Goal: Task Accomplishment & Management: Manage account settings

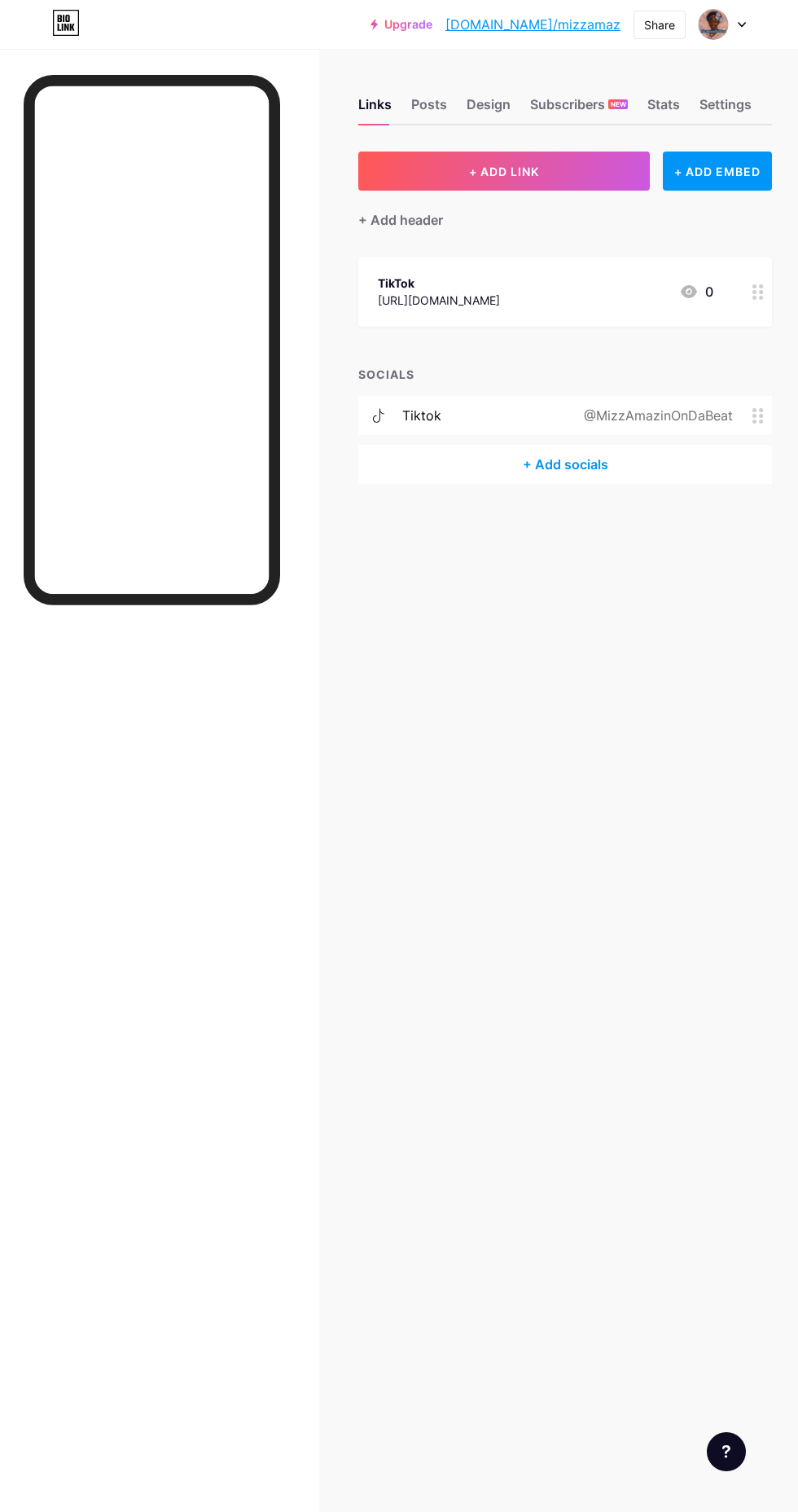
scroll to position [3, 0]
click at [716, 24] on img at bounding box center [714, 24] width 31 height 31
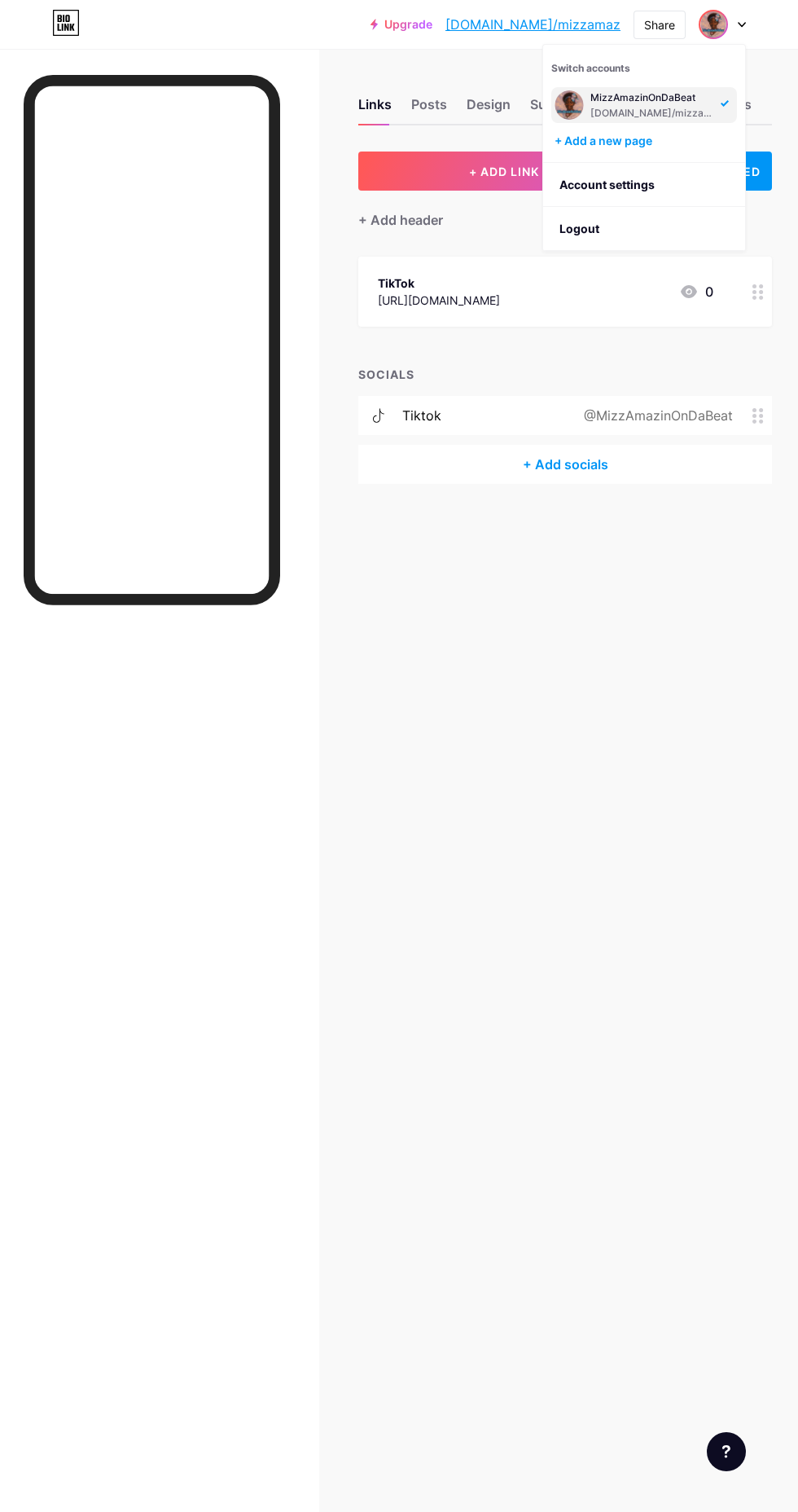
click at [612, 225] on li "Logout" at bounding box center [645, 229] width 202 height 44
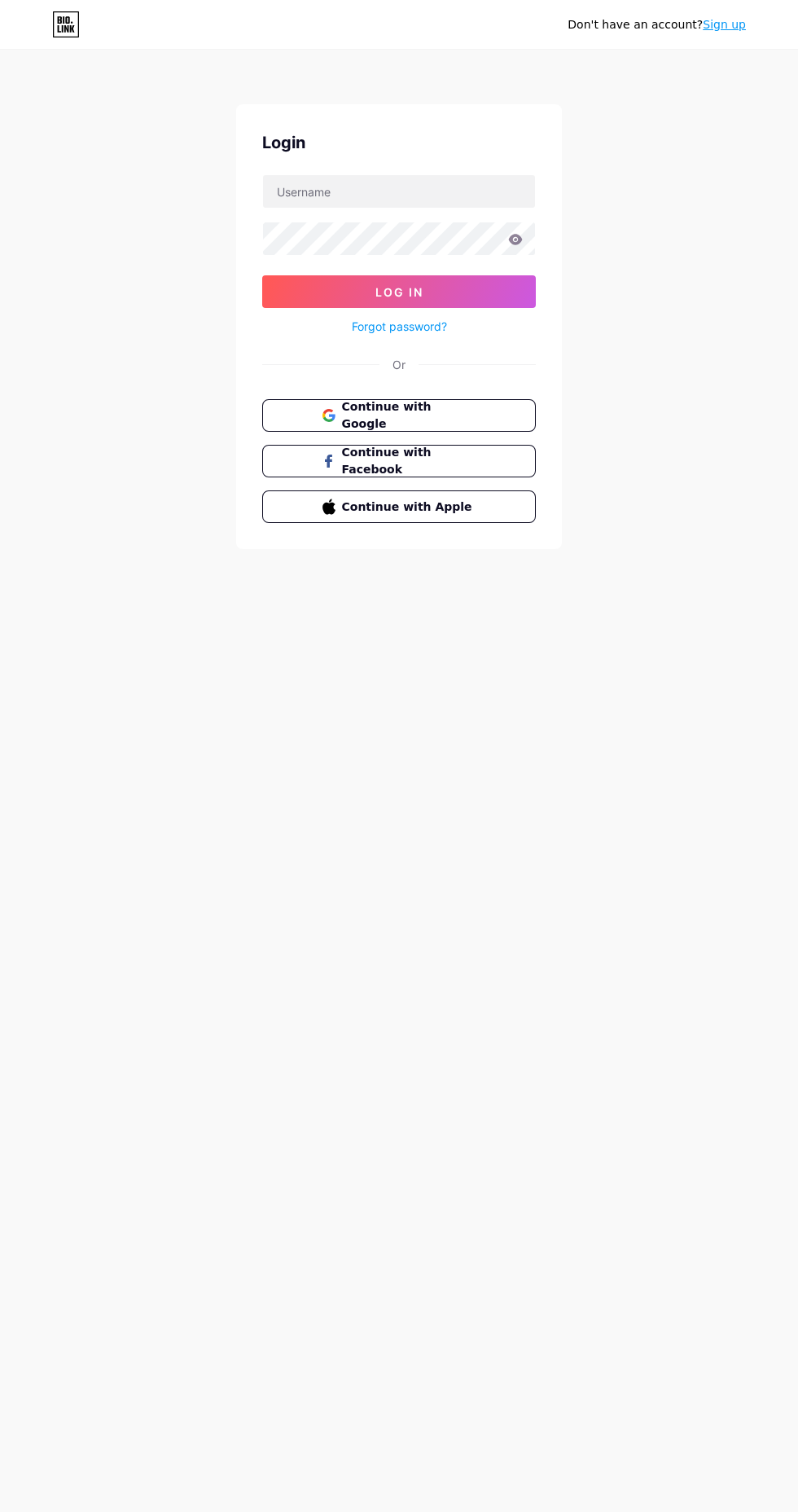
click at [463, 413] on span "Continue with Google" at bounding box center [410, 415] width 134 height 35
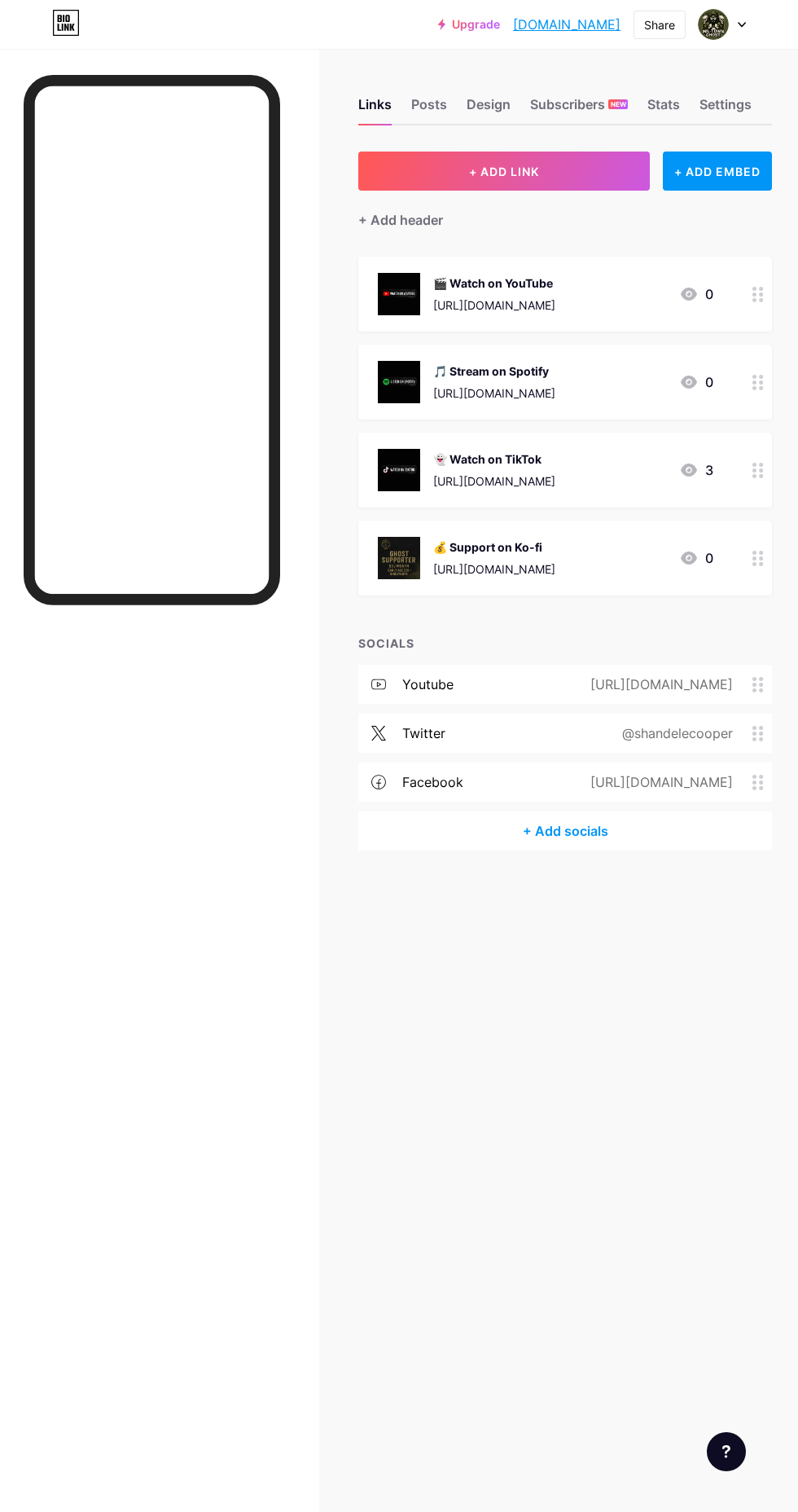
click at [414, 168] on button "+ ADD LINK" at bounding box center [505, 171] width 292 height 39
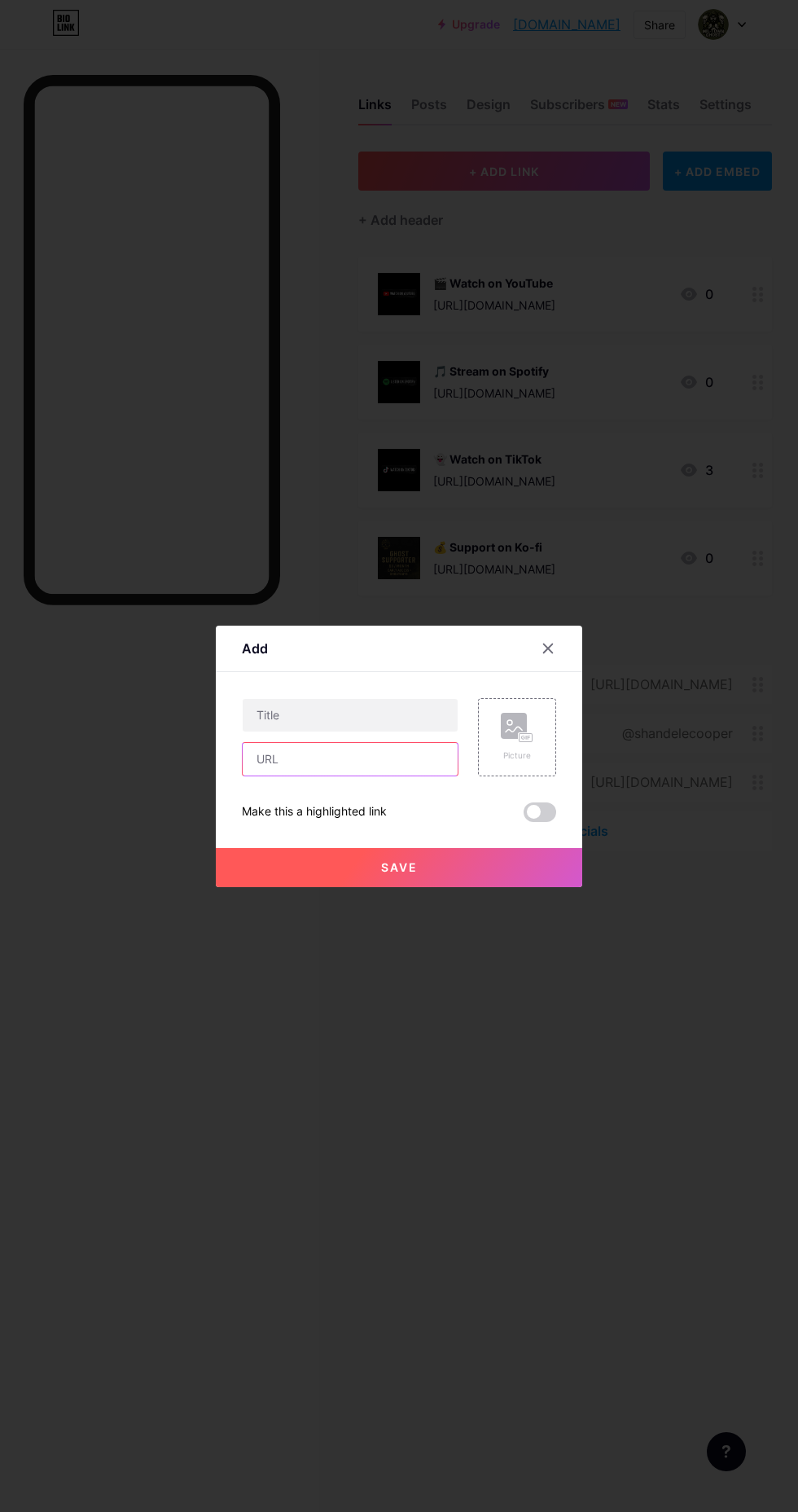
click at [291, 776] on input "text" at bounding box center [350, 759] width 215 height 33
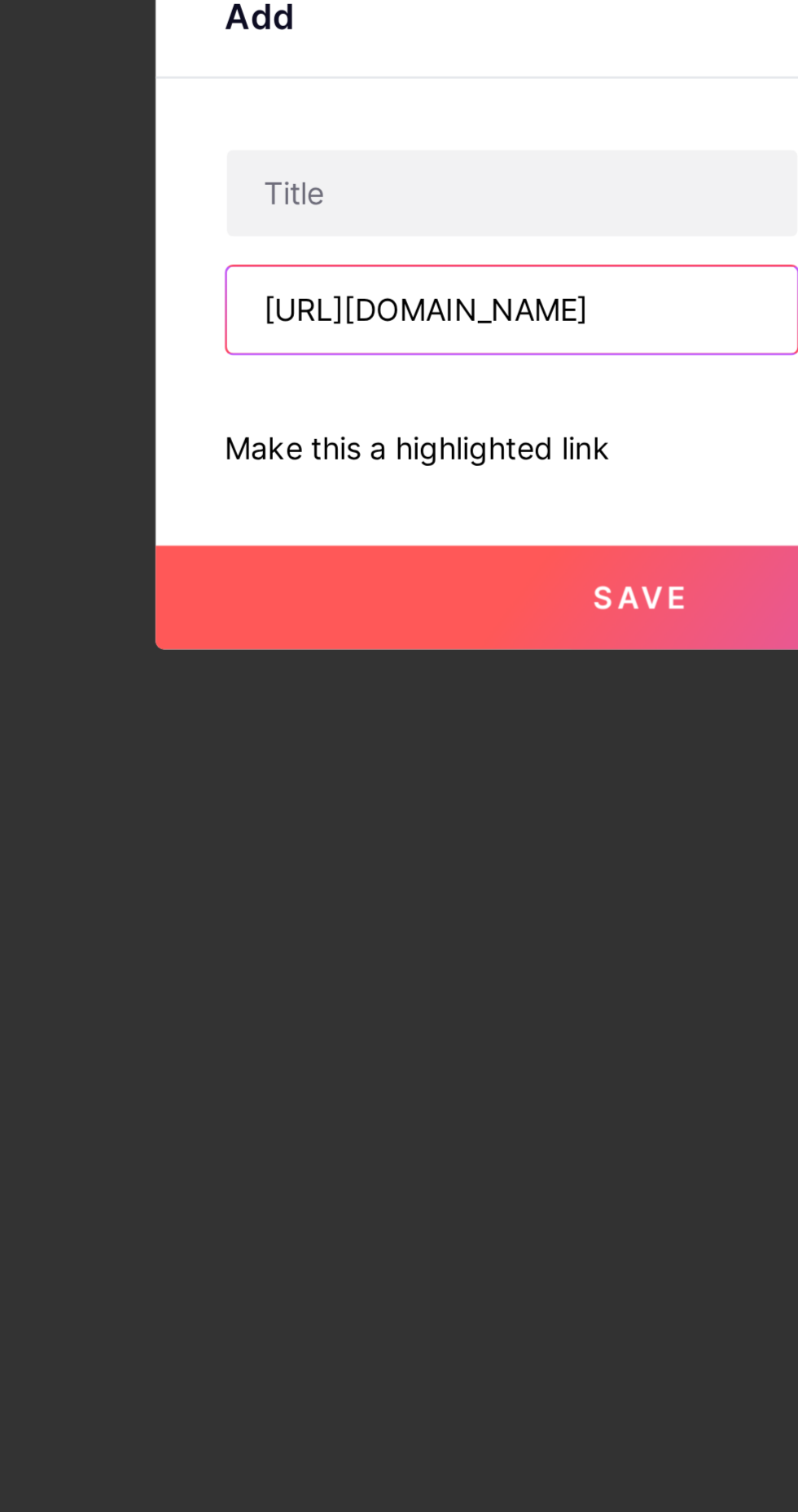
scroll to position [0, 1319]
type input "https://www.reverbnation.com/R3M1I8?fb_og_action=reverbnation_fb:unknown&fb_og_…"
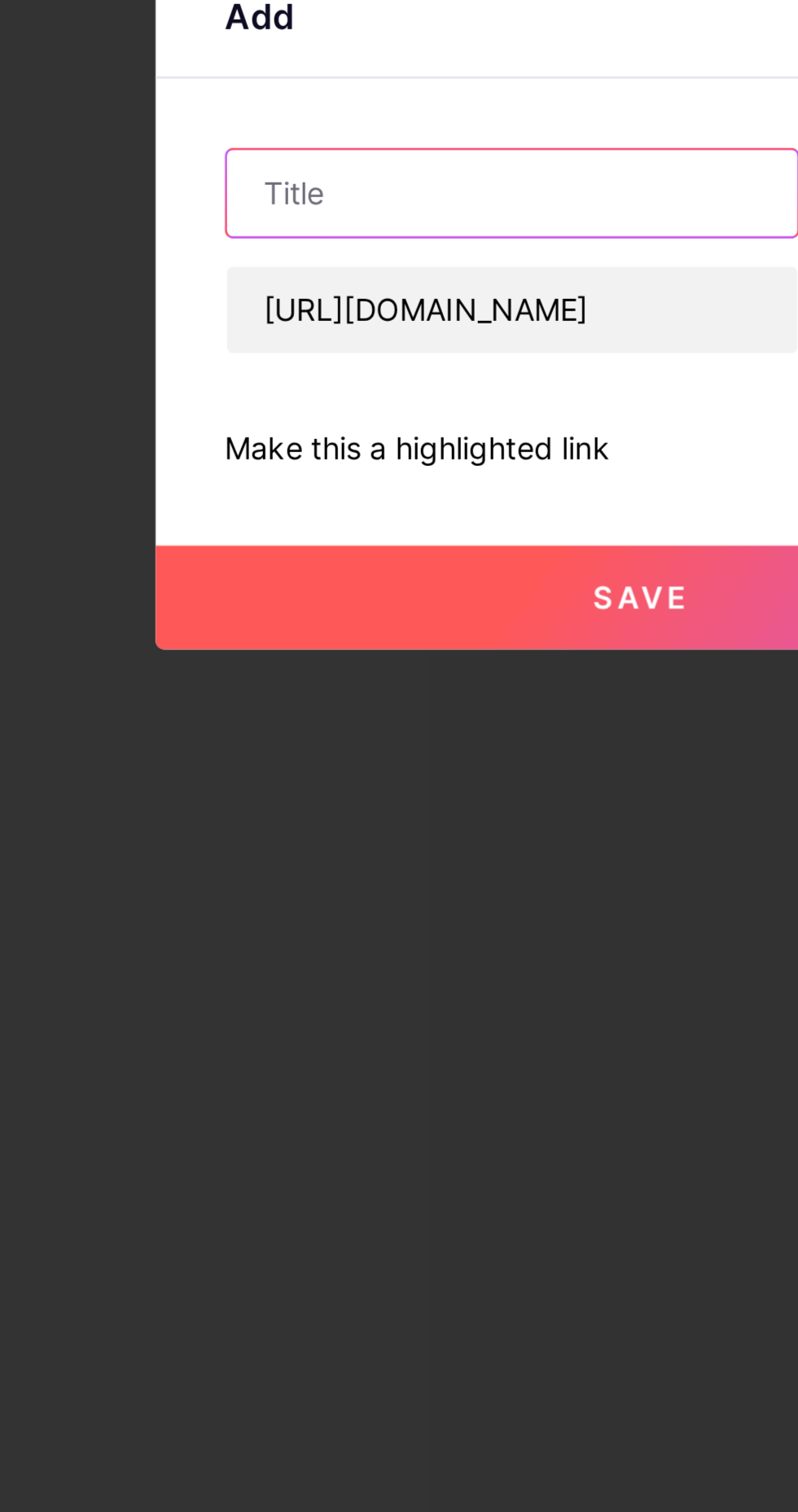
click at [267, 732] on input "text" at bounding box center [350, 715] width 215 height 33
type input "Reverbnation"
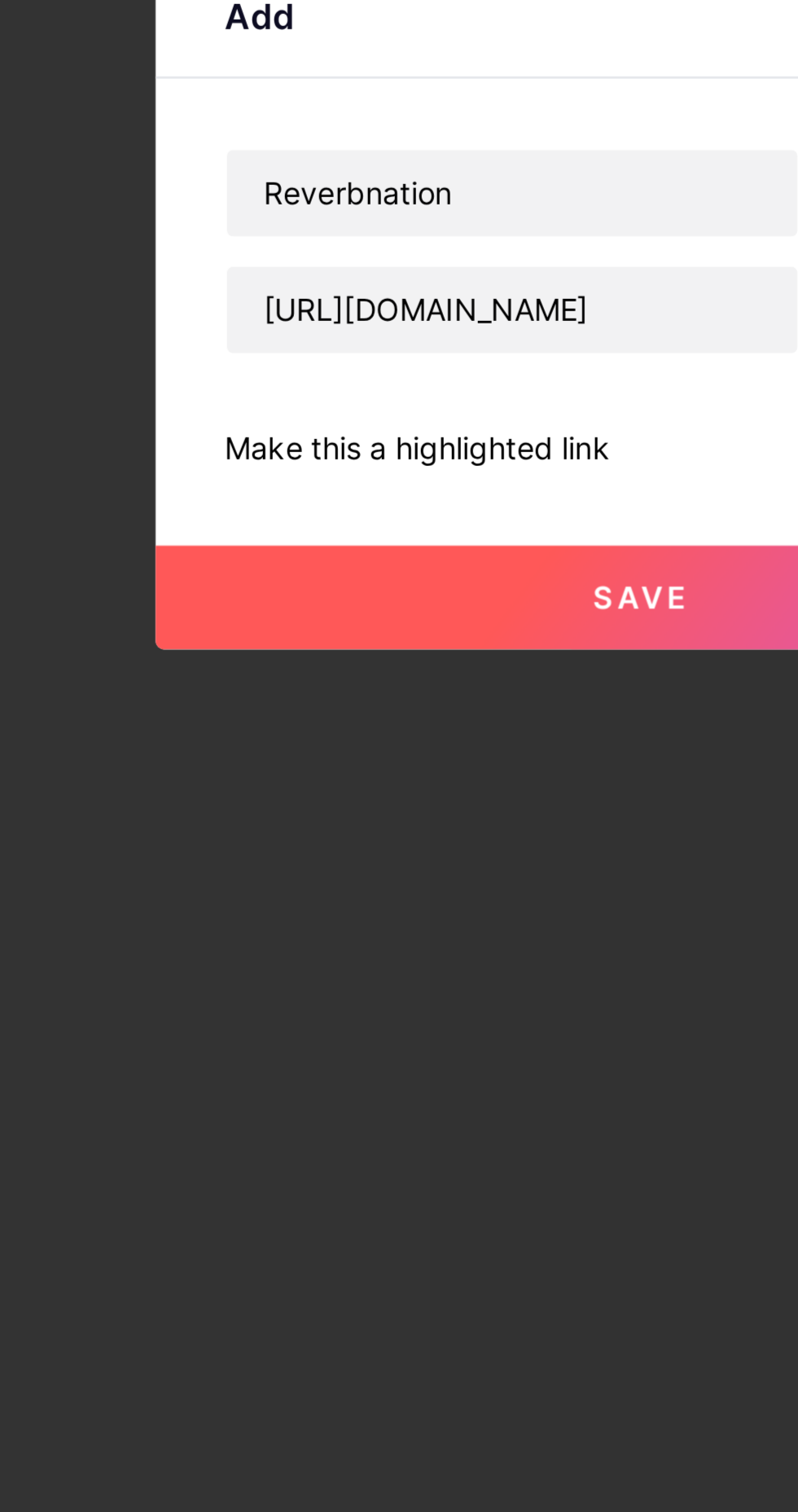
click at [354, 887] on button "Save" at bounding box center [399, 867] width 366 height 39
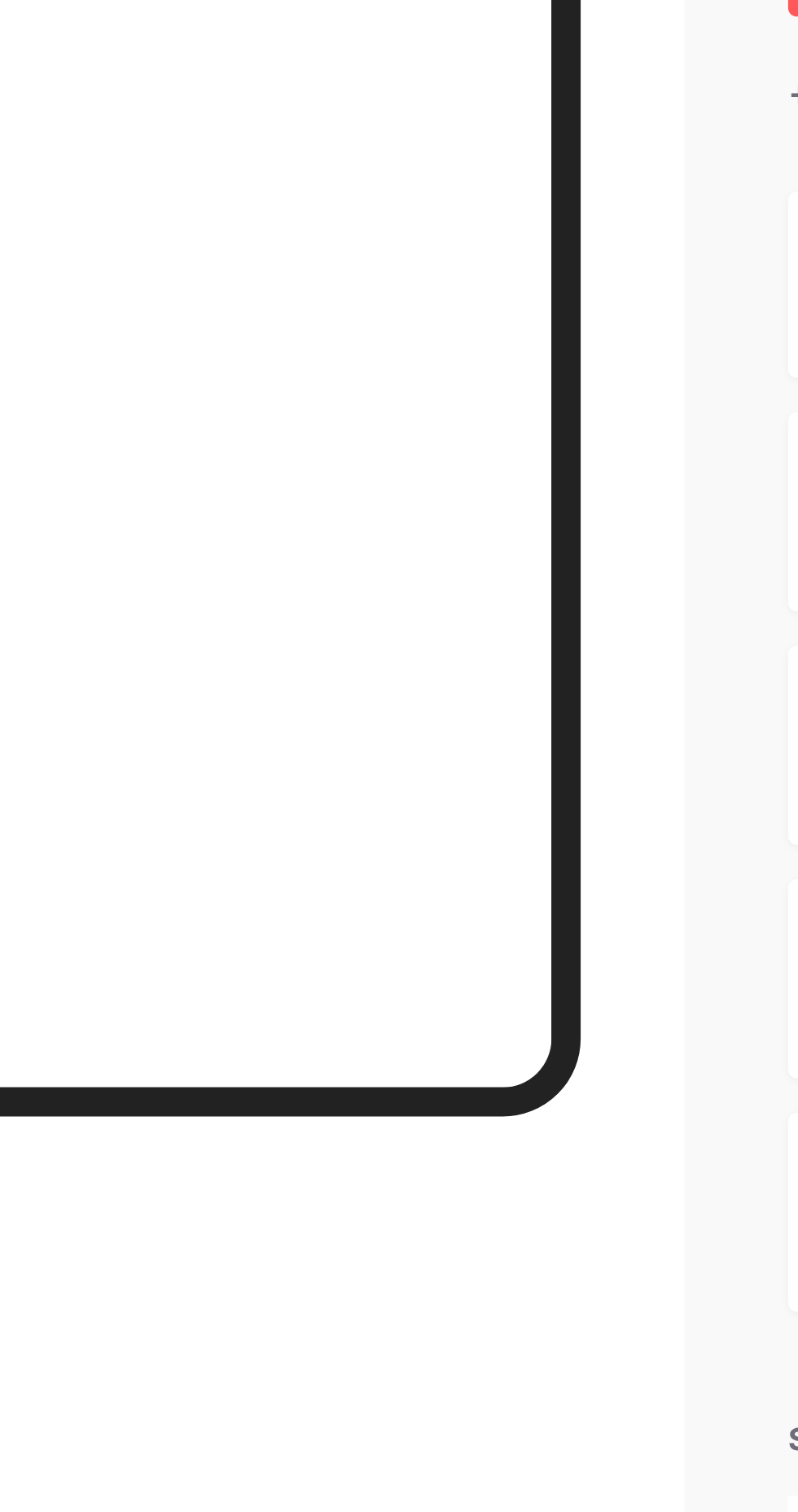
scroll to position [83, 0]
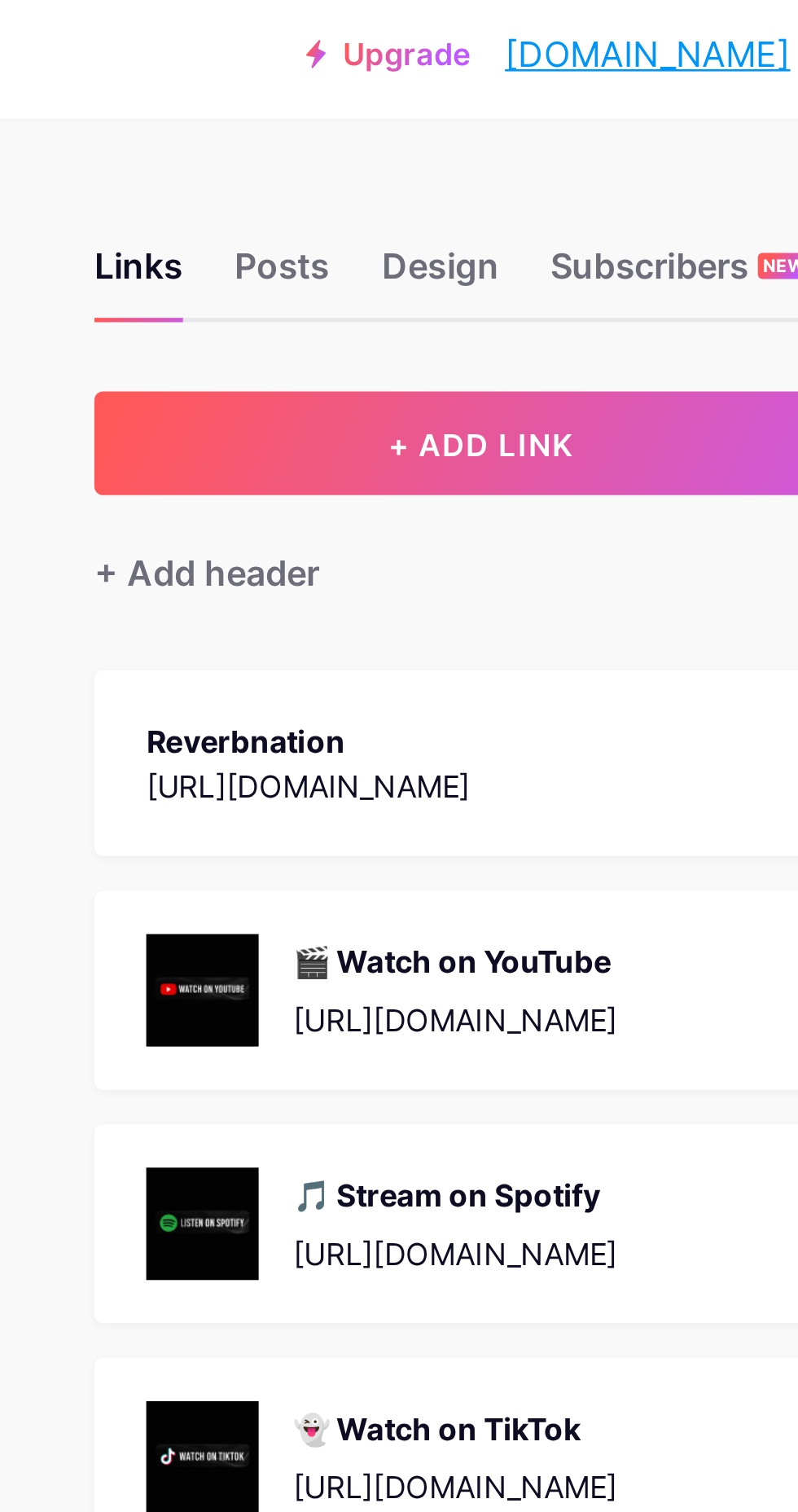
scroll to position [3, 0]
click at [427, 174] on button "+ ADD LINK" at bounding box center [505, 171] width 292 height 39
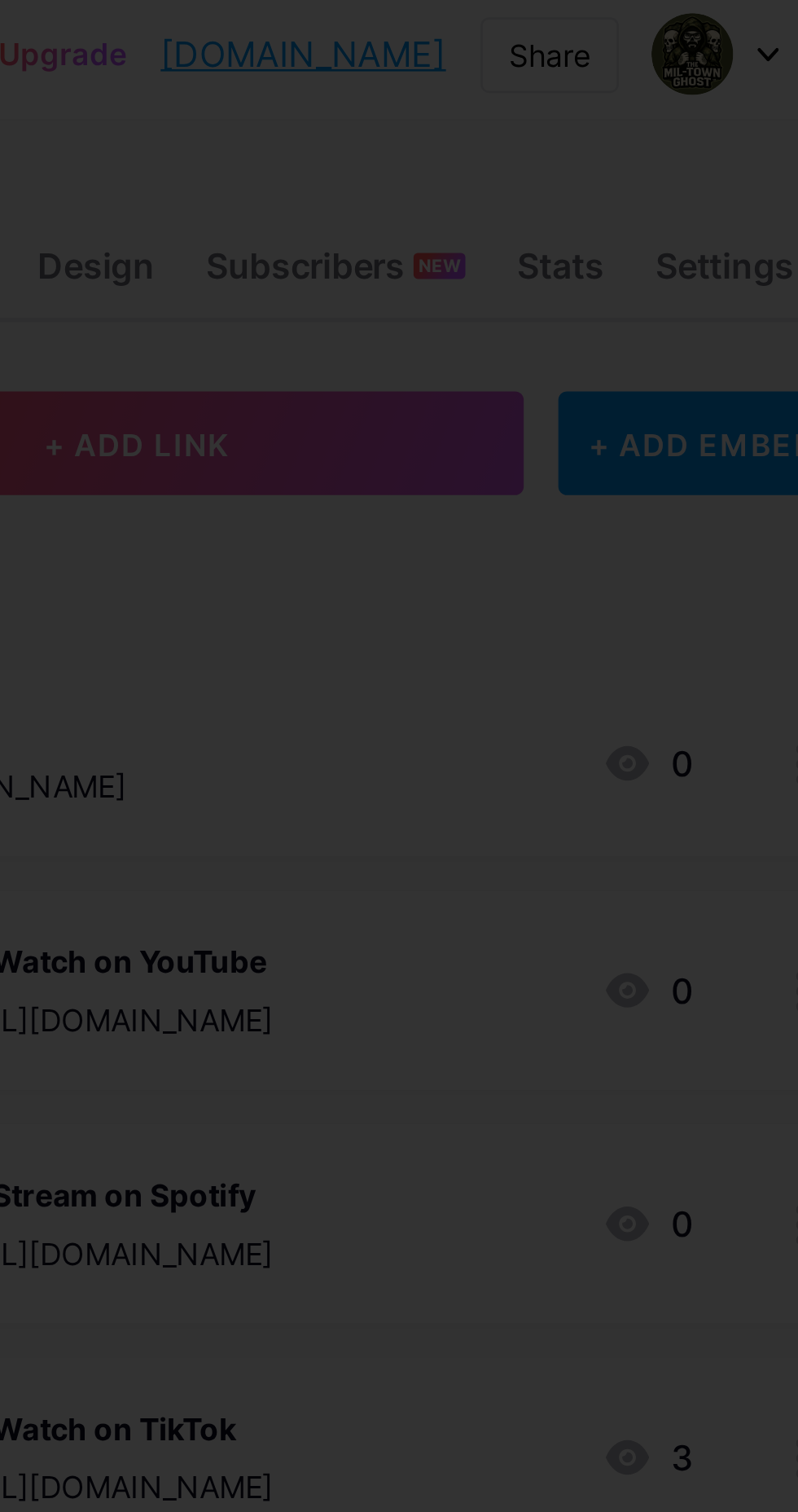
scroll to position [0, 0]
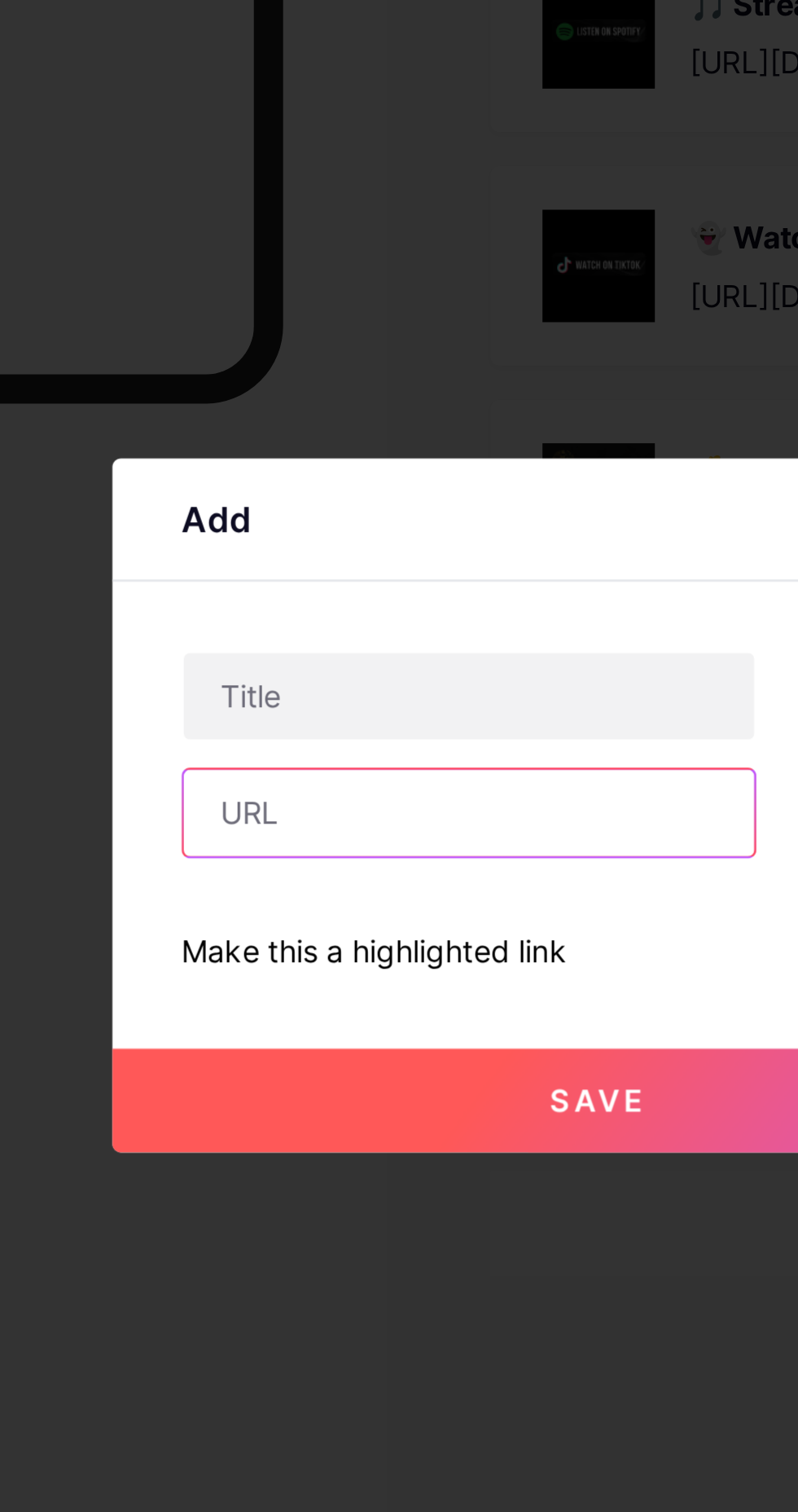
click at [284, 776] on input "text" at bounding box center [350, 759] width 215 height 33
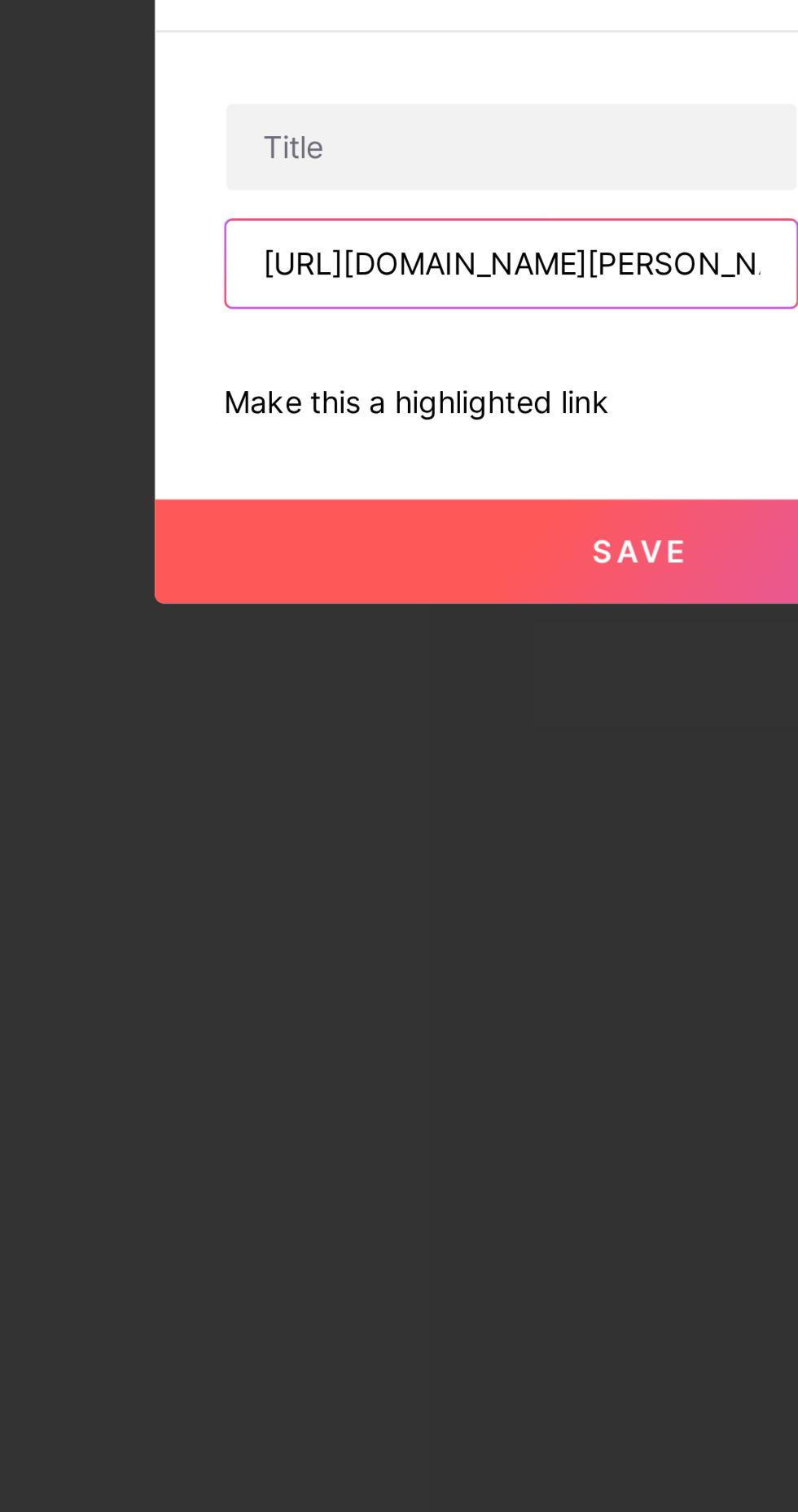
scroll to position [0, 59]
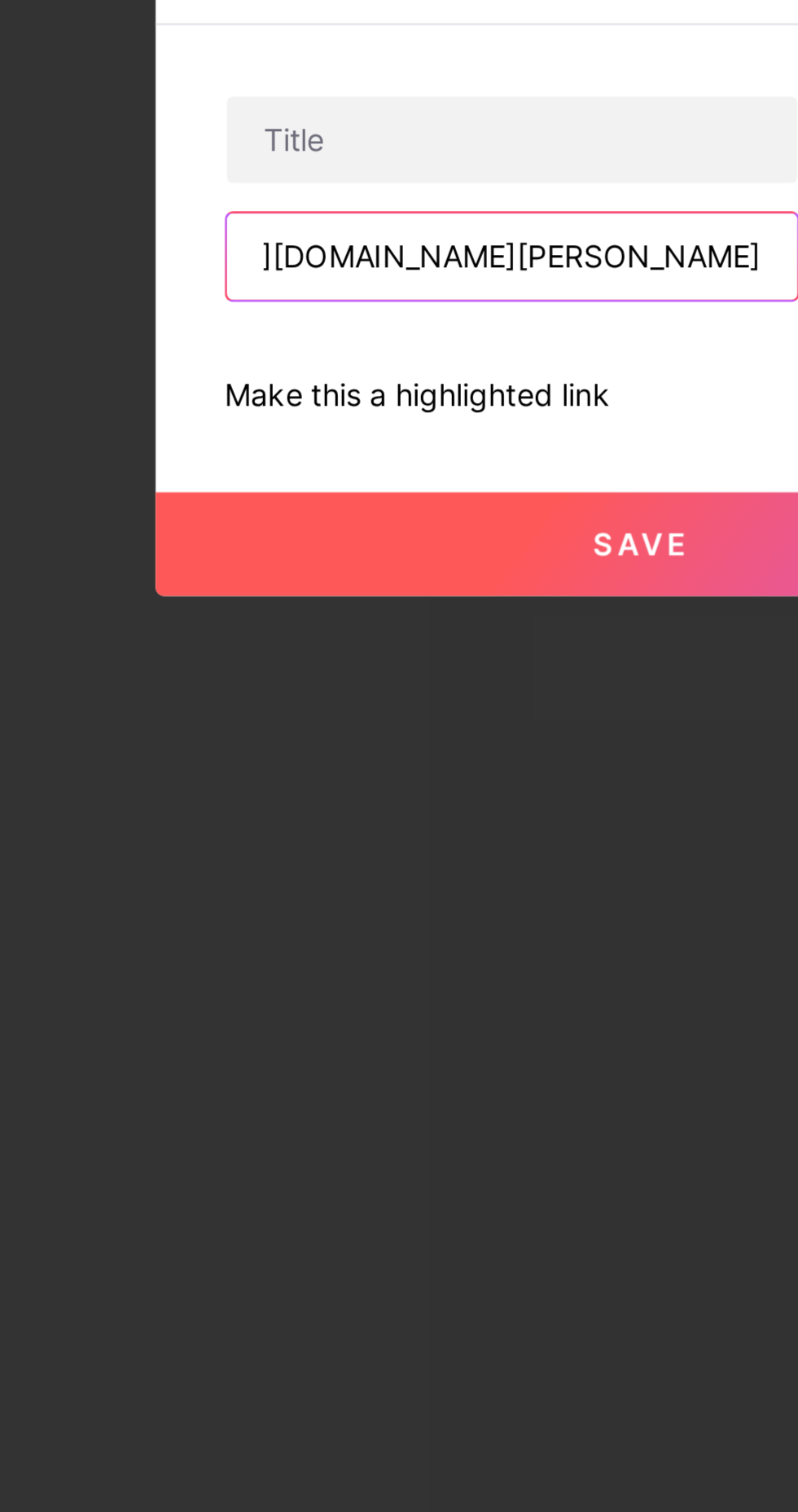
type input "https://soundcloud.com/miltownghost-cooper"
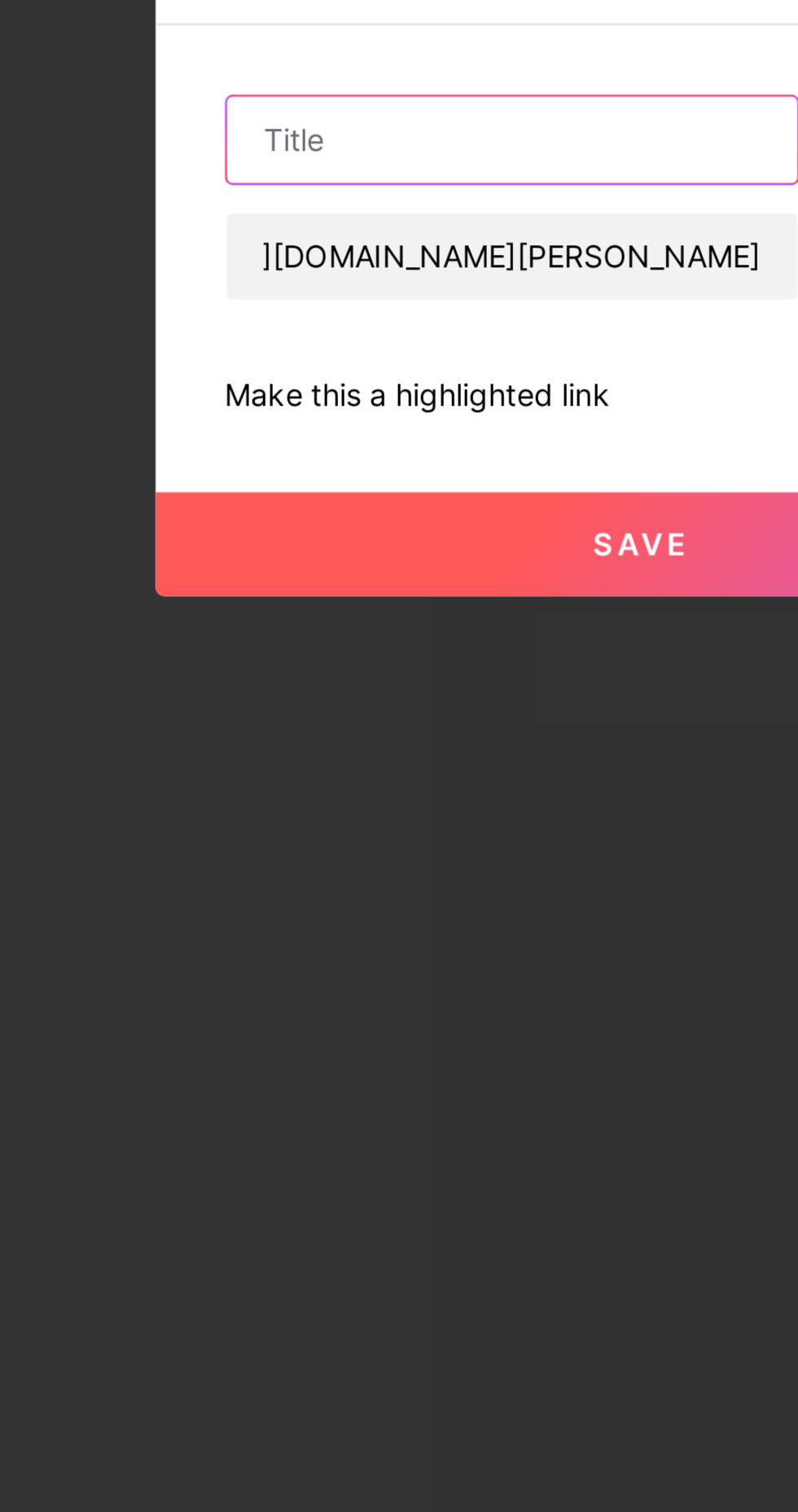
click at [260, 732] on input "text" at bounding box center [350, 715] width 215 height 33
type input "SoundCloud"
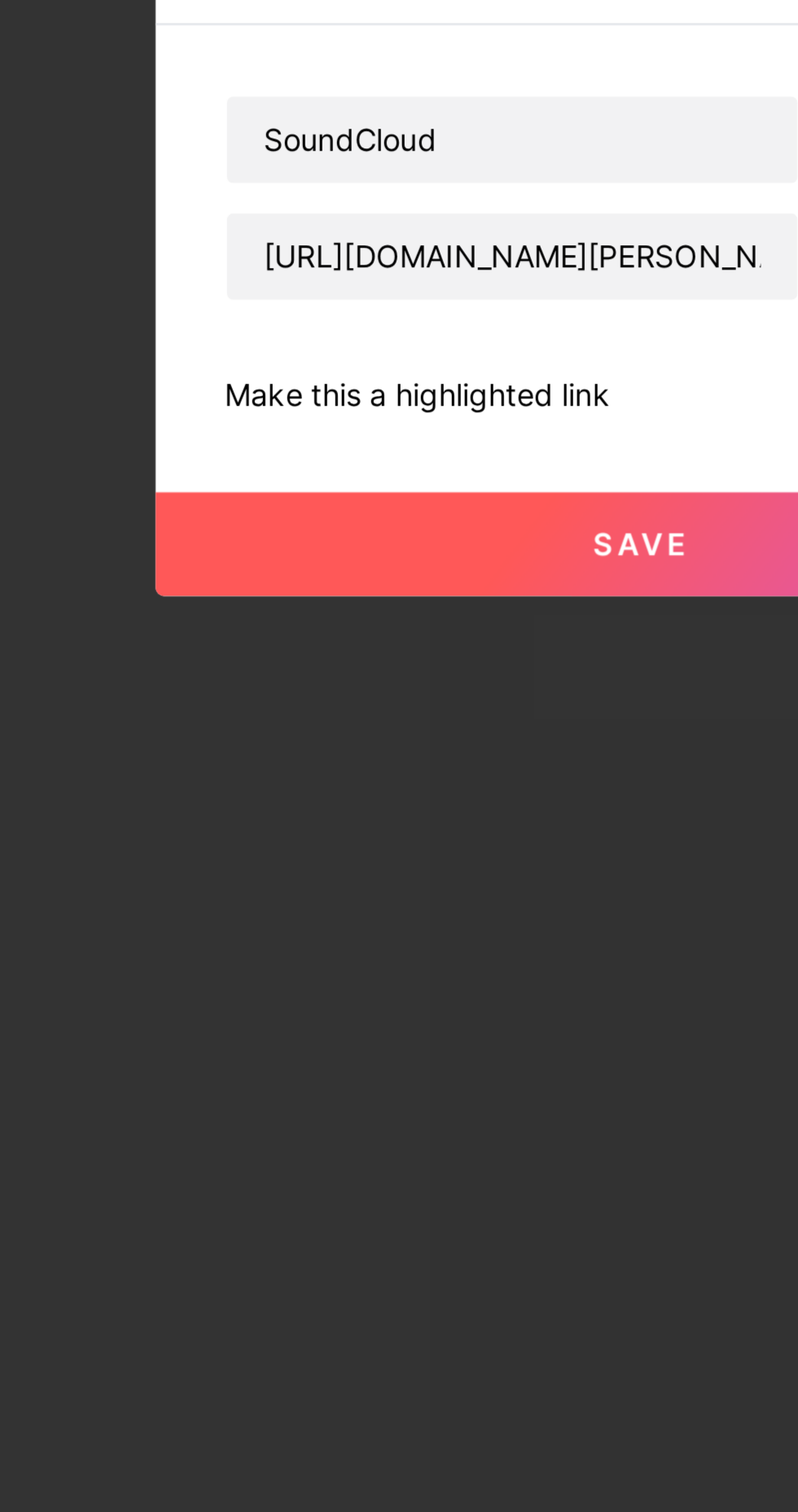
click at [345, 887] on button "Save" at bounding box center [399, 867] width 366 height 39
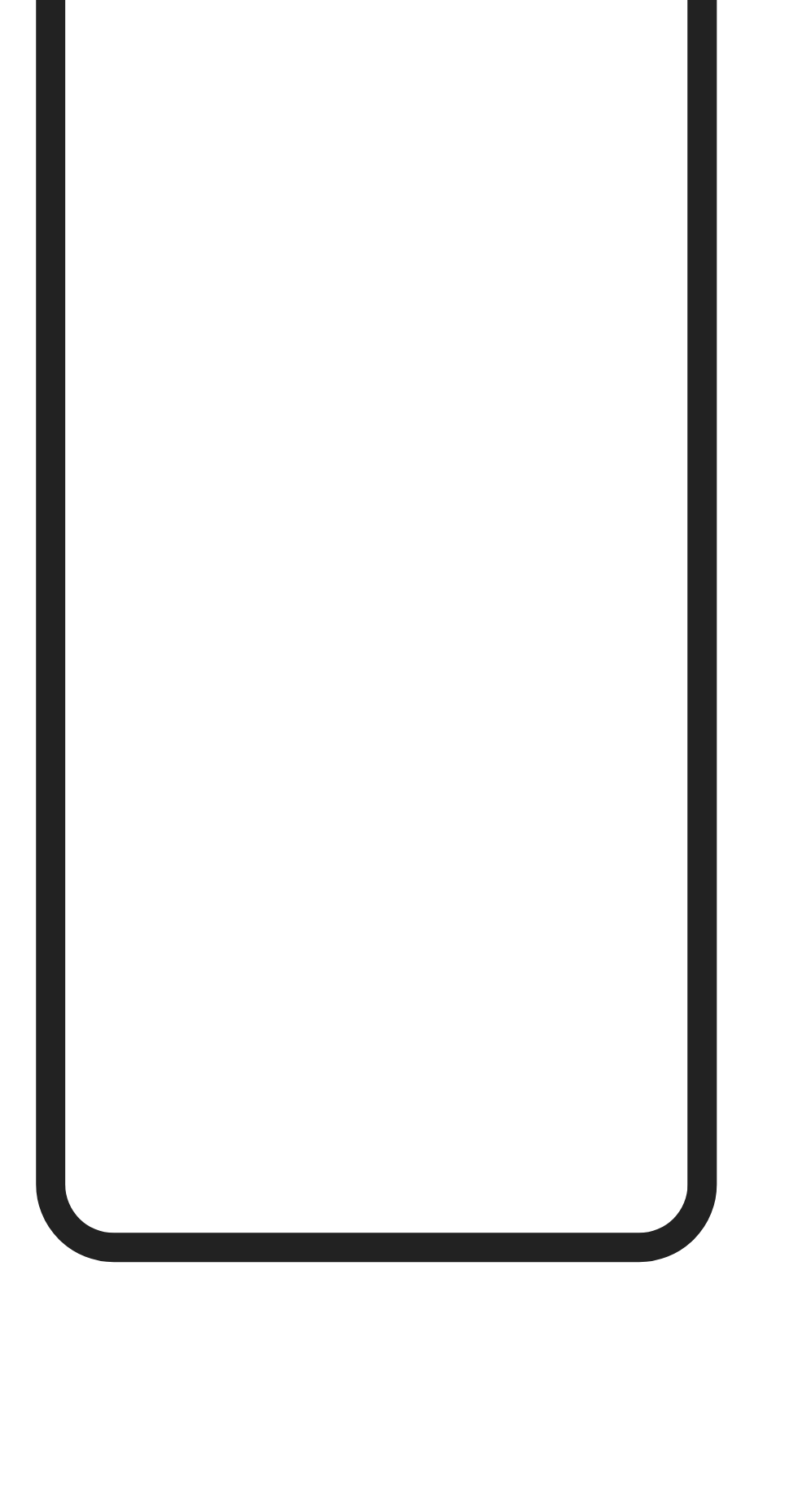
scroll to position [58, 0]
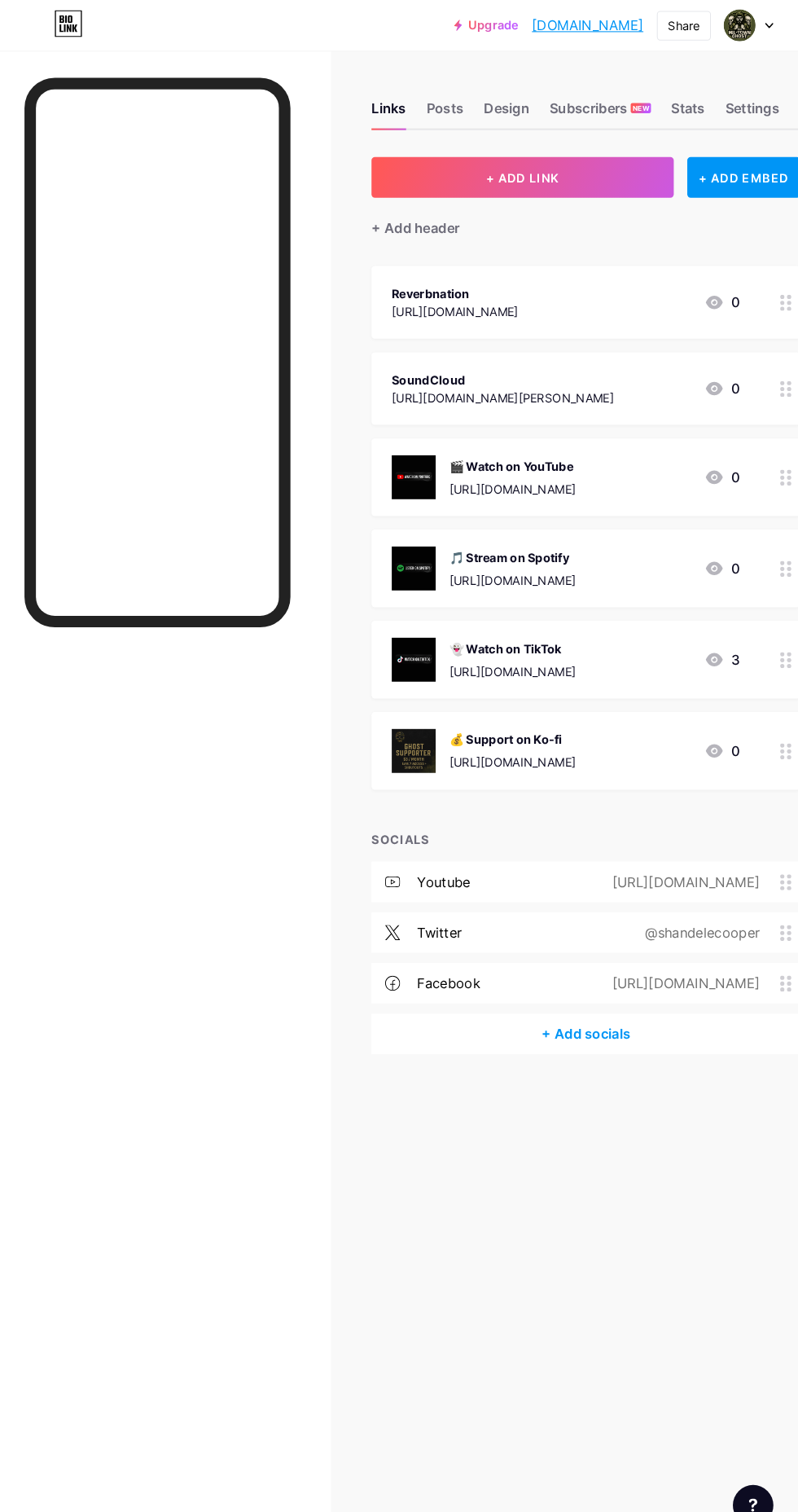
click at [434, 154] on button "+ ADD LINK" at bounding box center [505, 171] width 292 height 39
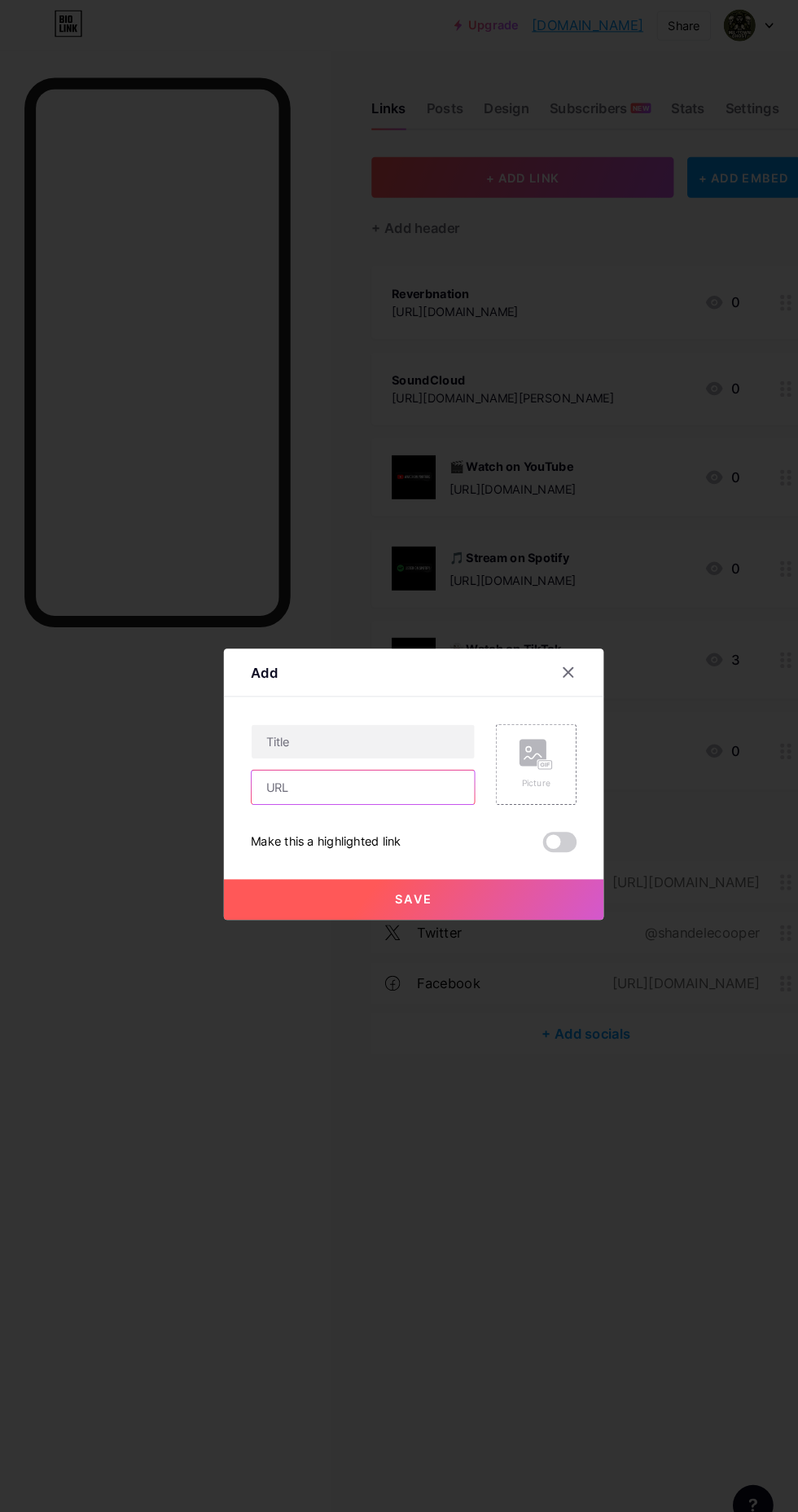
click at [271, 776] on input "text" at bounding box center [350, 759] width 215 height 33
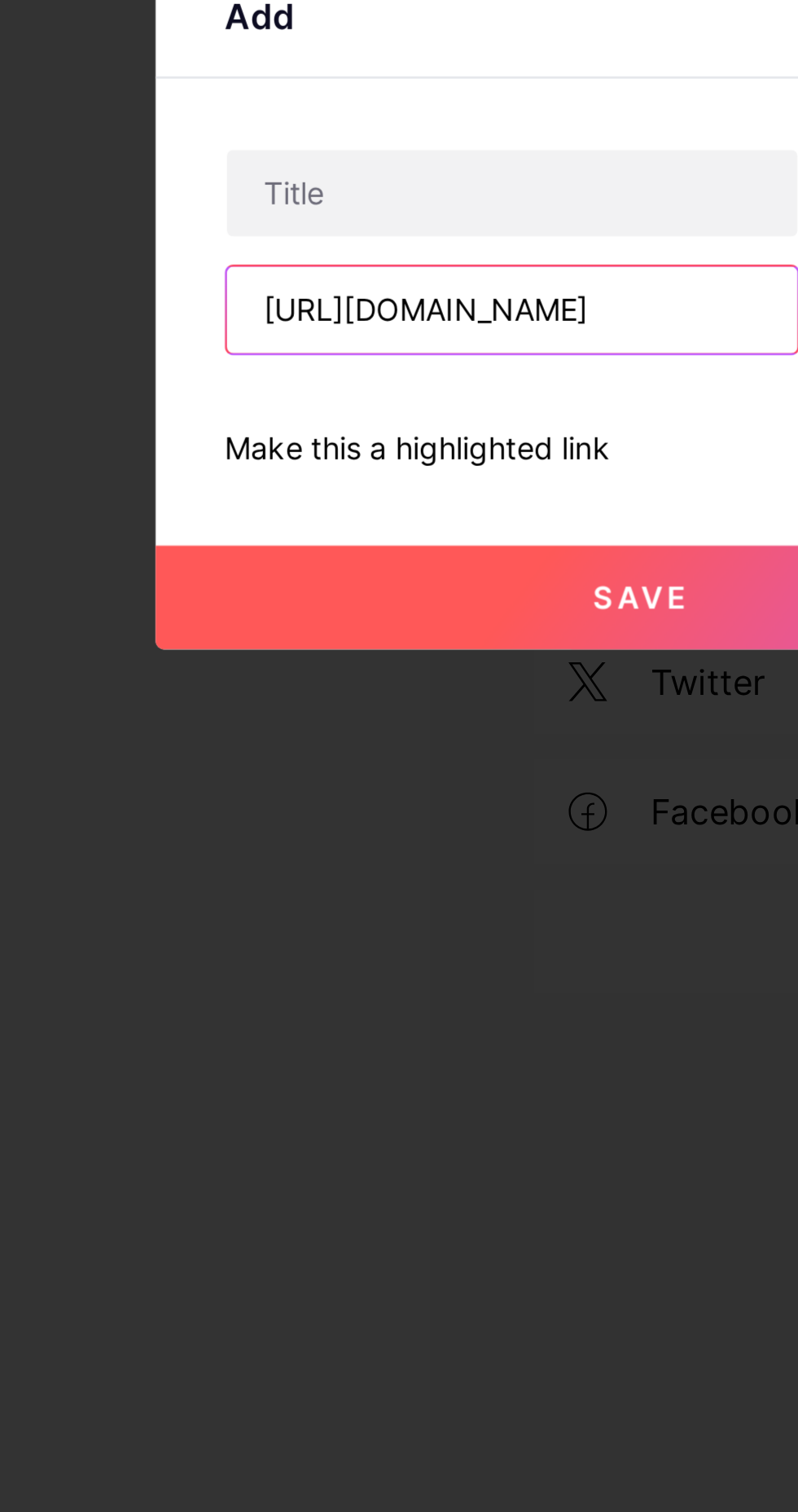
scroll to position [0, 67]
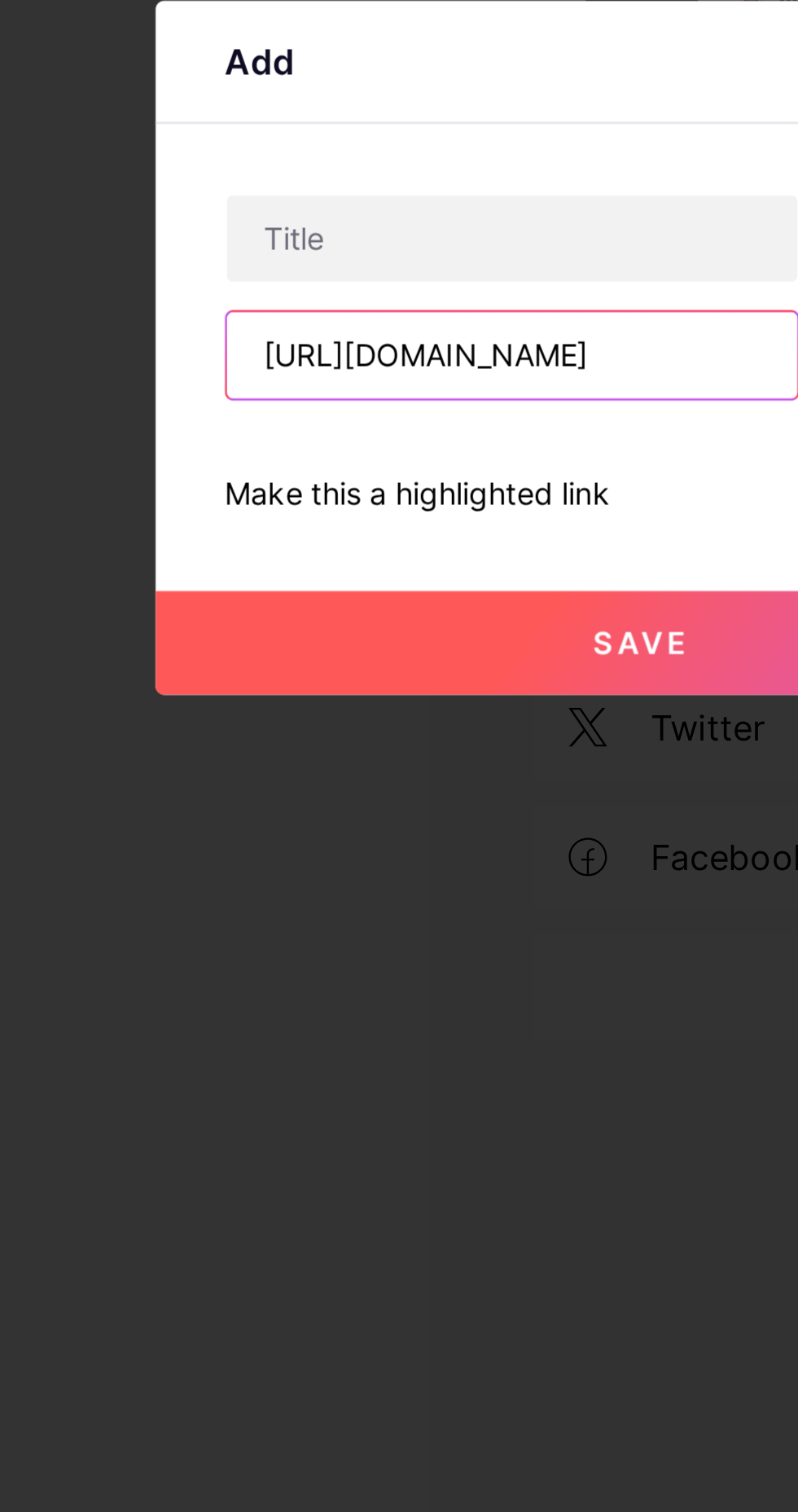
type input "https://www.instagram.com/miltown_ghost414/"
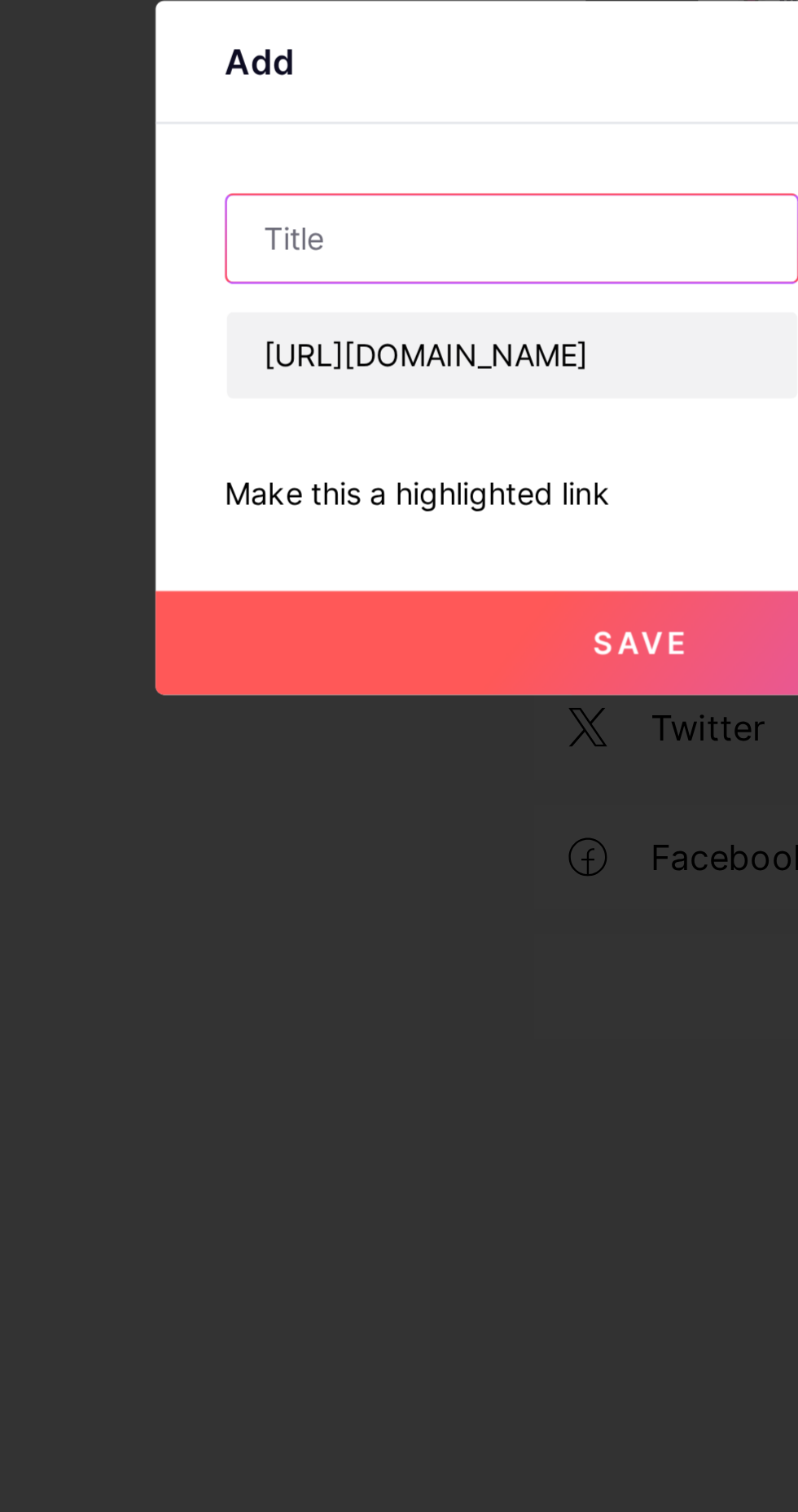
click at [289, 732] on input "text" at bounding box center [350, 715] width 215 height 33
type input "Instagram"
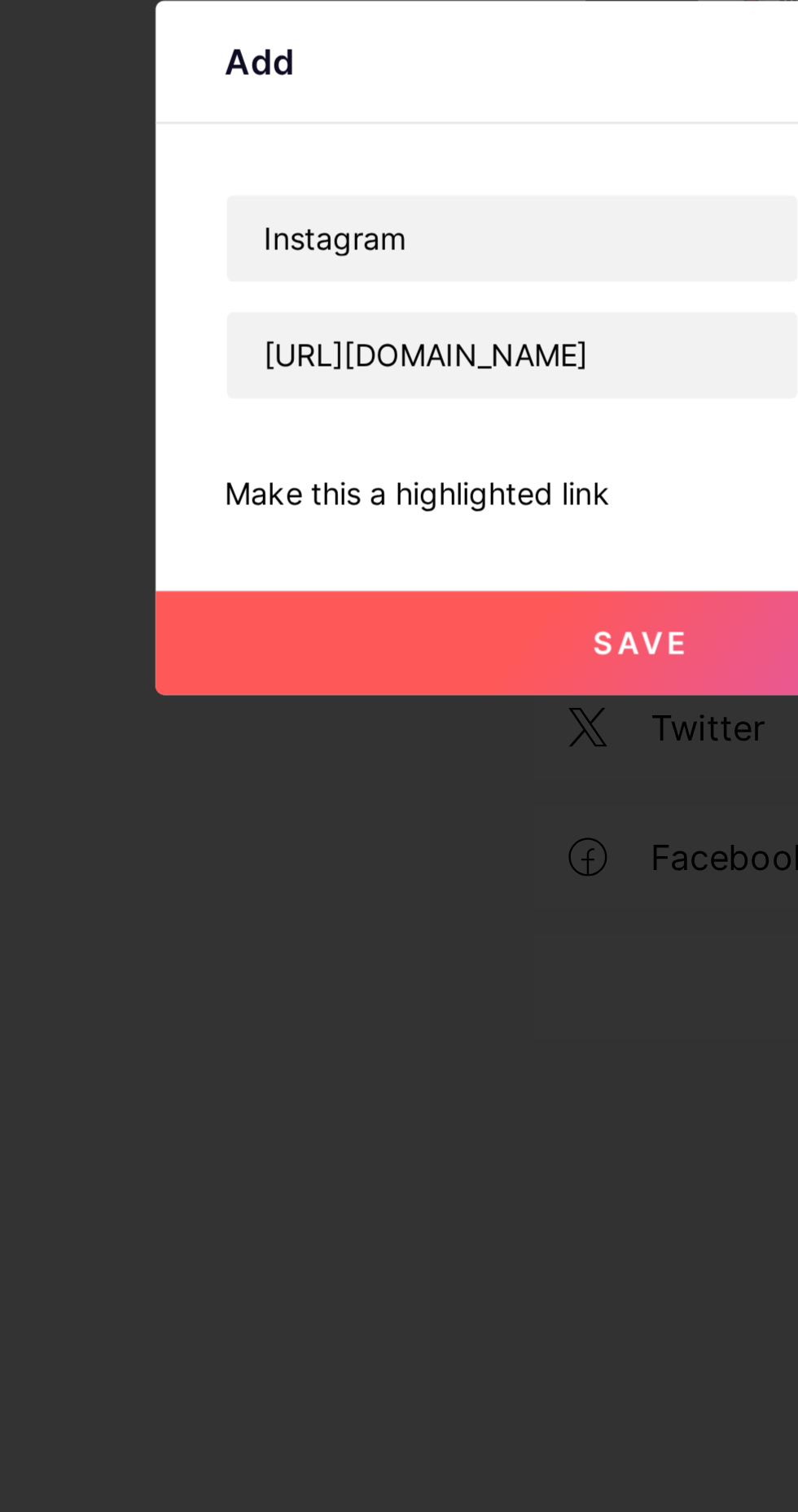
click at [327, 887] on button "Save" at bounding box center [399, 867] width 366 height 39
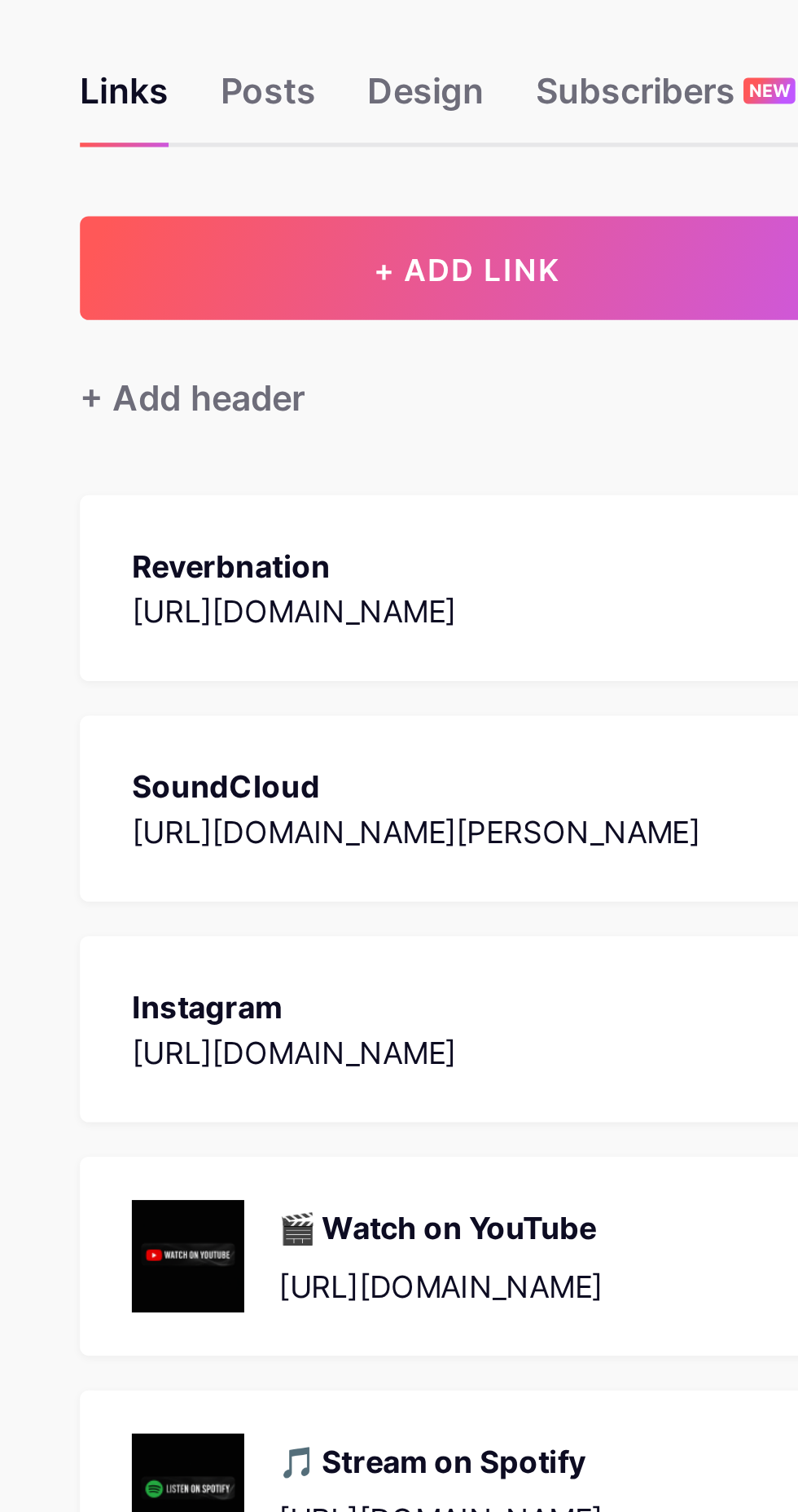
click at [398, 224] on div "+ Add header" at bounding box center [401, 220] width 84 height 19
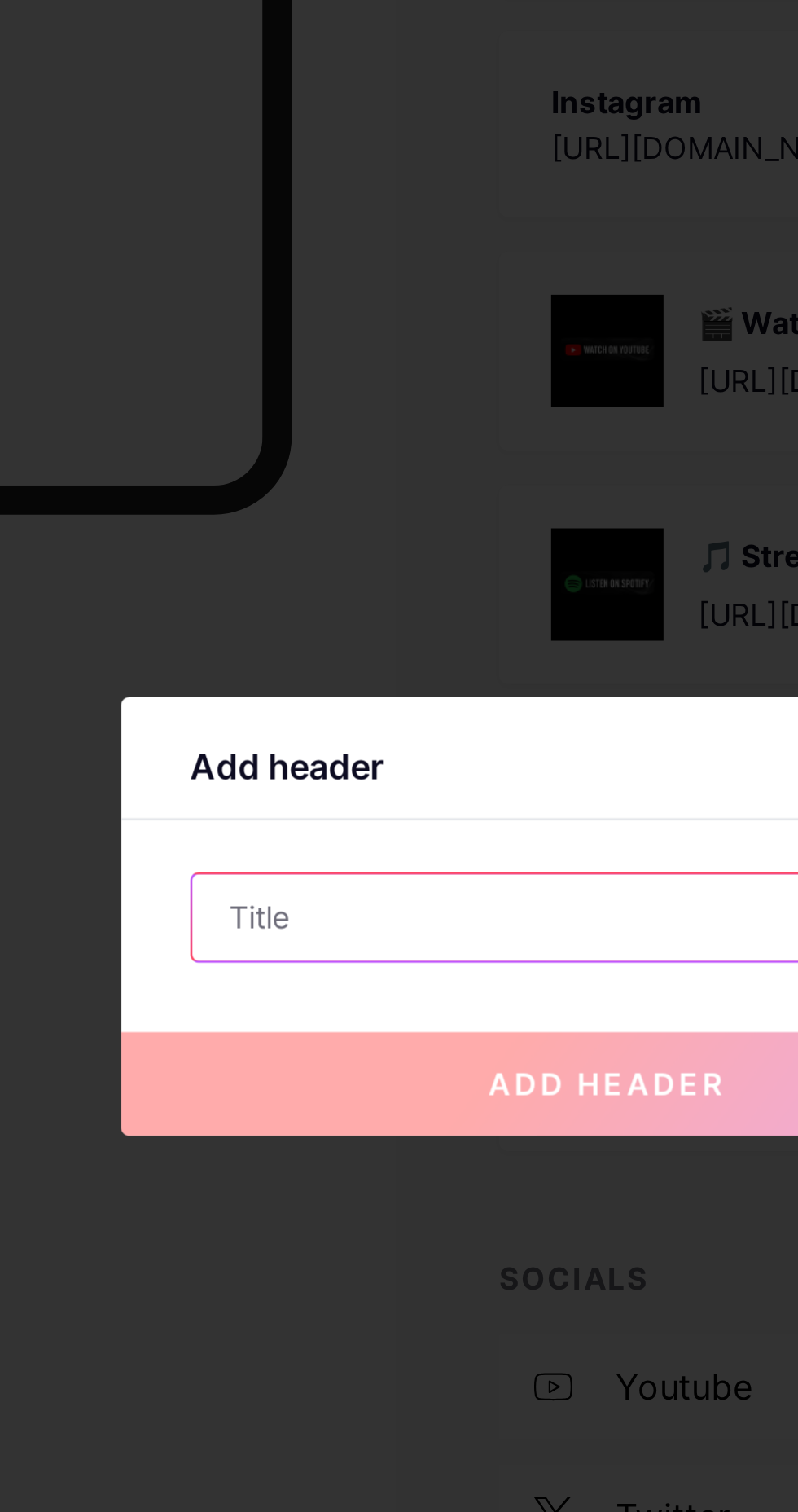
click at [263, 773] on input "text" at bounding box center [399, 756] width 313 height 33
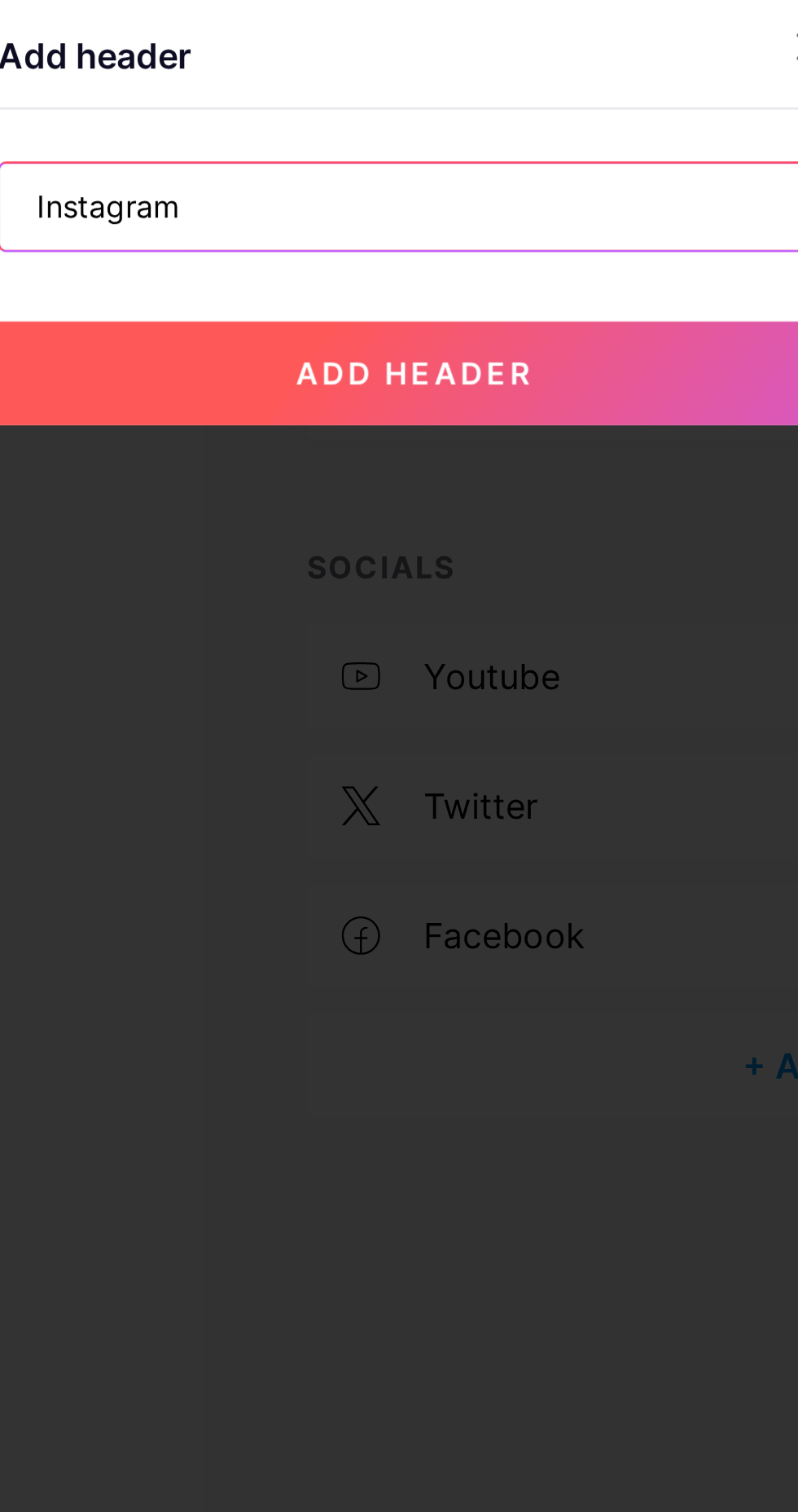
type input "Instagram"
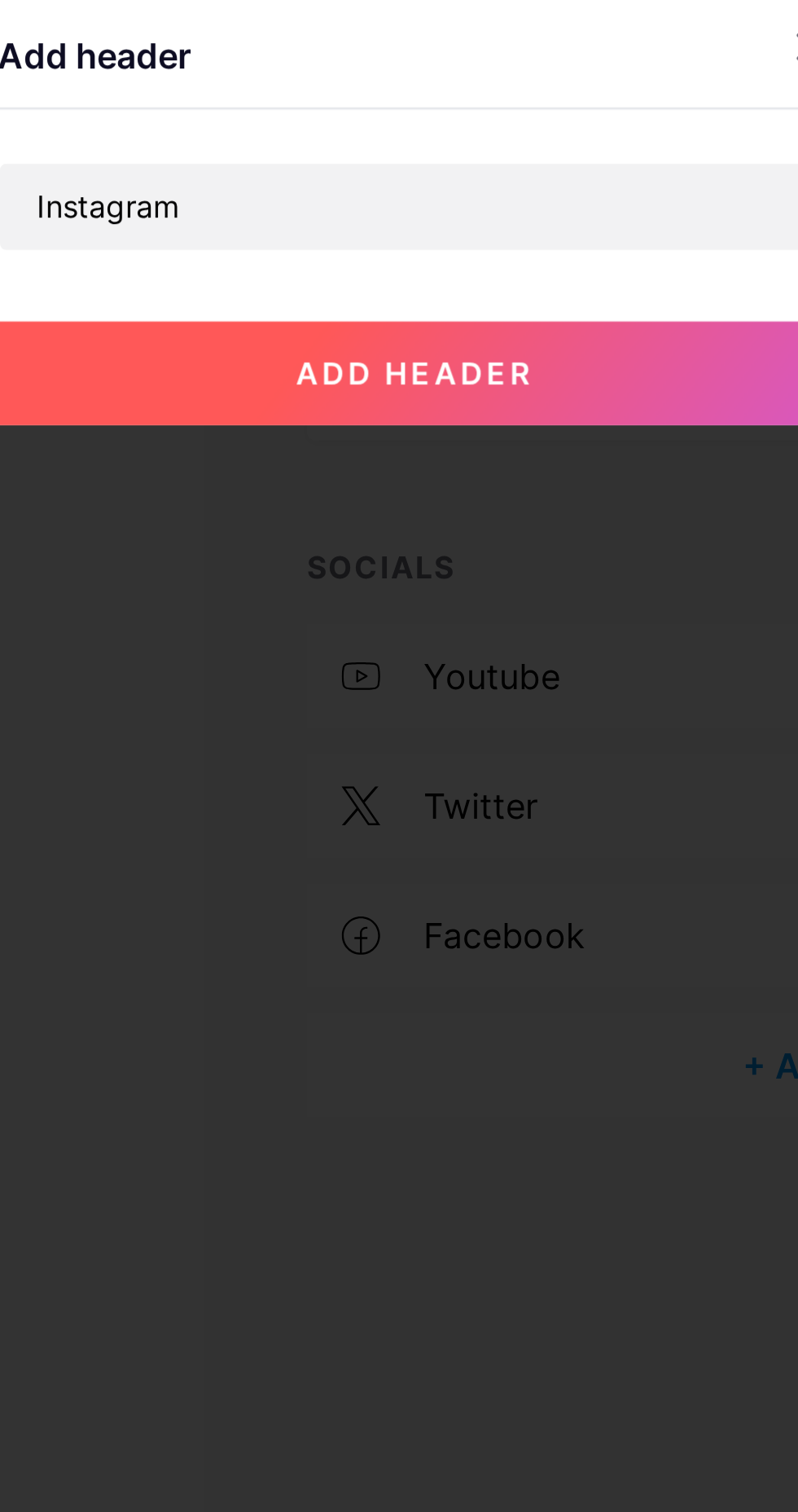
click at [380, 839] on button "add header" at bounding box center [399, 819] width 366 height 39
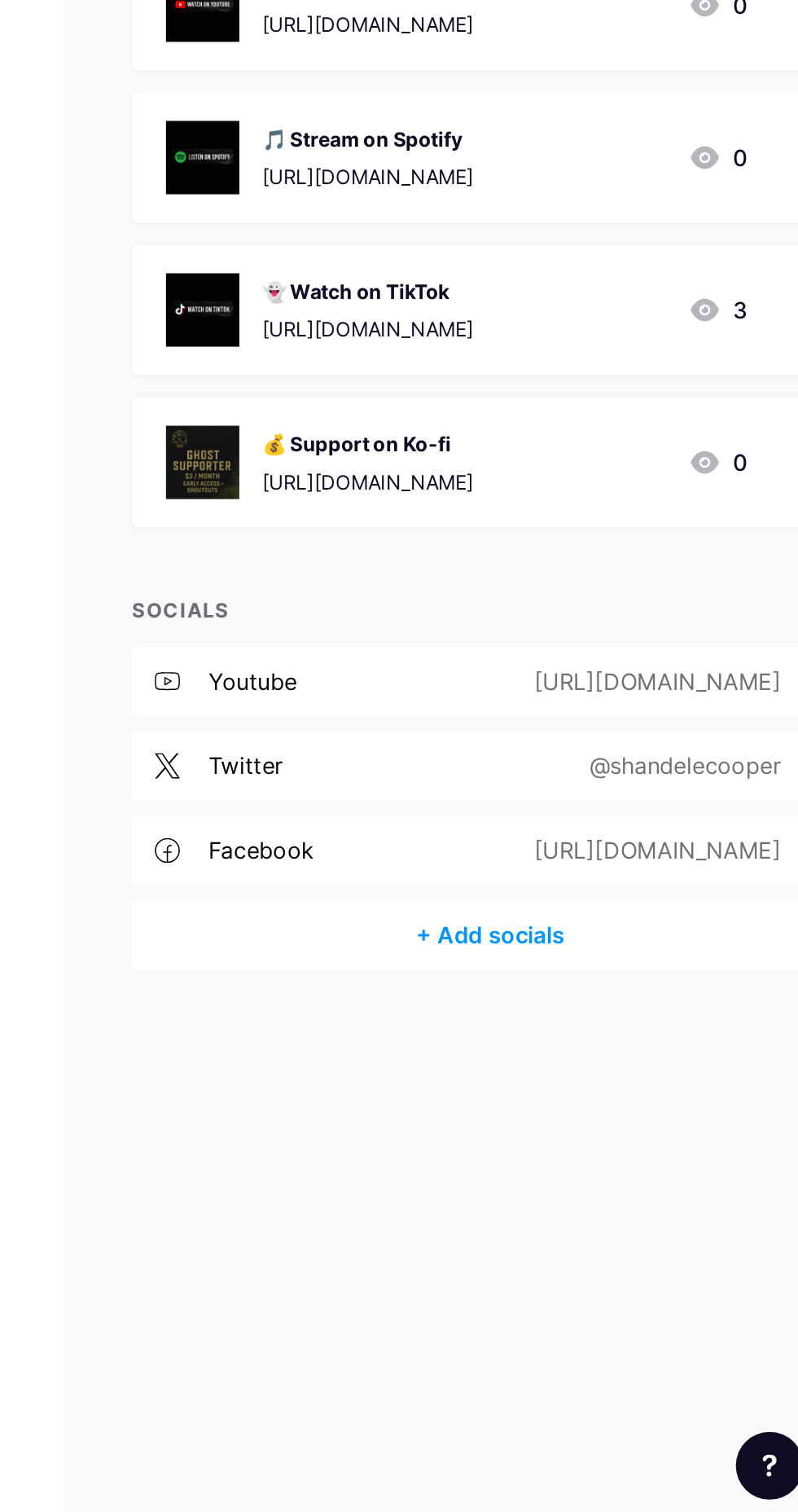
click at [541, 1149] on div "+ Add socials" at bounding box center [566, 1145] width 414 height 39
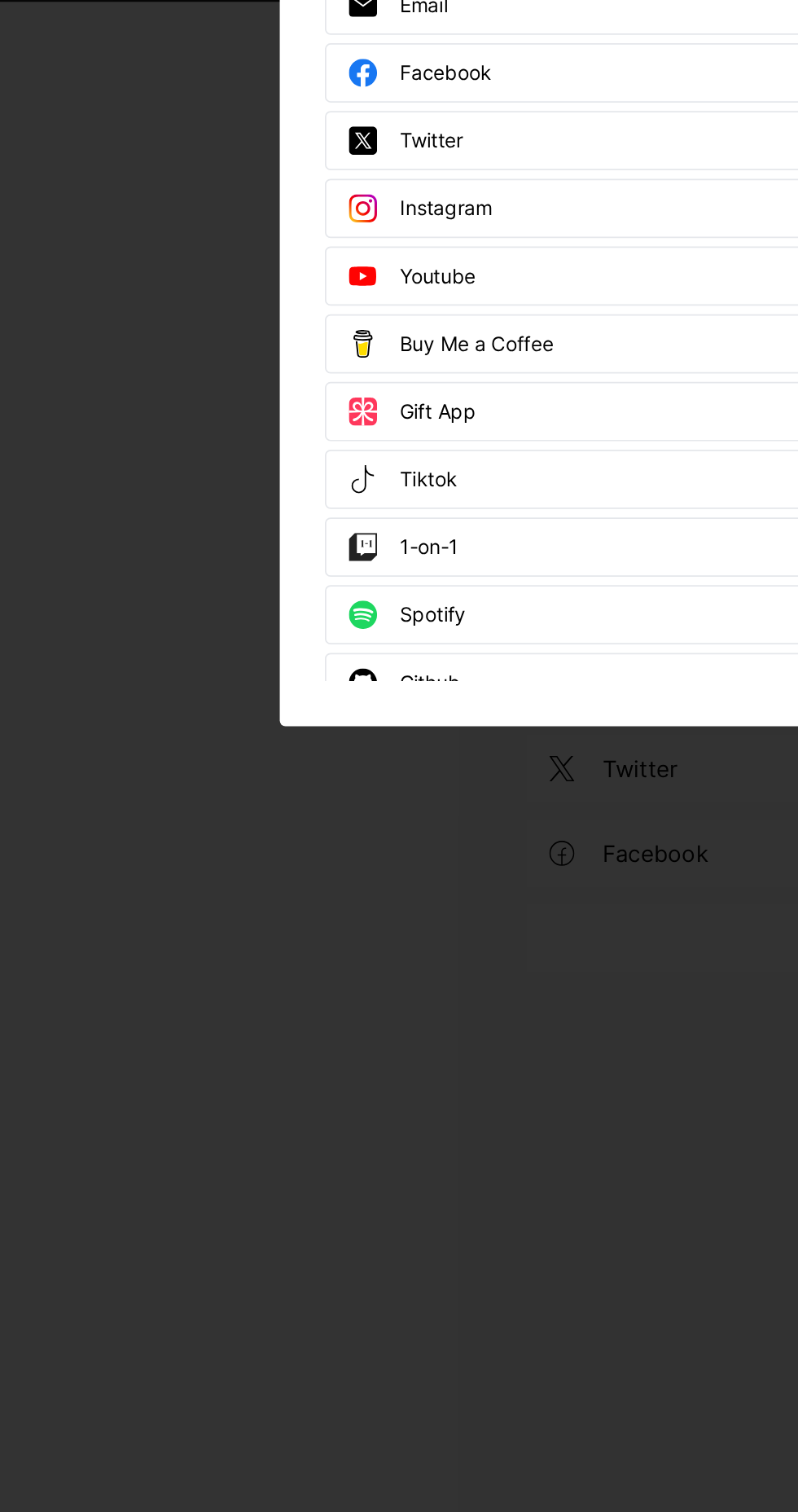
click at [357, 741] on div "Instagram Add" at bounding box center [399, 724] width 315 height 35
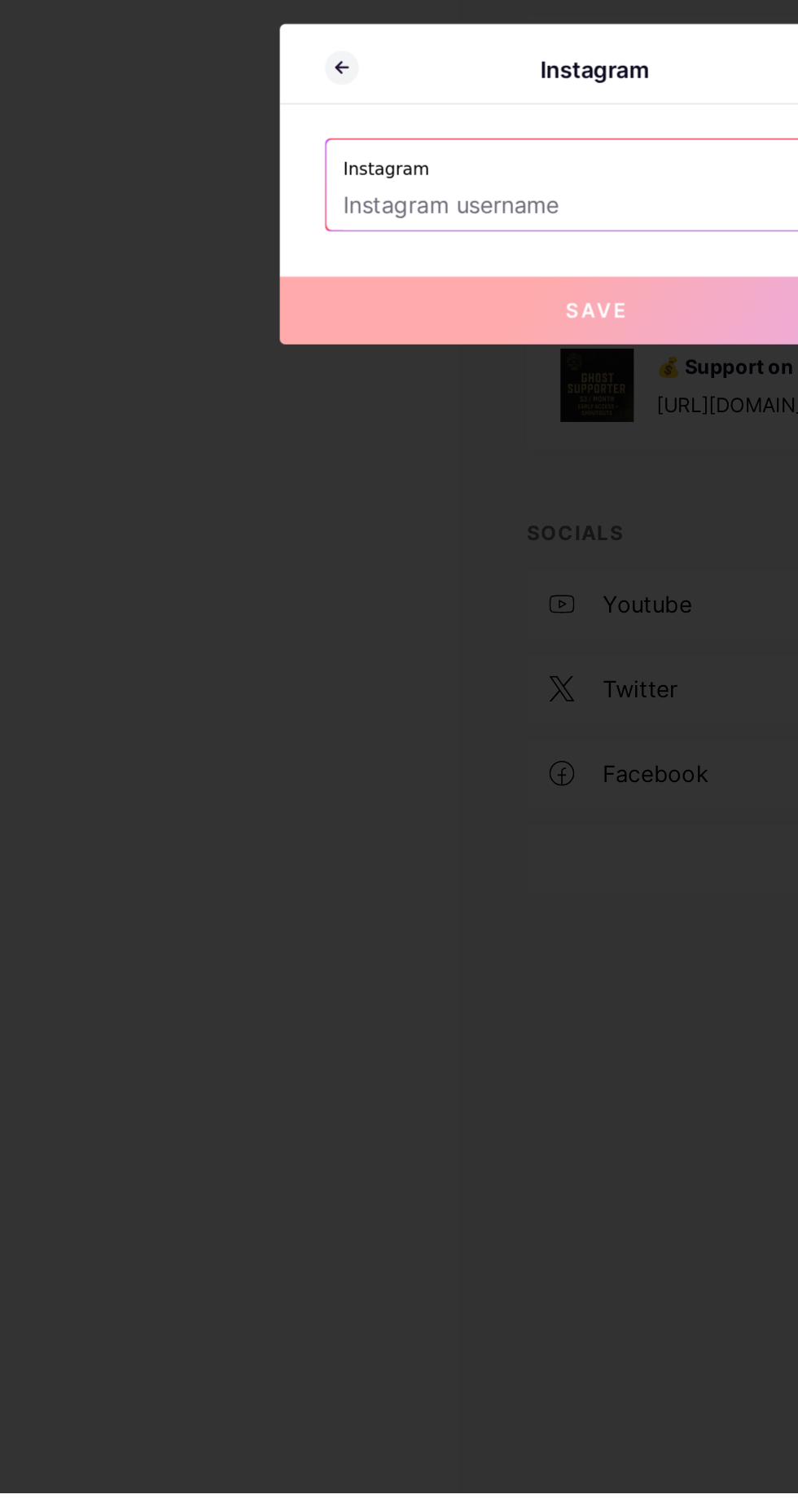
click at [295, 782] on input "text" at bounding box center [399, 768] width 293 height 28
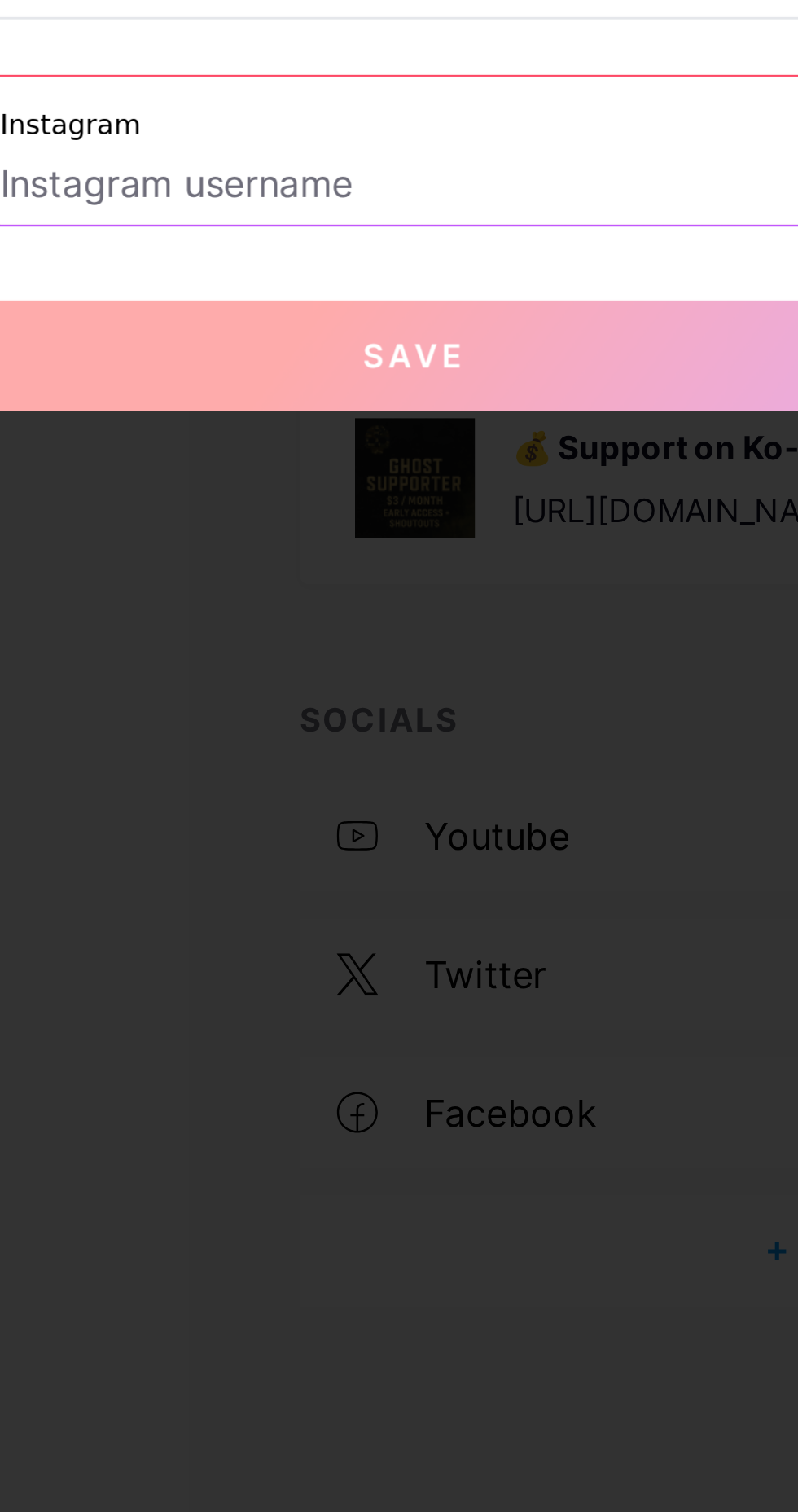
click at [340, 938] on div at bounding box center [399, 756] width 798 height 1512
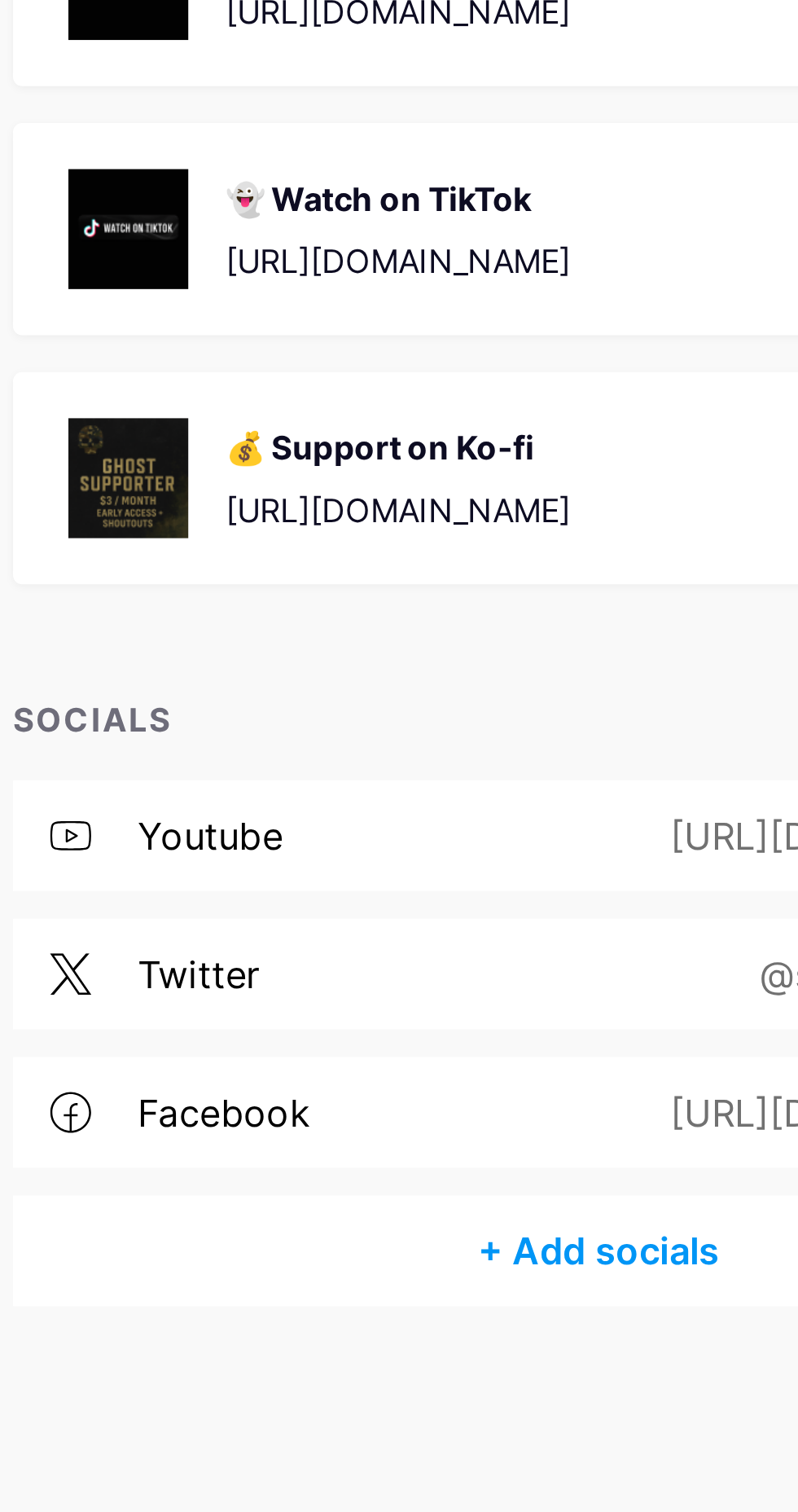
click at [539, 1143] on div "+ Add socials" at bounding box center [566, 1145] width 414 height 39
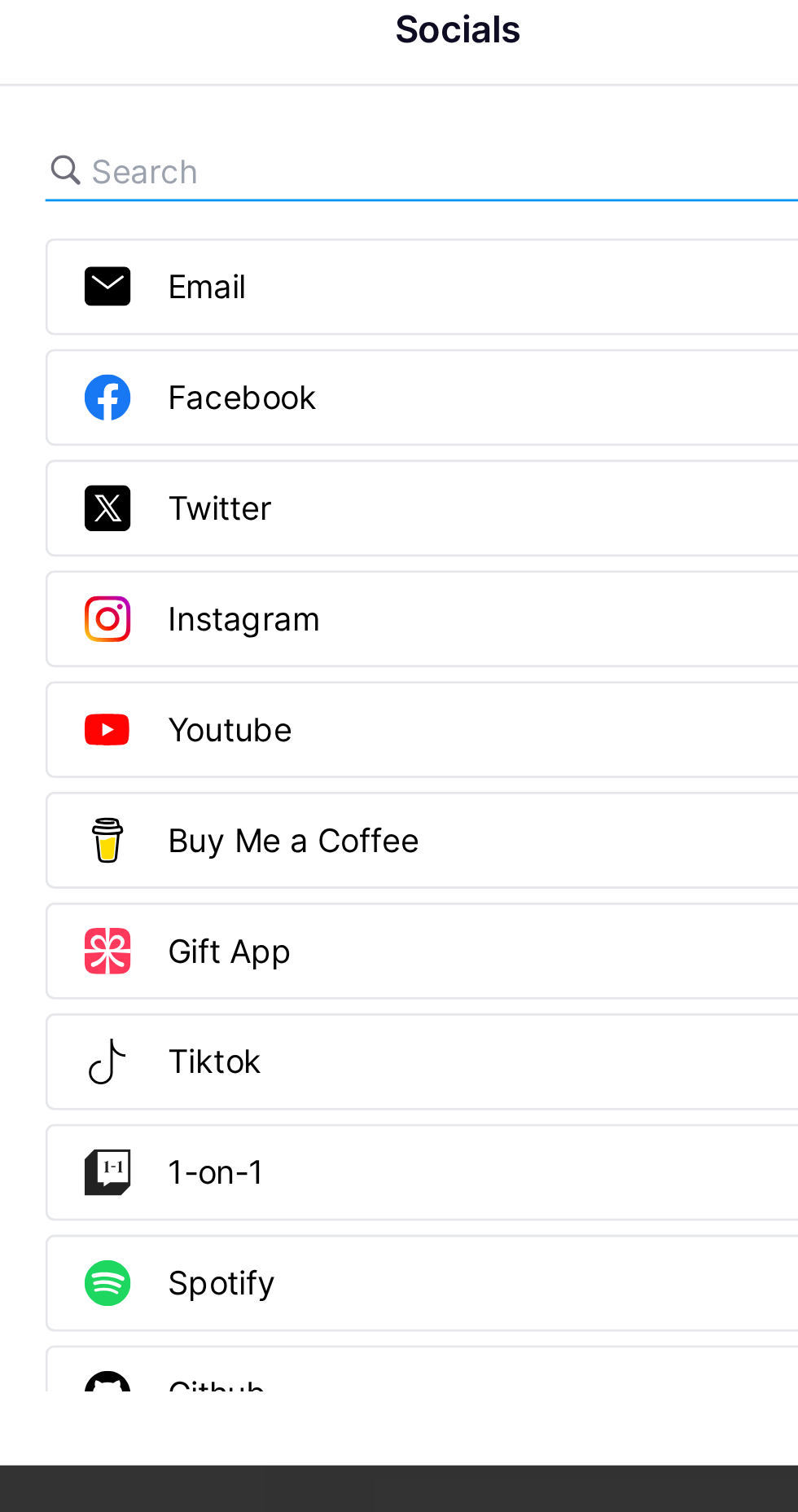
click at [316, 733] on div "Instagram" at bounding box center [297, 724] width 83 height 16
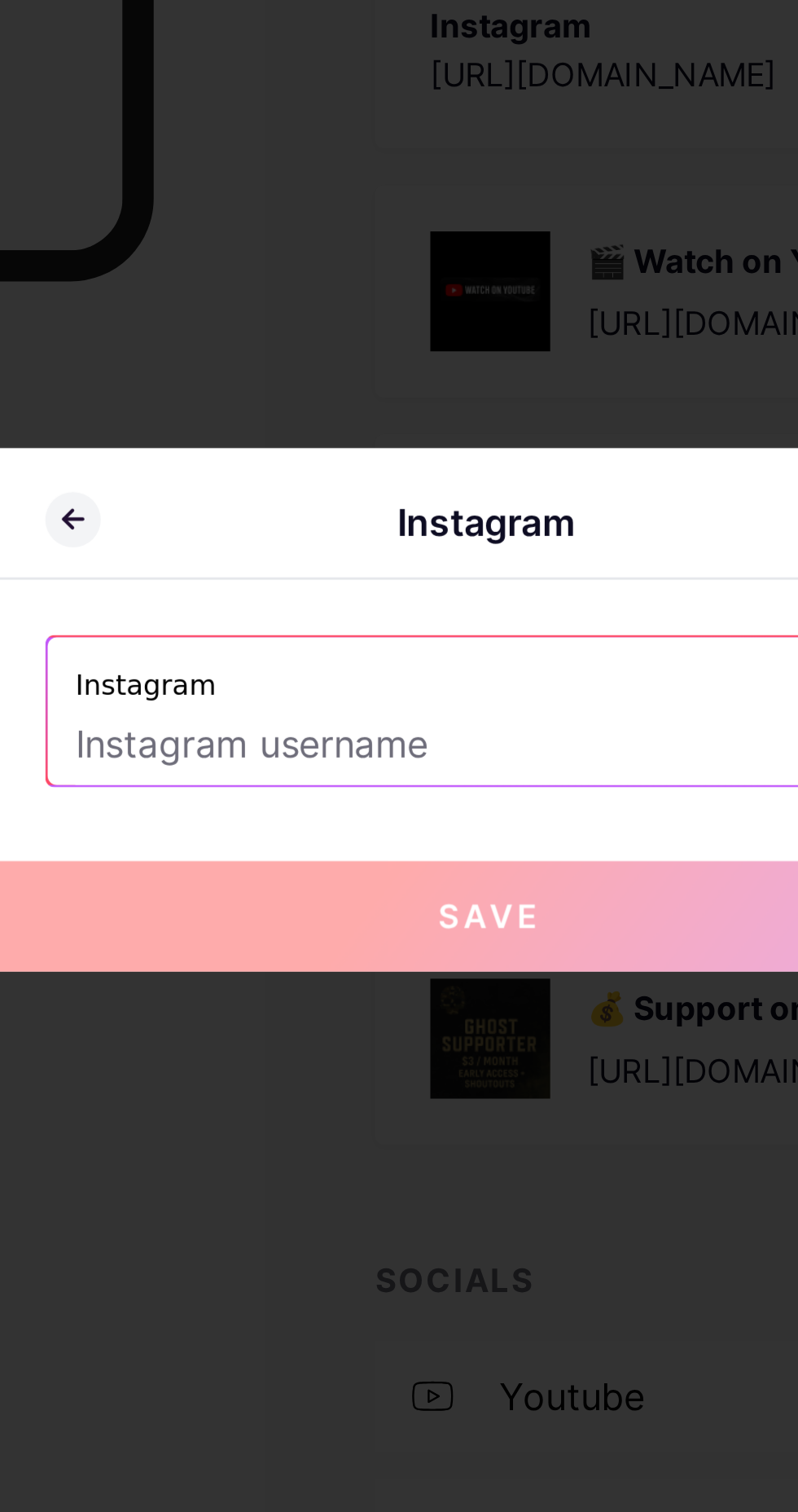
paste input "https://www.instagram.com/miltown_ghost414/"
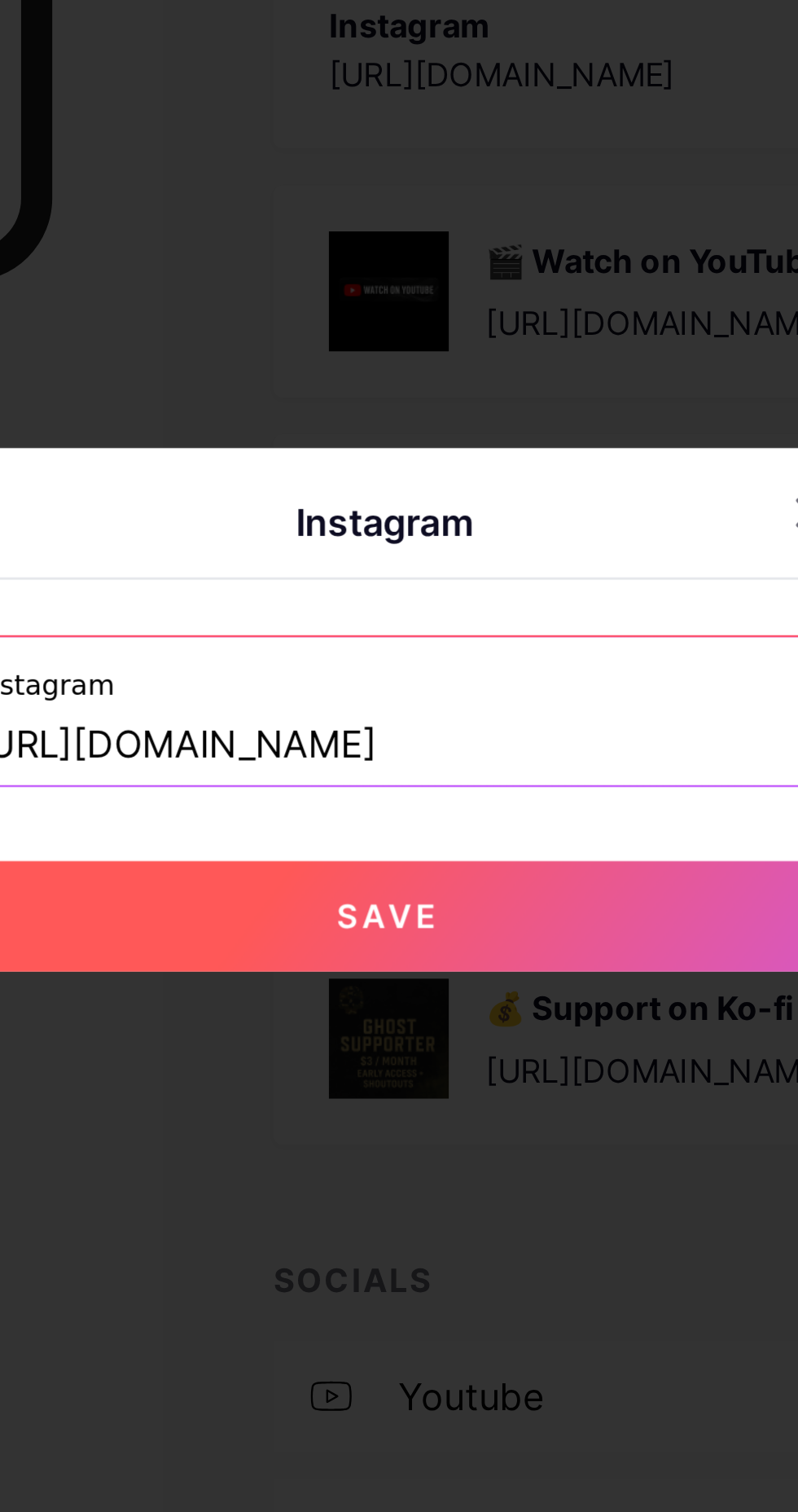
click at [430, 782] on input "https://www.instagram.com/miltown_ghost414/" at bounding box center [399, 768] width 293 height 28
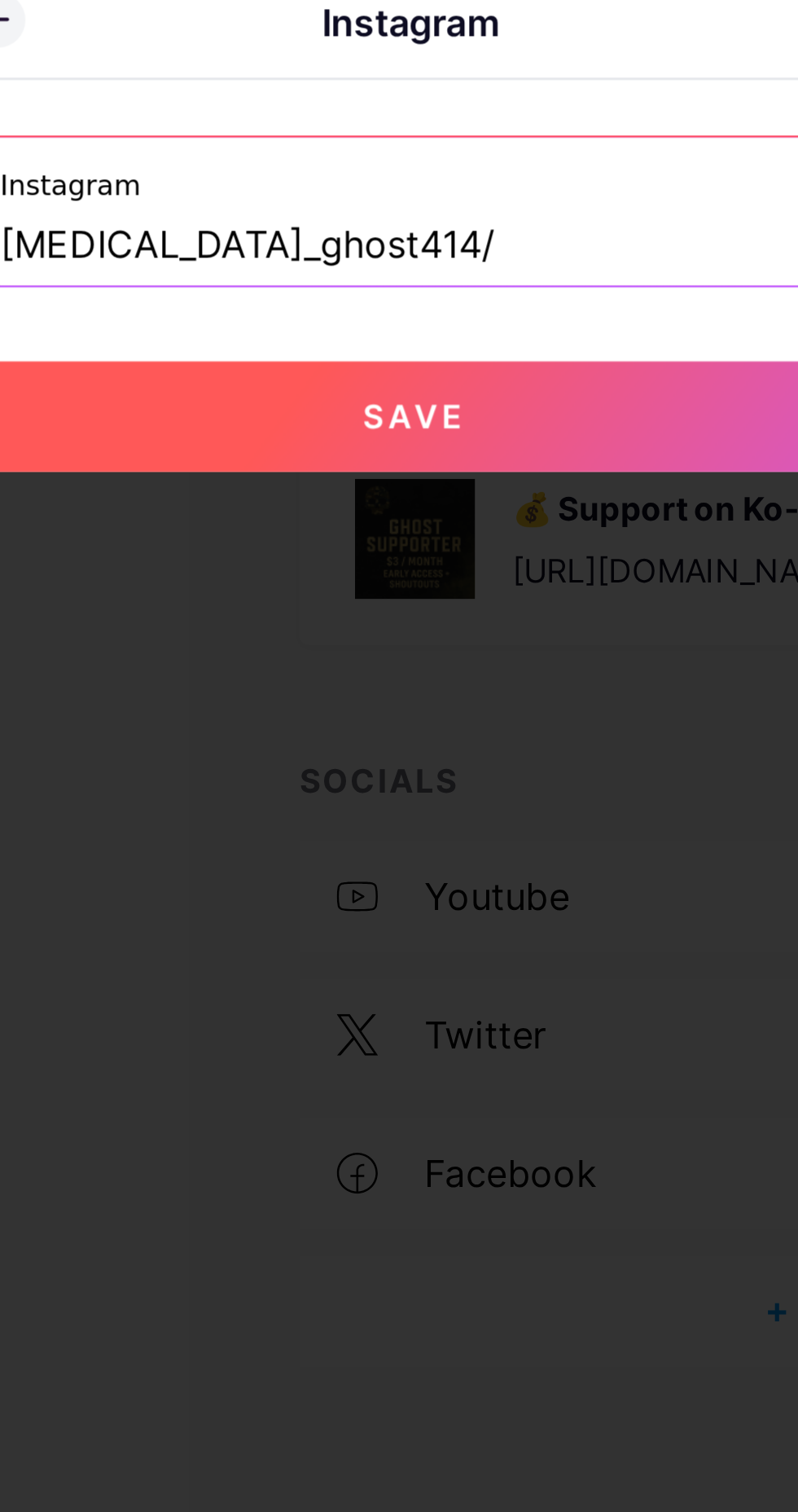
click at [392, 782] on input "miltown_ghost414/" at bounding box center [399, 768] width 293 height 28
click at [339, 849] on button "Save" at bounding box center [399, 828] width 366 height 39
type input "https://instagram.com/miltown_ghost414"
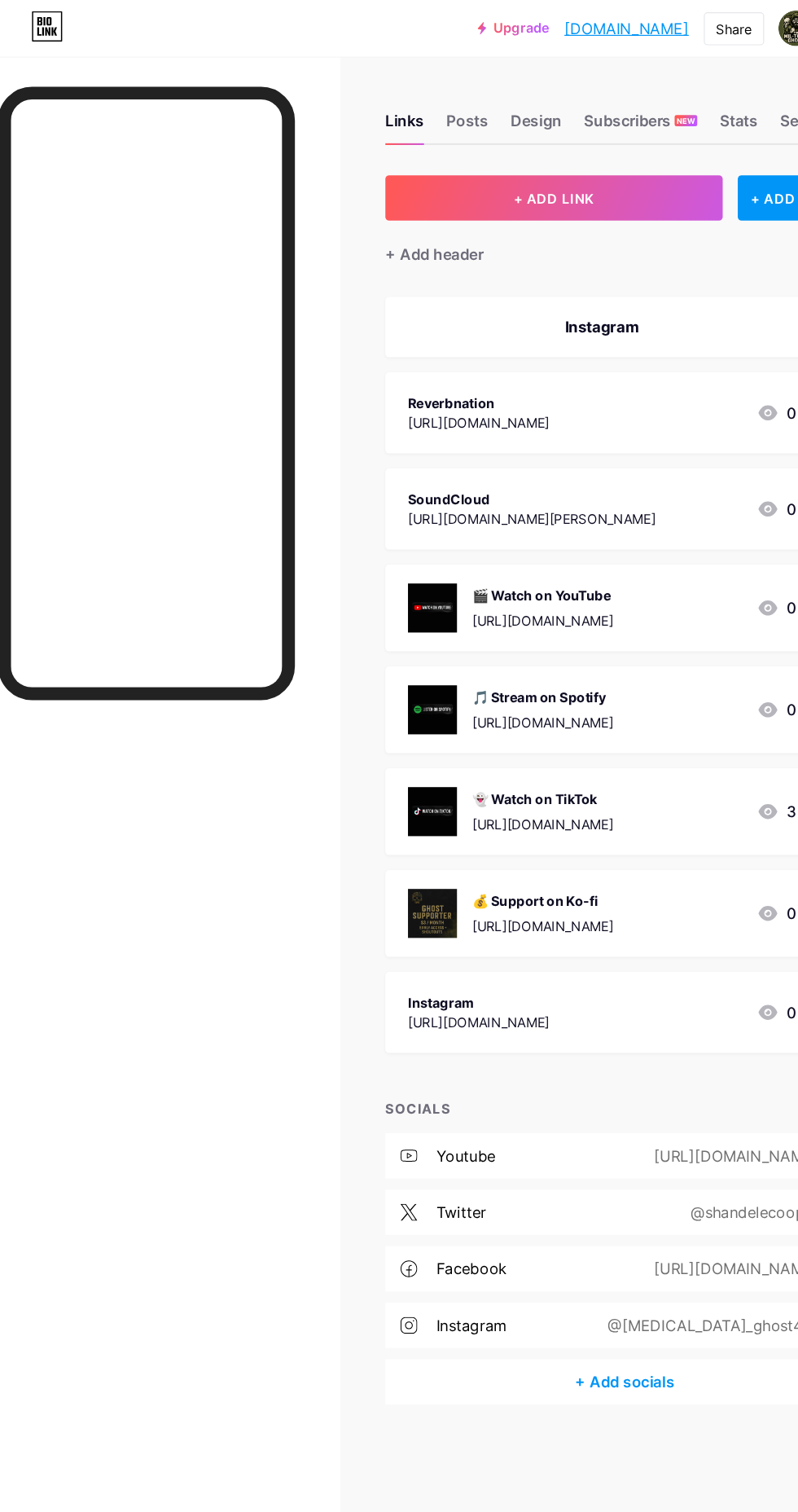
click at [547, 1195] on div "+ Add socials" at bounding box center [566, 1194] width 414 height 39
click at [577, 1201] on div "+ Add socials" at bounding box center [566, 1194] width 414 height 39
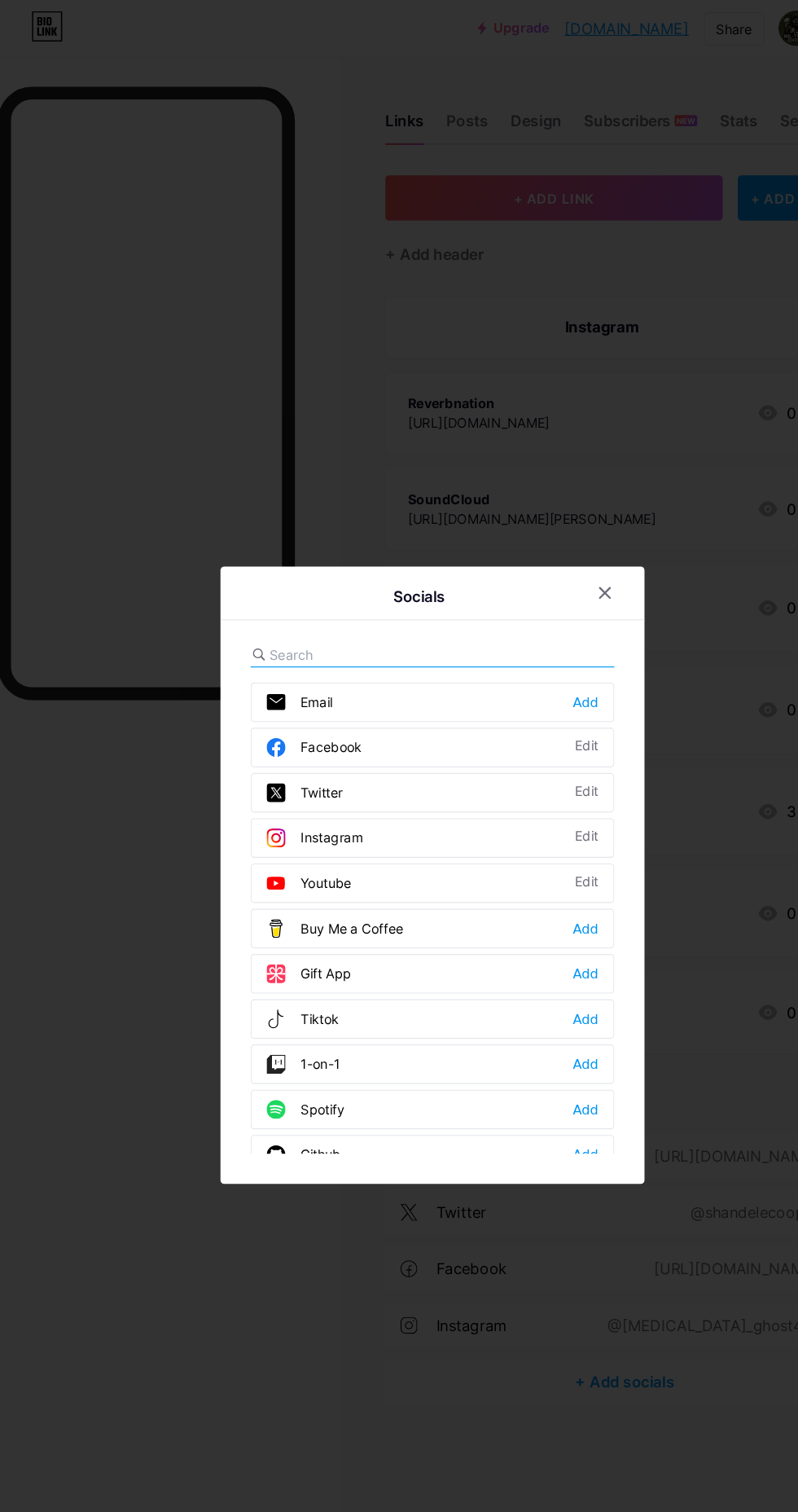
click at [525, 615] on div "Add" at bounding box center [531, 606] width 22 height 16
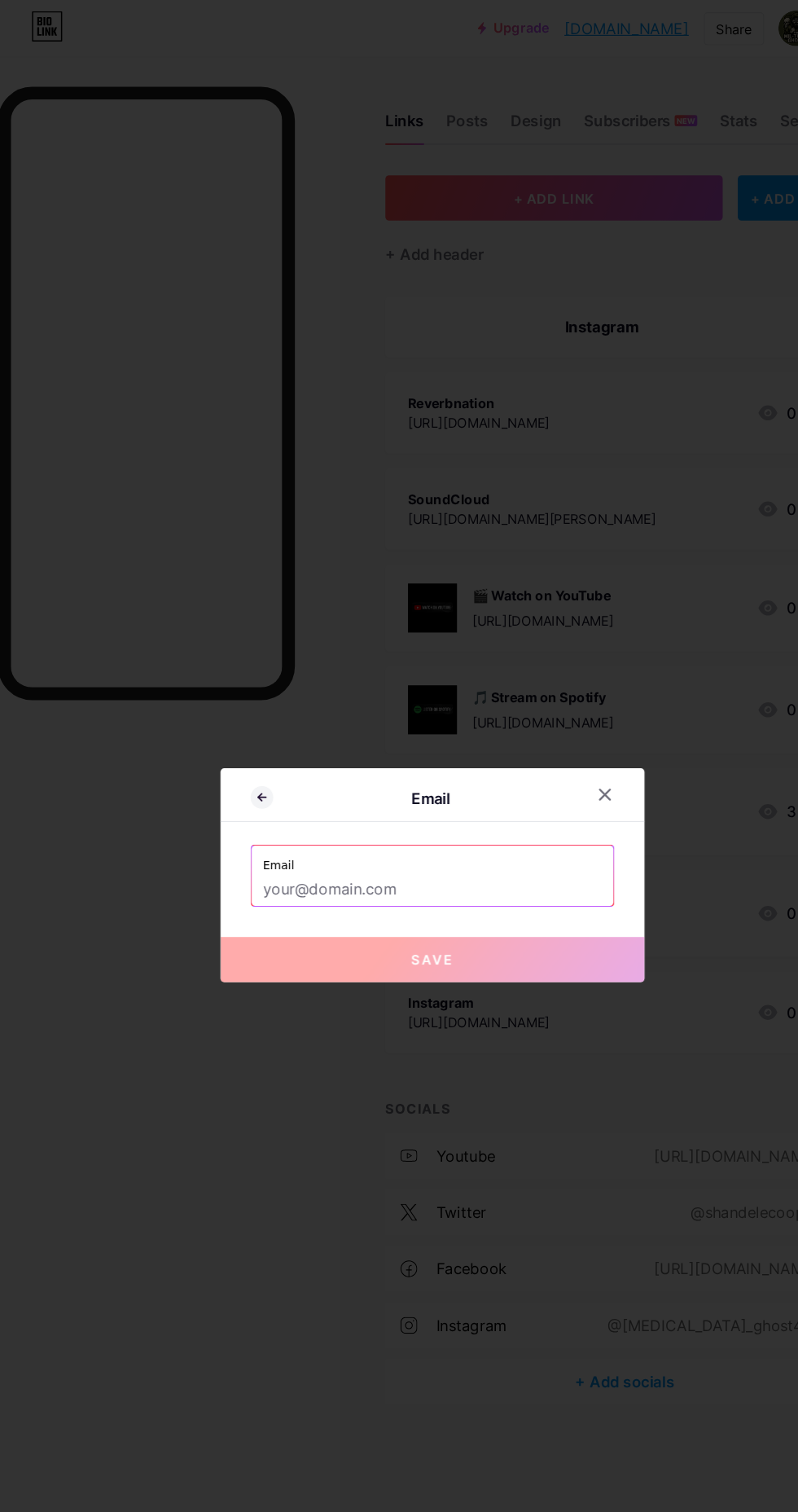
click at [273, 782] on input "text" at bounding box center [399, 768] width 293 height 28
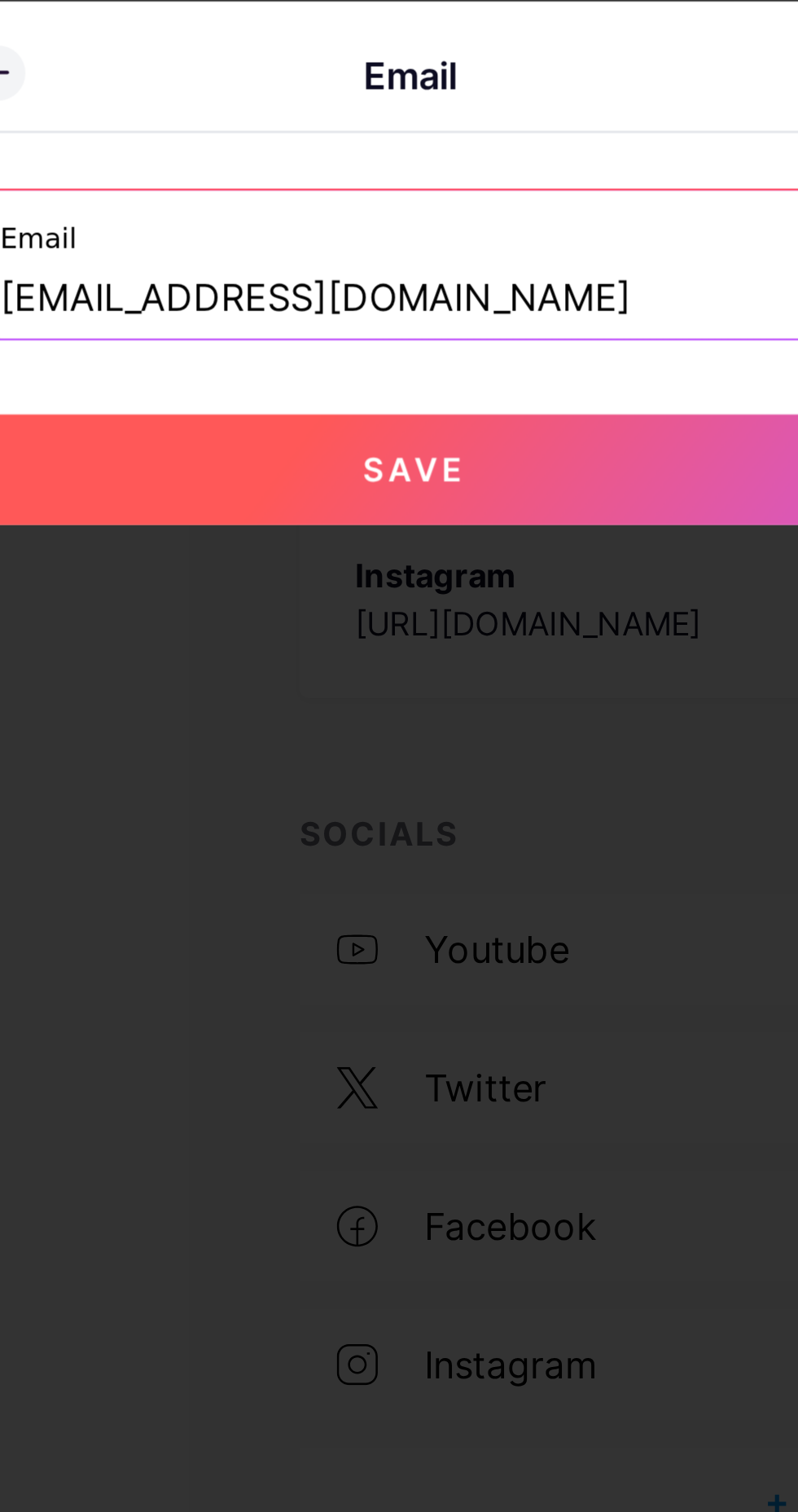
click at [331, 849] on button "Save" at bounding box center [399, 828] width 366 height 39
type input "mailto:[EMAIL_ADDRESS][DOMAIN_NAME]"
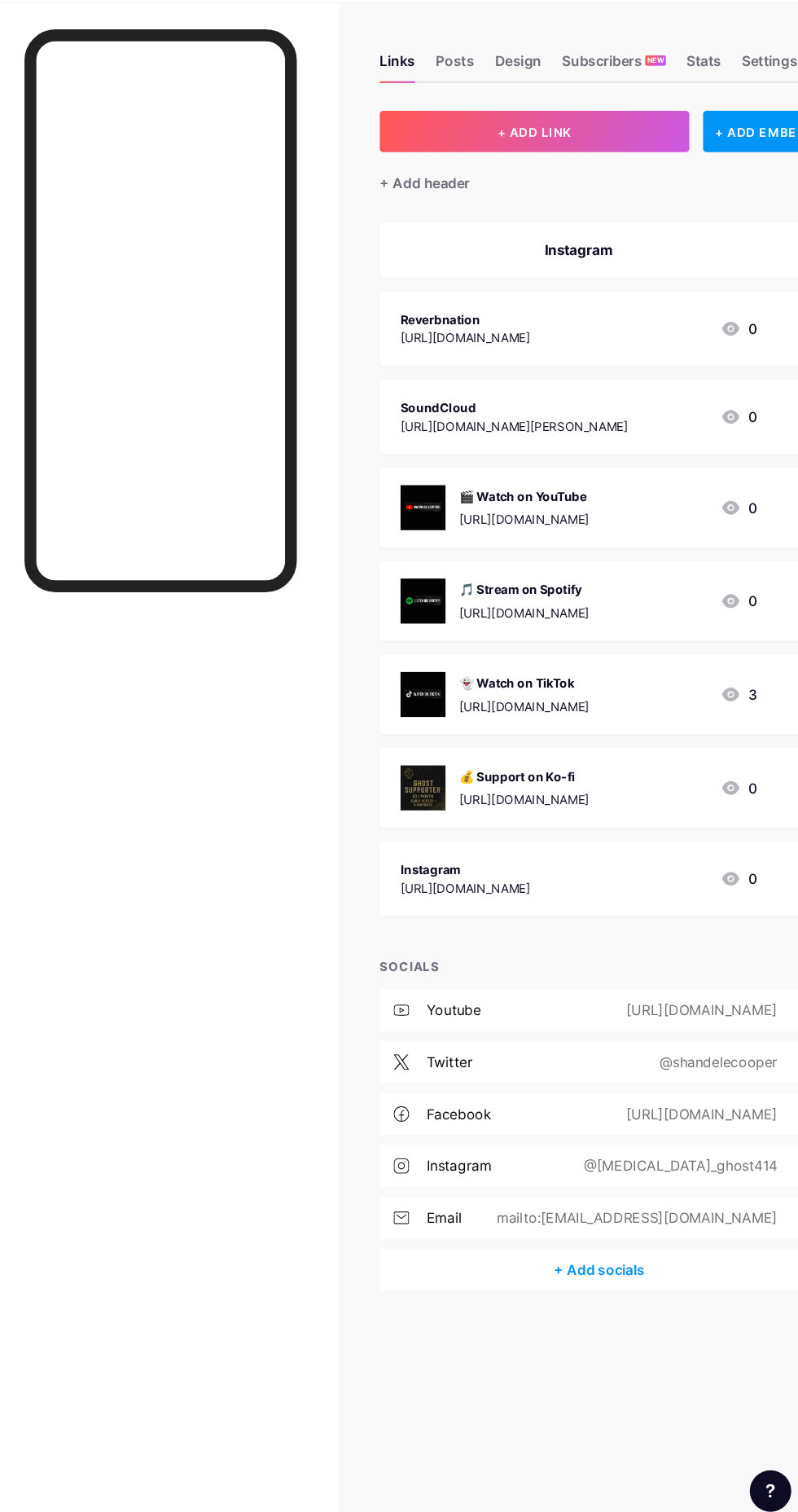
click at [552, 1253] on div "+ Add socials" at bounding box center [566, 1243] width 414 height 39
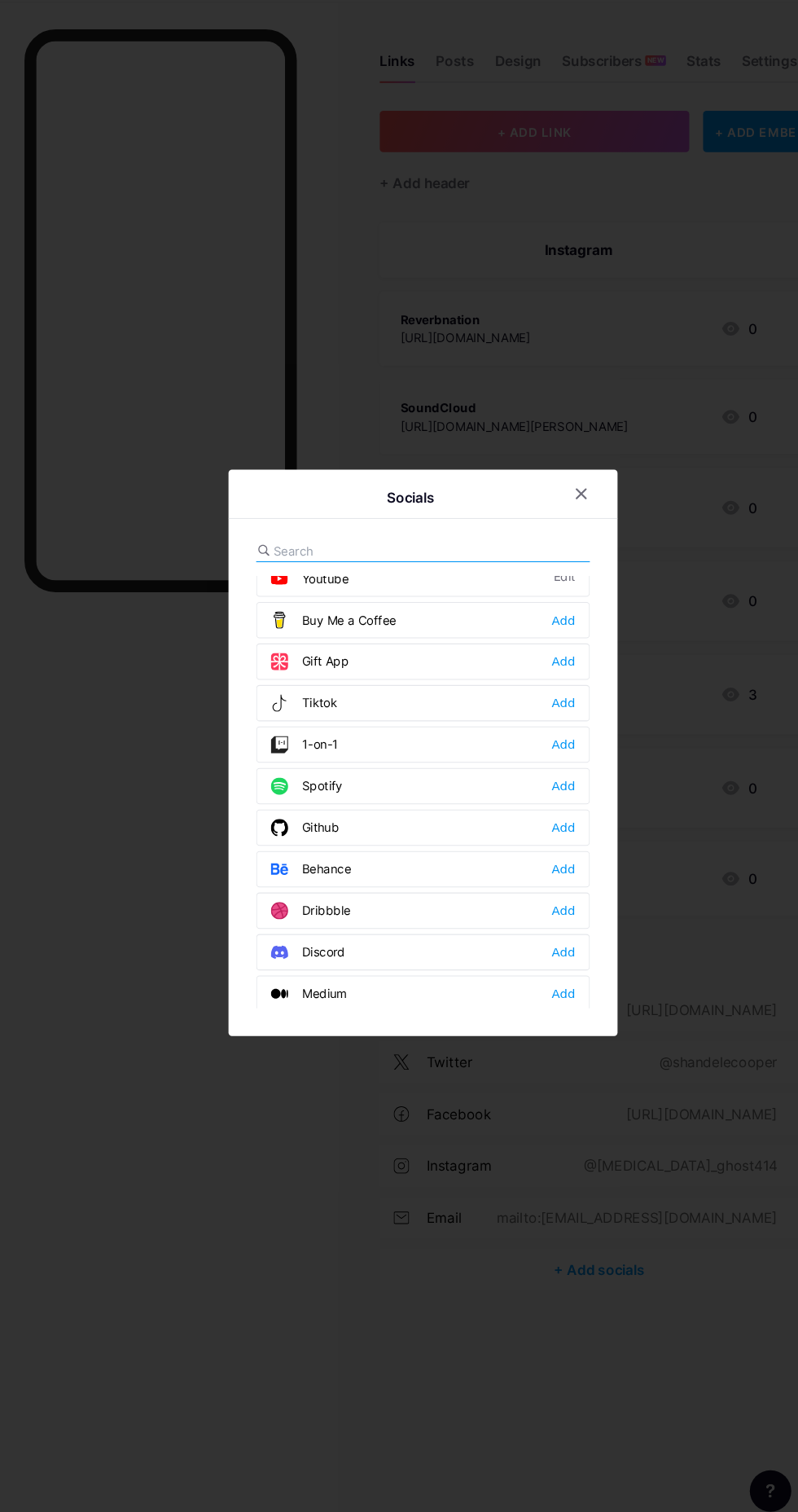
scroll to position [171, 0]
click at [98, 1030] on div at bounding box center [399, 756] width 798 height 1512
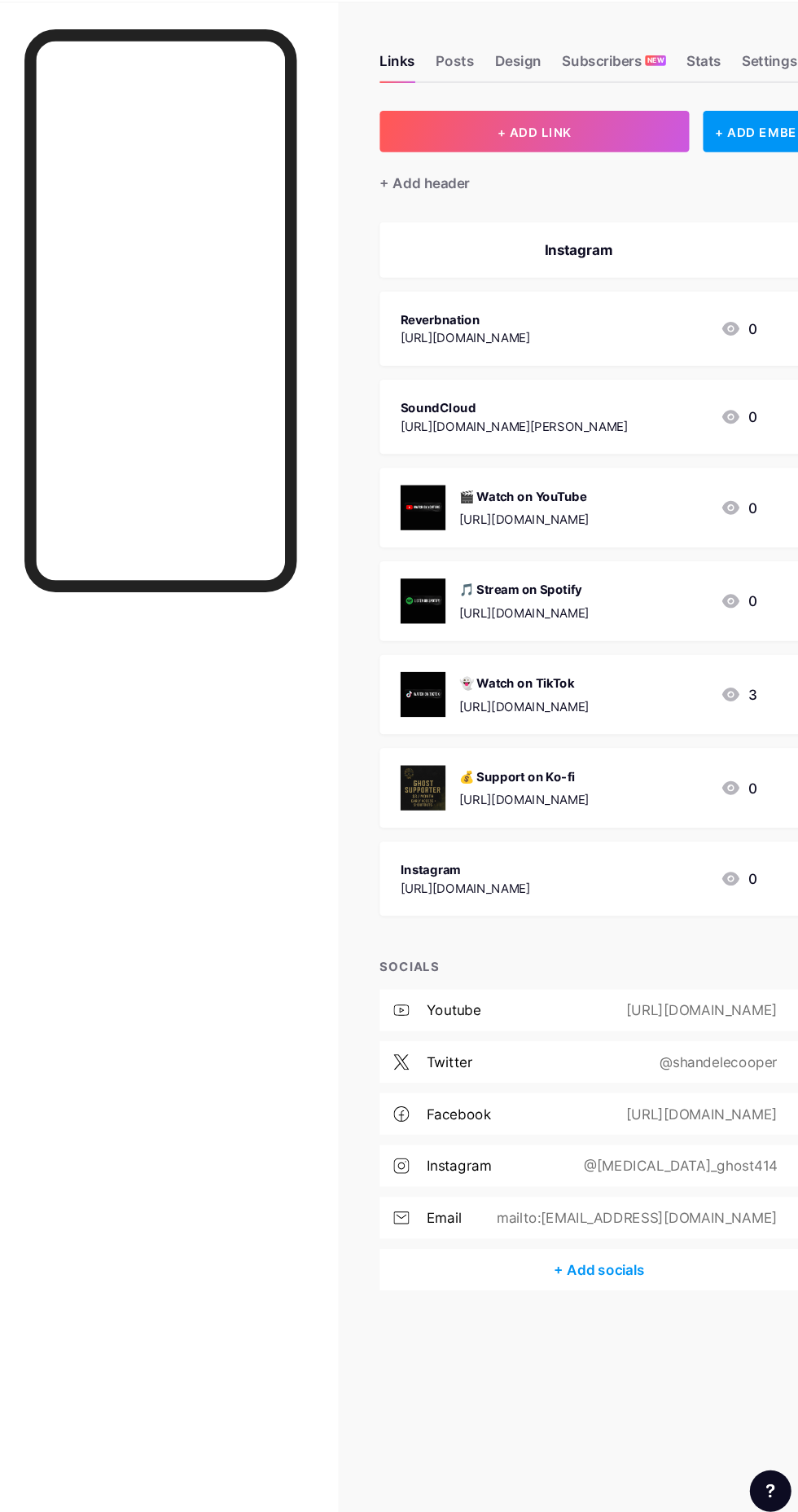
click at [544, 607] on div "🎵 Stream on Spotify" at bounding box center [494, 602] width 122 height 17
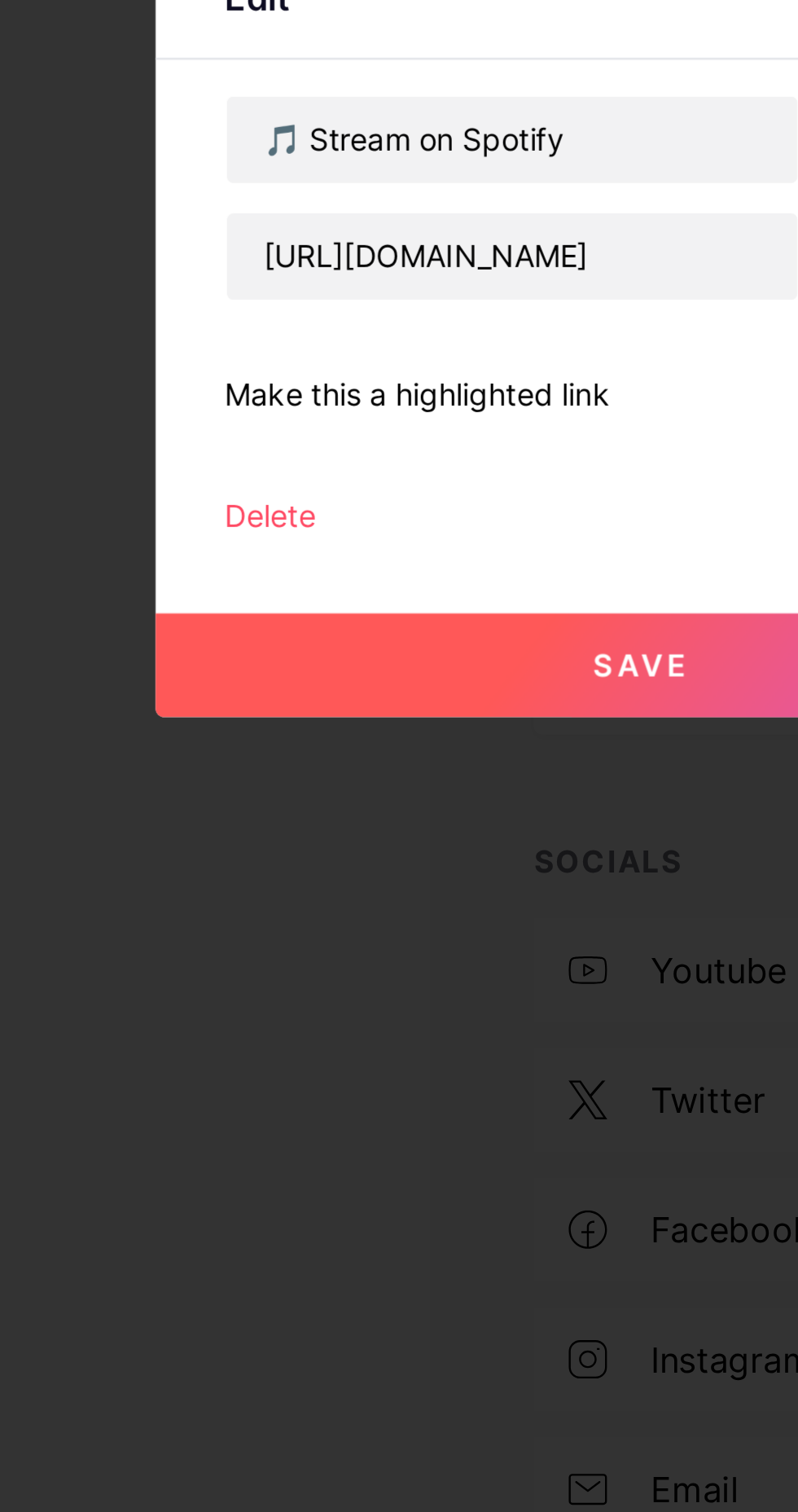
click at [187, 849] on div at bounding box center [399, 756] width 798 height 1512
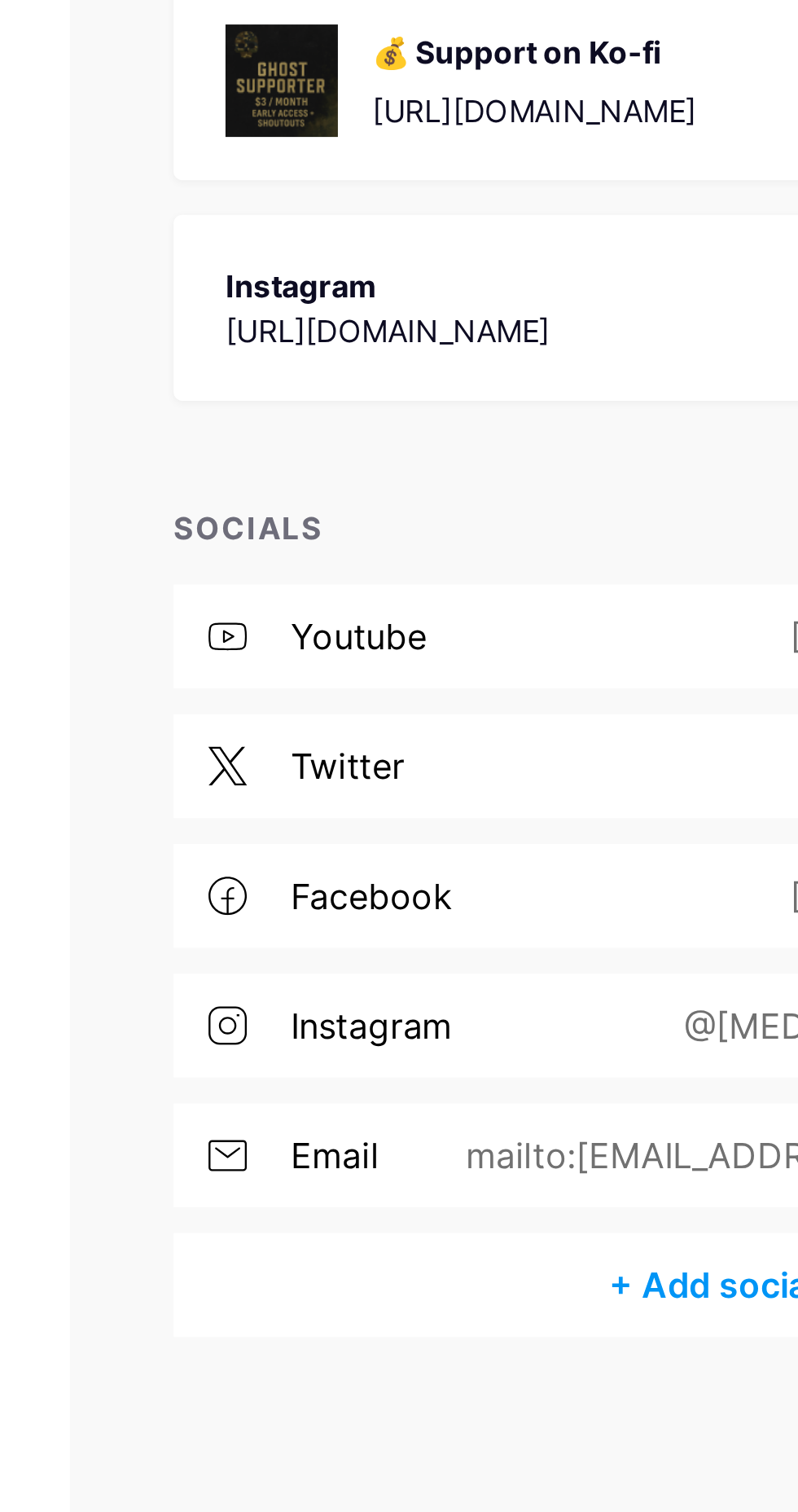
click at [539, 1251] on div "+ Add socials" at bounding box center [566, 1243] width 414 height 39
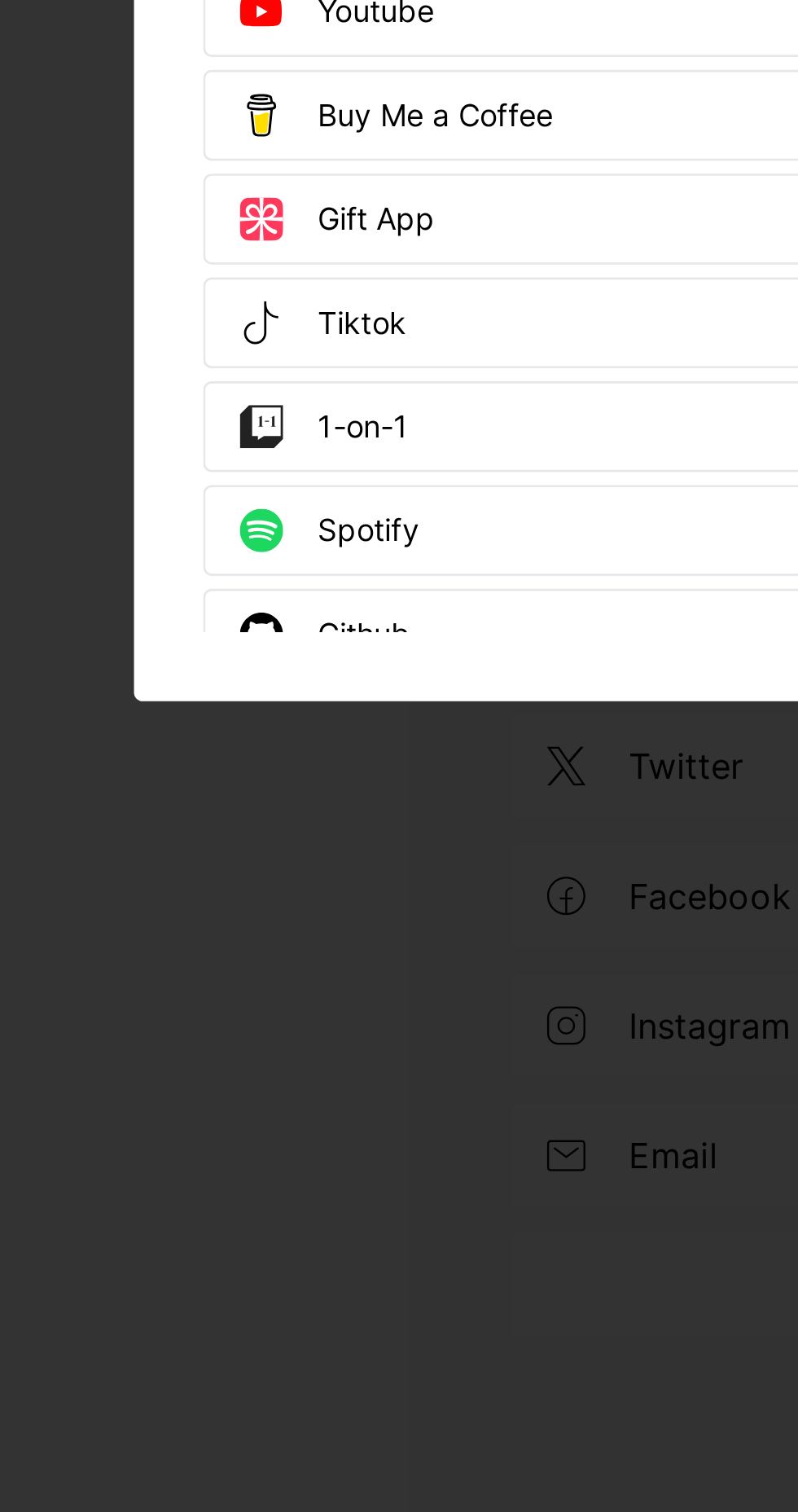
click at [306, 966] on div "Spotify" at bounding box center [290, 958] width 68 height 16
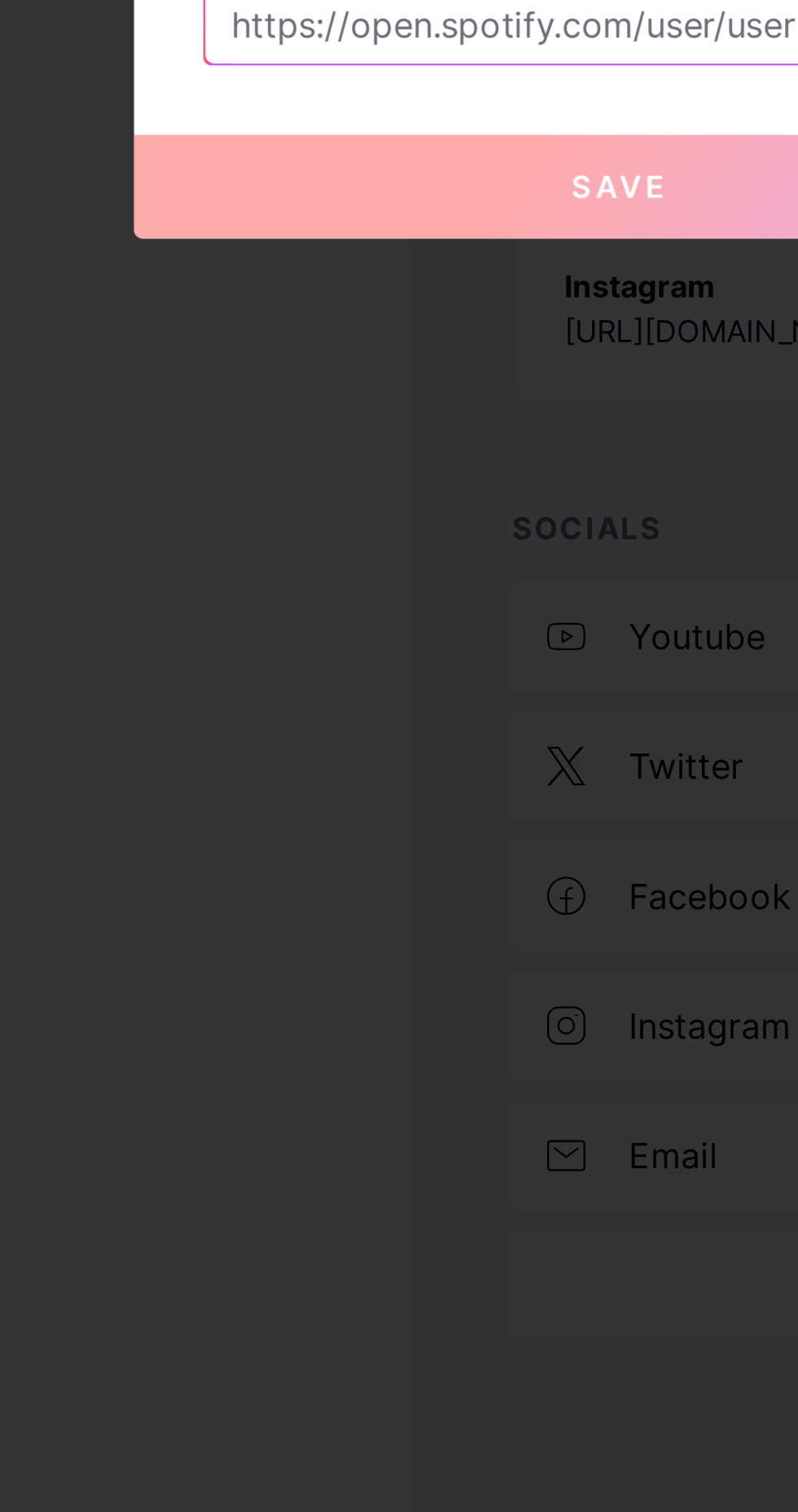
click at [279, 782] on input "text" at bounding box center [399, 768] width 293 height 28
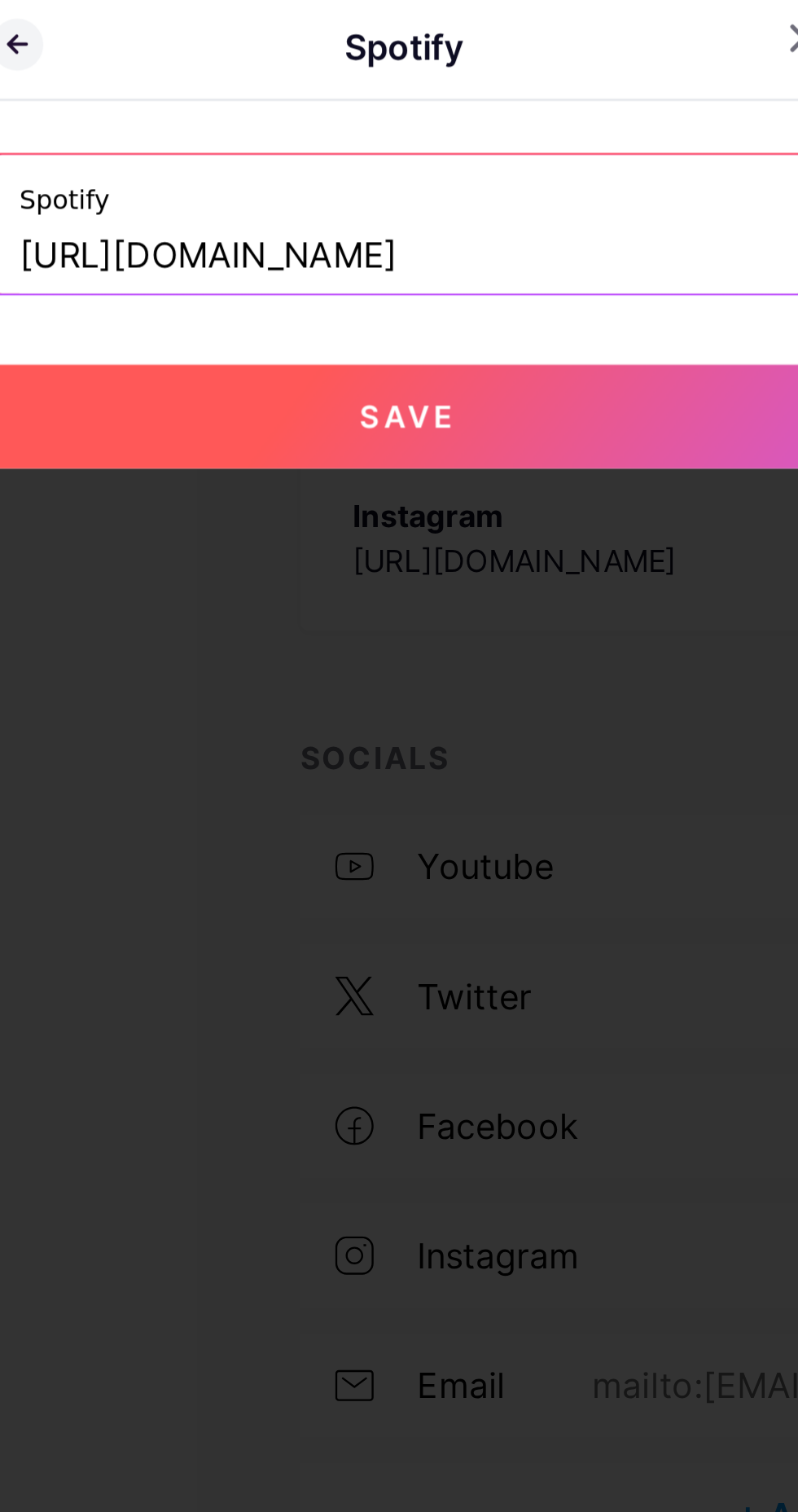
scroll to position [0, 262]
type input "[URL][DOMAIN_NAME]"
click at [333, 849] on button "Save" at bounding box center [399, 828] width 366 height 39
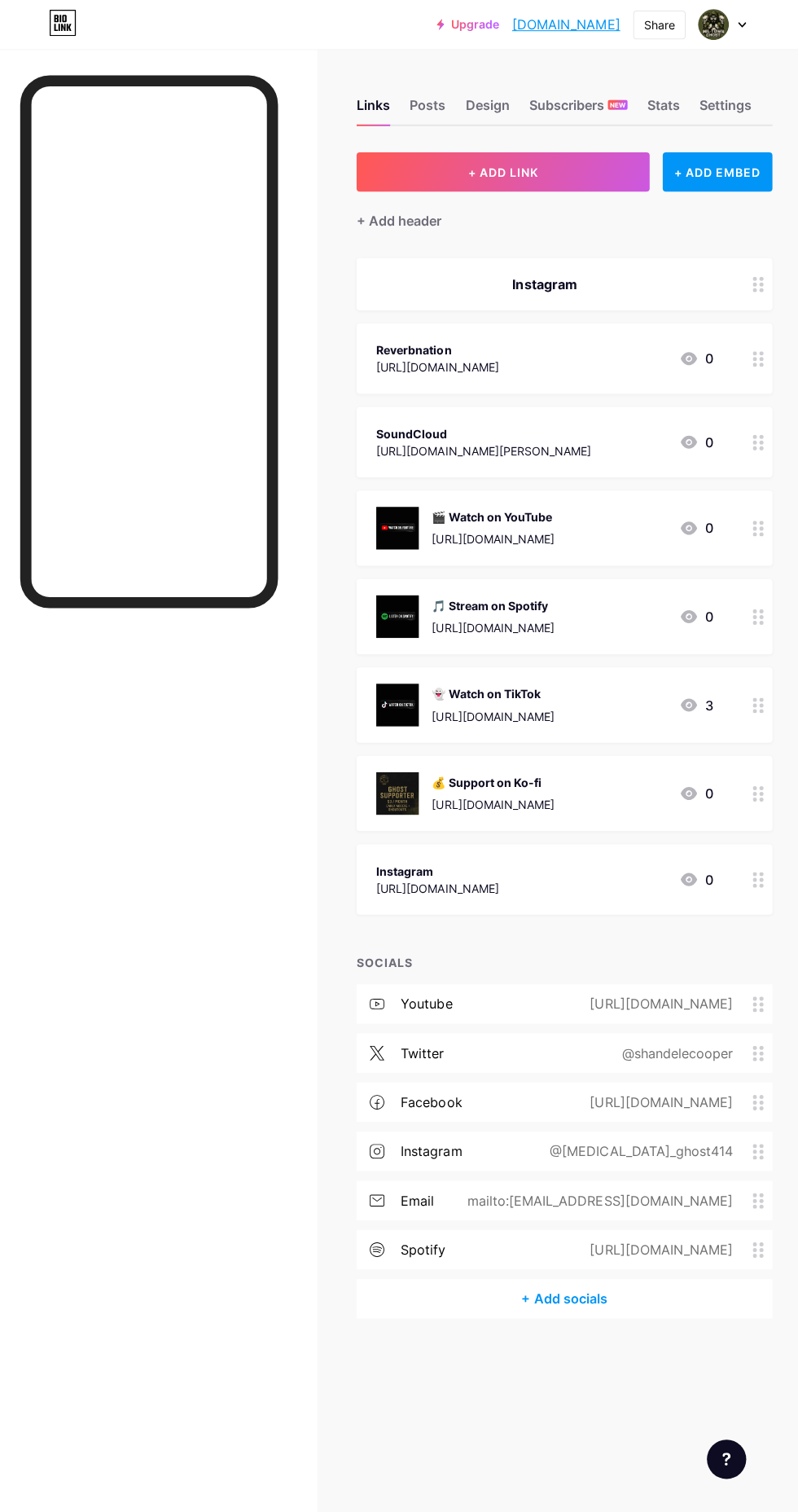
scroll to position [0, 0]
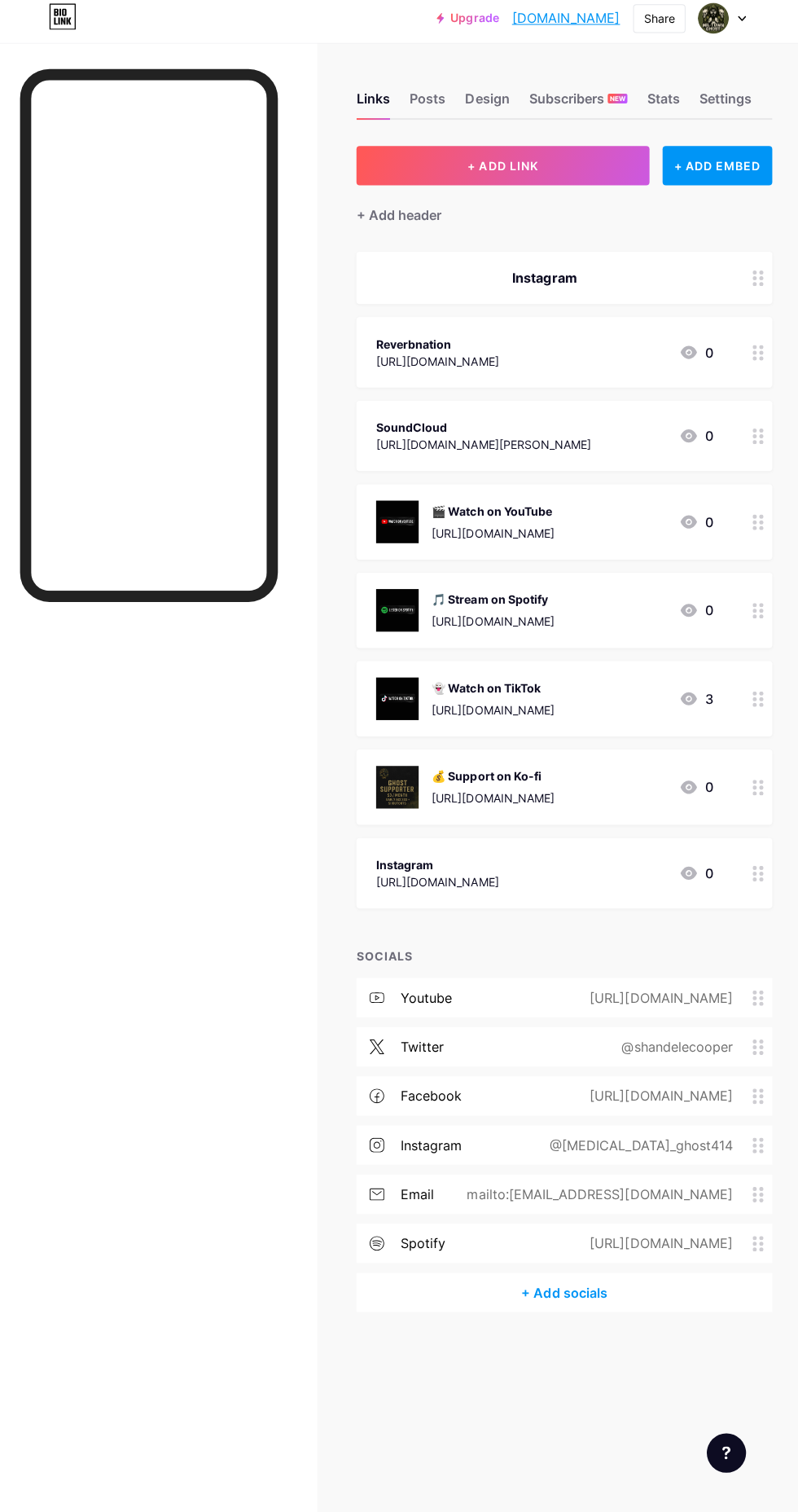
click at [738, 274] on div "Instagram" at bounding box center [566, 283] width 414 height 52
click at [484, 282] on div "Instagram" at bounding box center [546, 283] width 336 height 19
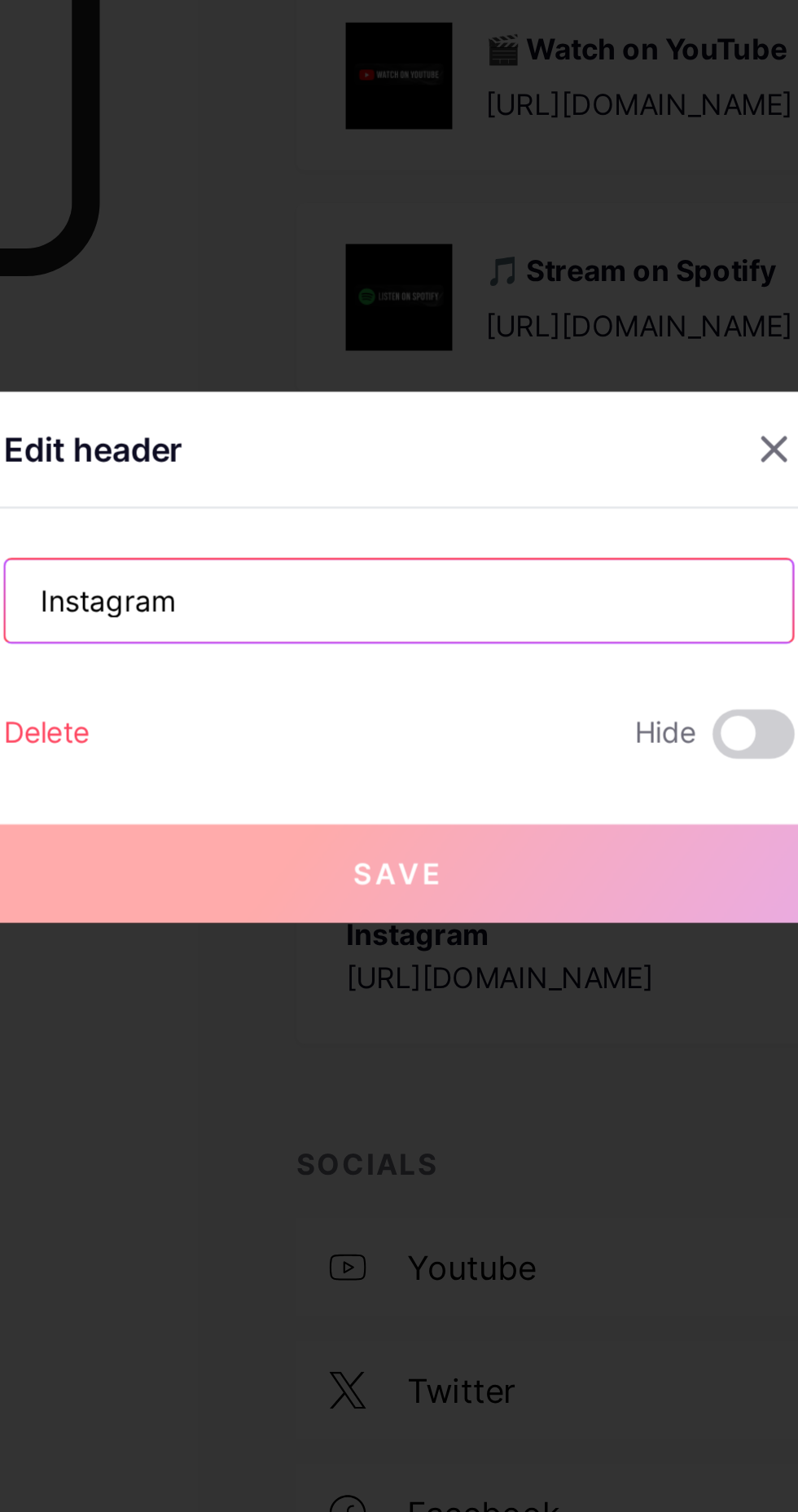
click at [316, 750] on input "Instagram" at bounding box center [399, 733] width 313 height 33
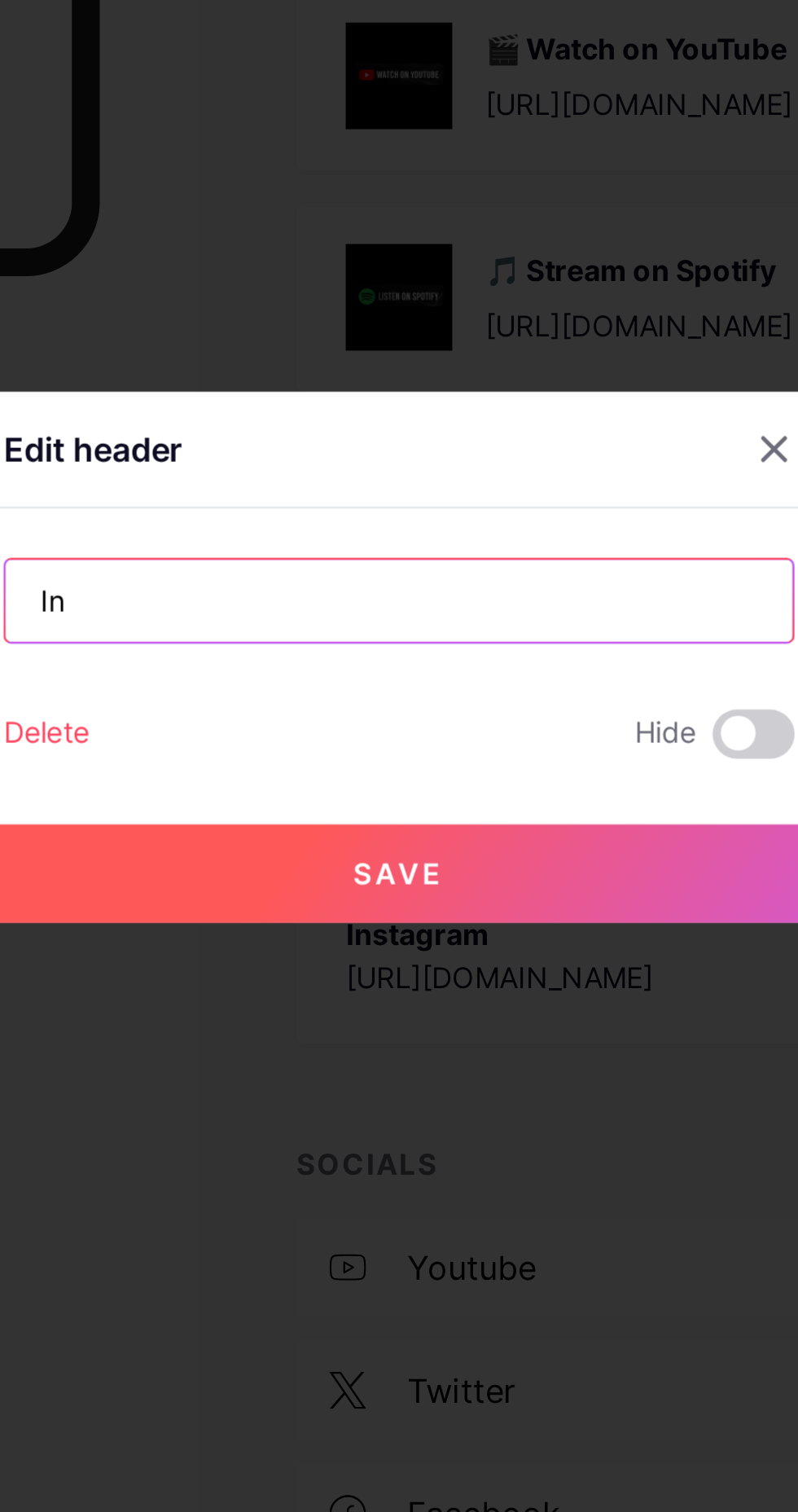
type input "I"
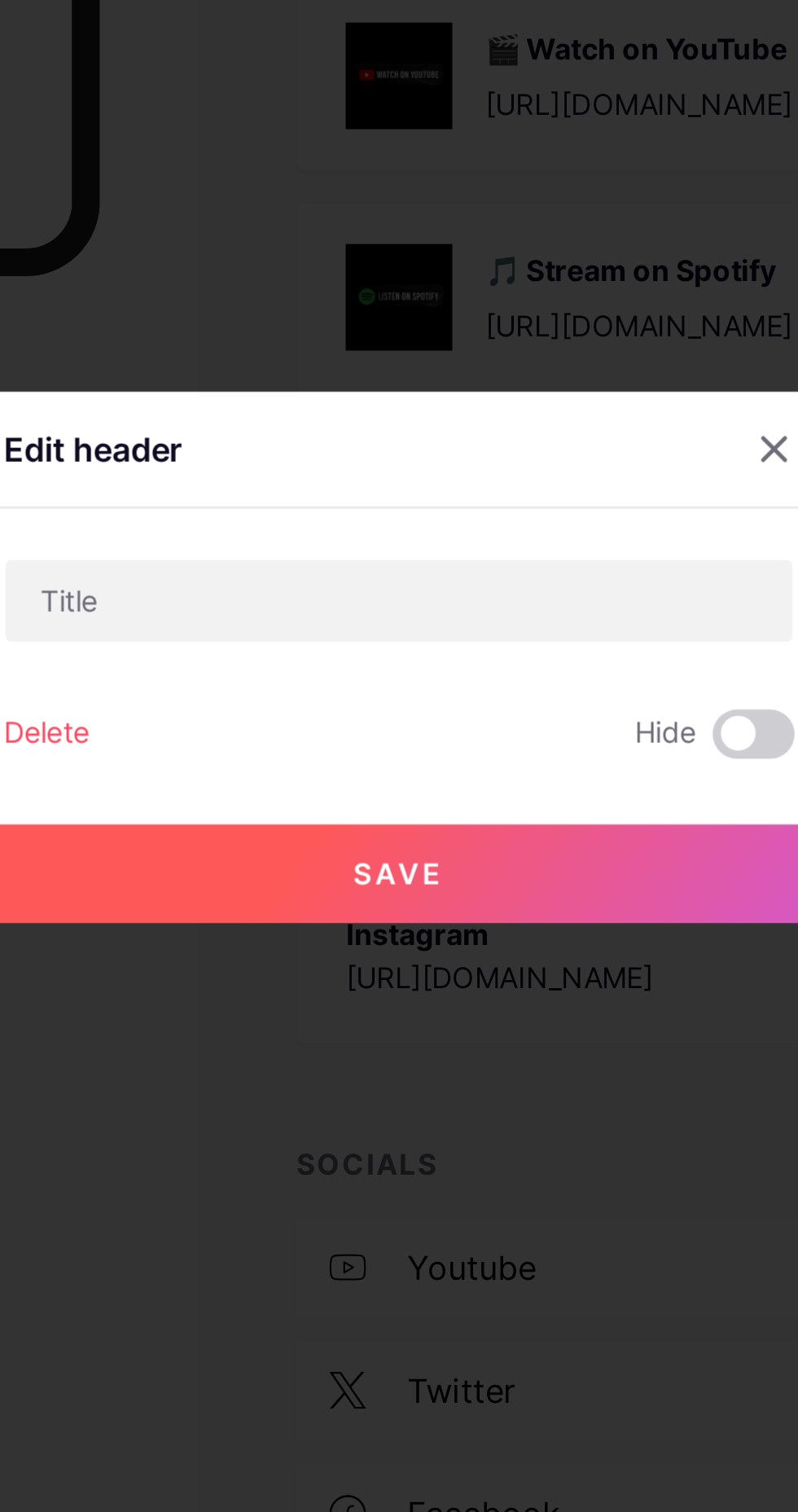
click at [545, 680] on icon at bounding box center [549, 674] width 13 height 13
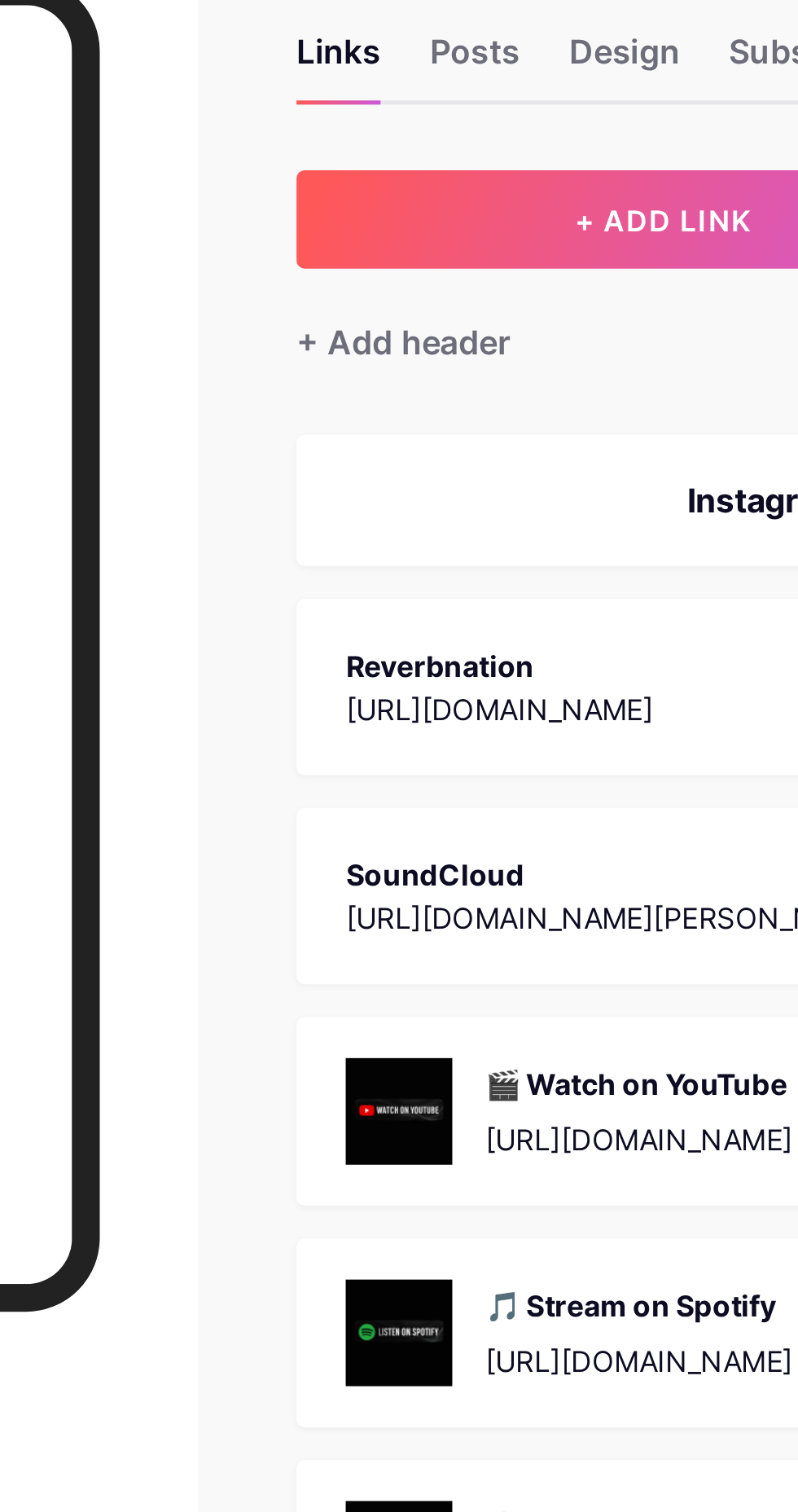
click at [452, 273] on div "Instagram" at bounding box center [546, 283] width 336 height 19
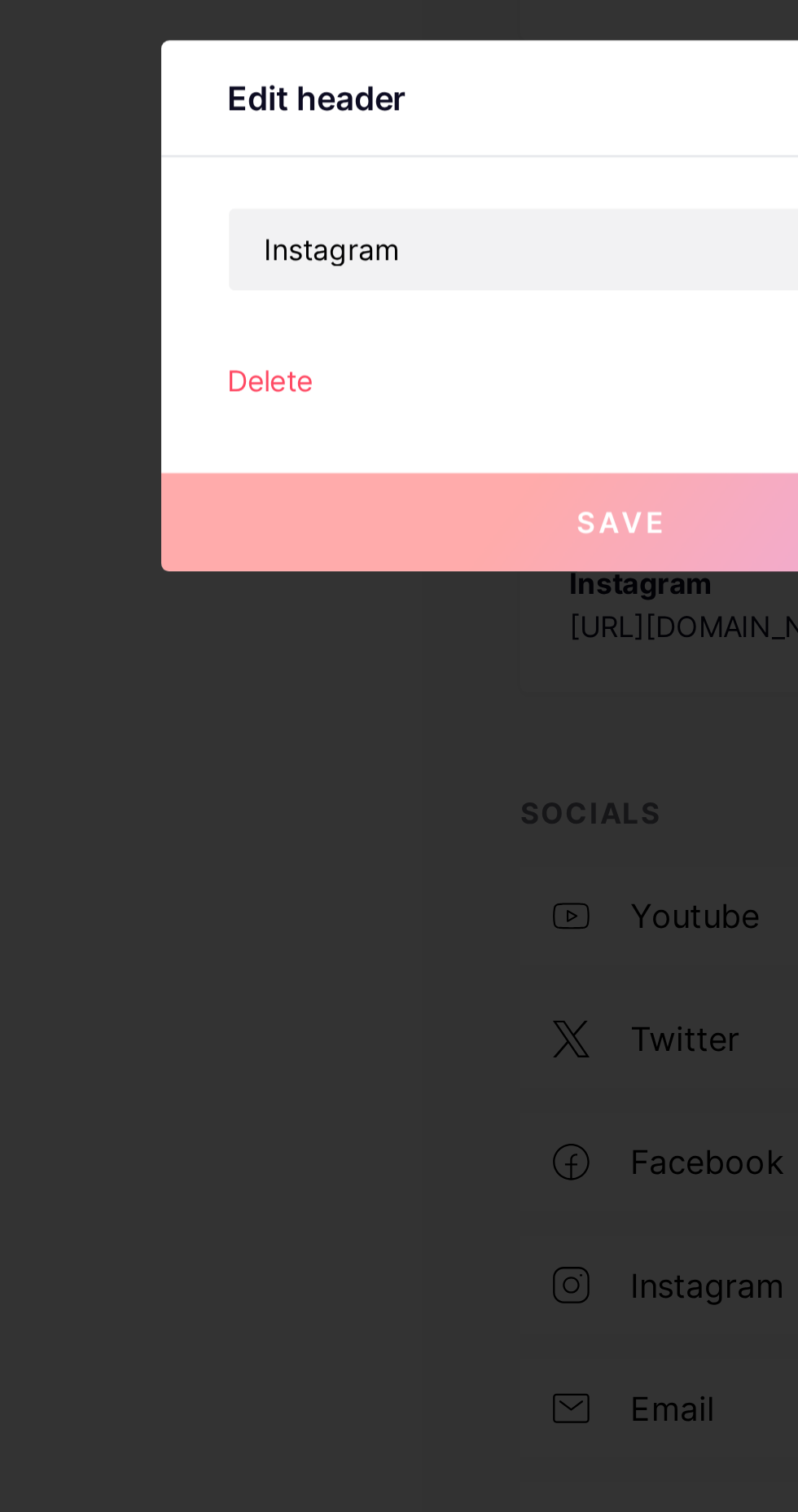
click at [269, 797] on div "Delete" at bounding box center [259, 786] width 35 height 19
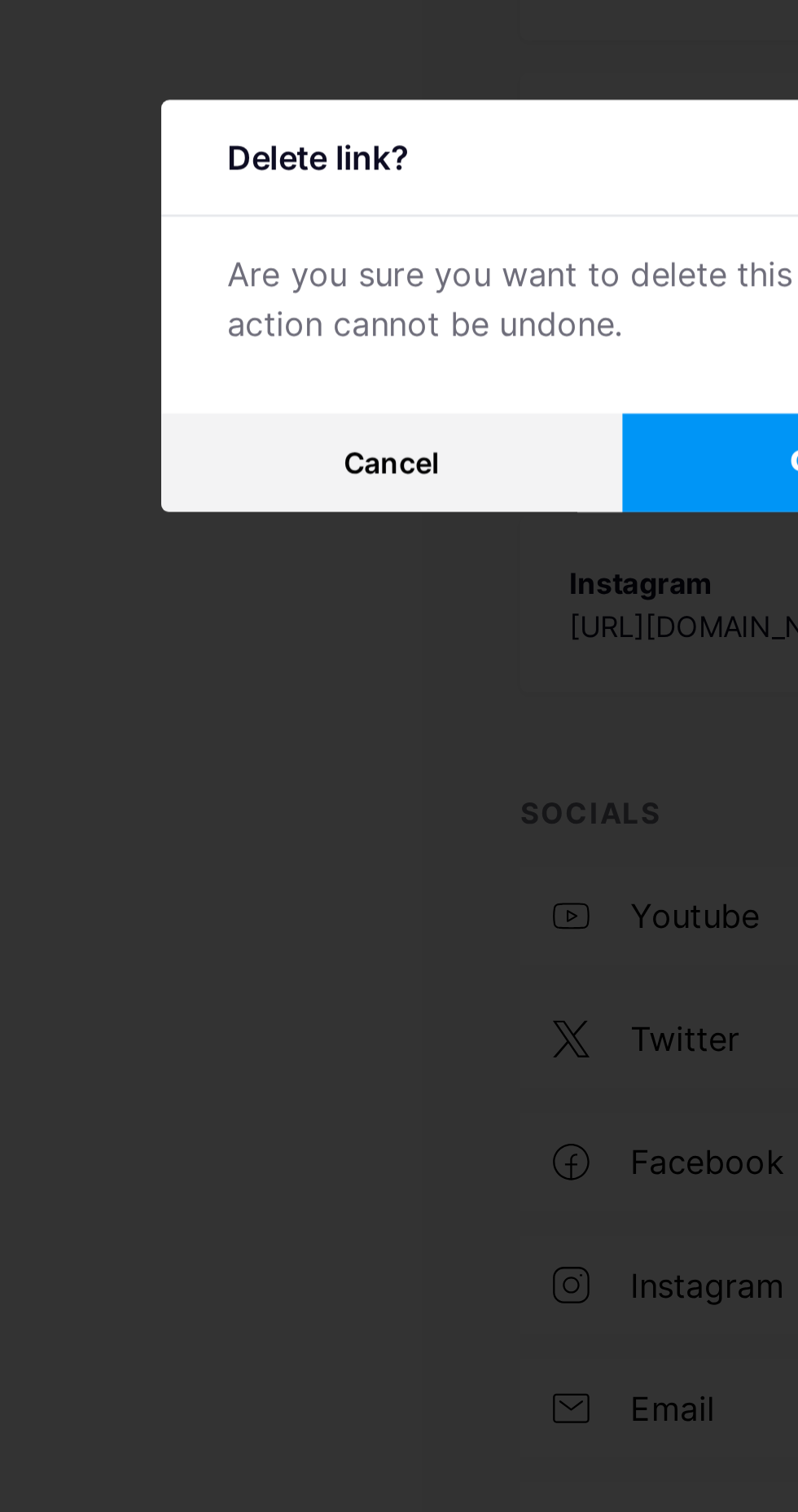
click at [439, 838] on button "Confirm" at bounding box center [490, 818] width 183 height 39
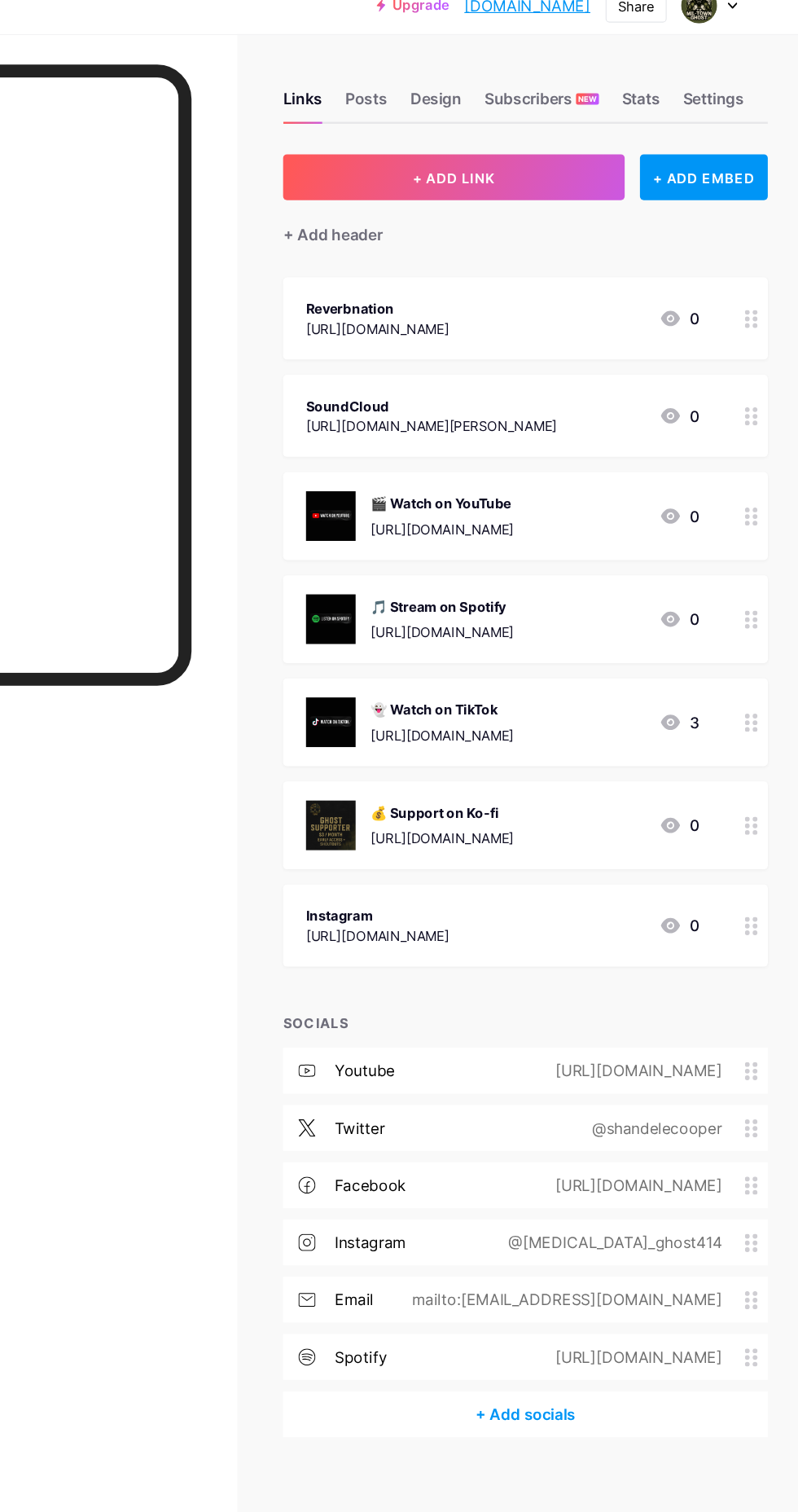
click at [705, 381] on div "0" at bounding box center [696, 375] width 35 height 19
click at [689, 374] on icon at bounding box center [689, 375] width 16 height 13
click at [502, 382] on div "https://soundcloud.com/miltownghost-cooper" at bounding box center [484, 384] width 214 height 17
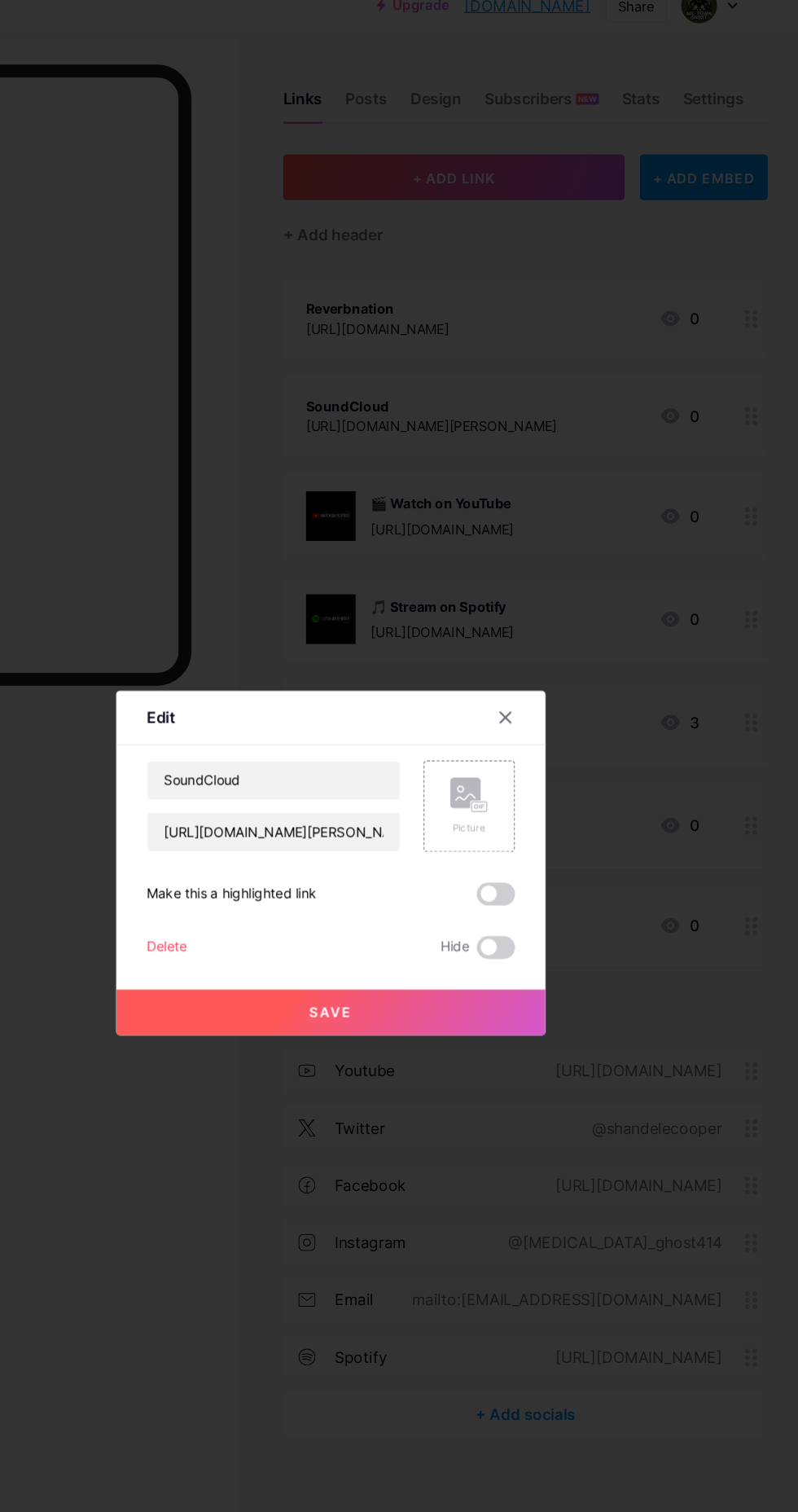
click at [259, 838] on div "Delete" at bounding box center [259, 828] width 35 height 19
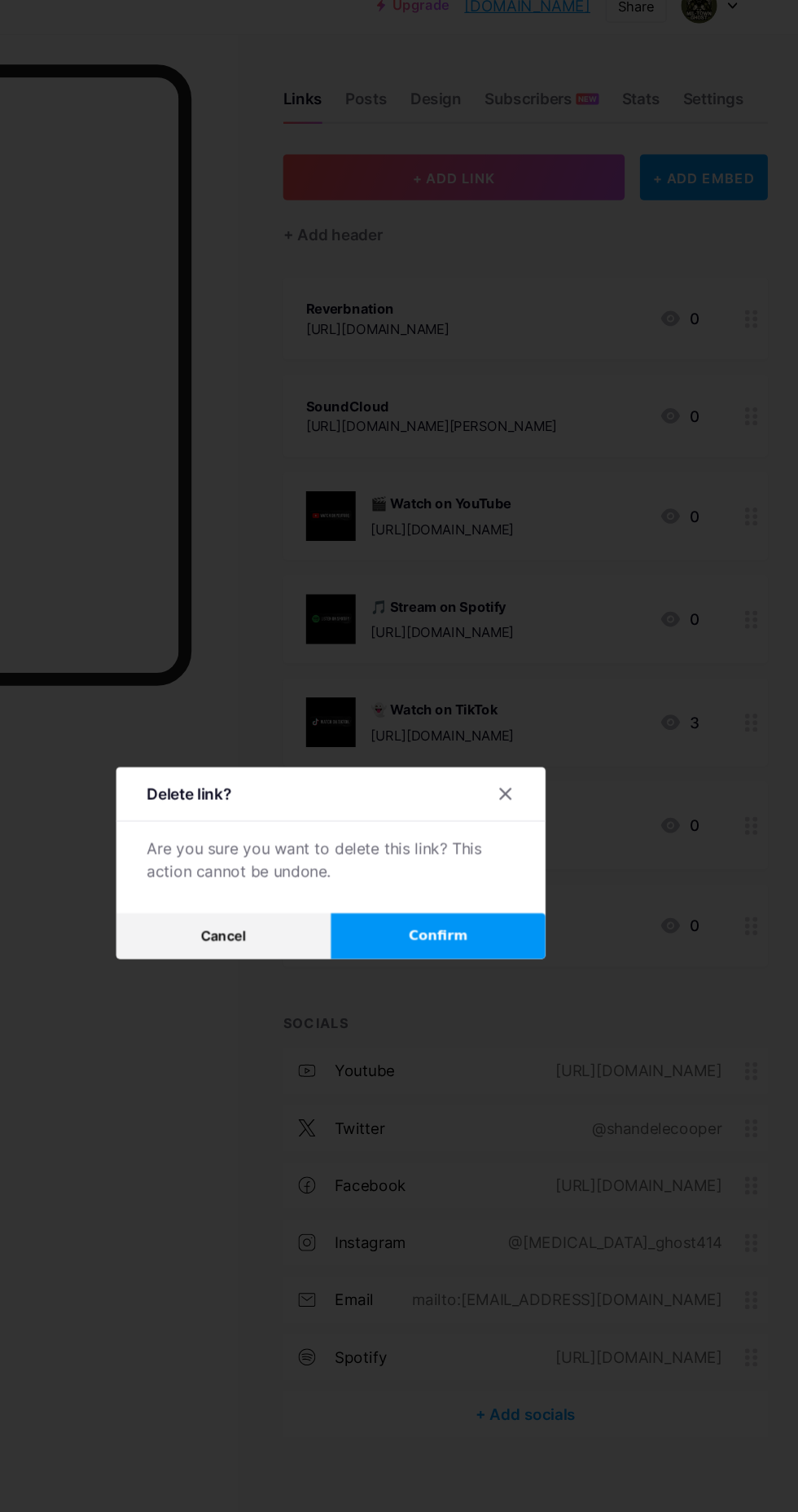
click at [509, 900] on div at bounding box center [399, 756] width 798 height 1512
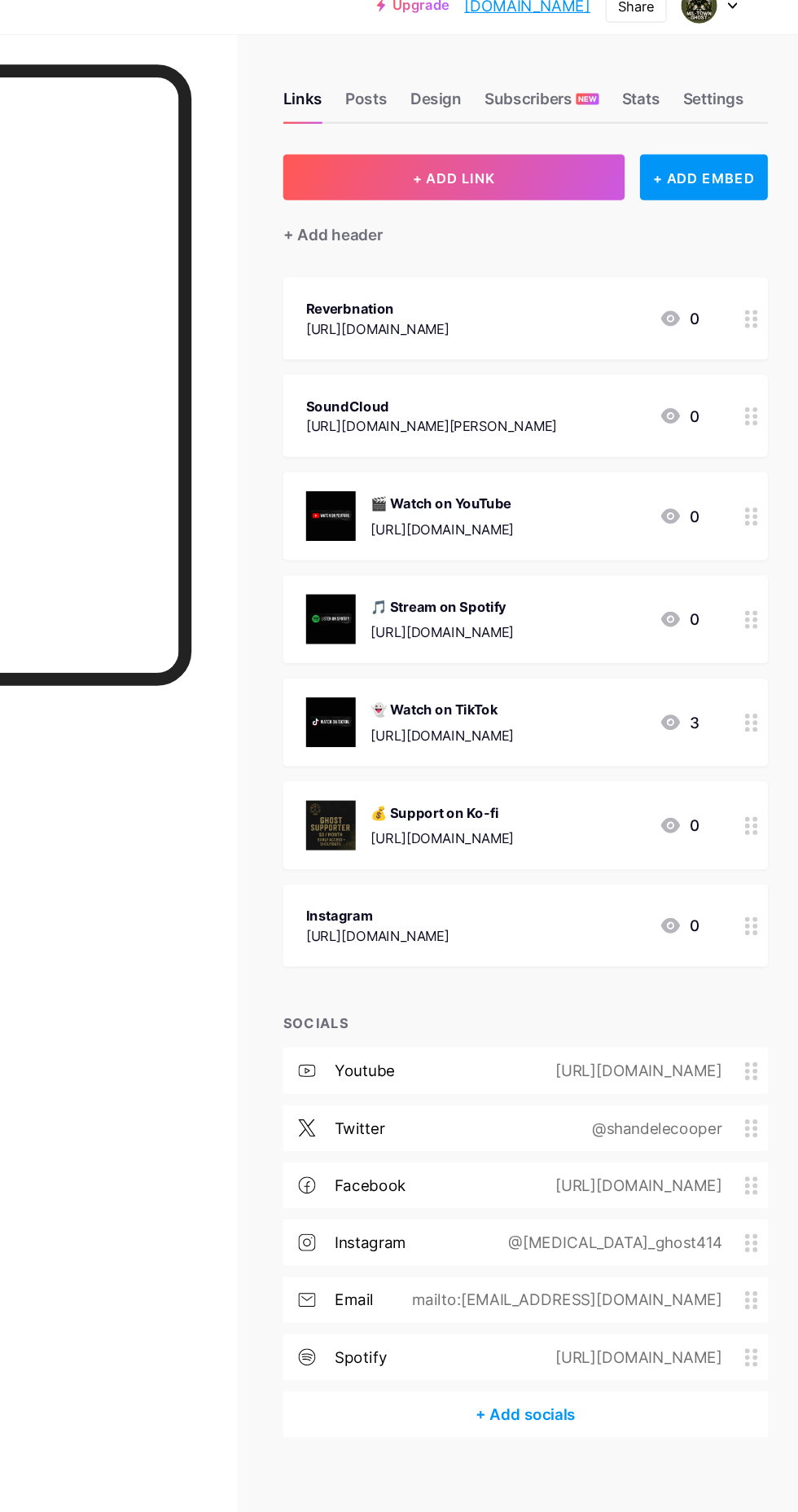
click at [634, 811] on div "Instagram https://www.instagram.com/miltown_ghost414/ 0" at bounding box center [546, 809] width 336 height 37
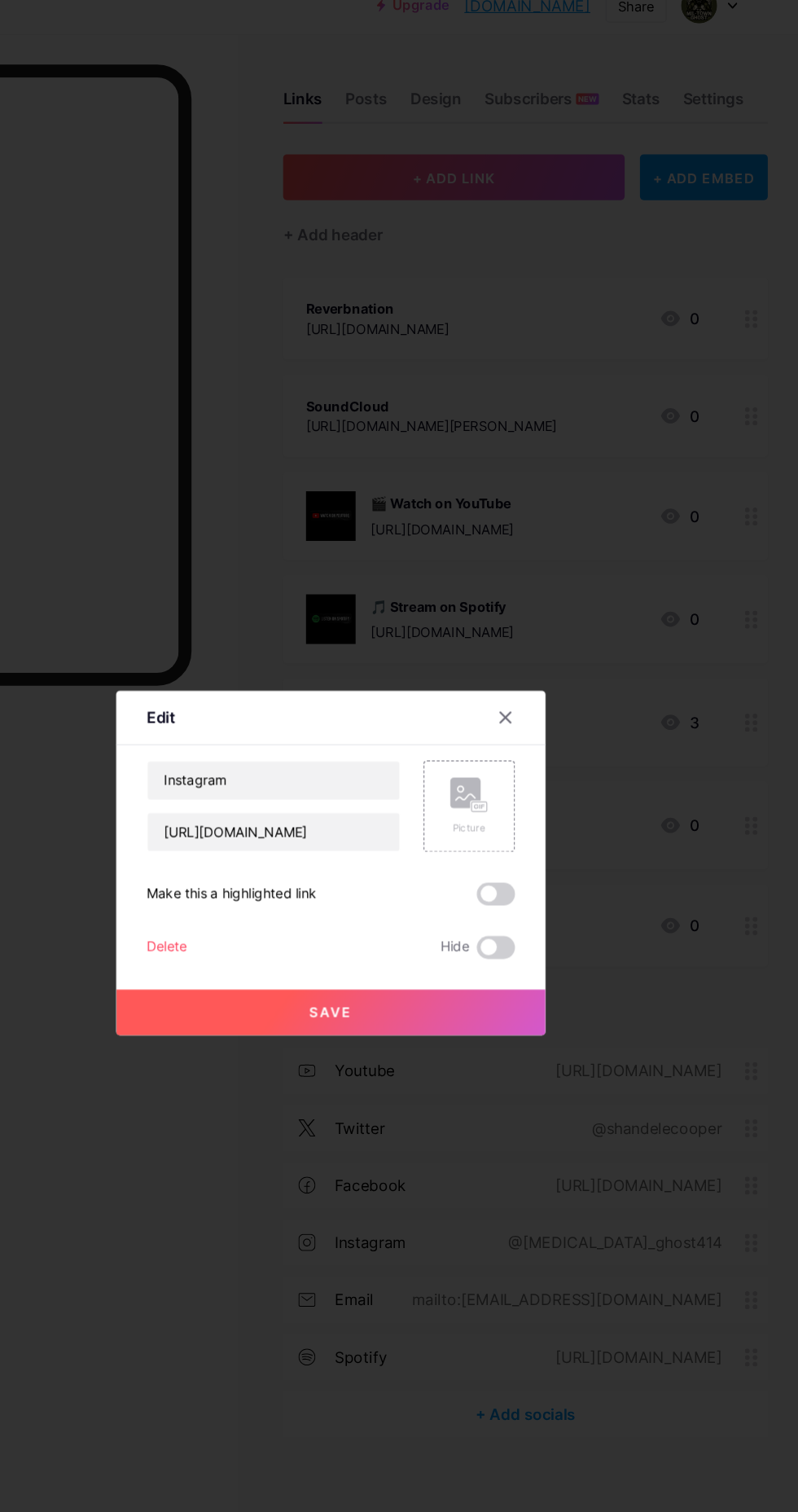
click at [241, 878] on div "Edit Content YouTube Play YouTube video without leaving your page. ADD Vimeo Pl…" at bounding box center [399, 756] width 366 height 294
click at [229, 869] on div "Edit Content YouTube Play YouTube video without leaving your page. ADD Vimeo Pl…" at bounding box center [399, 756] width 366 height 294
click at [234, 885] on div "Edit Content YouTube Play YouTube video without leaving your page. ADD Vimeo Pl…" at bounding box center [399, 756] width 366 height 294
click at [252, 838] on div "Delete" at bounding box center [259, 828] width 35 height 19
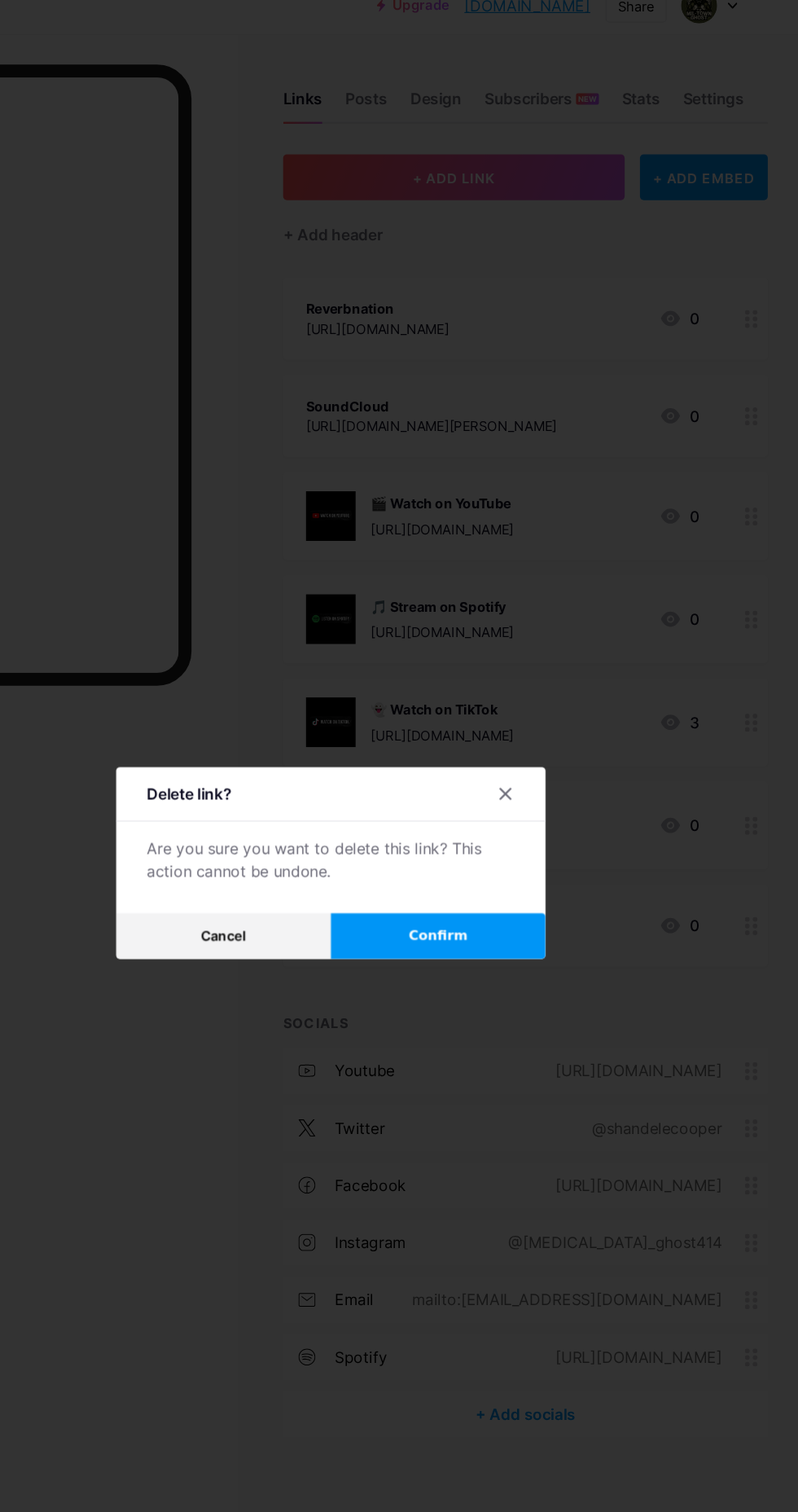
click at [483, 838] on button "Confirm" at bounding box center [490, 818] width 183 height 39
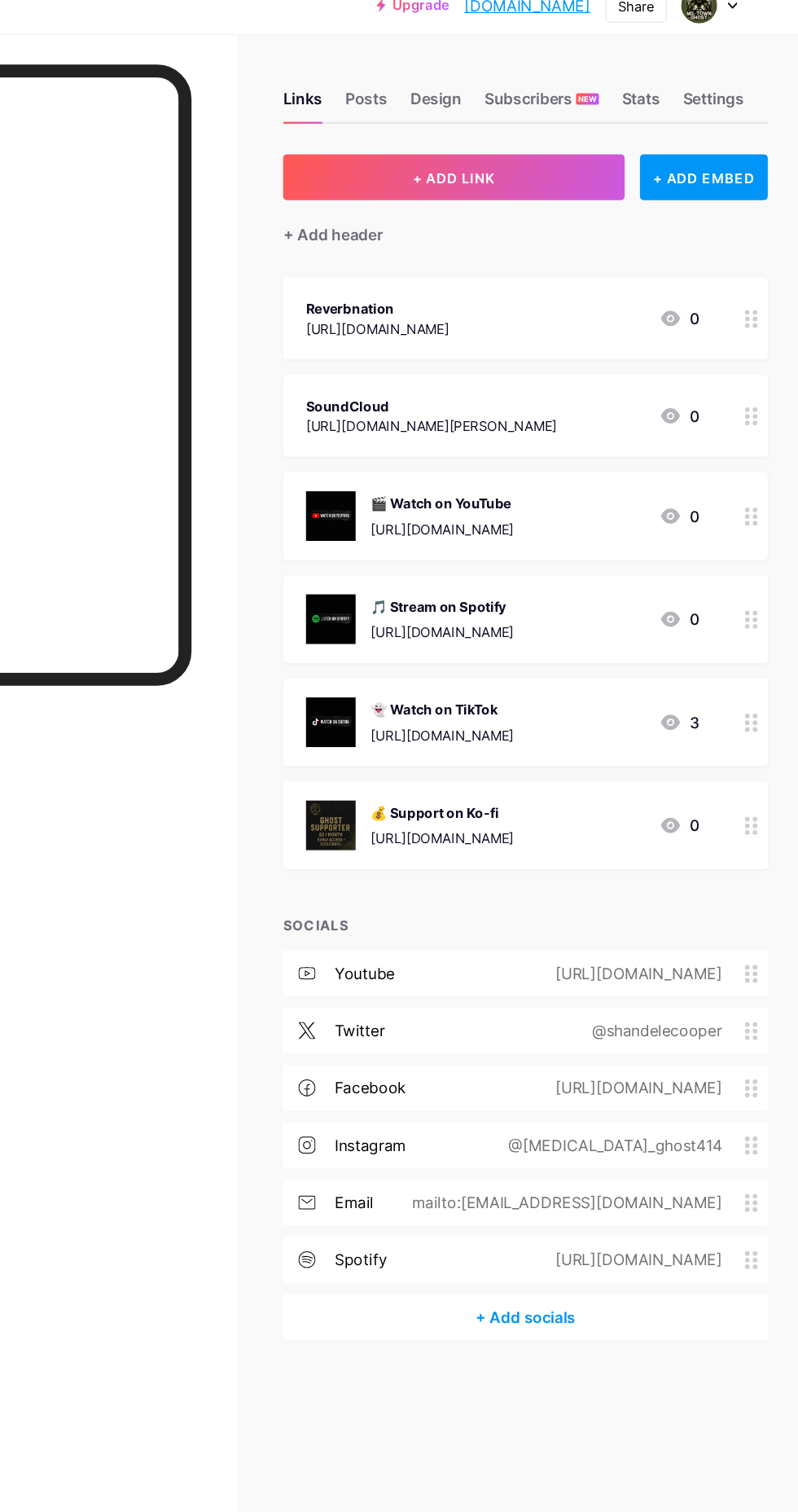
click at [591, 387] on div "https://soundcloud.com/miltownghost-cooper" at bounding box center [484, 384] width 214 height 17
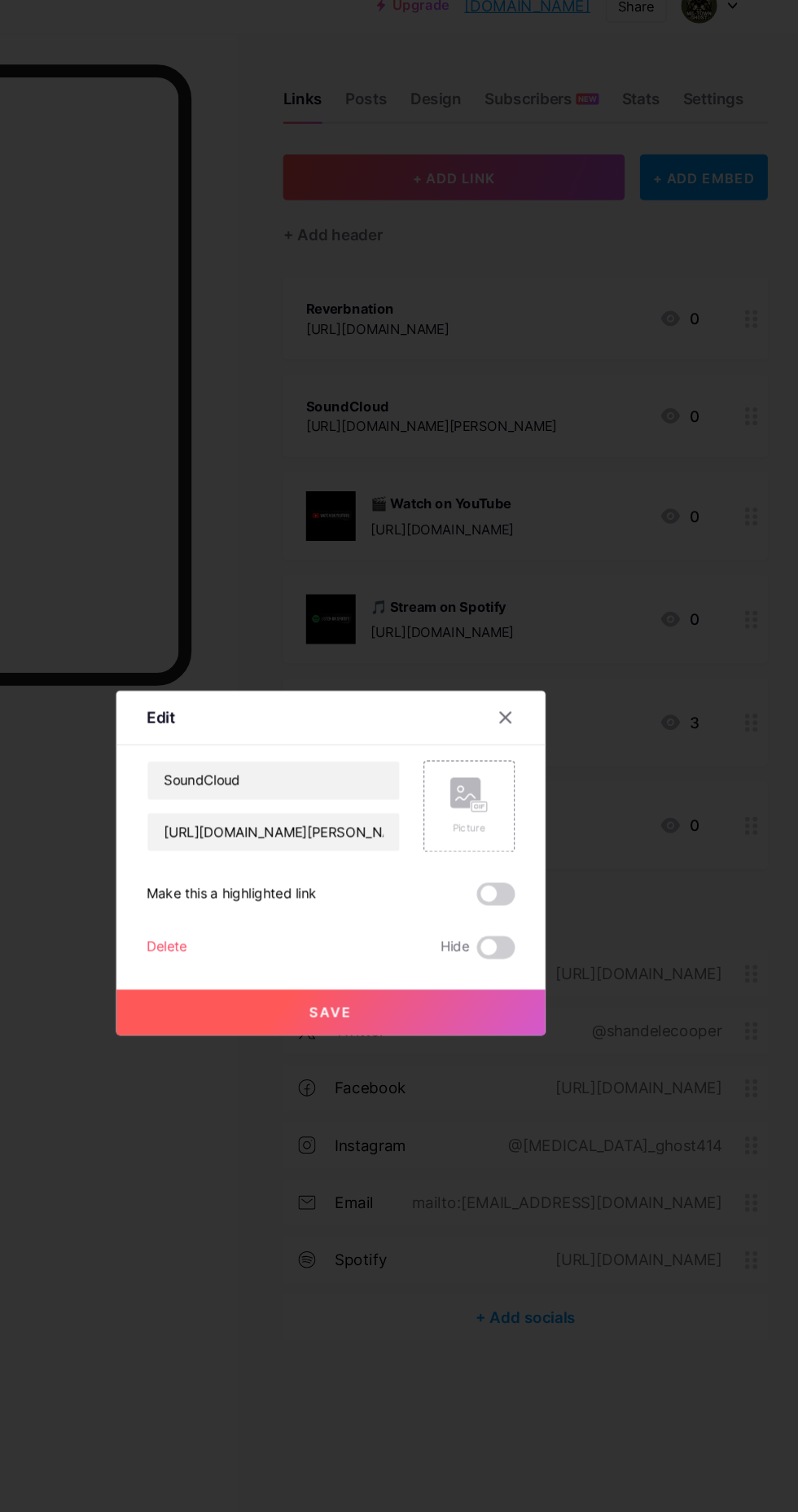
click at [248, 838] on div "Delete" at bounding box center [259, 828] width 35 height 19
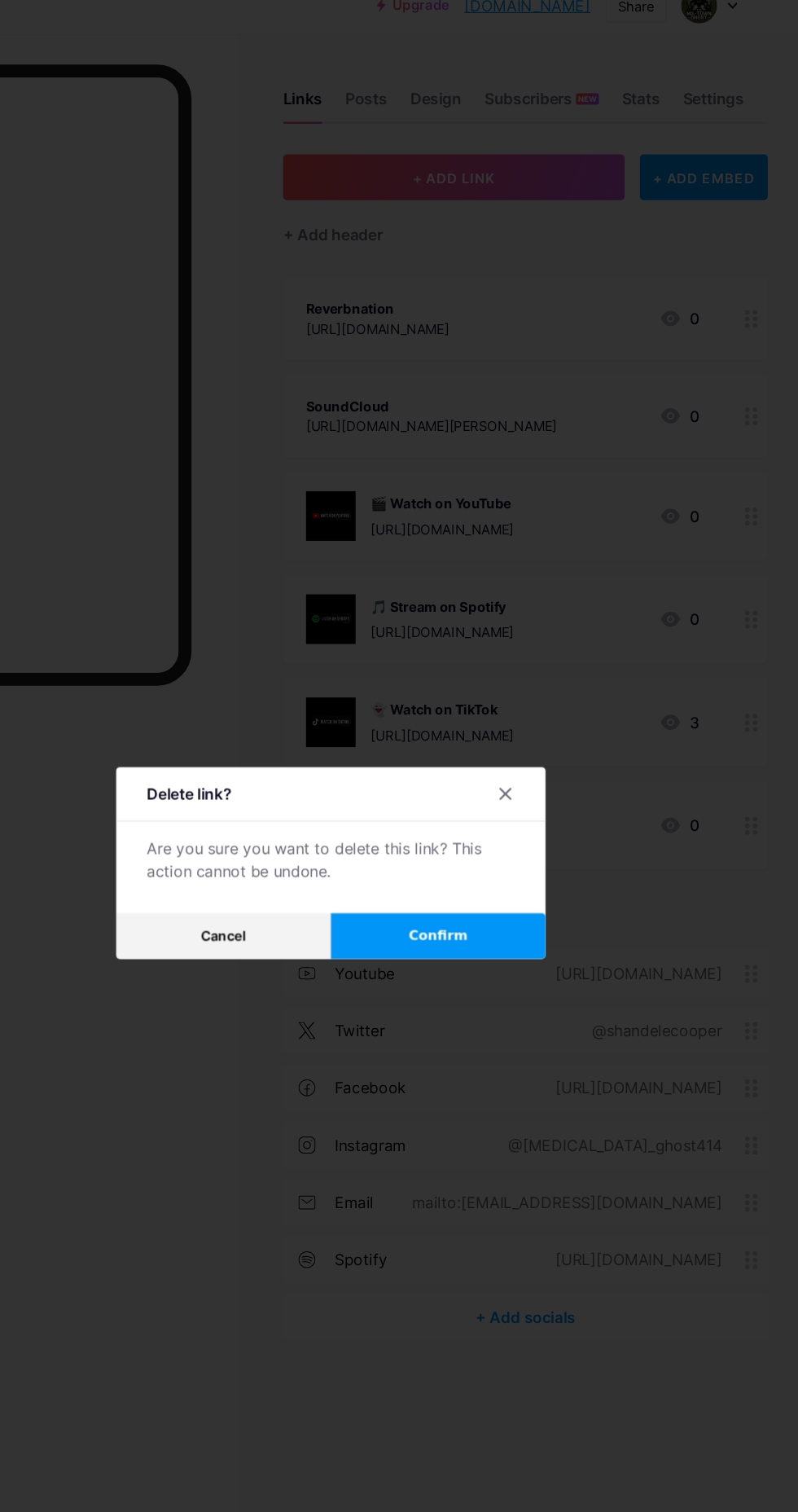
click at [468, 838] on button "Confirm" at bounding box center [490, 818] width 183 height 39
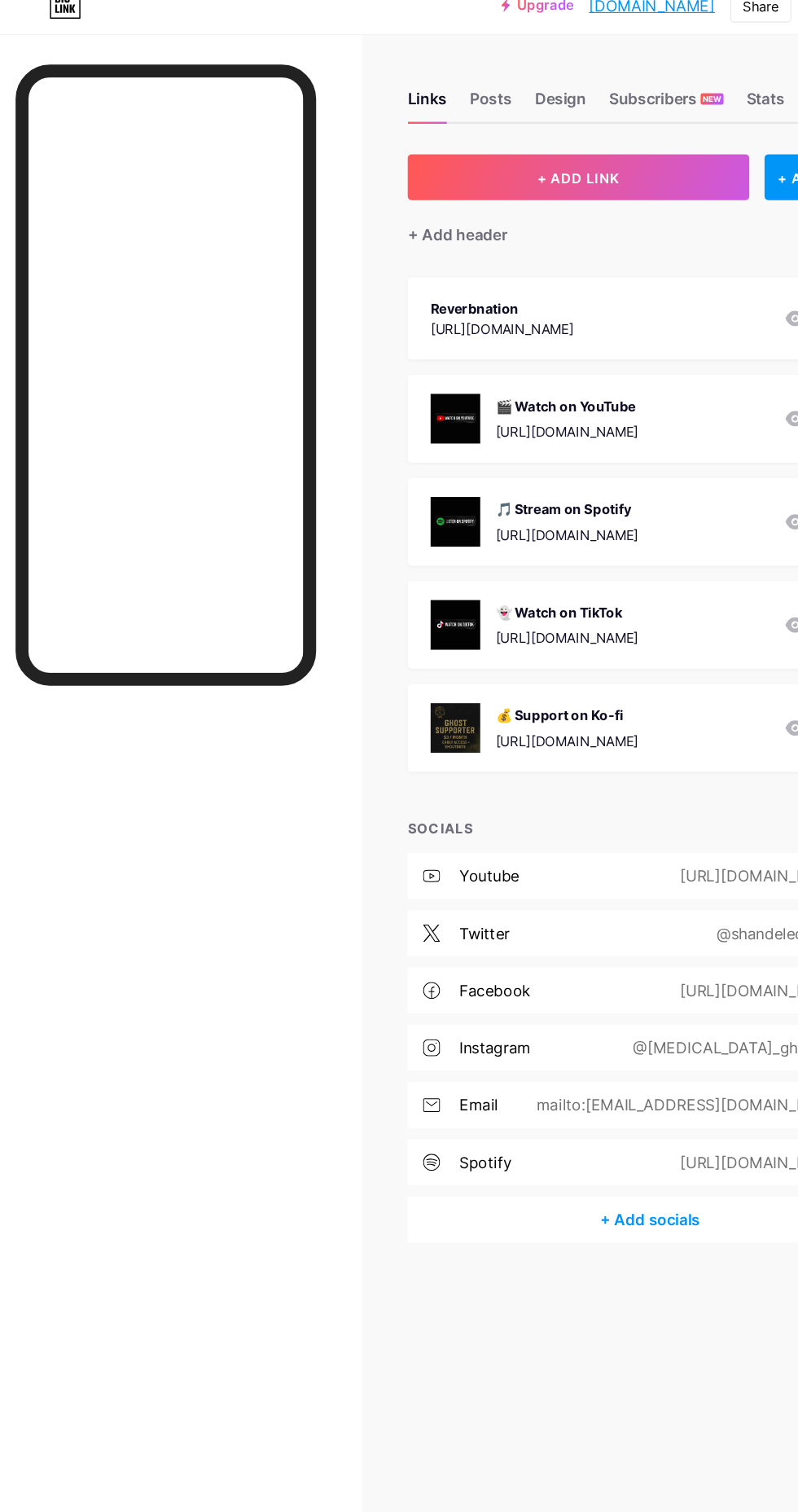
click at [501, 304] on div "[URL][DOMAIN_NAME]" at bounding box center [438, 300] width 122 height 17
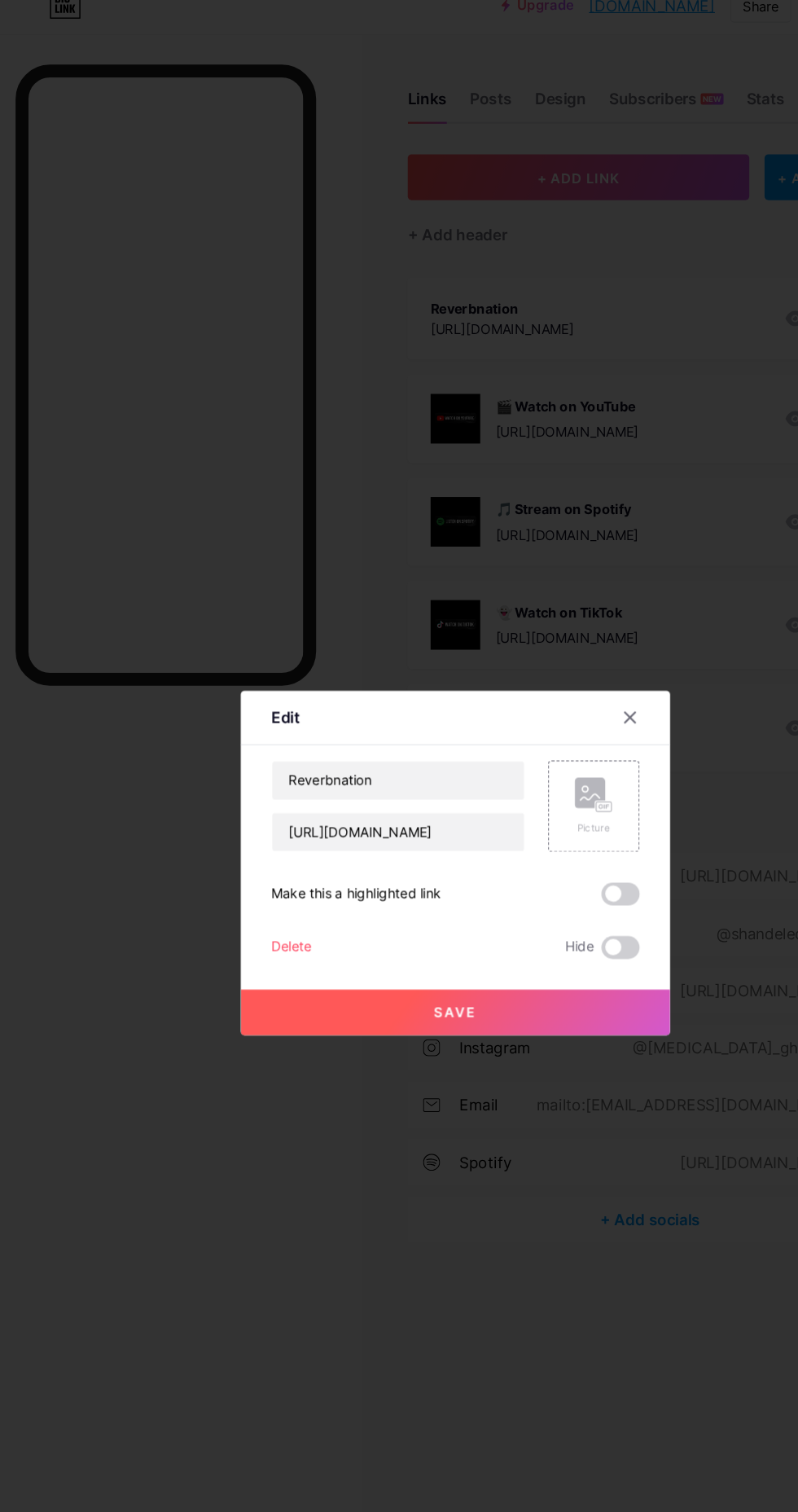
click at [108, 883] on div at bounding box center [399, 756] width 798 height 1512
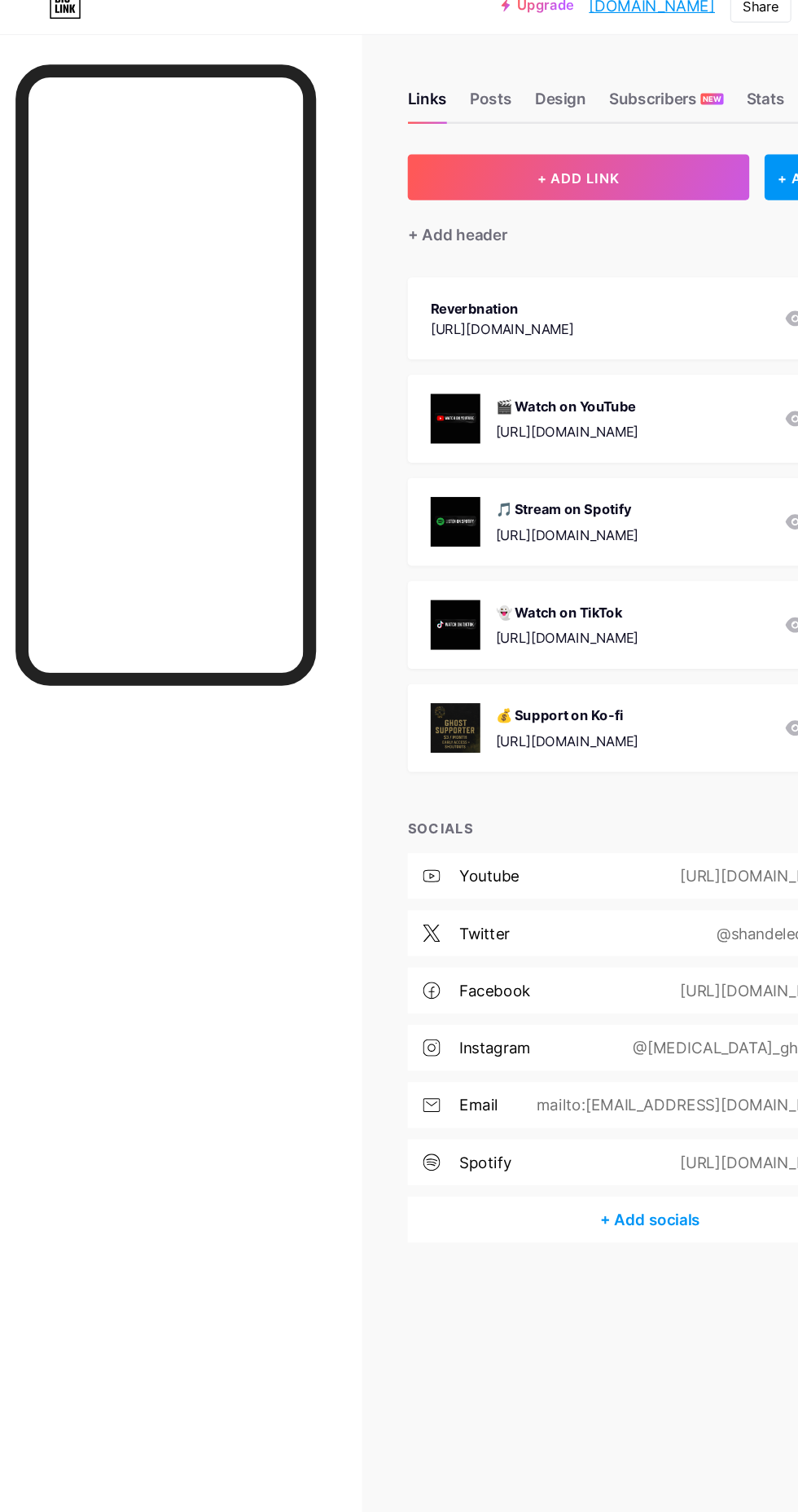
click at [555, 448] on div "🎵 Stream on Spotify" at bounding box center [494, 454] width 122 height 17
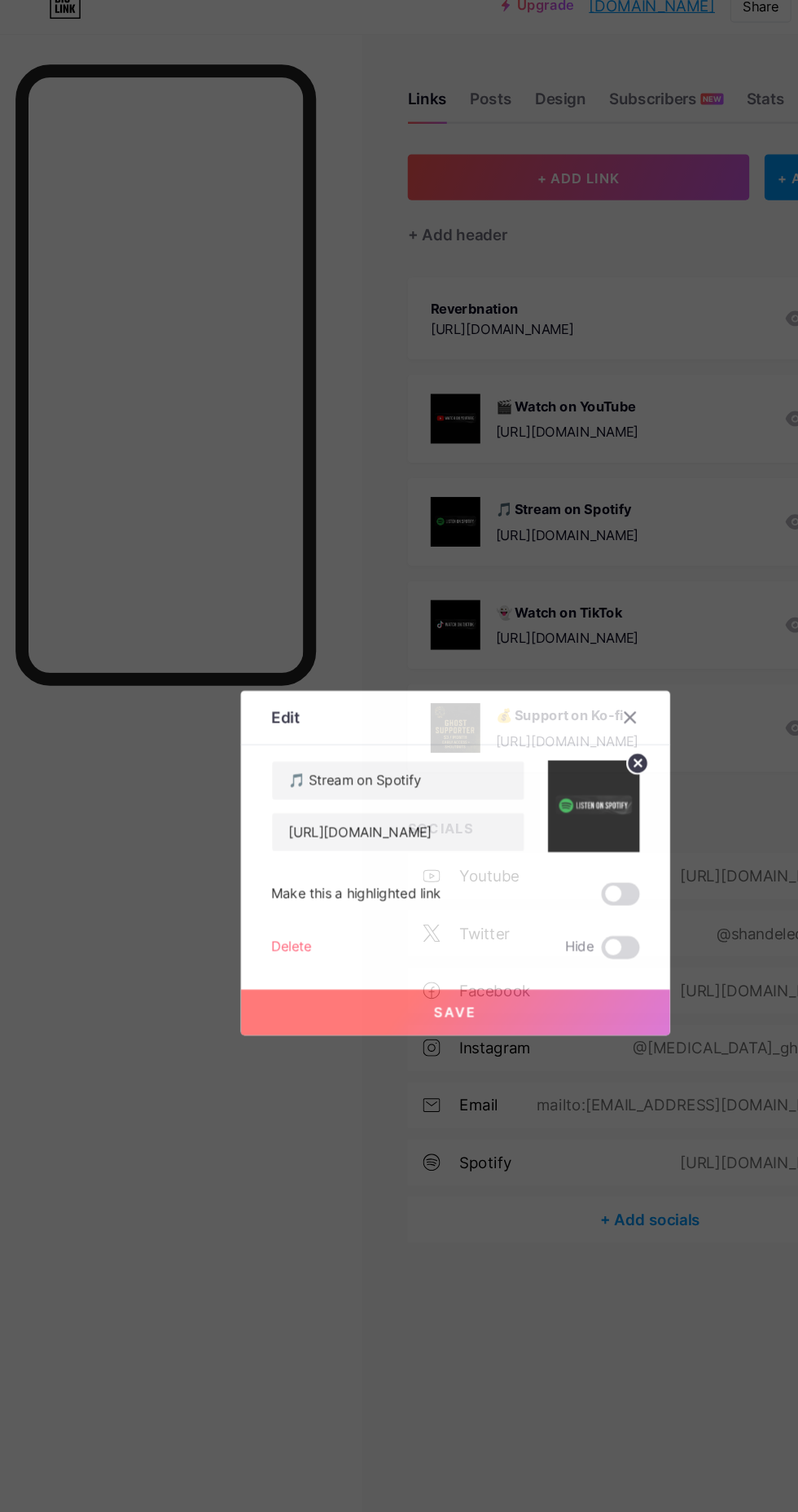
click at [538, 838] on span at bounding box center [540, 828] width 33 height 19
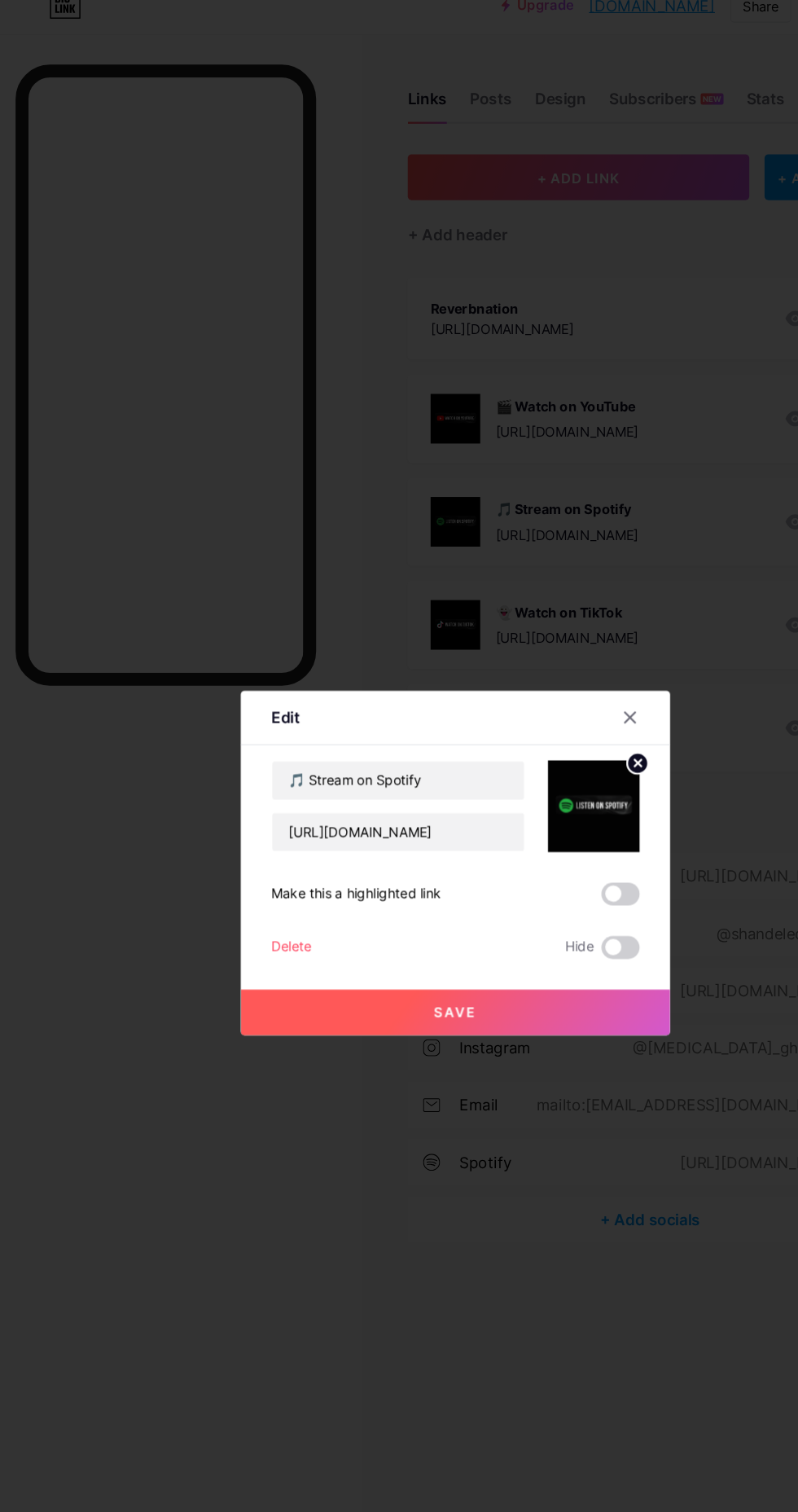
click at [524, 832] on input "checkbox" at bounding box center [524, 832] width 0 height 0
click at [311, 903] on button "Save" at bounding box center [399, 883] width 366 height 39
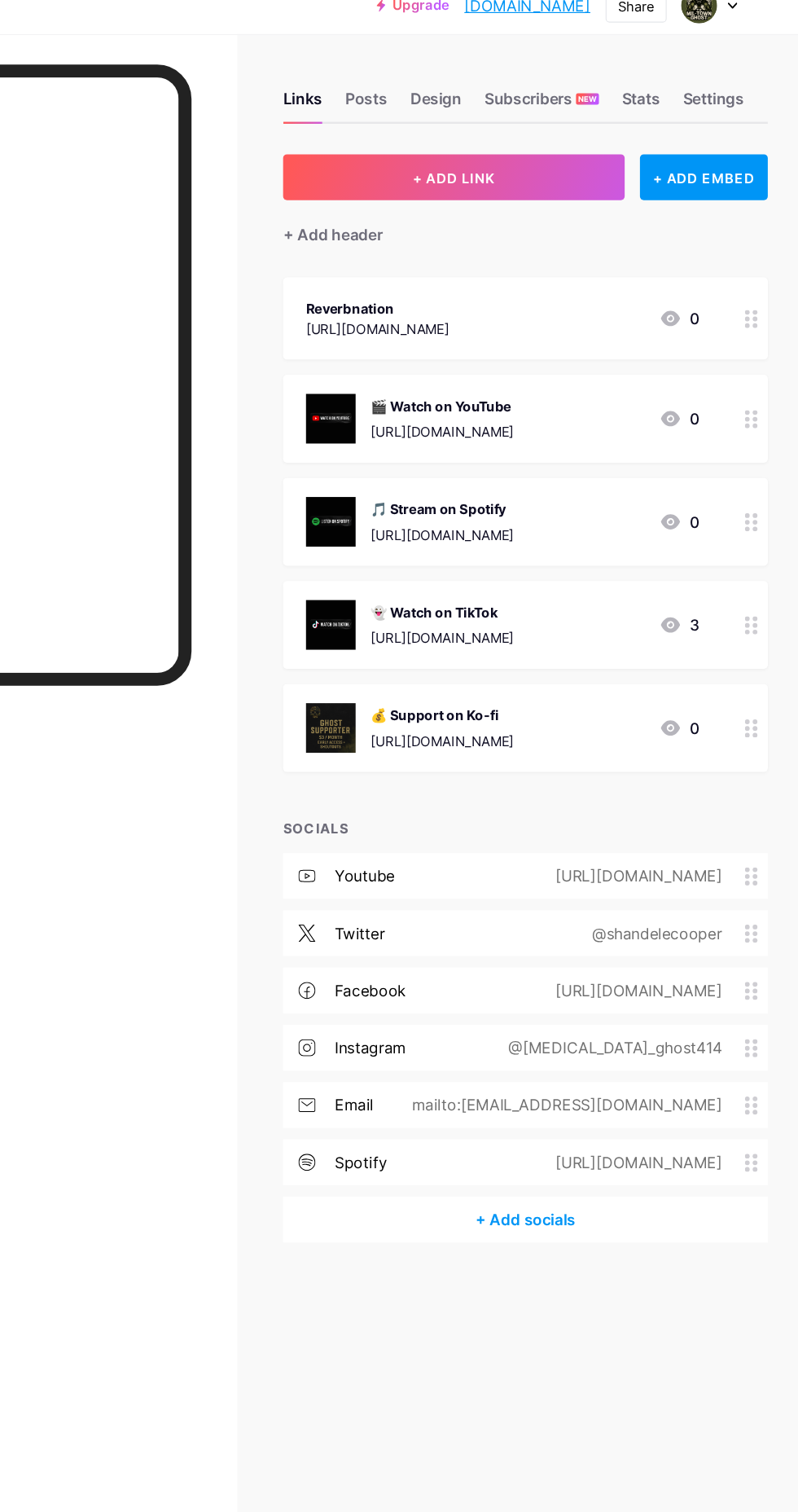
click at [523, 560] on div "[URL][DOMAIN_NAME]" at bounding box center [494, 564] width 122 height 17
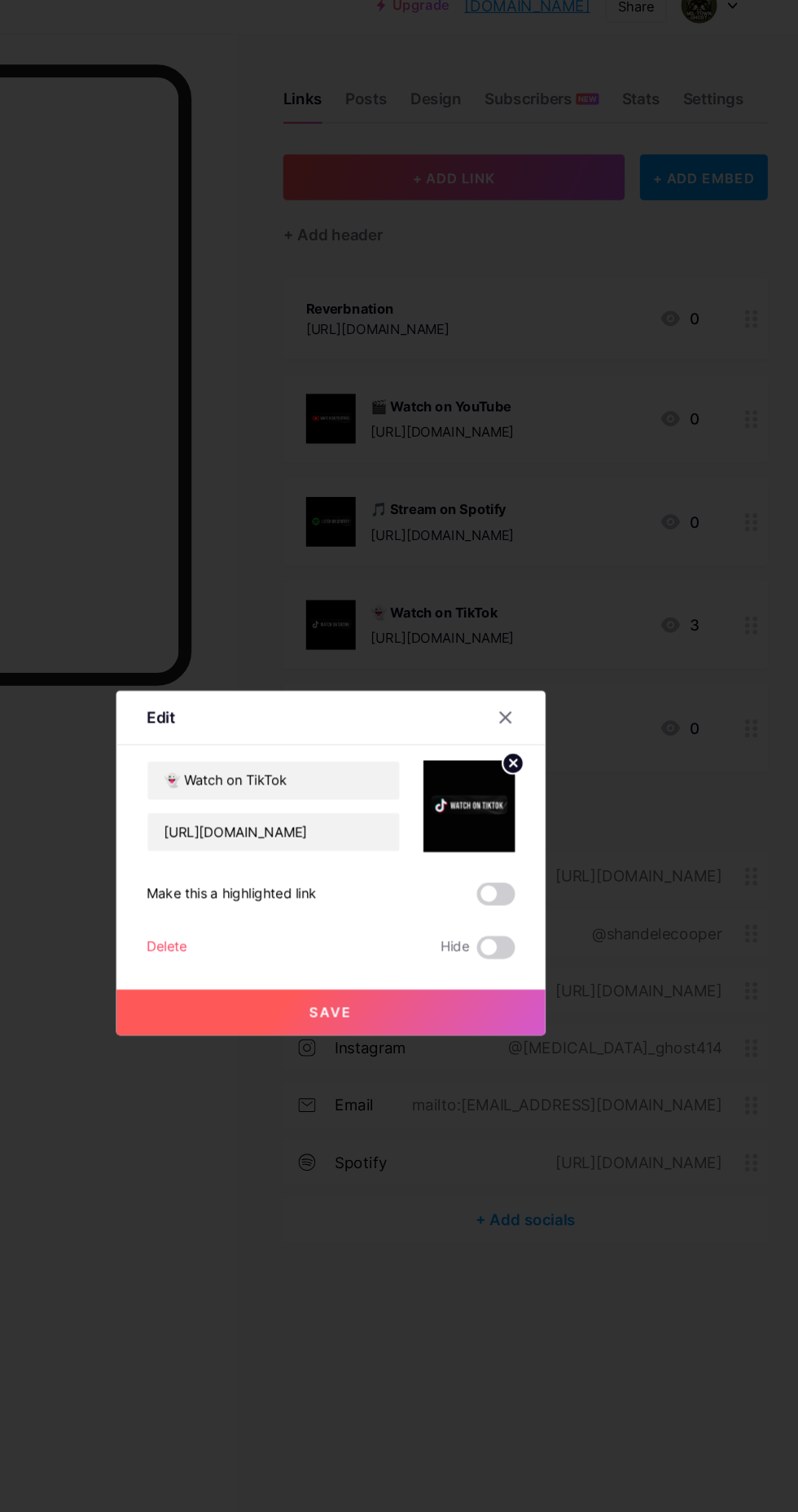
click at [562, 646] on div at bounding box center [557, 632] width 49 height 30
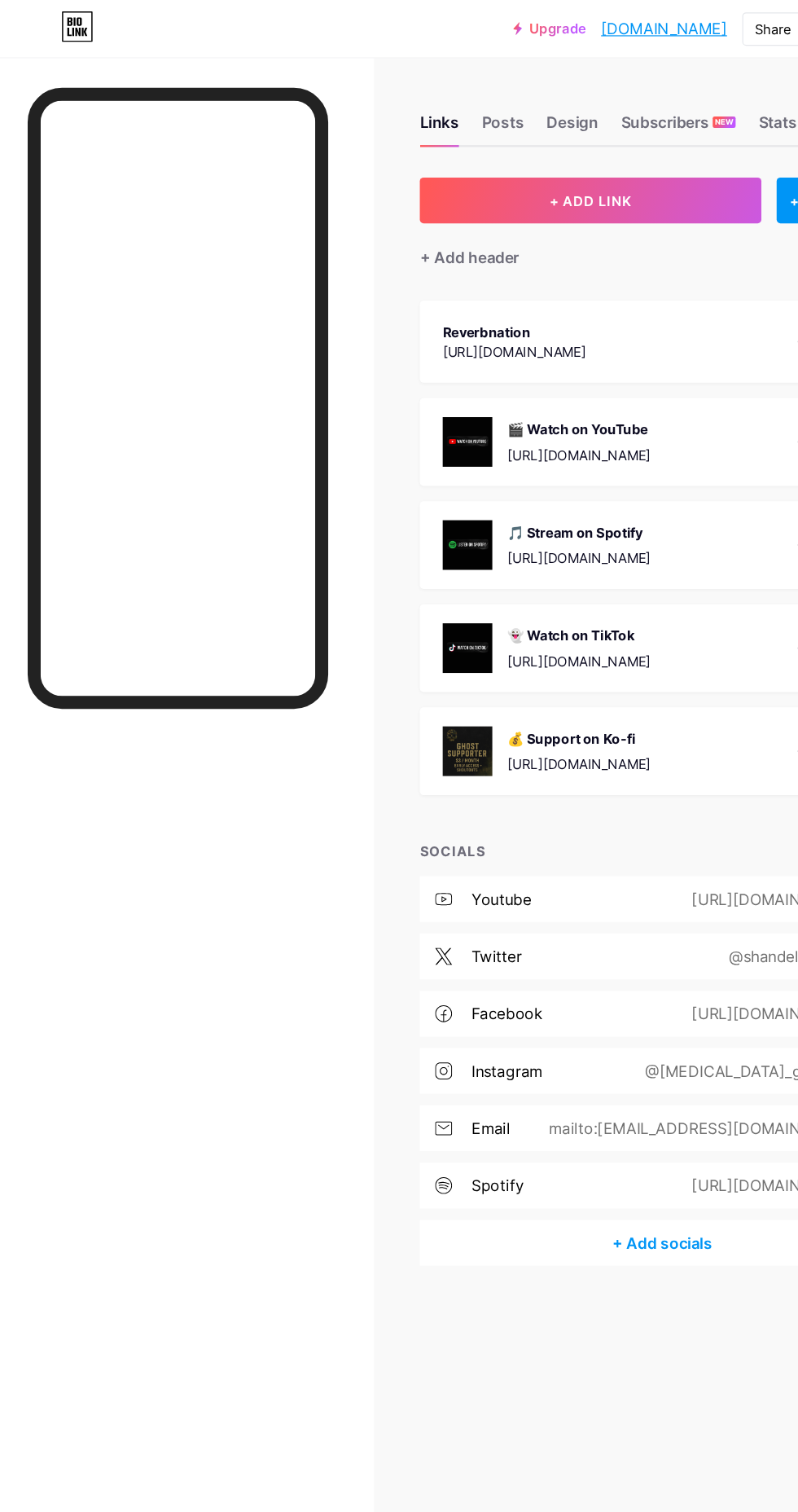
click at [387, 218] on div "+ Add header" at bounding box center [401, 220] width 84 height 19
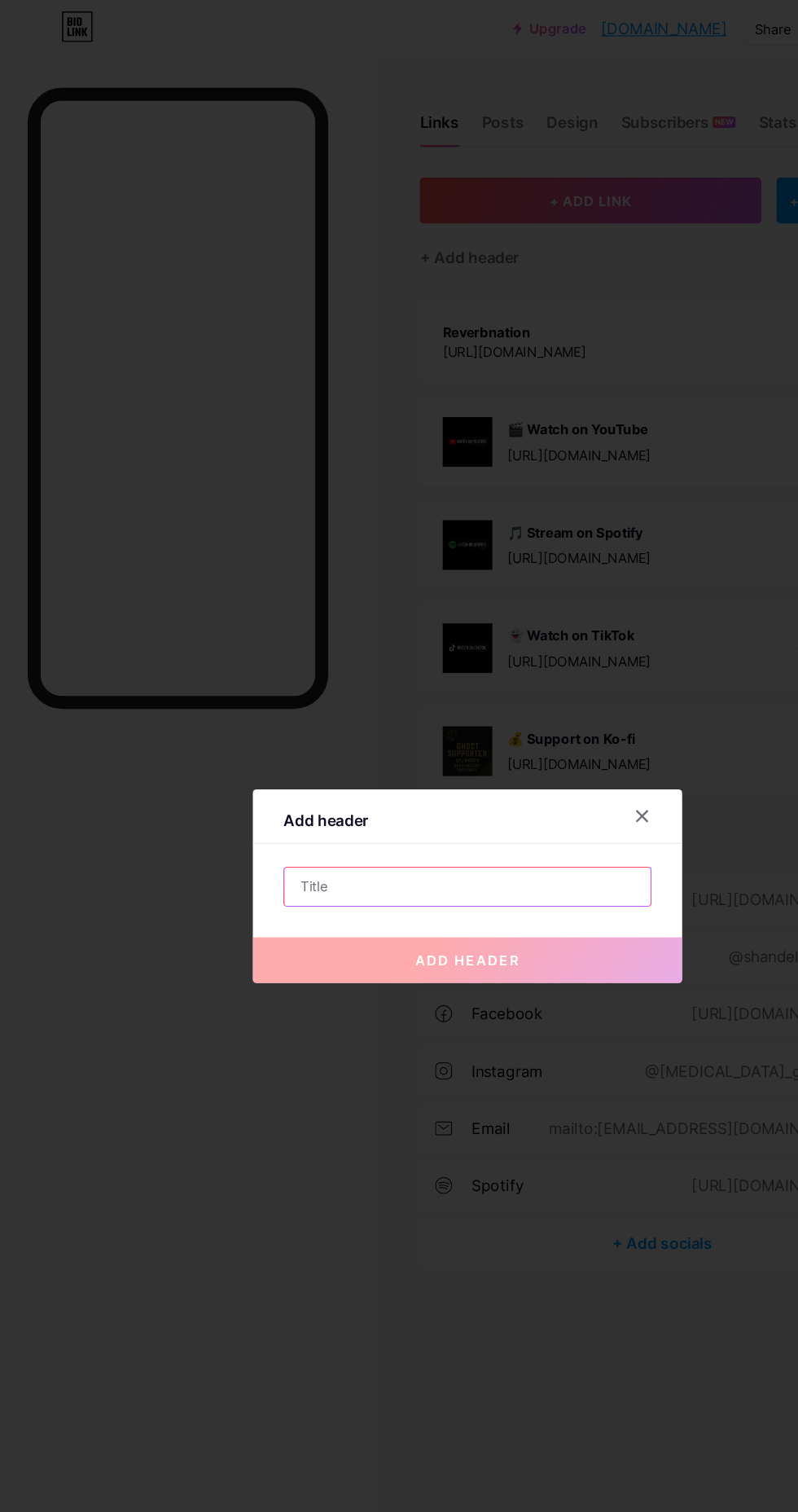
click at [269, 773] on input "text" at bounding box center [399, 756] width 313 height 33
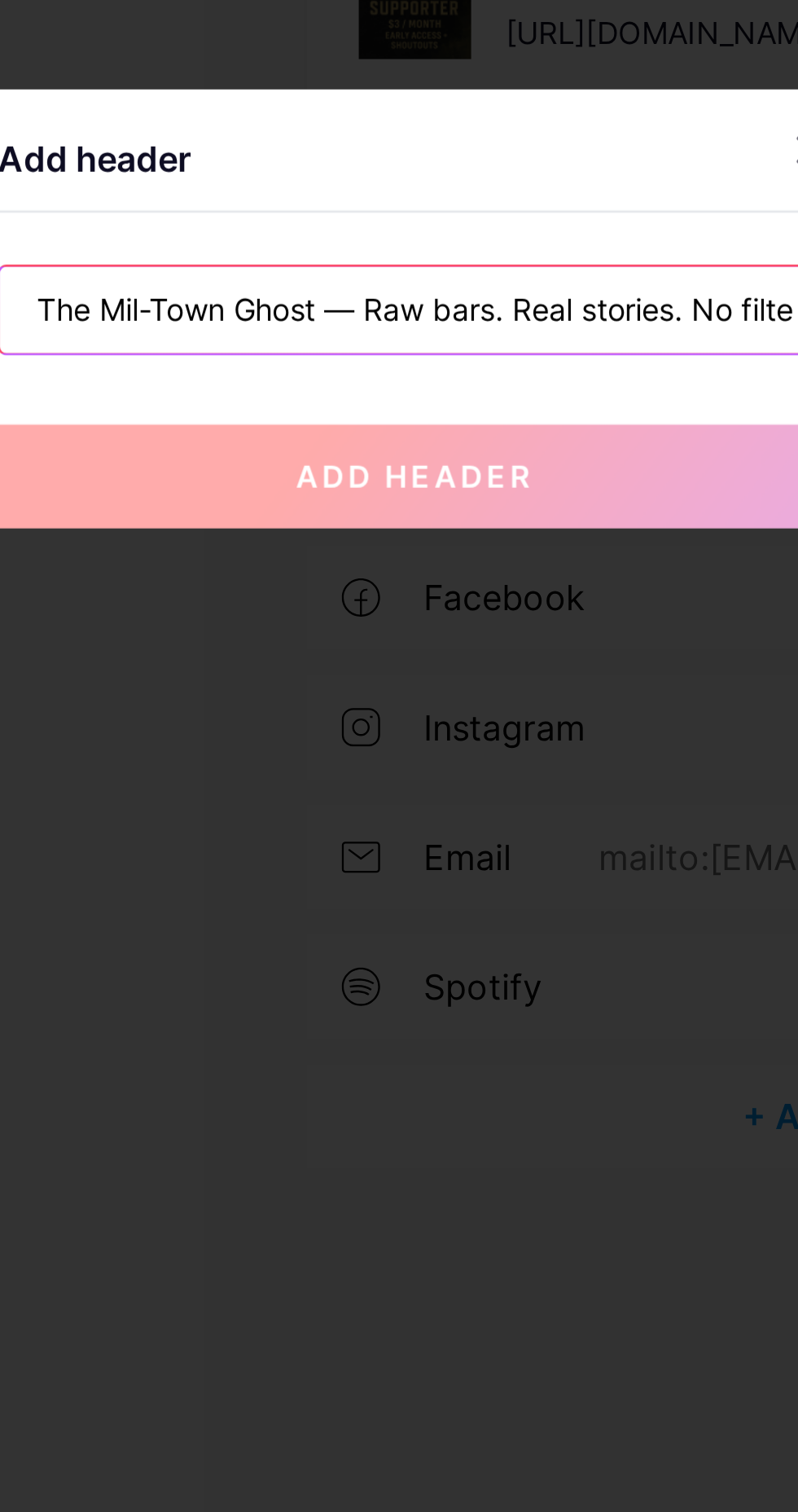
type input "The Mil-Town Ghost — Raw bars. Real stories. No filters. 🎤 Stream. Follow. Supp"
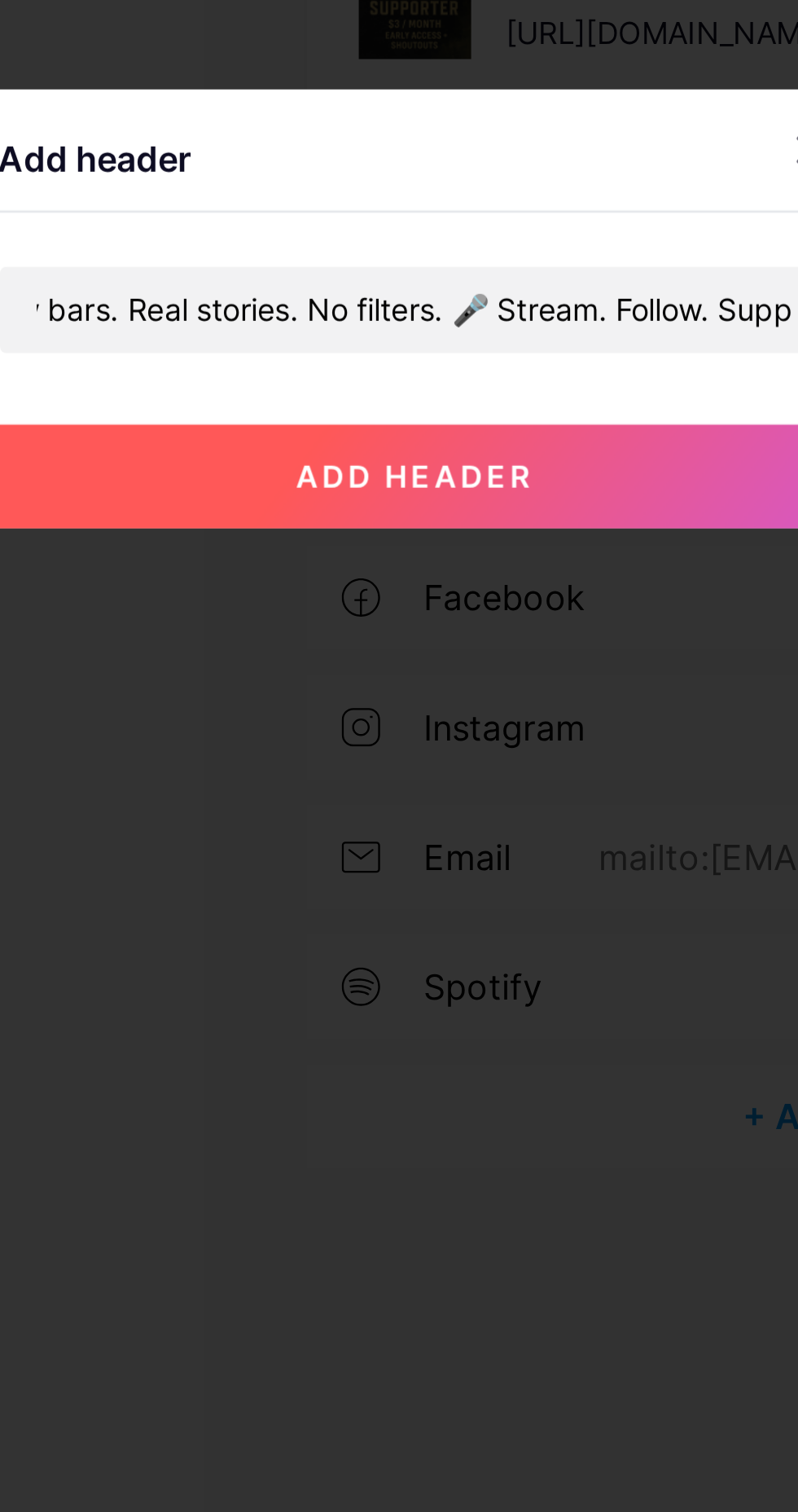
click at [347, 839] on button "add header" at bounding box center [399, 819] width 366 height 39
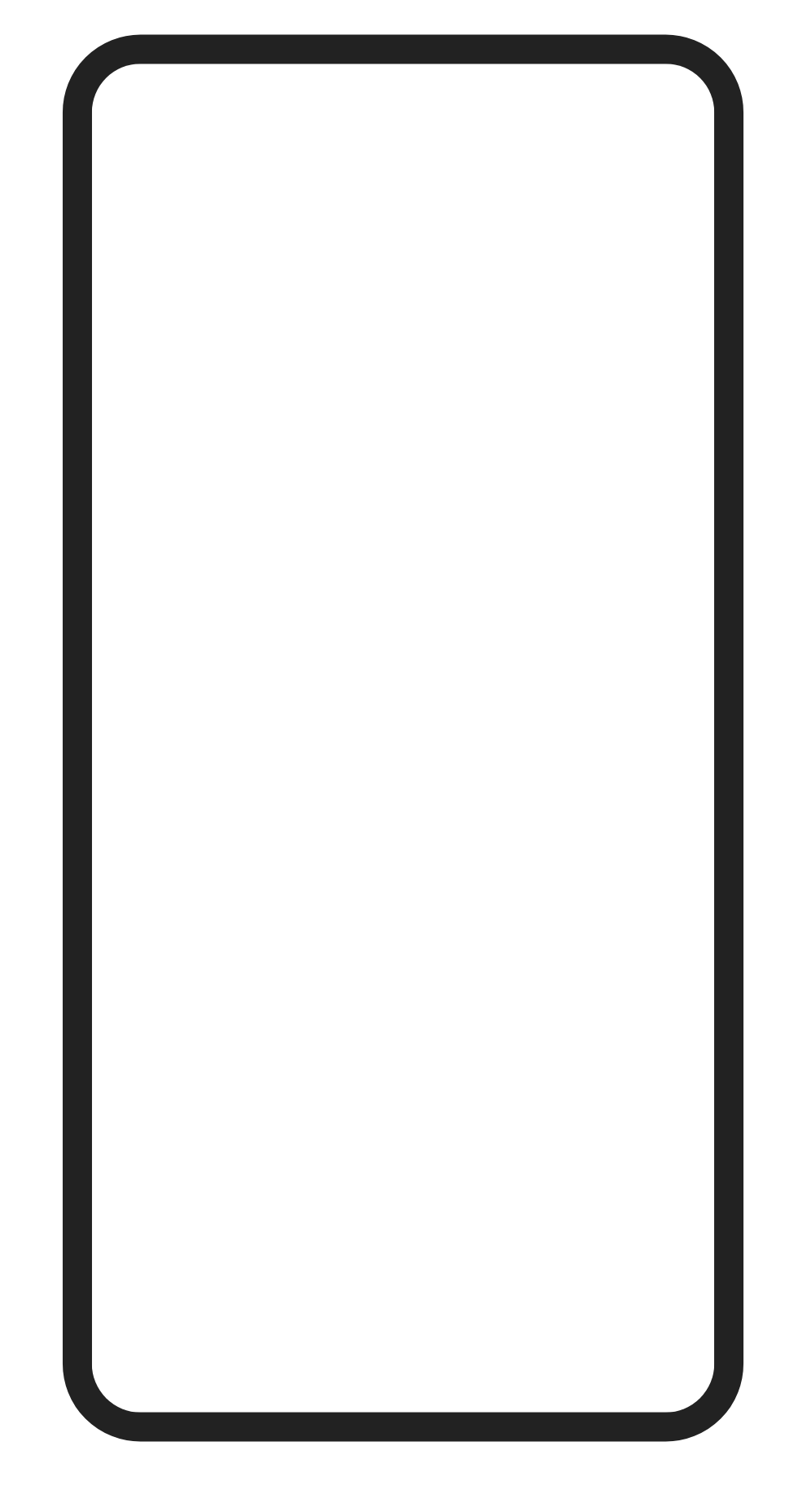
scroll to position [68, 0]
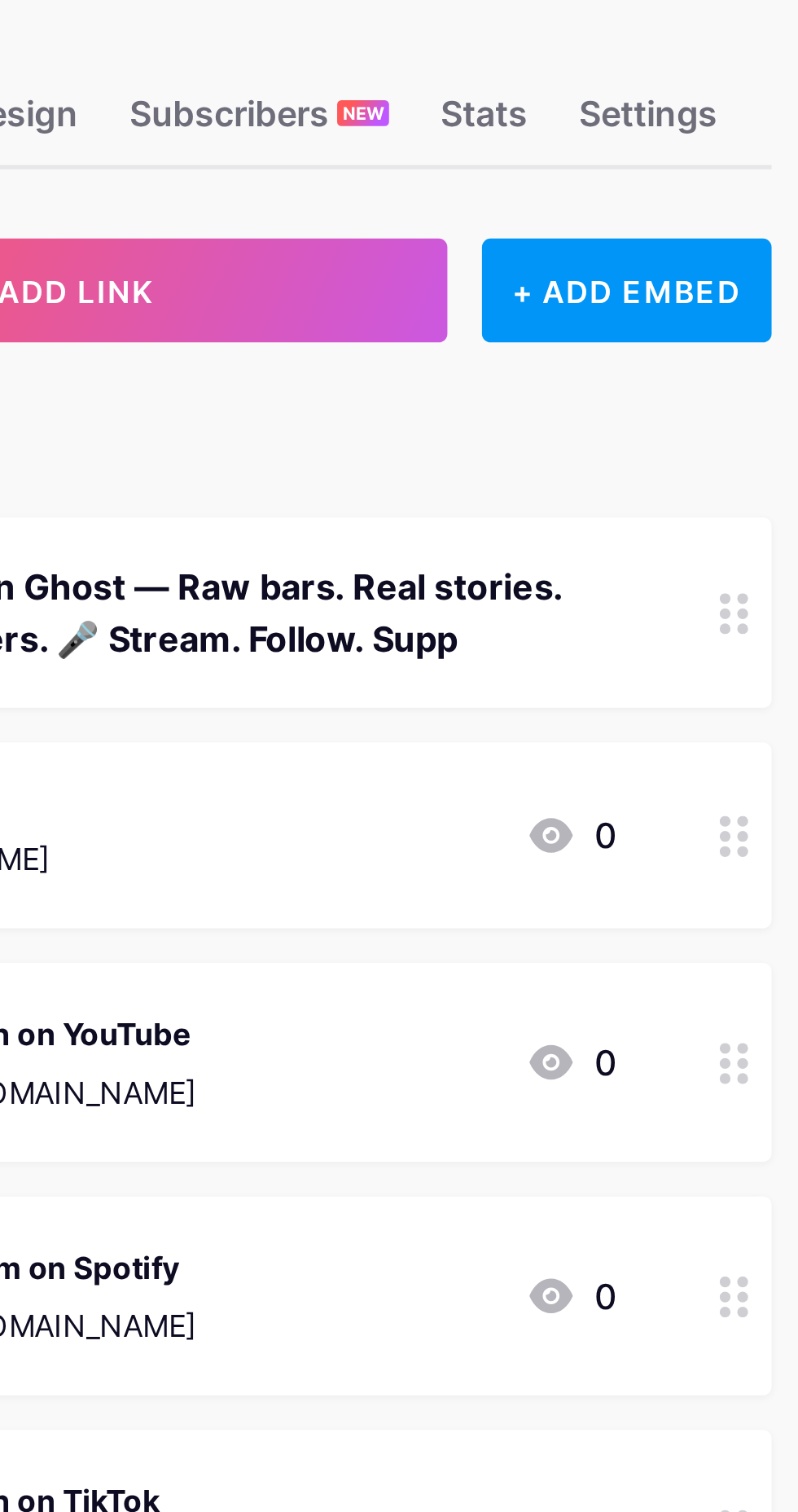
click at [631, 273] on div "The Mil-Town Ghost — Raw bars. Real stories. No filters. 🎤 Stream. Follow. Supp" at bounding box center [546, 292] width 336 height 39
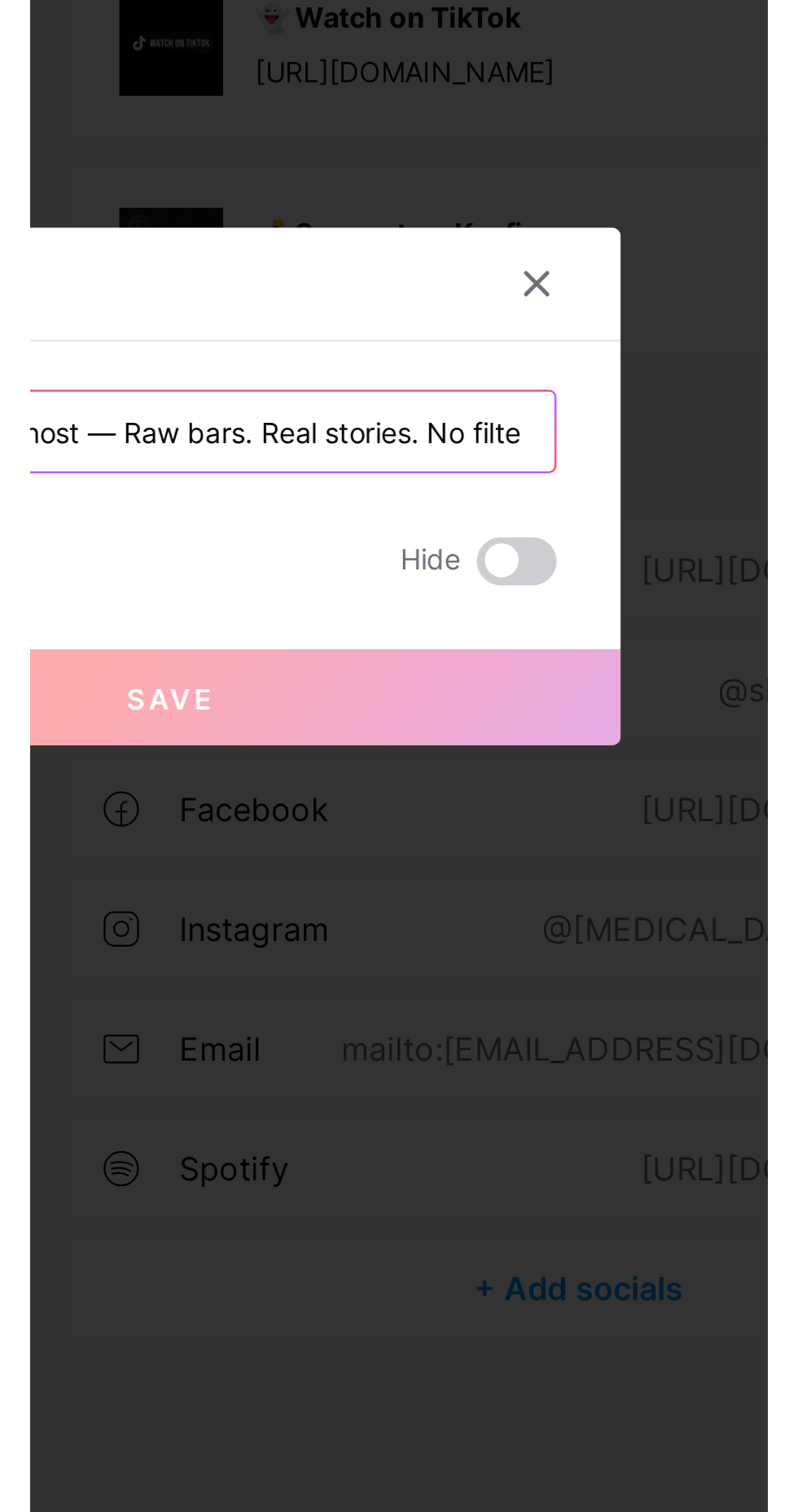
scroll to position [0, 151]
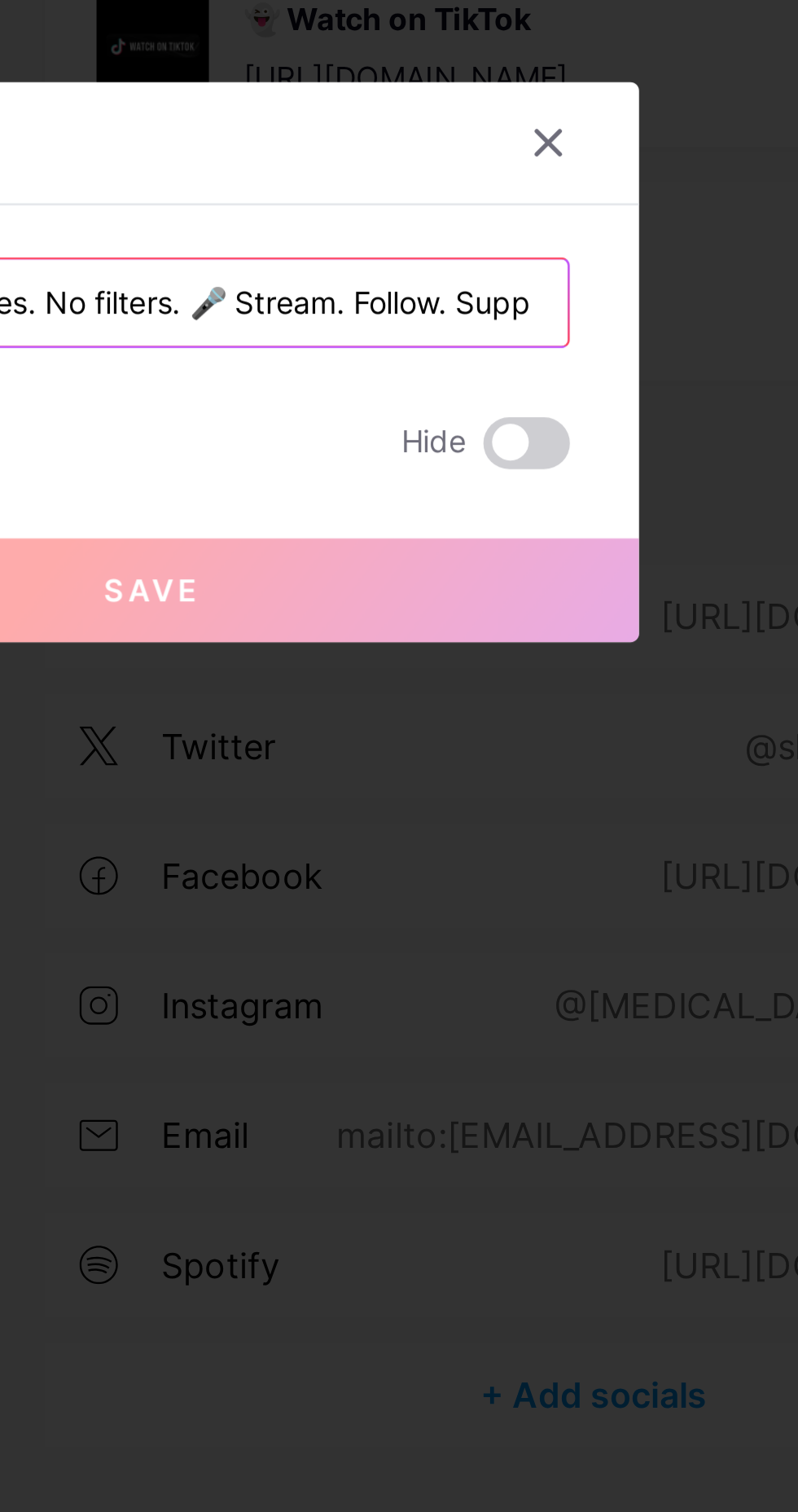
click at [505, 750] on input "The Mil-Town Ghost — Raw bars. Real stories. No filters. 🎤 Stream. Follow. Supp" at bounding box center [399, 733] width 313 height 33
click at [538, 750] on input "The Mil-Town Ghost — Raw bars. Real stories. No filters. 🎤 Stream. Follow. Supp" at bounding box center [399, 733] width 313 height 33
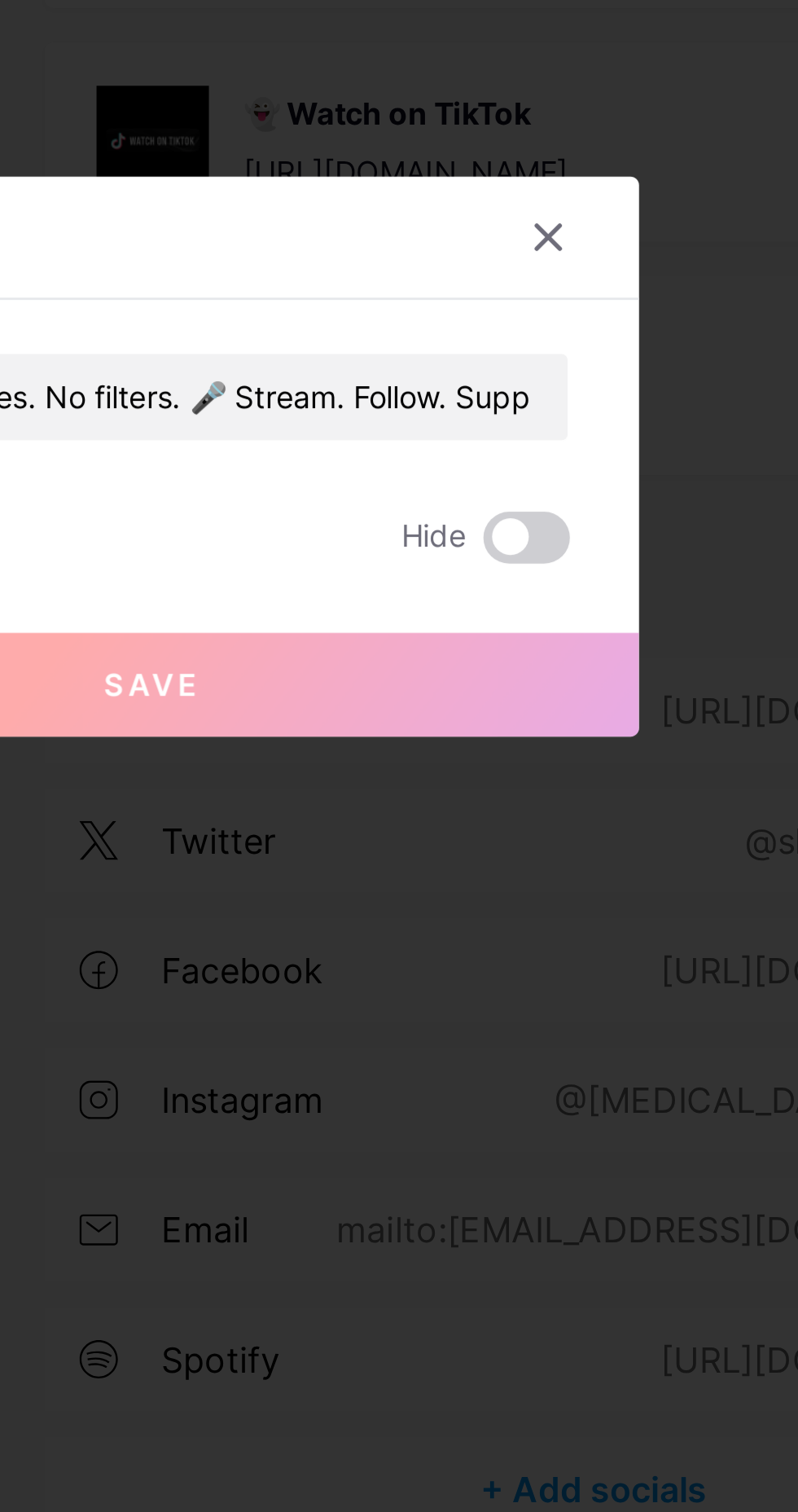
click at [561, 688] on div at bounding box center [557, 673] width 49 height 30
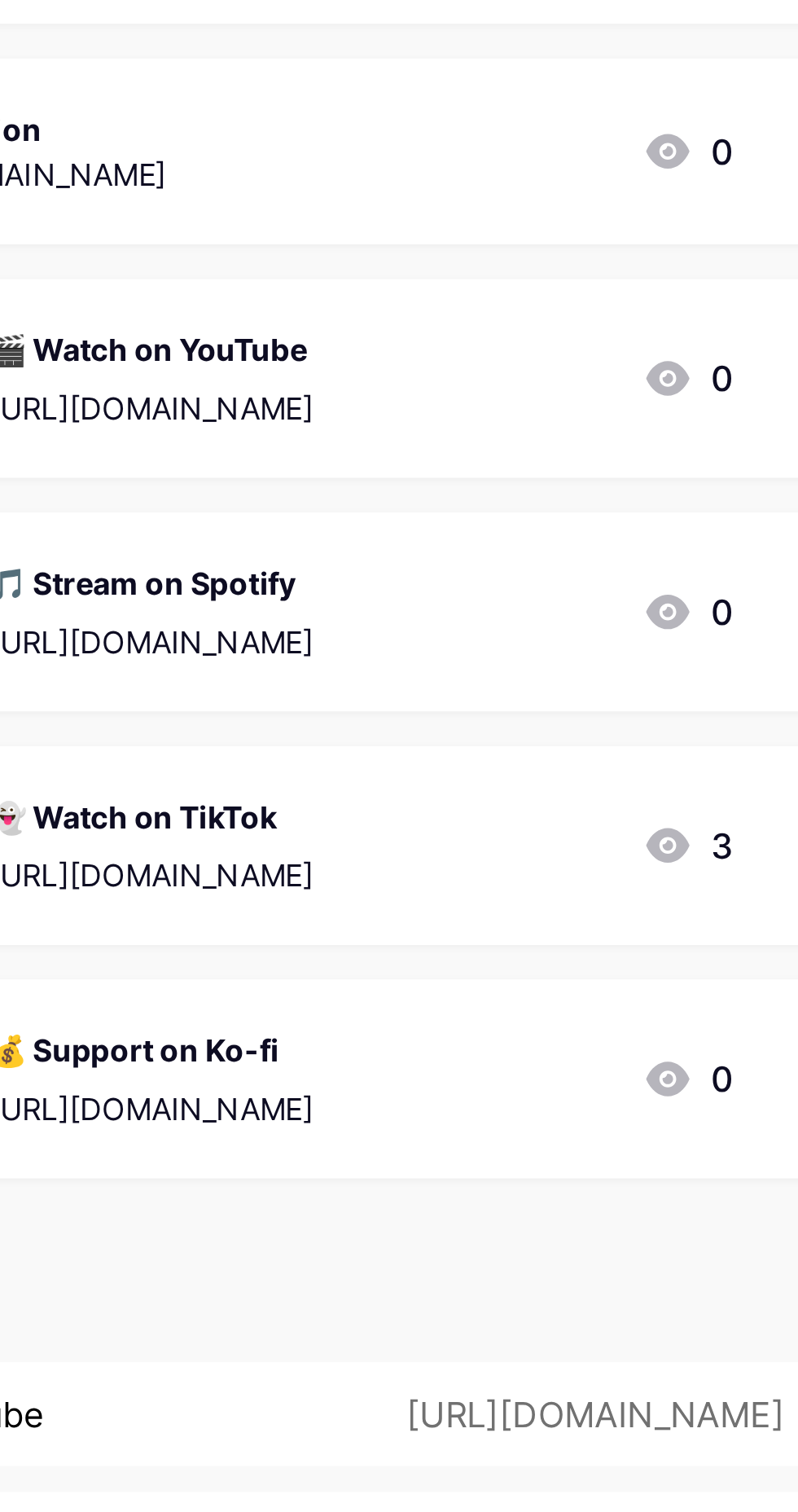
click at [543, 547] on div "🎵 Stream on Spotify https://open.spotify.com/artist/1NDa0HyIiLunWyUlFaIZVP?si=k…" at bounding box center [494, 549] width 122 height 42
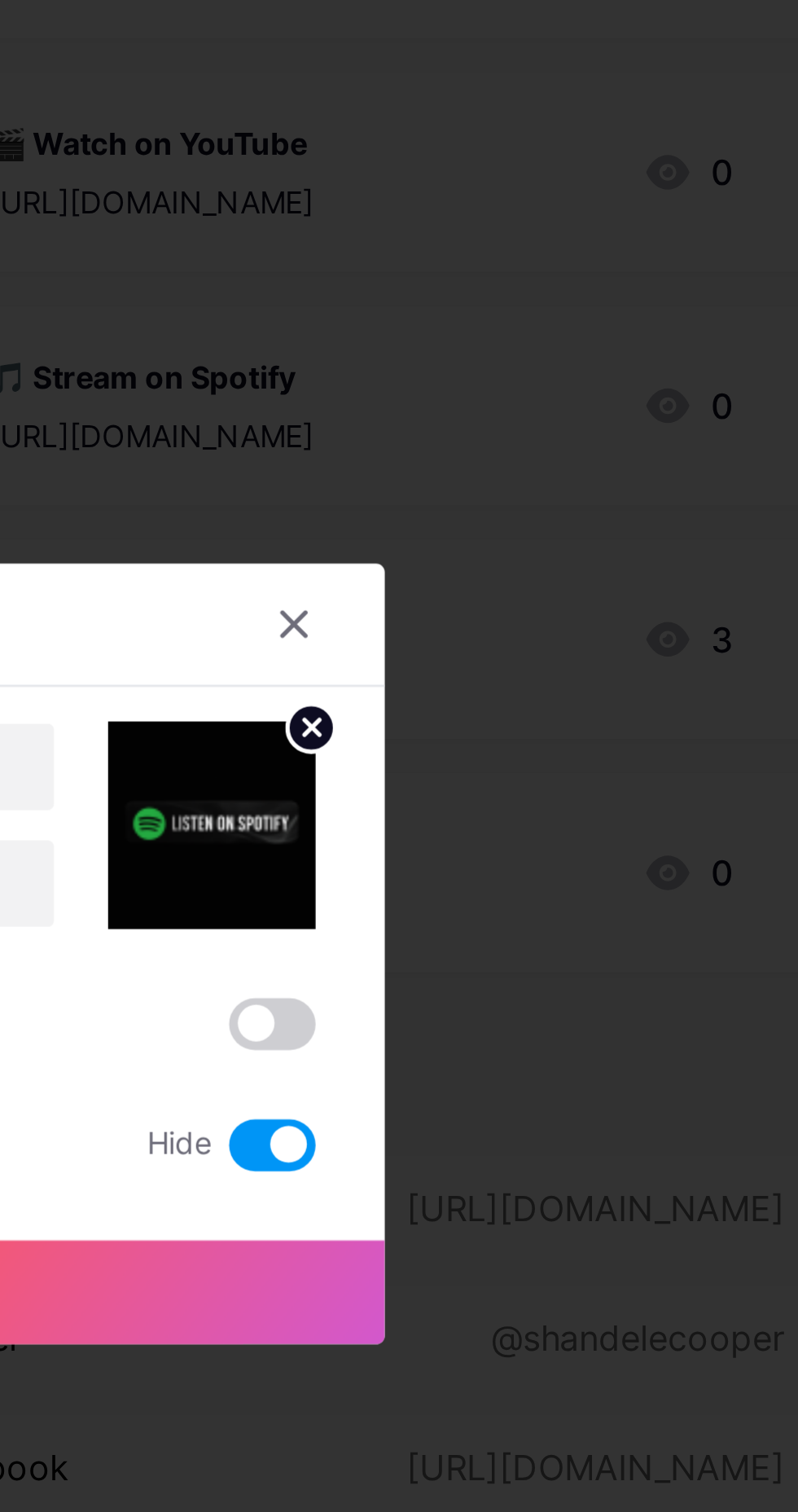
click at [546, 838] on span at bounding box center [540, 828] width 33 height 19
click at [524, 832] on input "checkbox" at bounding box center [524, 832] width 0 height 0
click at [690, 772] on div at bounding box center [399, 756] width 798 height 1512
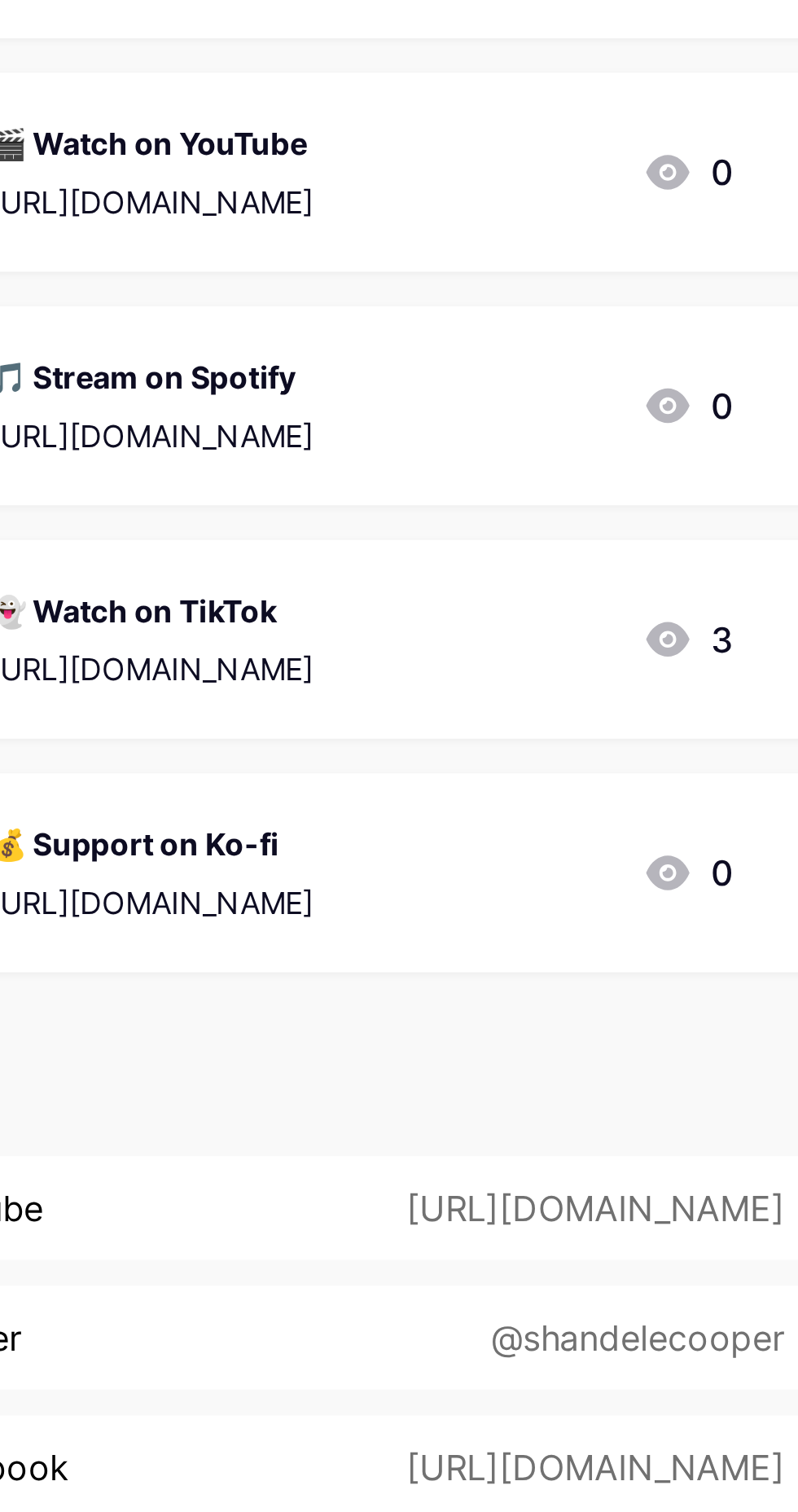
click at [555, 553] on div "[URL][DOMAIN_NAME]" at bounding box center [494, 561] width 122 height 17
click at [537, 838] on span at bounding box center [540, 828] width 33 height 19
click at [524, 832] on input "checkbox" at bounding box center [524, 832] width 0 height 0
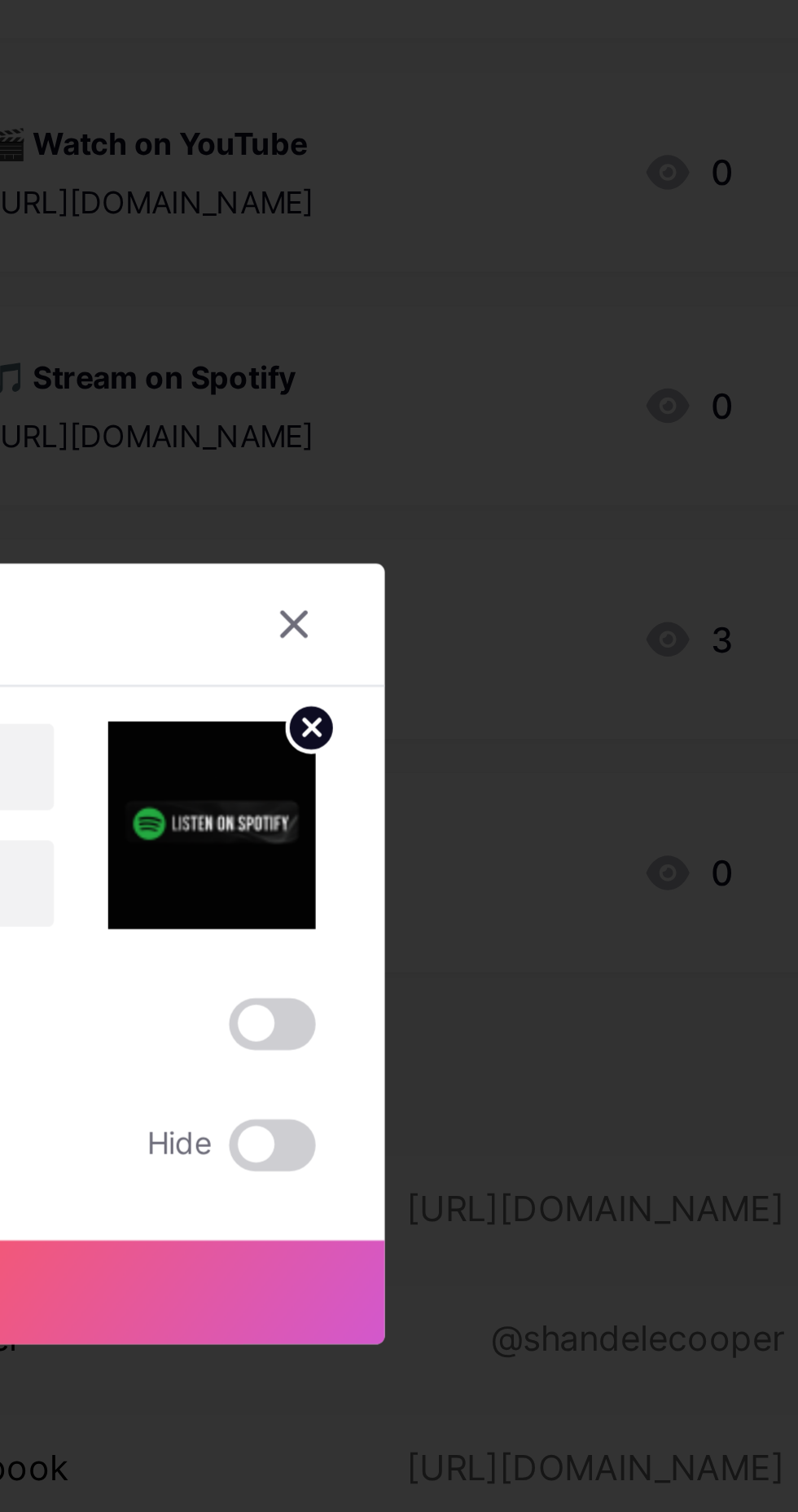
click at [486, 903] on button "Save" at bounding box center [399, 883] width 366 height 39
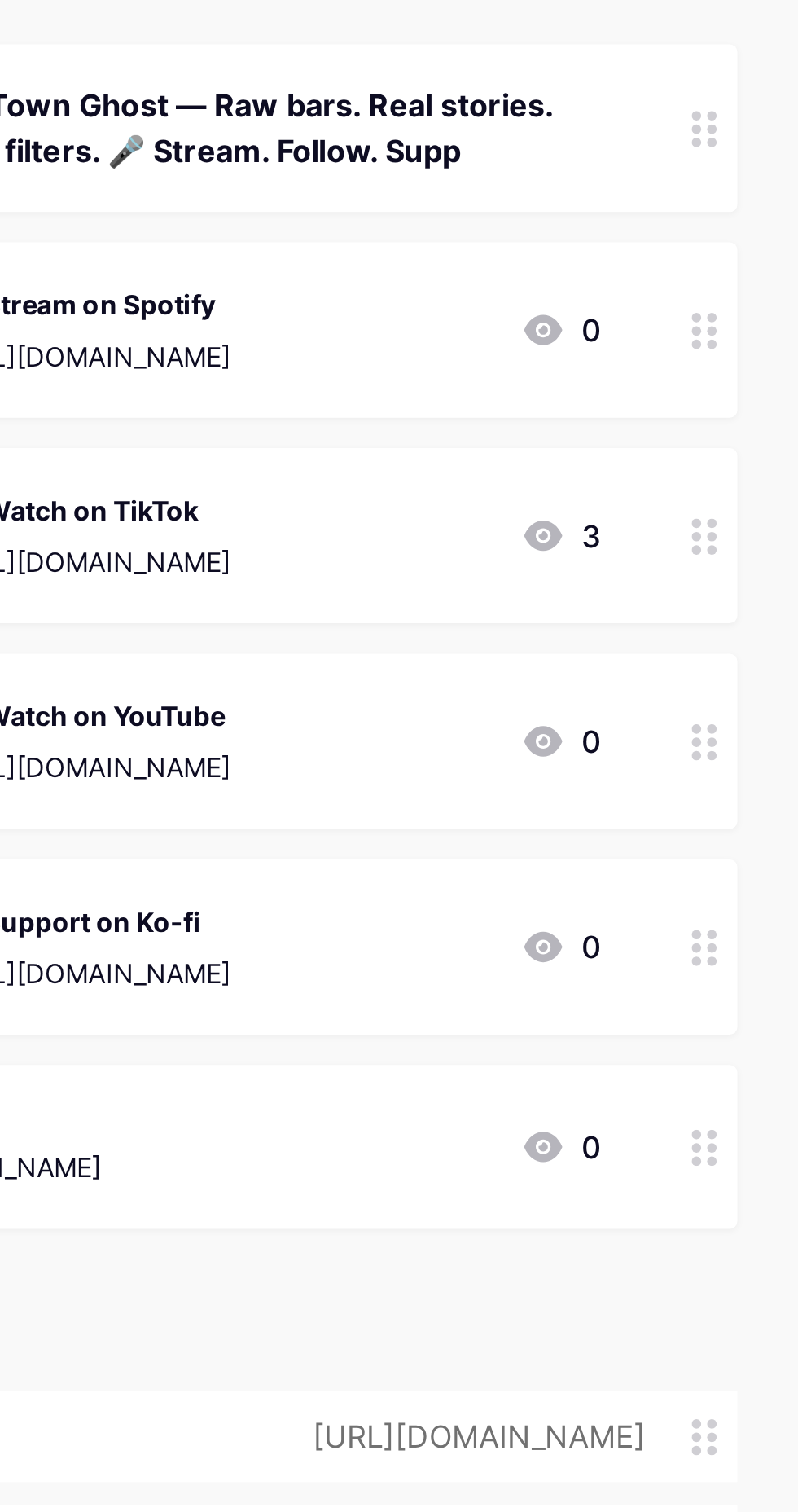
scroll to position [0, 0]
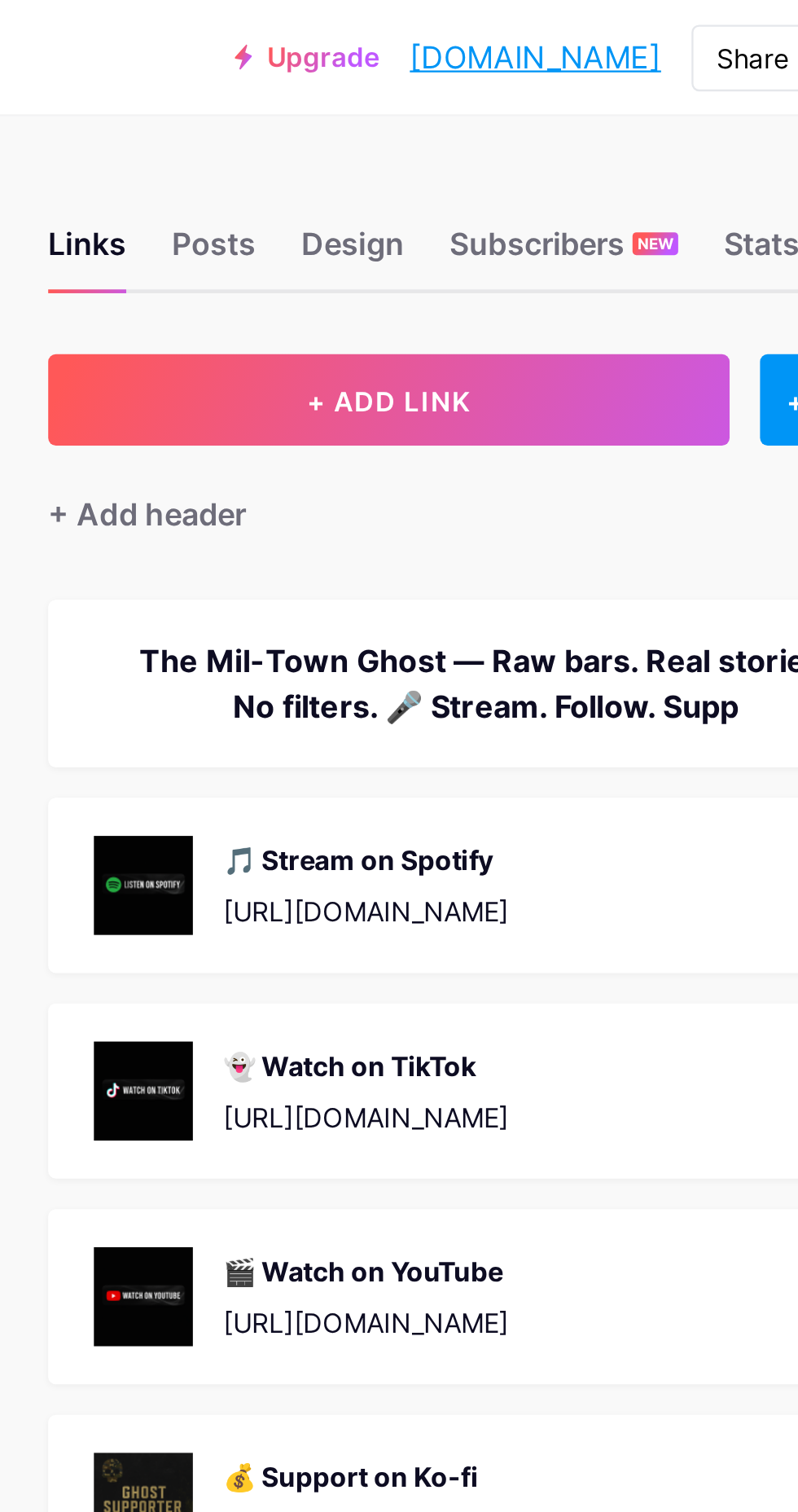
click at [478, 288] on div "The Mil-Town Ghost — Raw bars. Real stories. No filters. 🎤 Stream. Follow. Supp" at bounding box center [546, 292] width 336 height 39
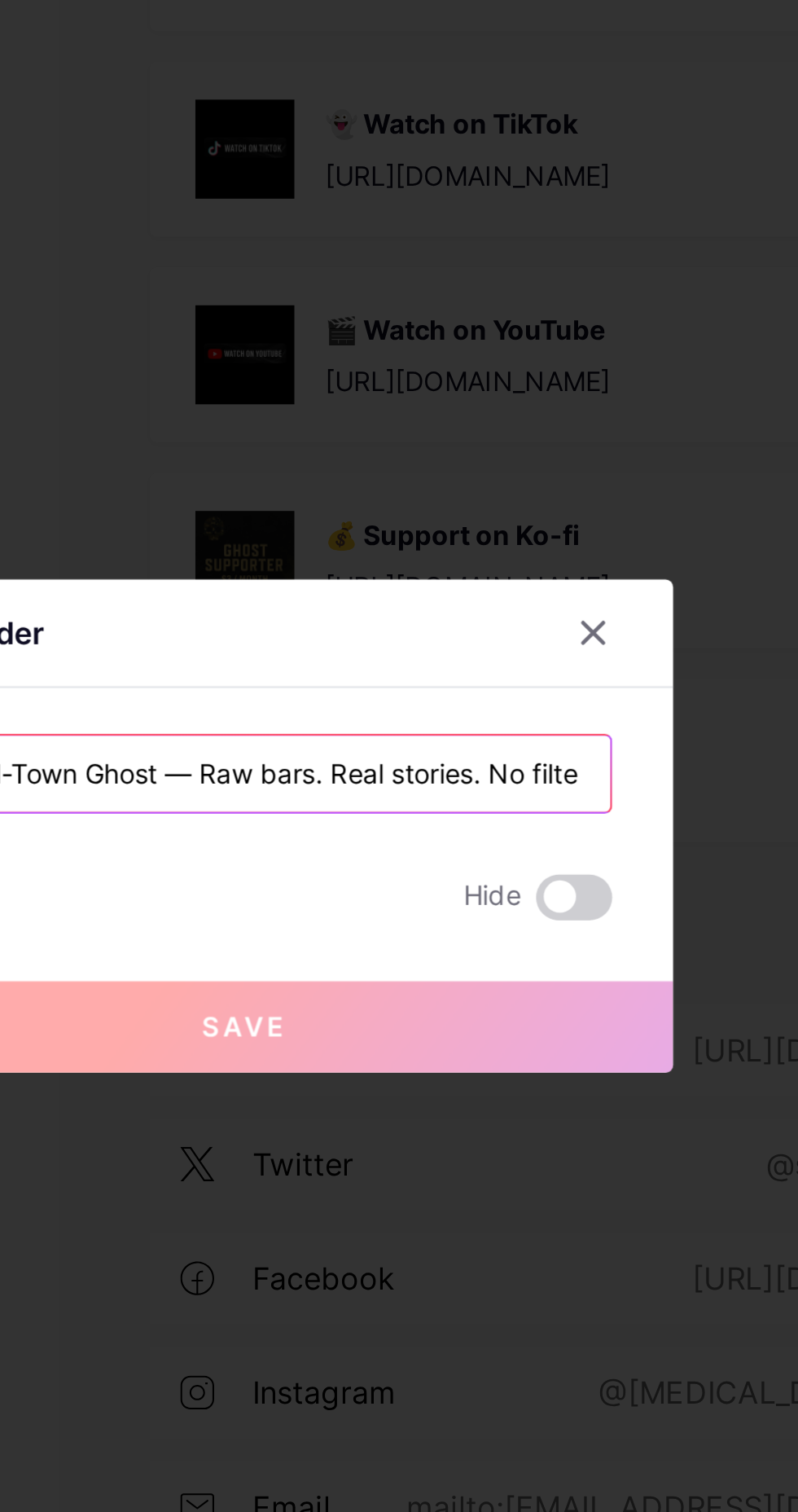
click at [517, 750] on input "The Mil-Town Ghost — Raw bars. Real stories. No filters. 🎤 Stream. Follow. Supp" at bounding box center [399, 733] width 313 height 33
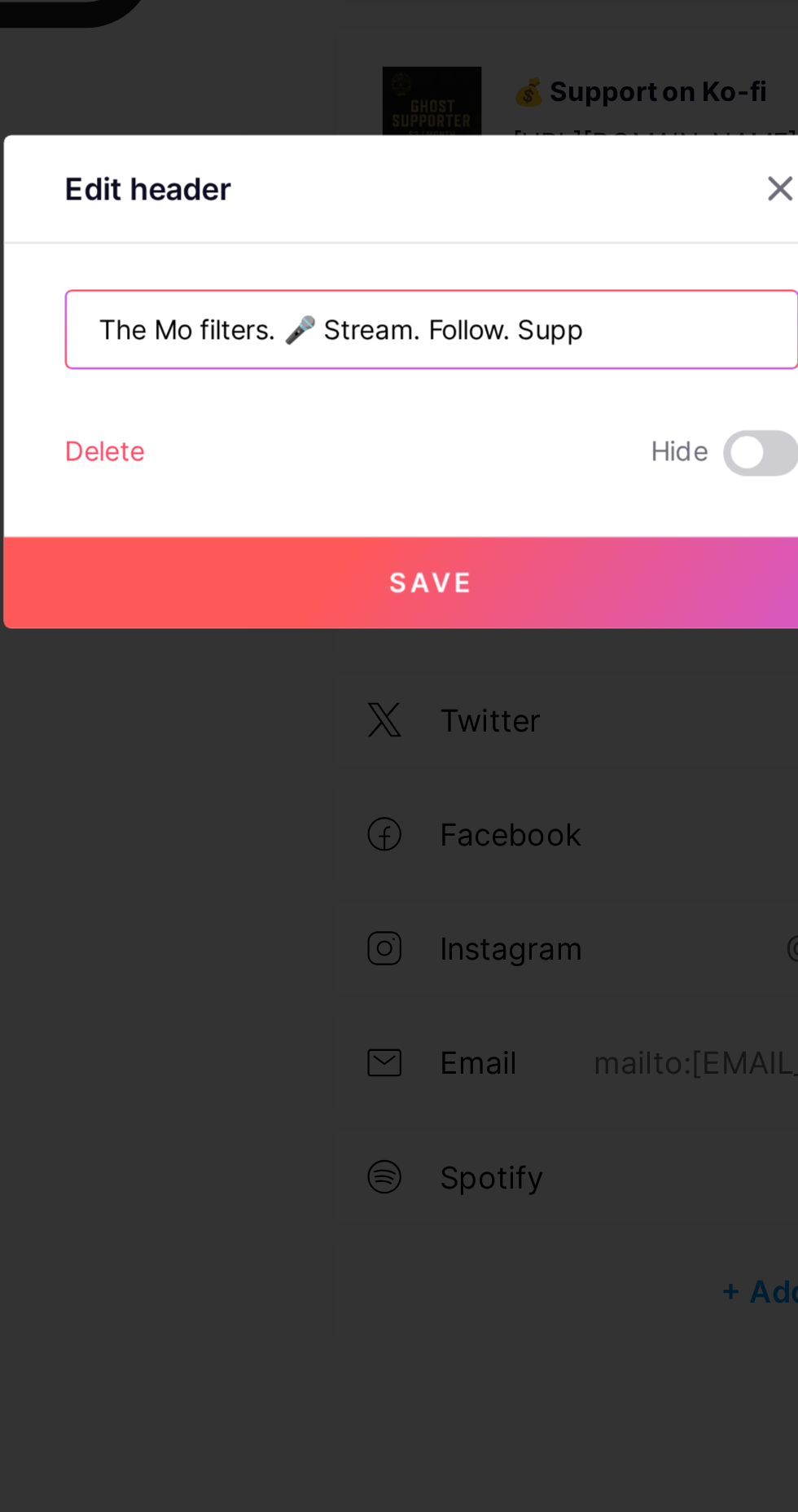
click at [462, 750] on input "The Mo filters. 🎤 Stream. Follow. Supp" at bounding box center [399, 733] width 313 height 33
click at [471, 750] on input "The Mo filters. 🎤 Stream. Follow. Supp" at bounding box center [399, 733] width 313 height 33
type input "T"
type input "Raw bars. Real stories. No filters. Stream. Follow. Support the movement."
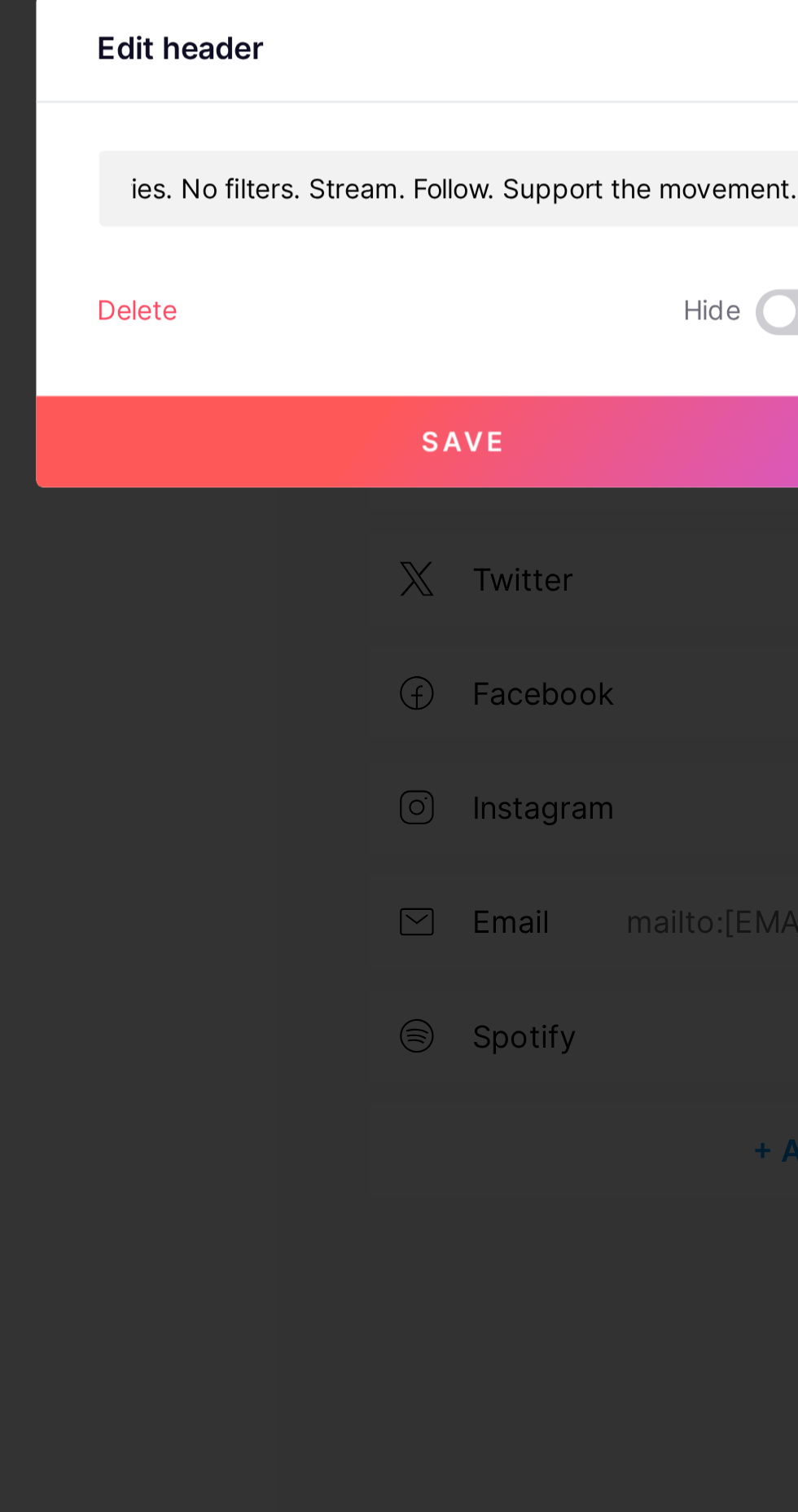
click at [352, 862] on button "Save" at bounding box center [399, 842] width 366 height 39
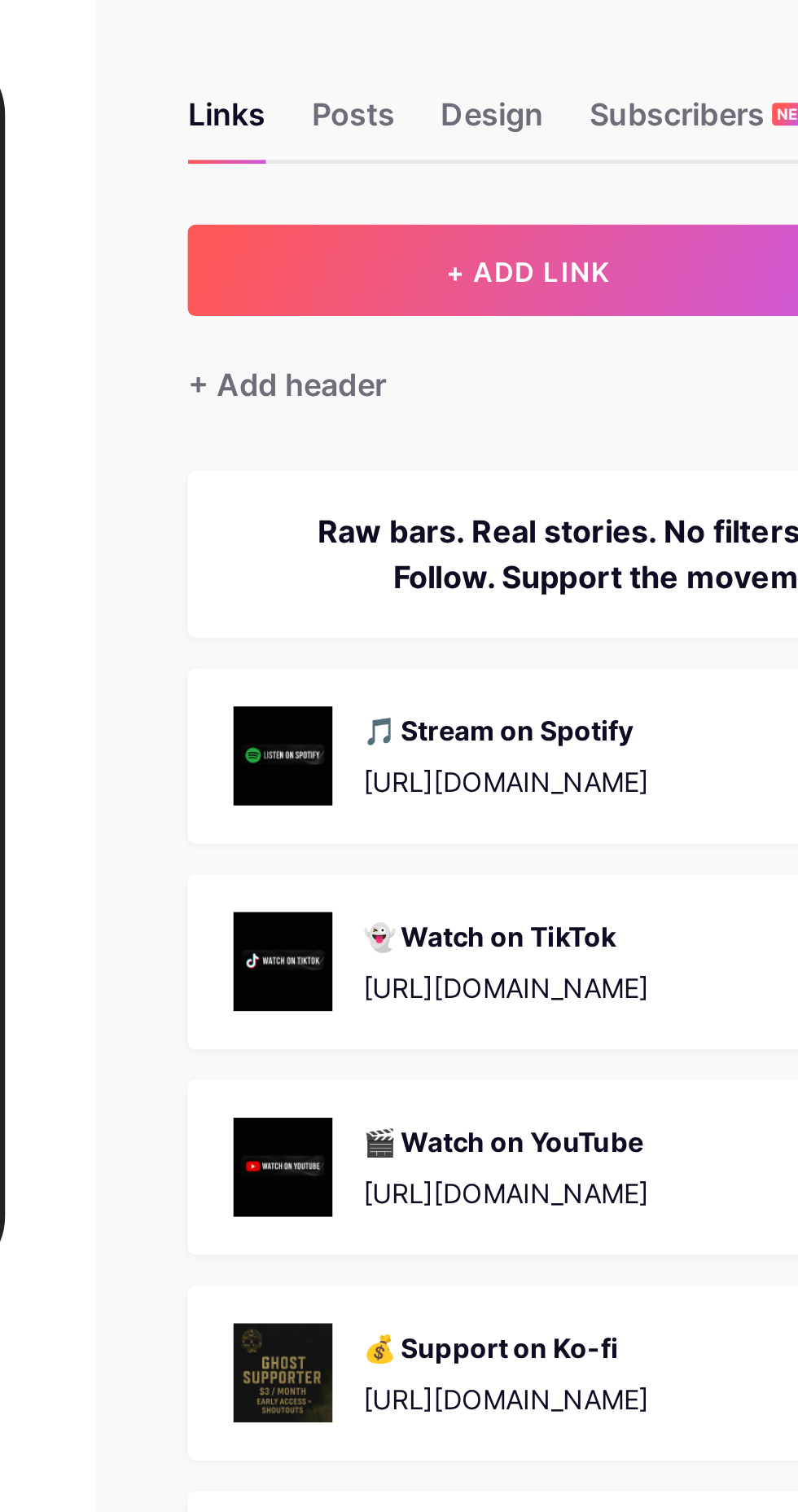
click at [393, 172] on button "+ ADD LINK" at bounding box center [505, 171] width 292 height 39
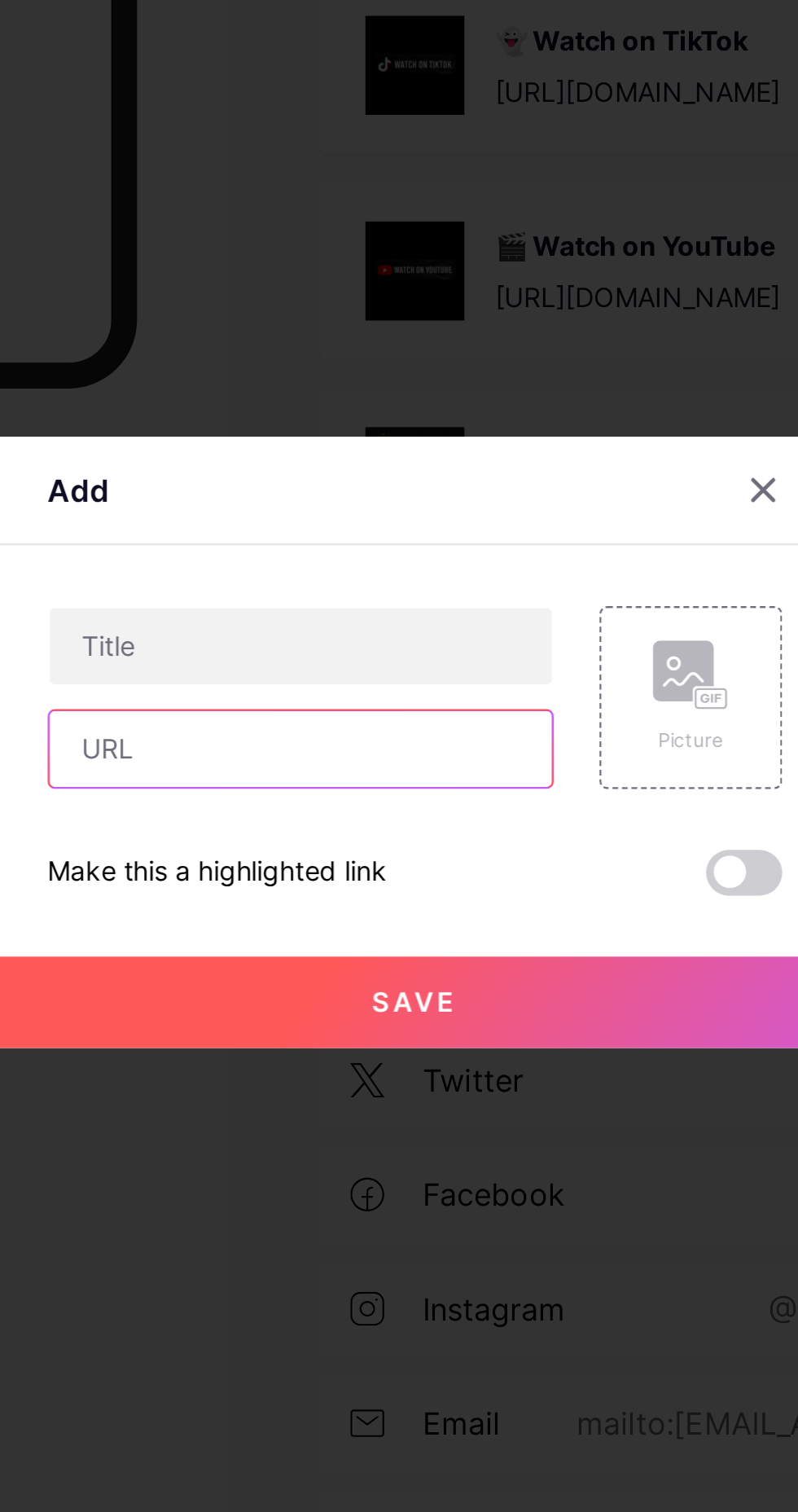
click at [270, 776] on input "text" at bounding box center [350, 759] width 215 height 33
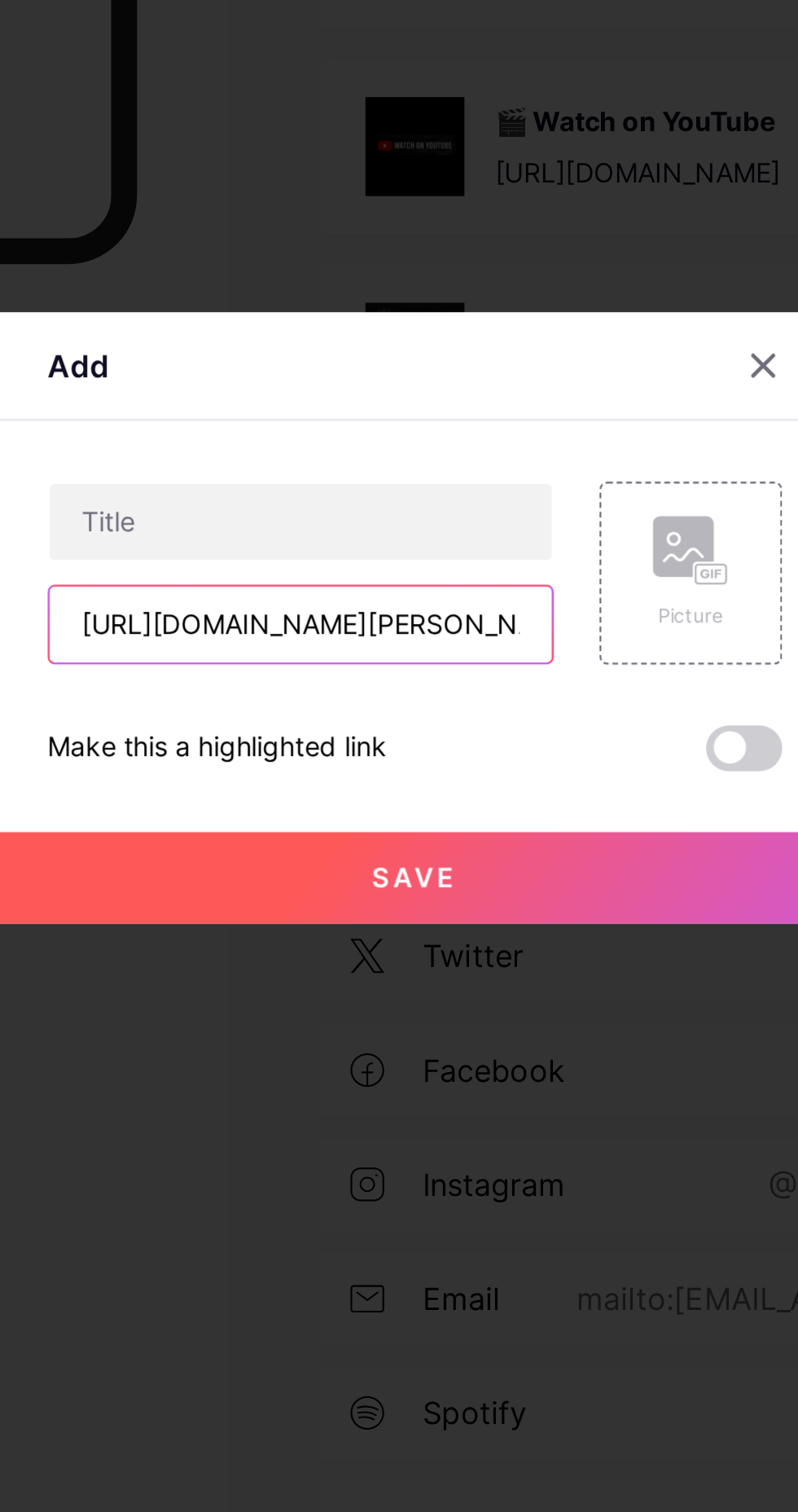
scroll to position [0, 832]
type input "[URL][DOMAIN_NAME][PERSON_NAME]"
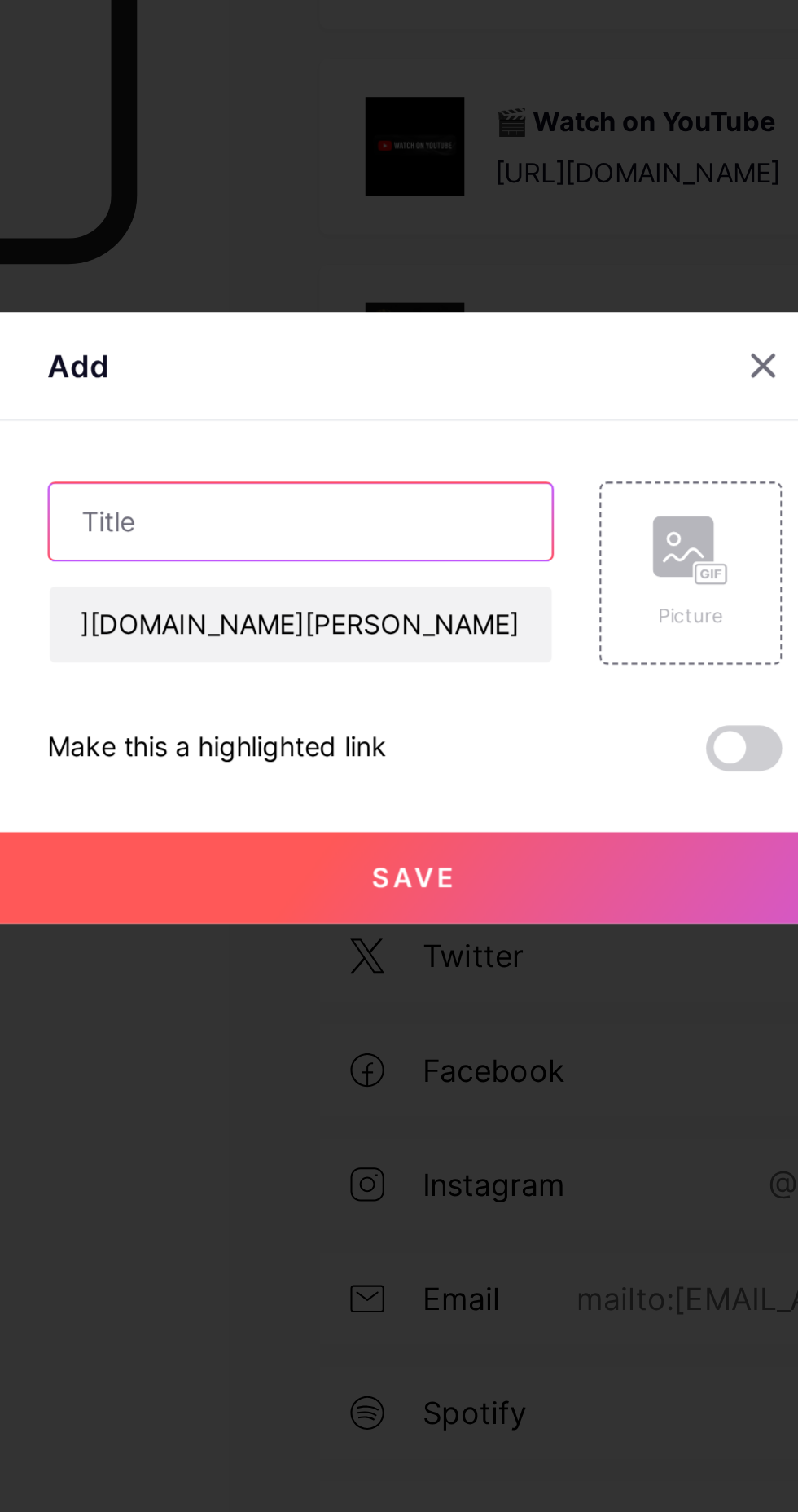
click at [264, 732] on input "text" at bounding box center [350, 715] width 215 height 33
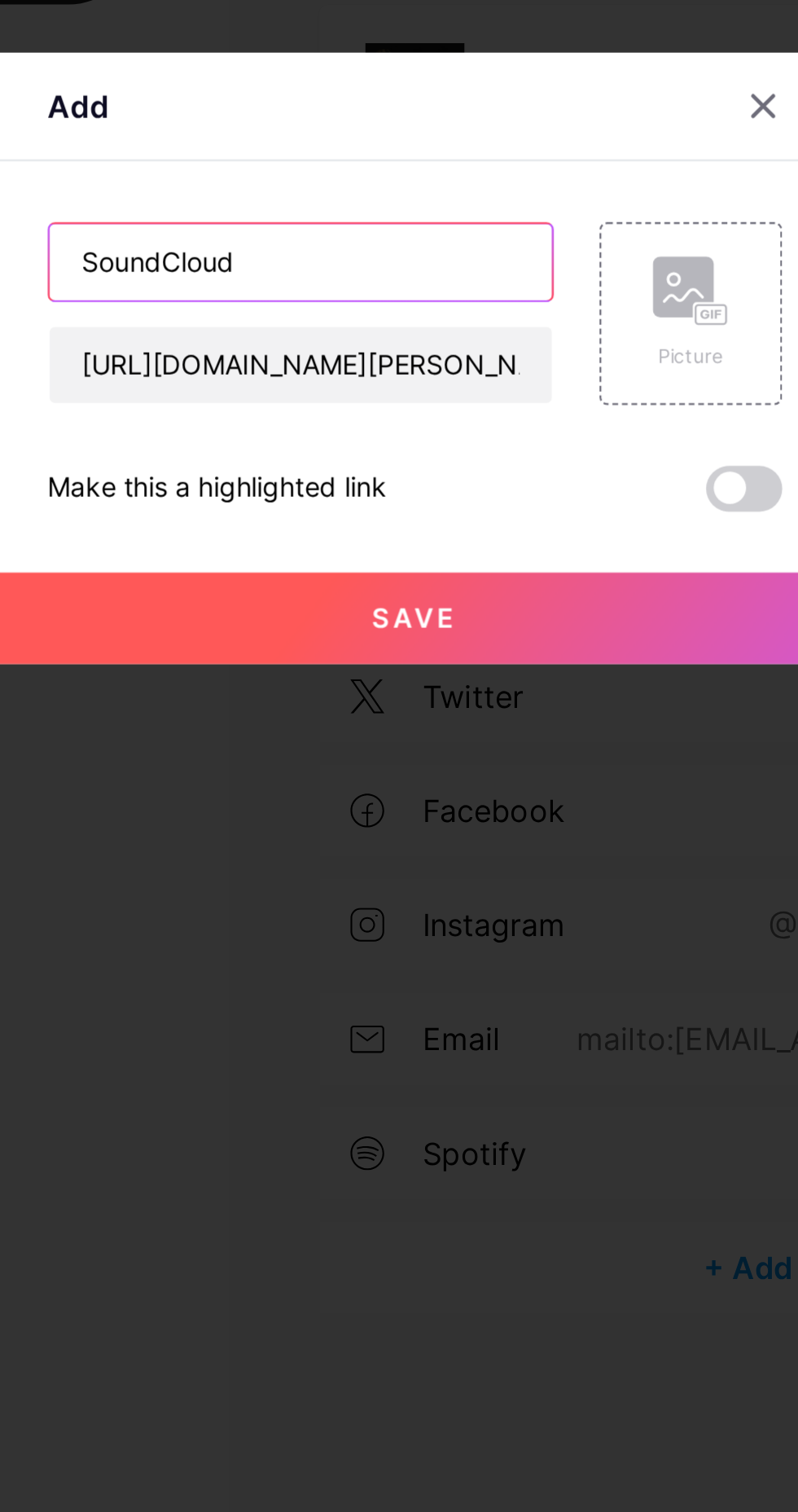
type input "SoundCloud"
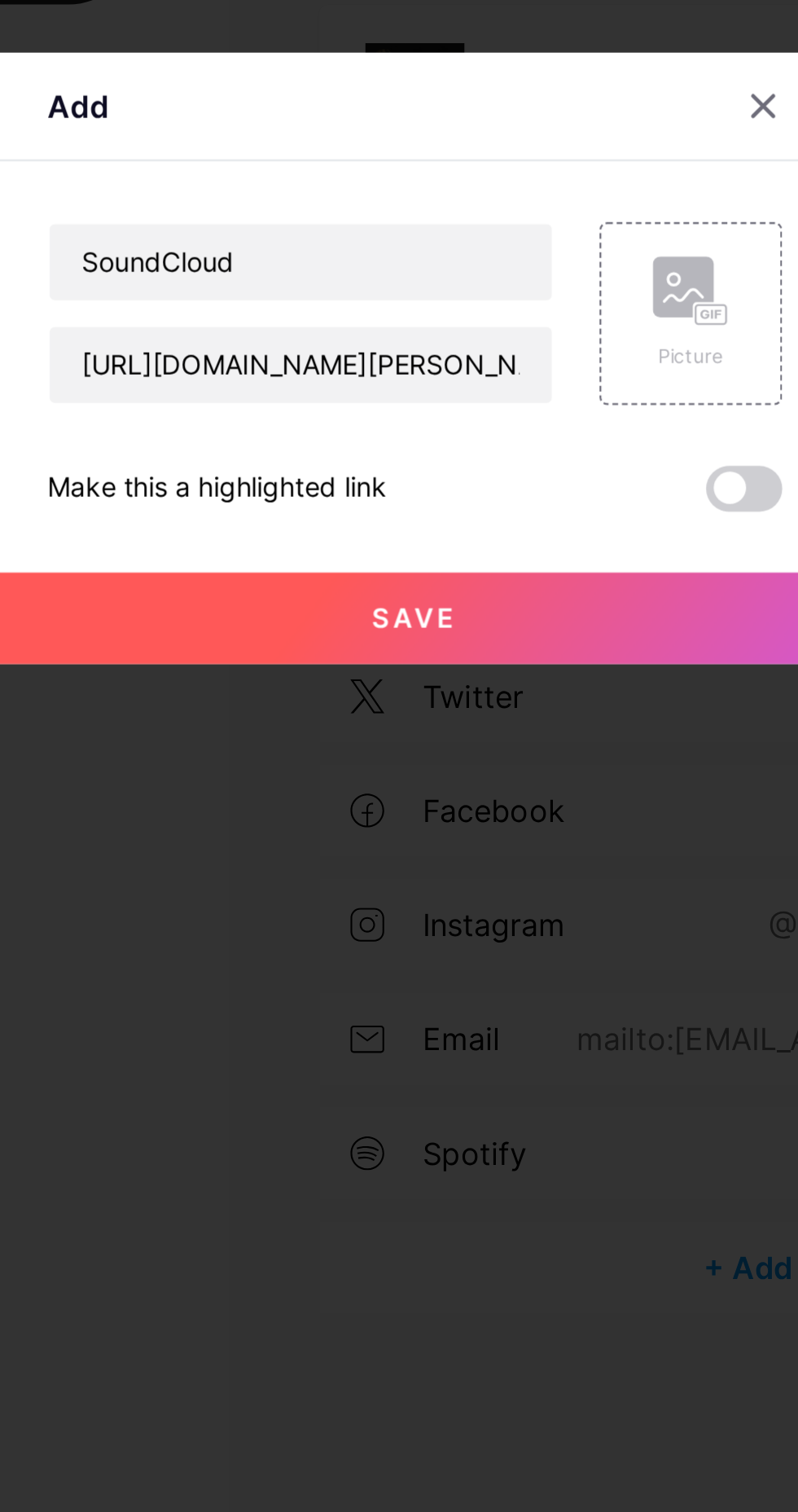
click at [412, 873] on span "Save" at bounding box center [400, 867] width 36 height 13
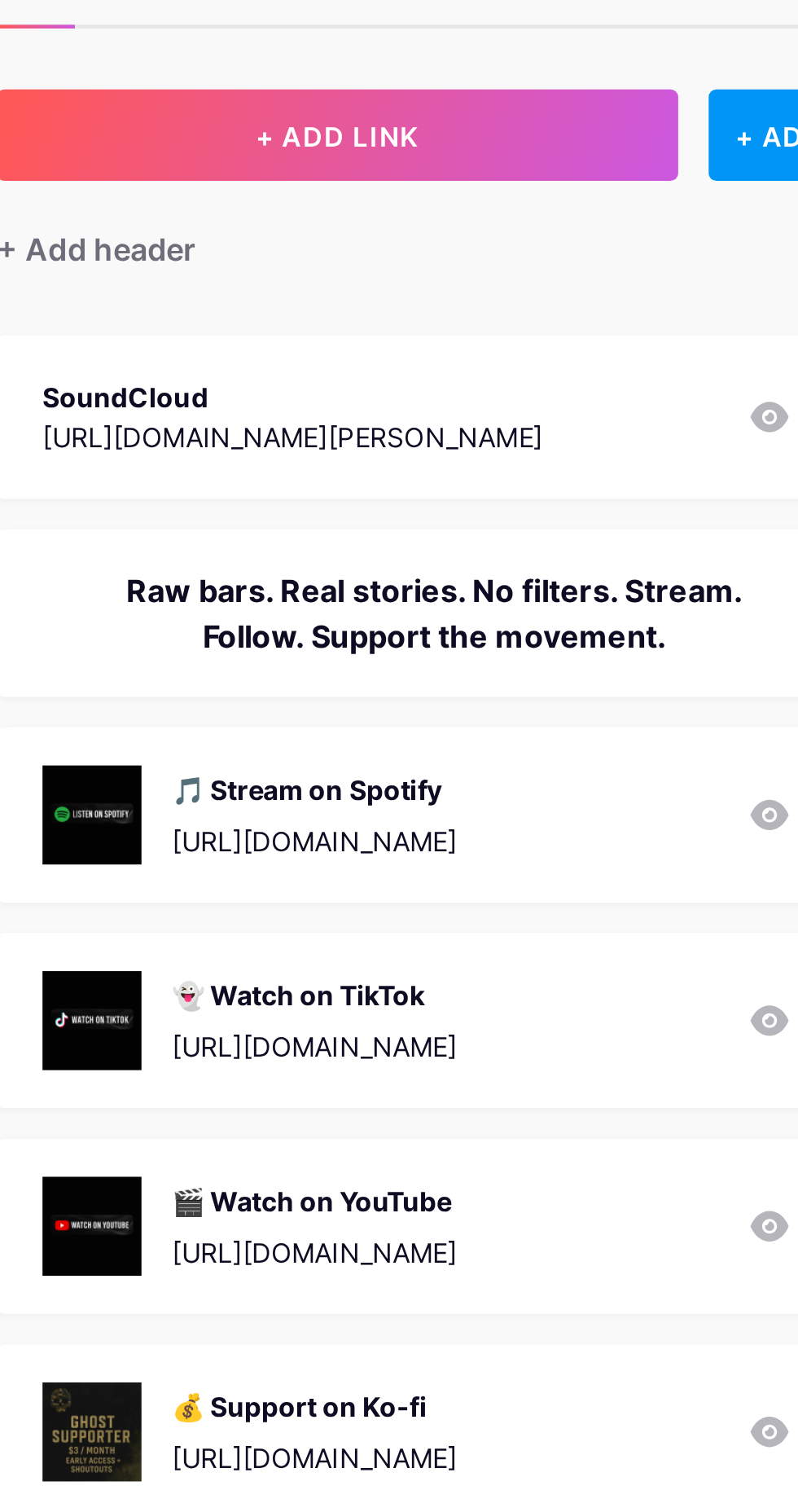
scroll to position [40, 0]
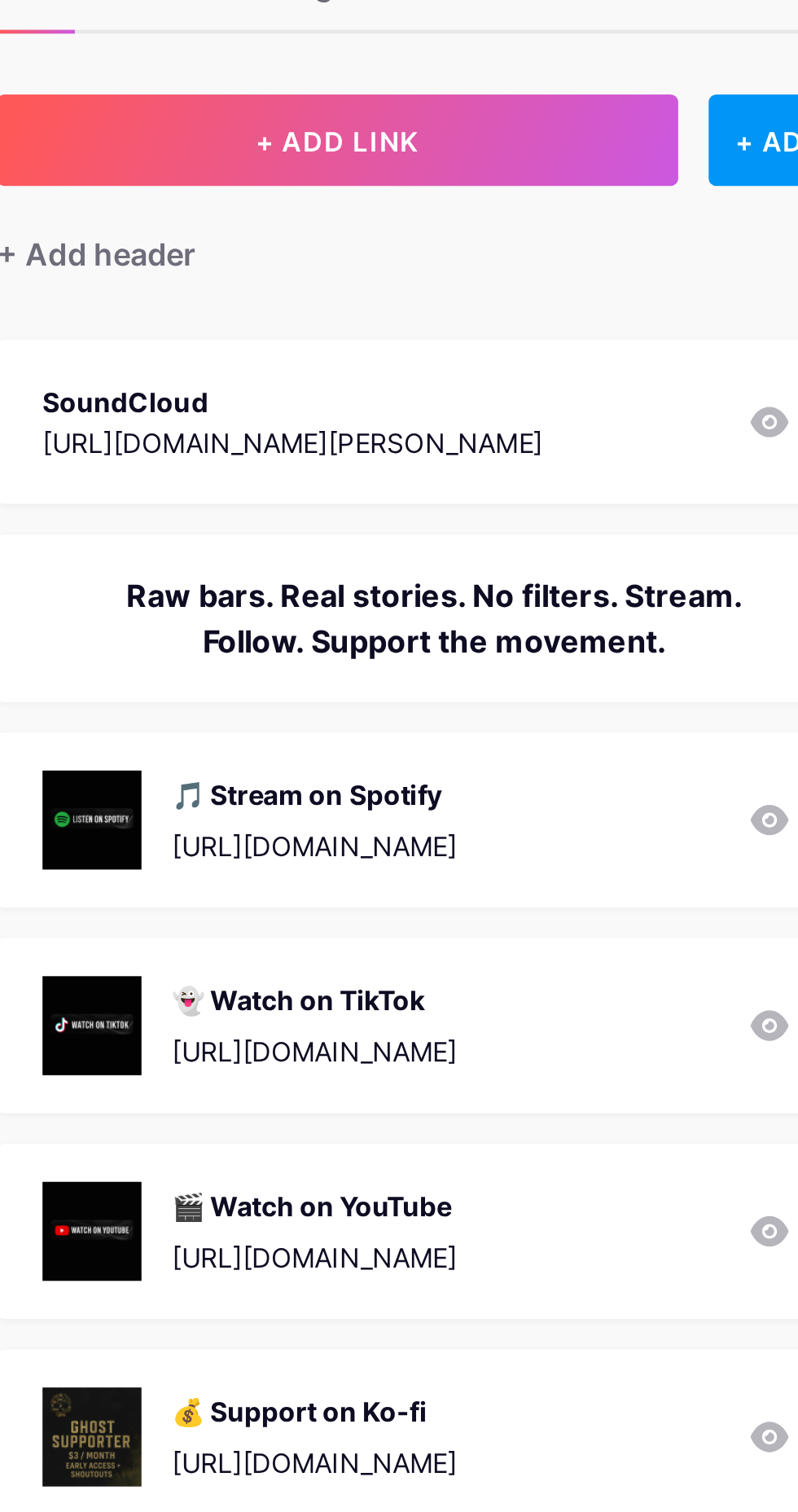
click at [501, 291] on div "[URL][DOMAIN_NAME][PERSON_NAME]" at bounding box center [484, 300] width 214 height 17
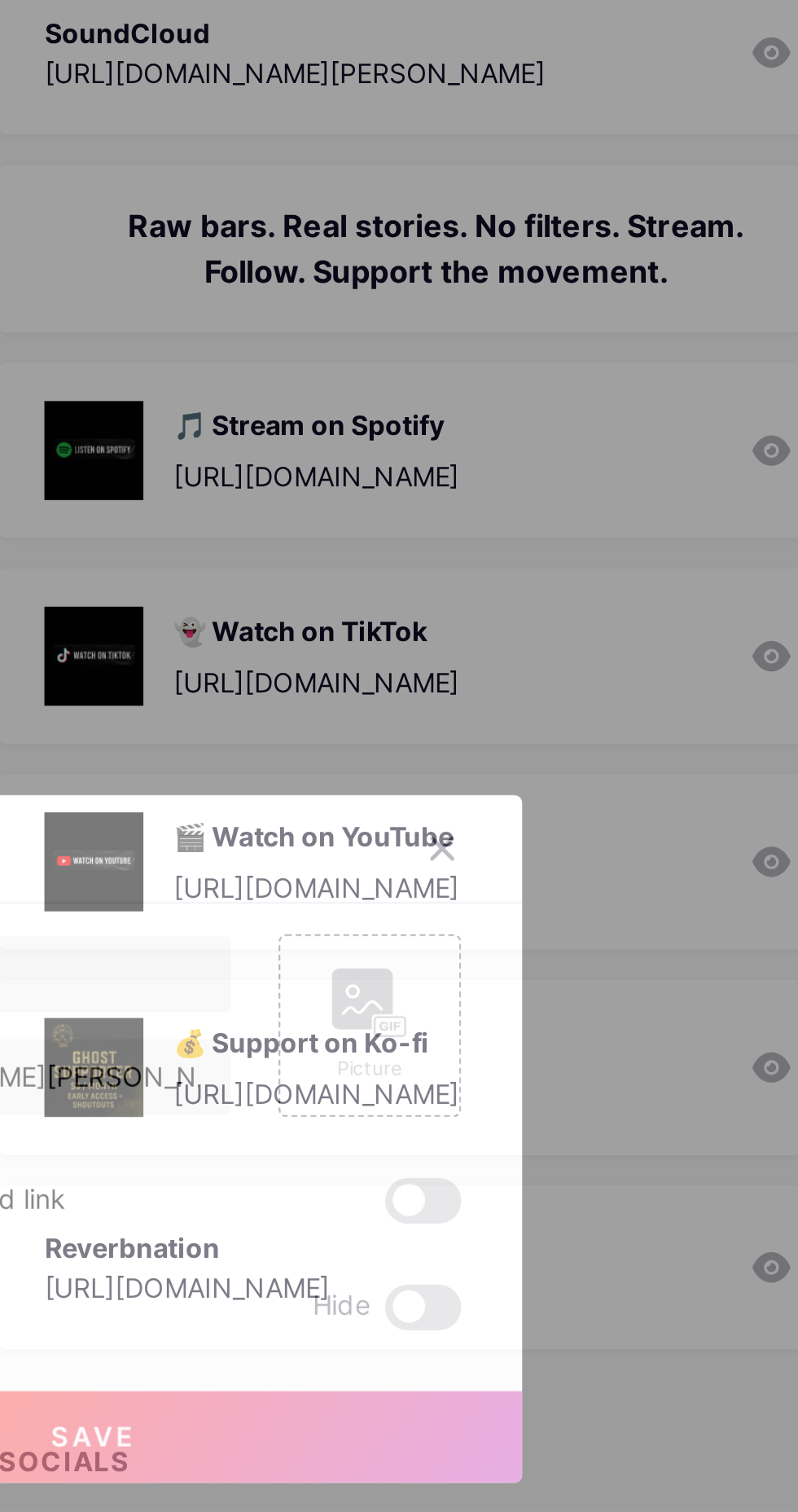
scroll to position [0, 0]
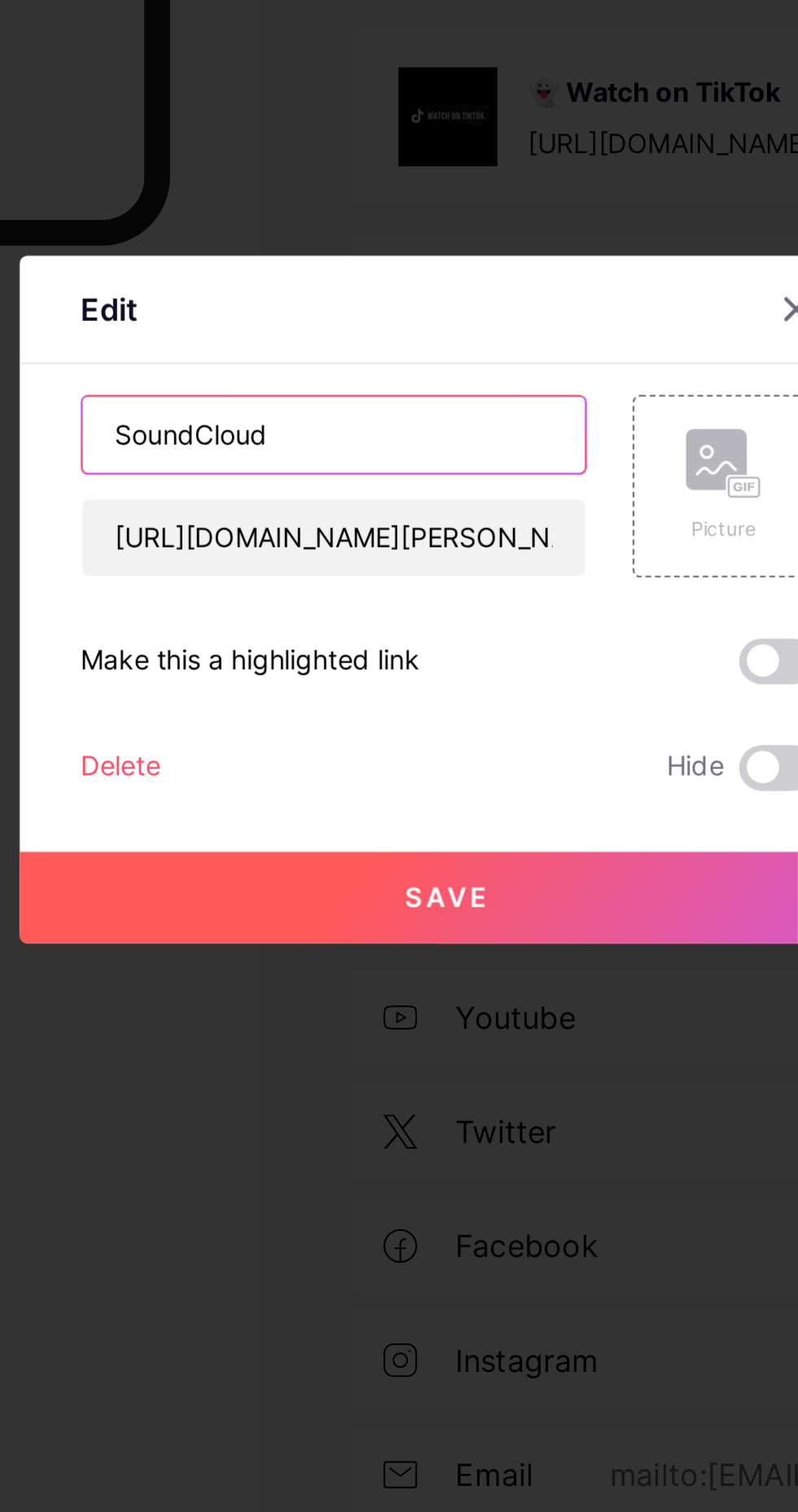
click at [401, 702] on input "SoundCloud" at bounding box center [350, 686] width 215 height 33
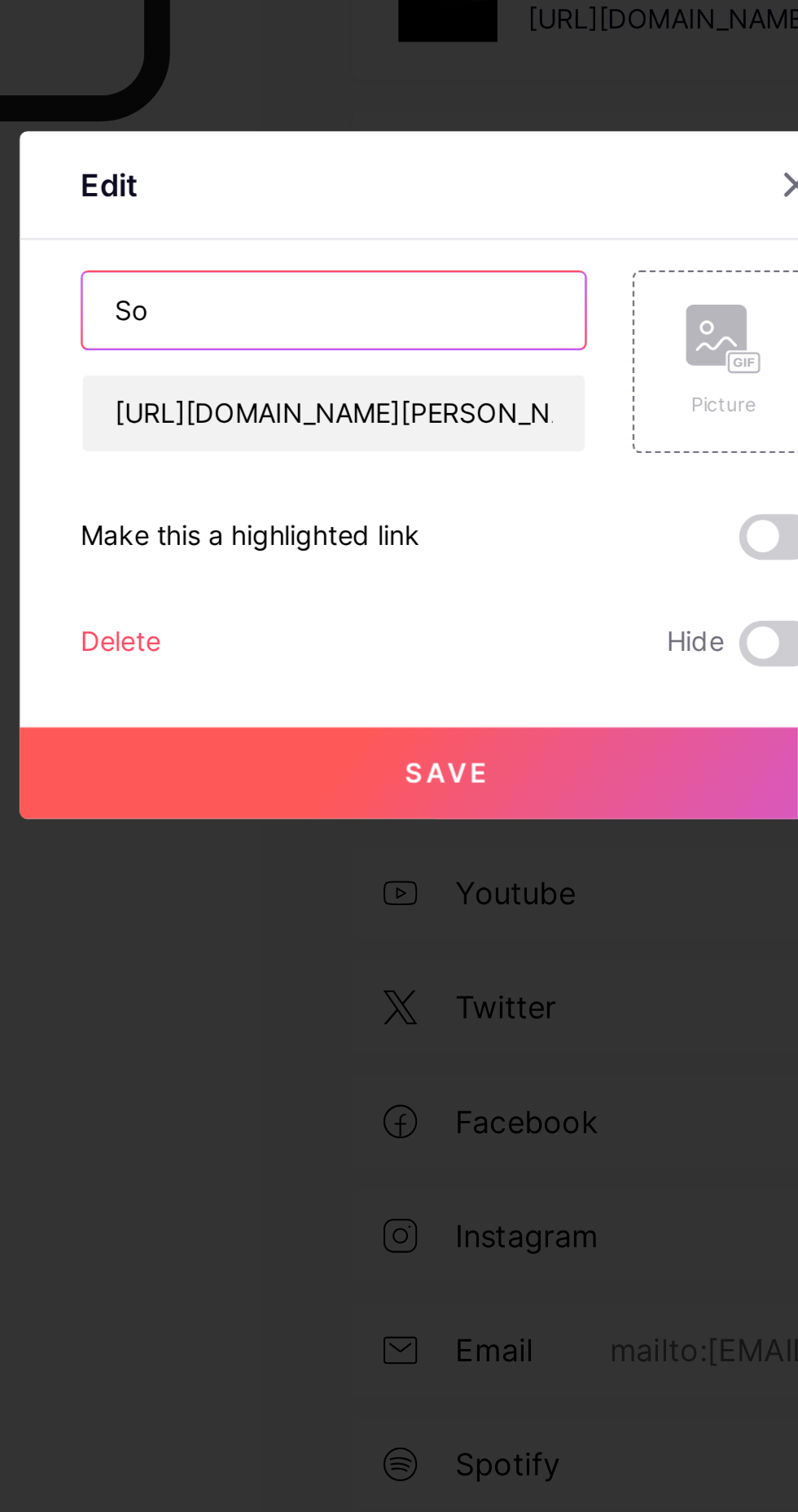
type input "S"
type input "🎤 Hear my unreleased tracks – SoundCloud"
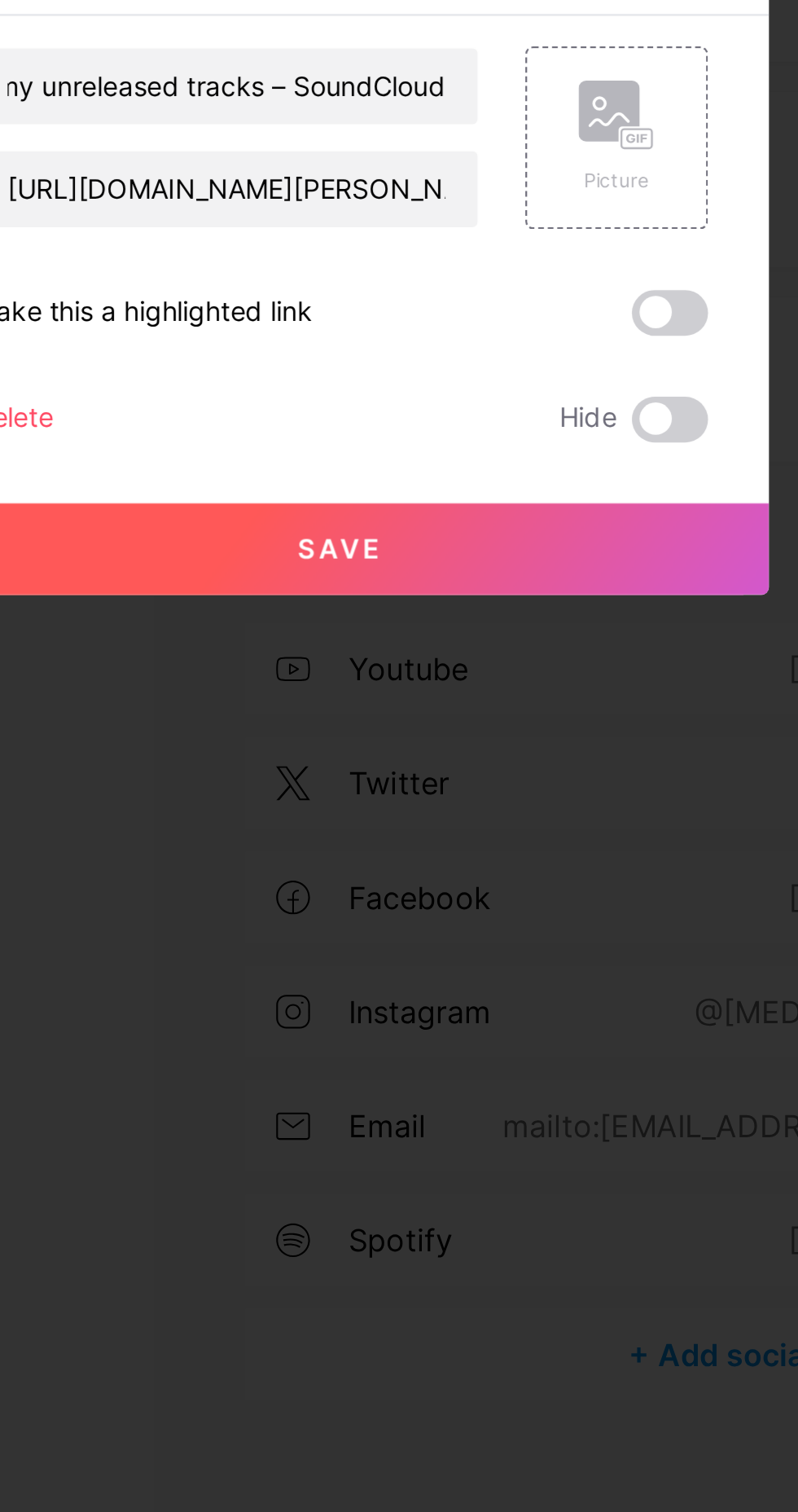
click at [414, 903] on button "Save" at bounding box center [399, 883] width 366 height 39
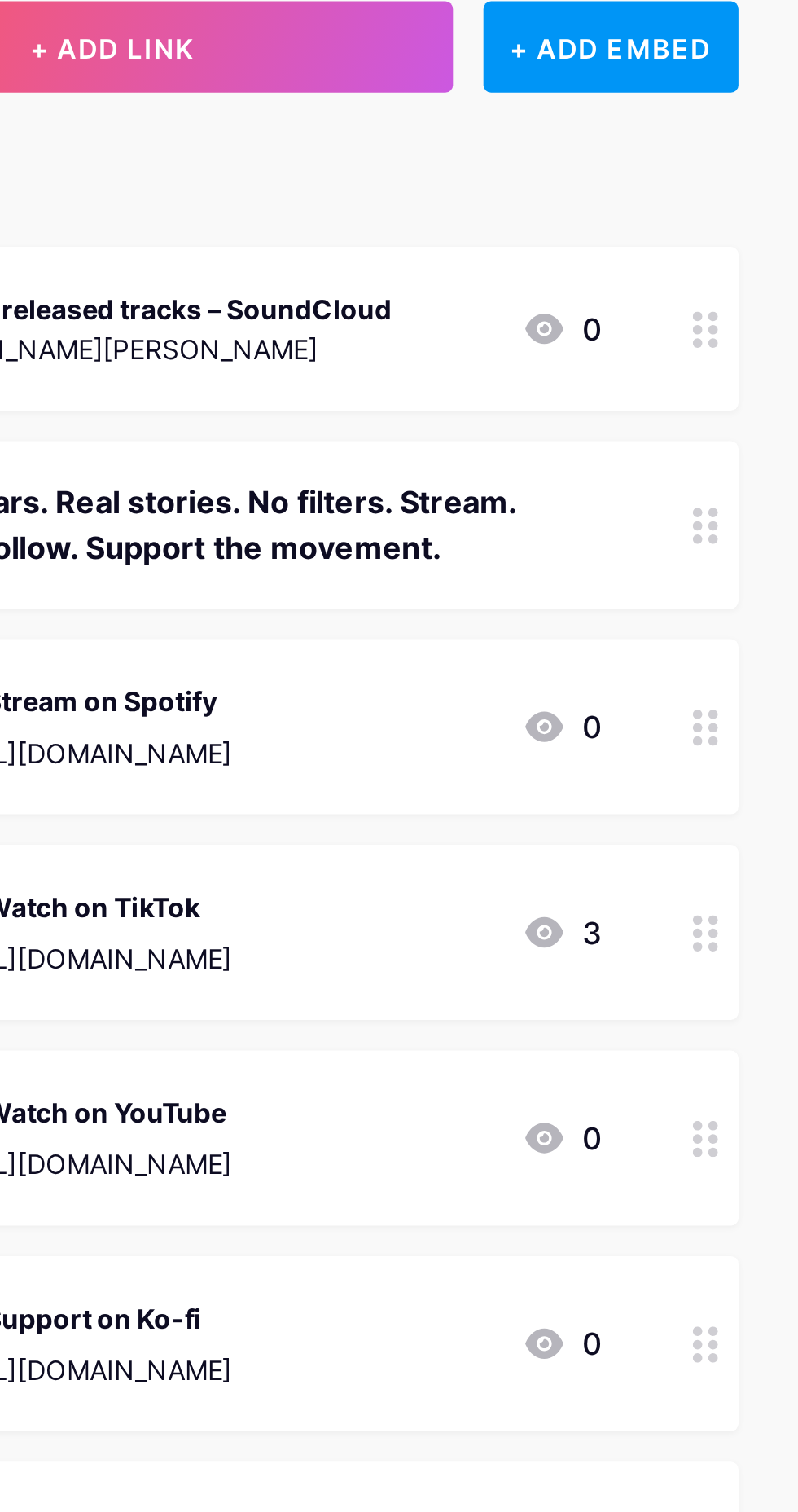
scroll to position [0, 0]
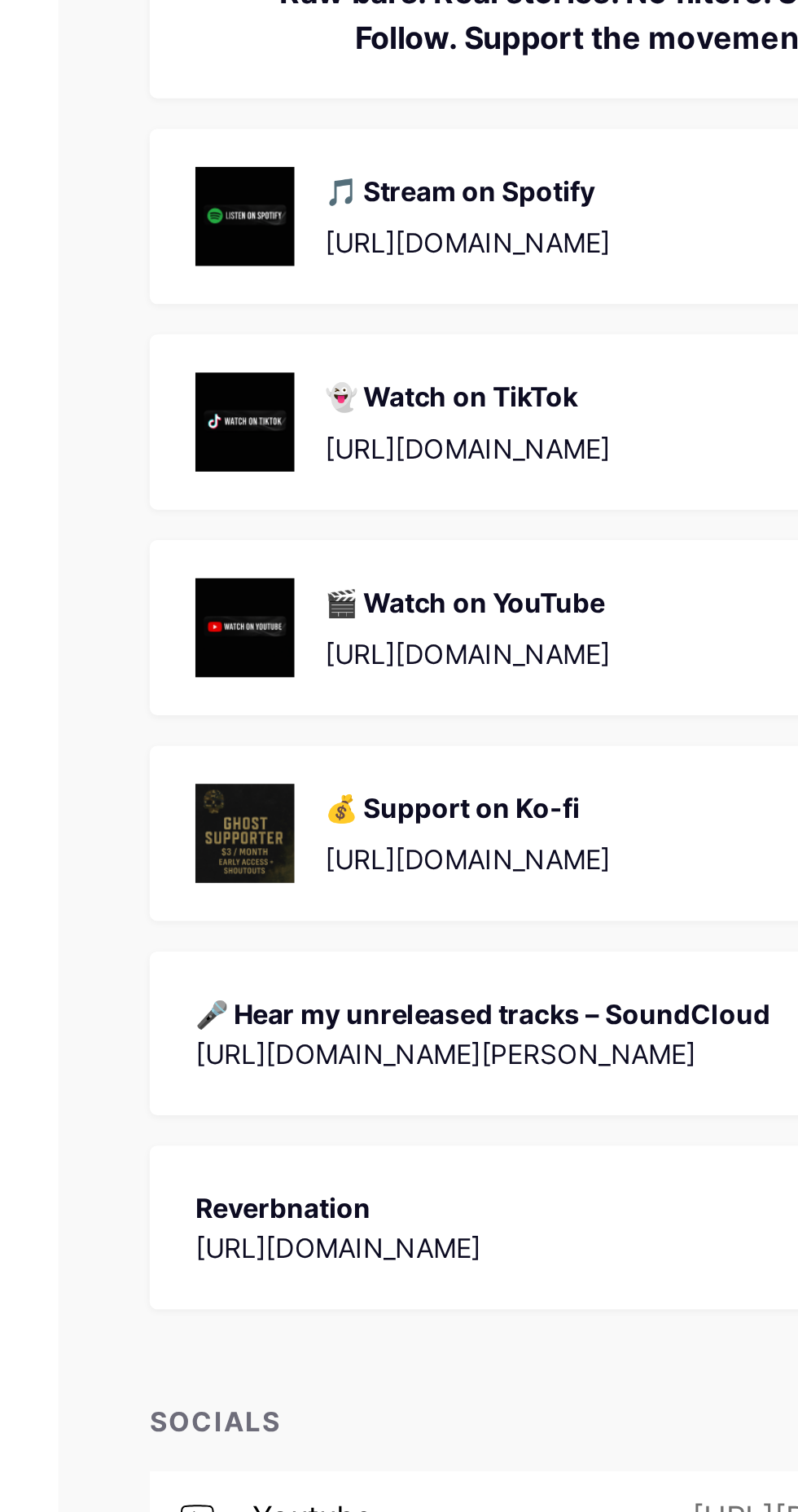
click at [445, 811] on div "[URL][DOMAIN_NAME]" at bounding box center [438, 820] width 122 height 17
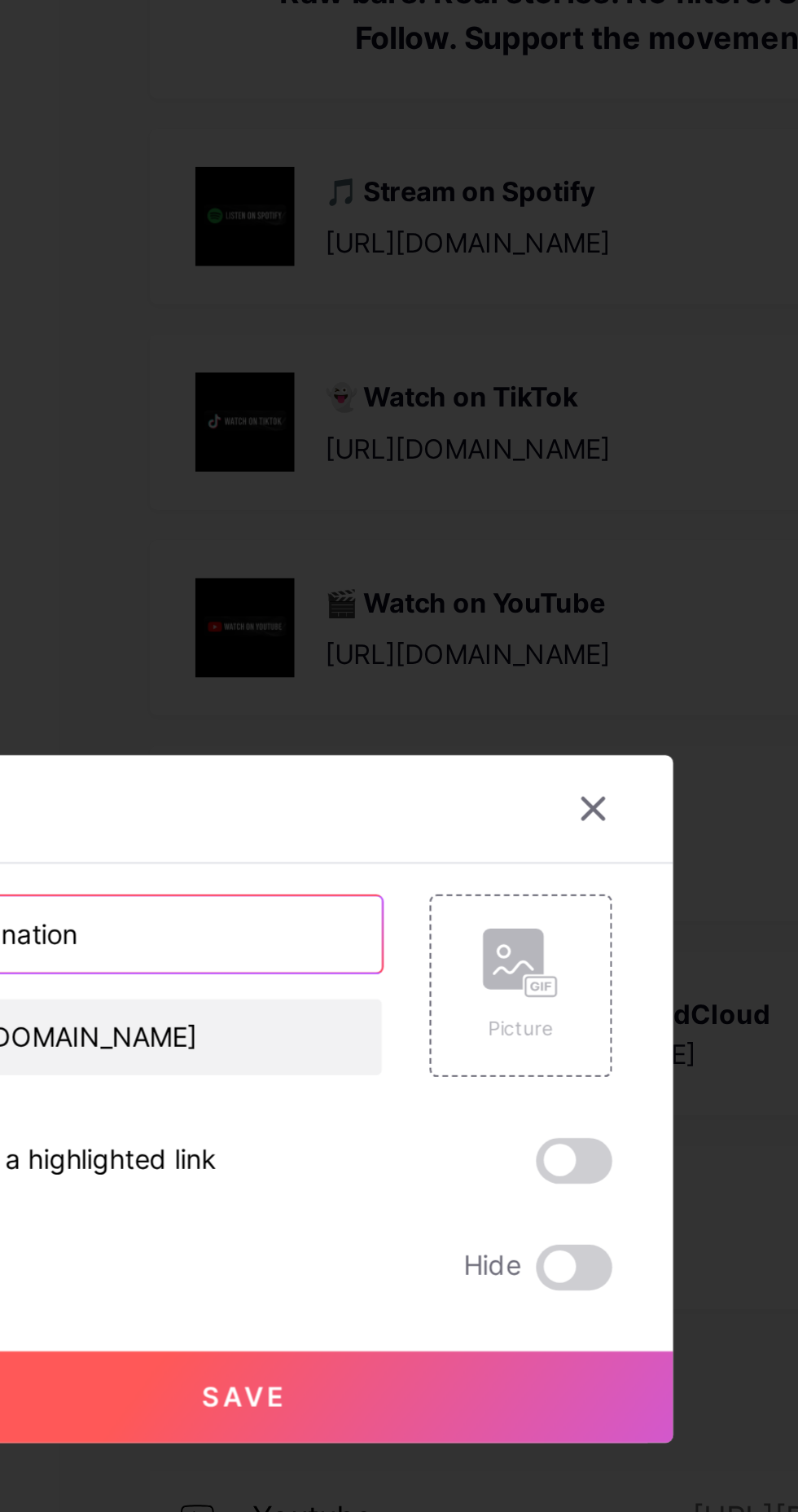
click at [362, 702] on input "Reverbnation" at bounding box center [350, 686] width 215 height 33
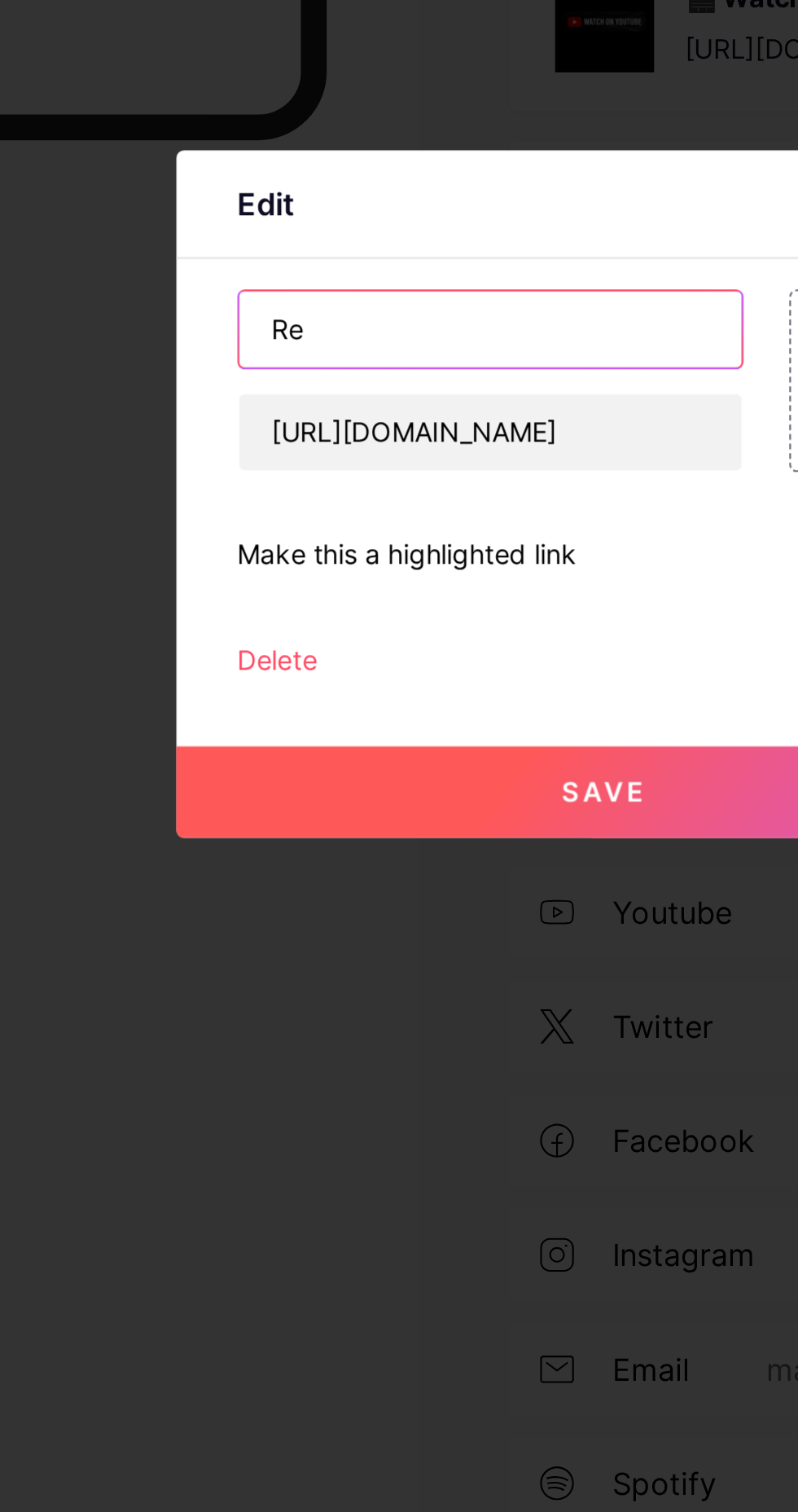
type input "R"
type input "🌟 Join the fan club – ReverbNation"
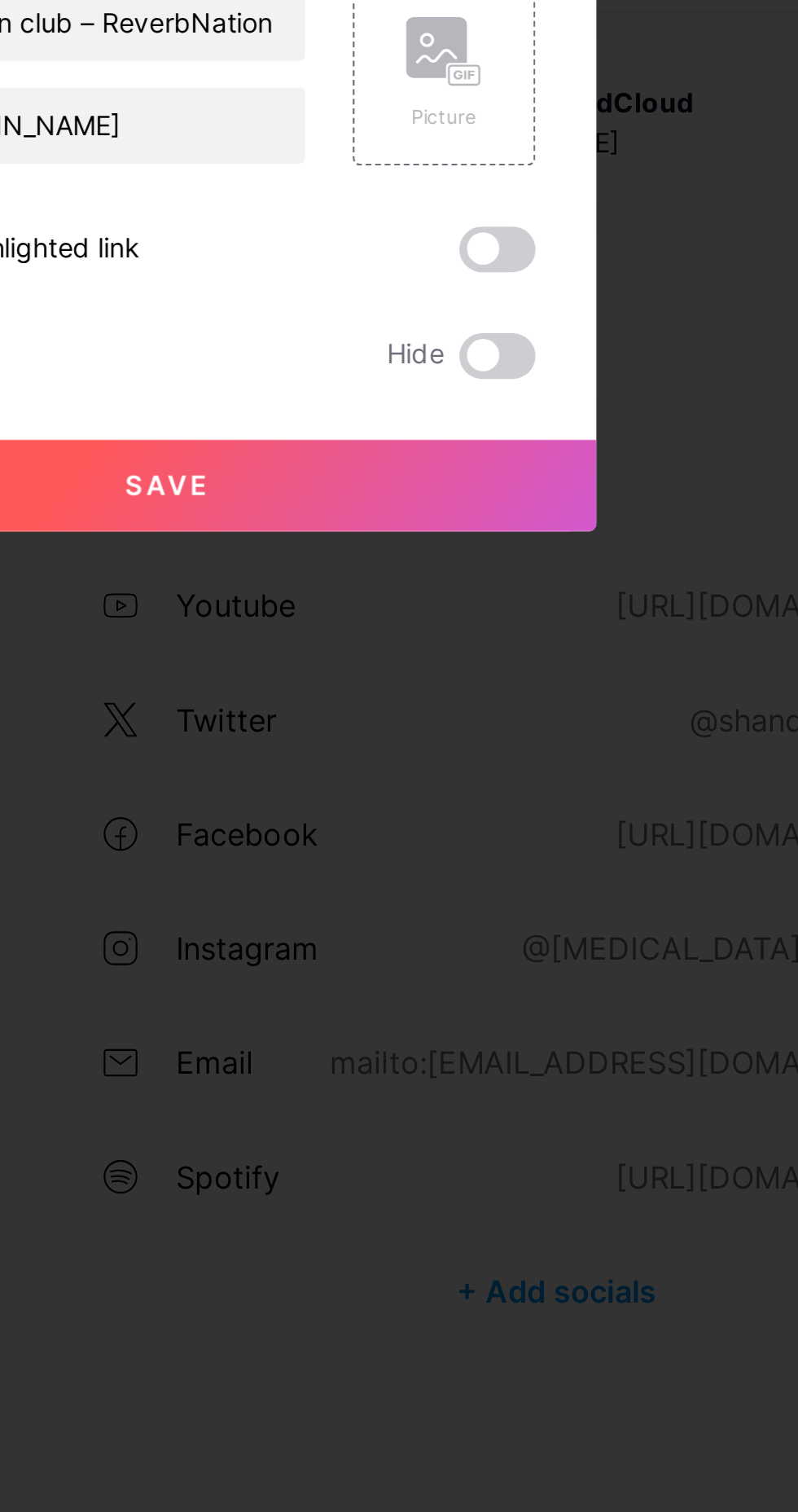
click at [416, 903] on button "Save" at bounding box center [399, 883] width 366 height 39
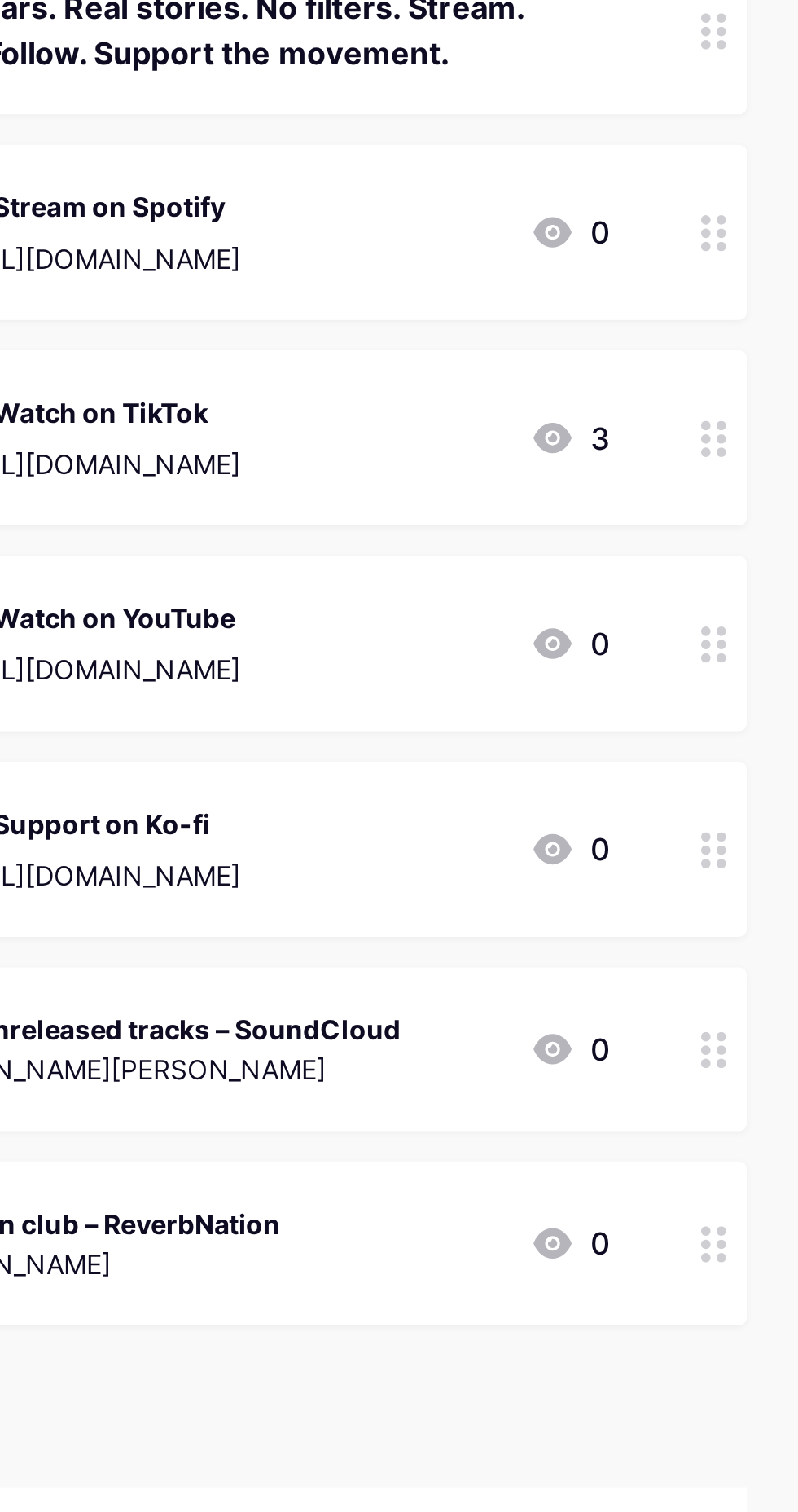
click at [524, 630] on div "💰 Support on Ko-fi" at bounding box center [494, 632] width 122 height 17
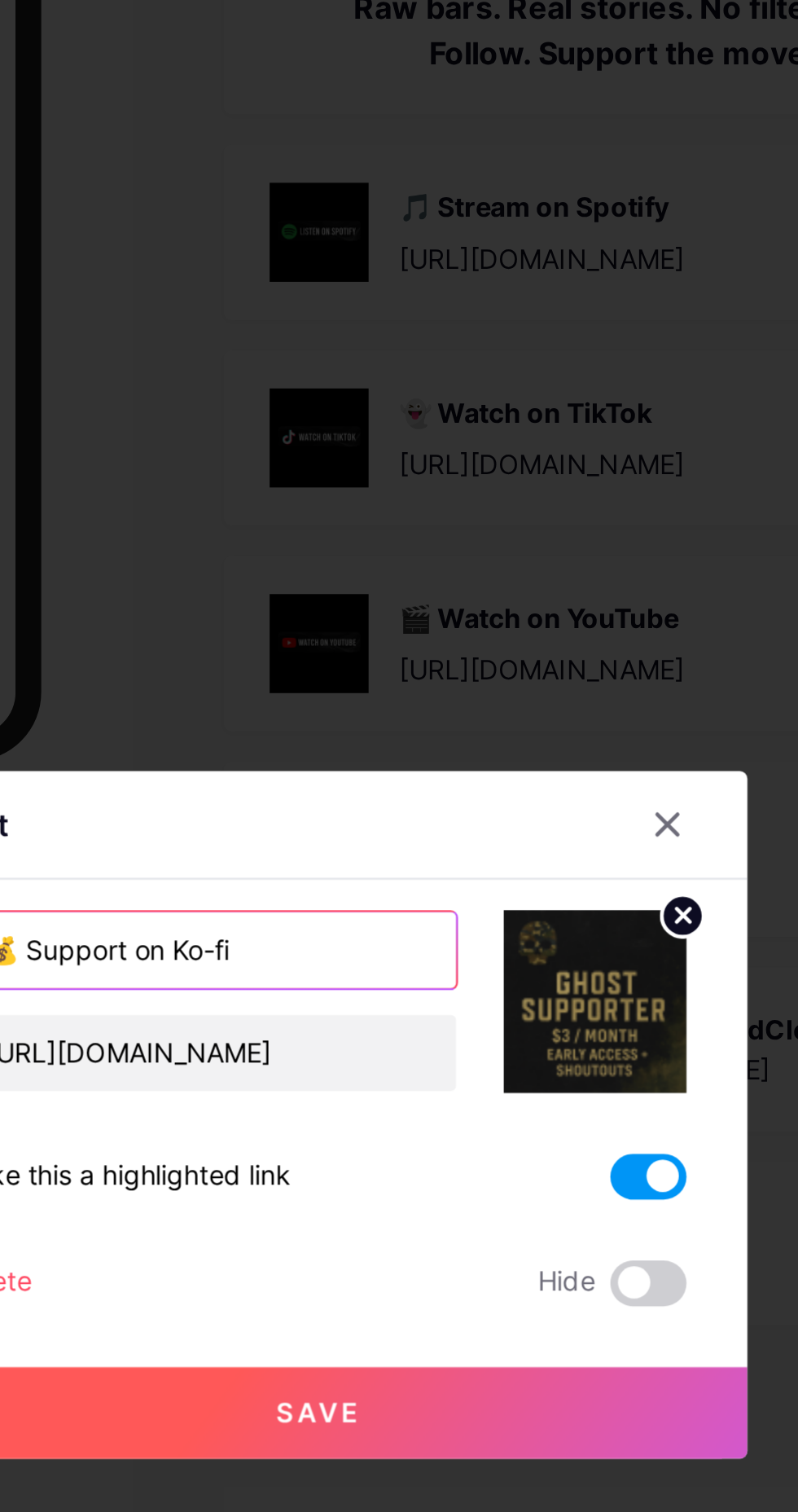
click at [366, 702] on input "💰 Support on Ko-fi" at bounding box center [350, 686] width 215 height 33
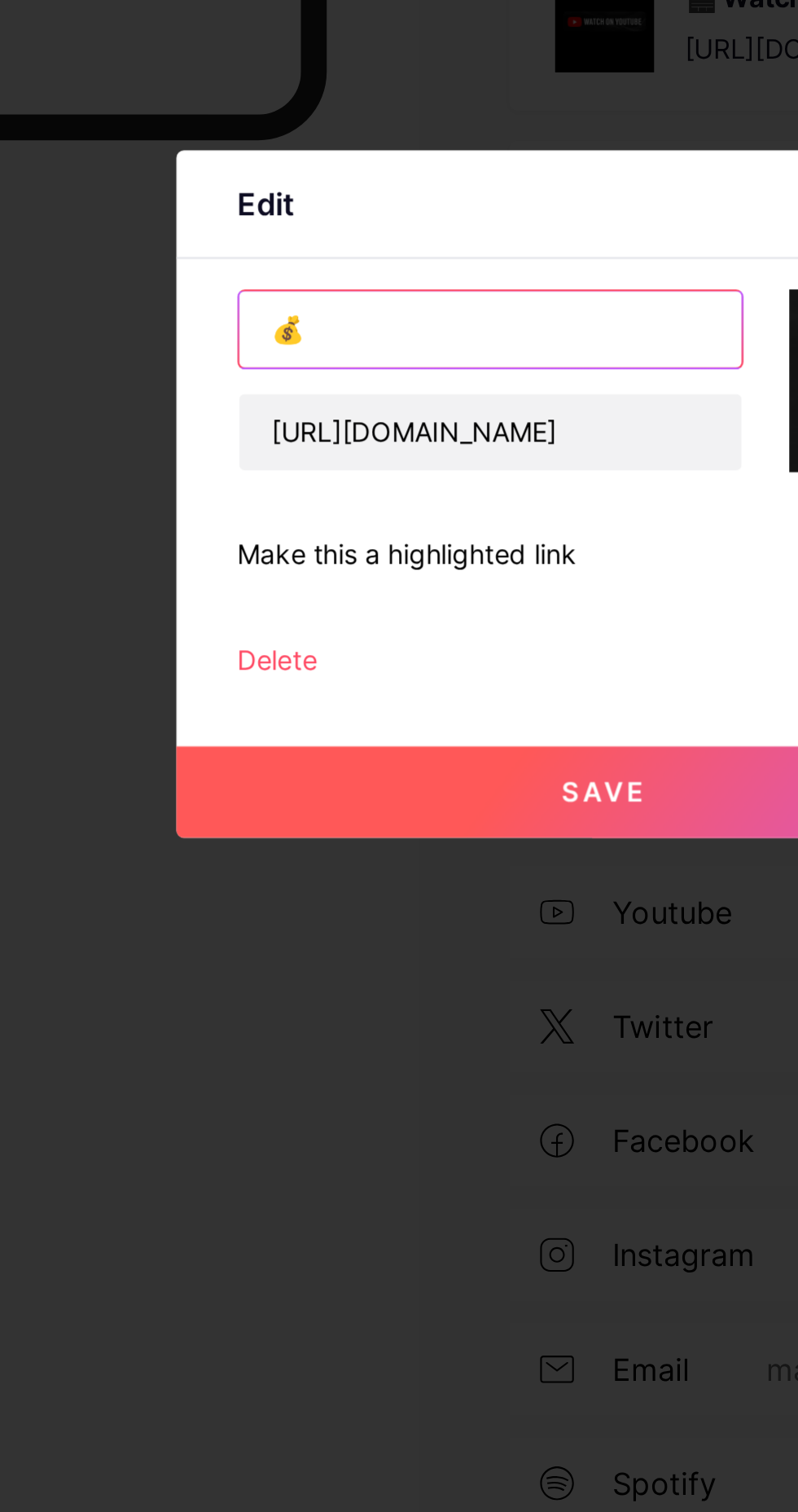
type input "💰"
type input "💌 Buy me a coffee – Ko-Fi"
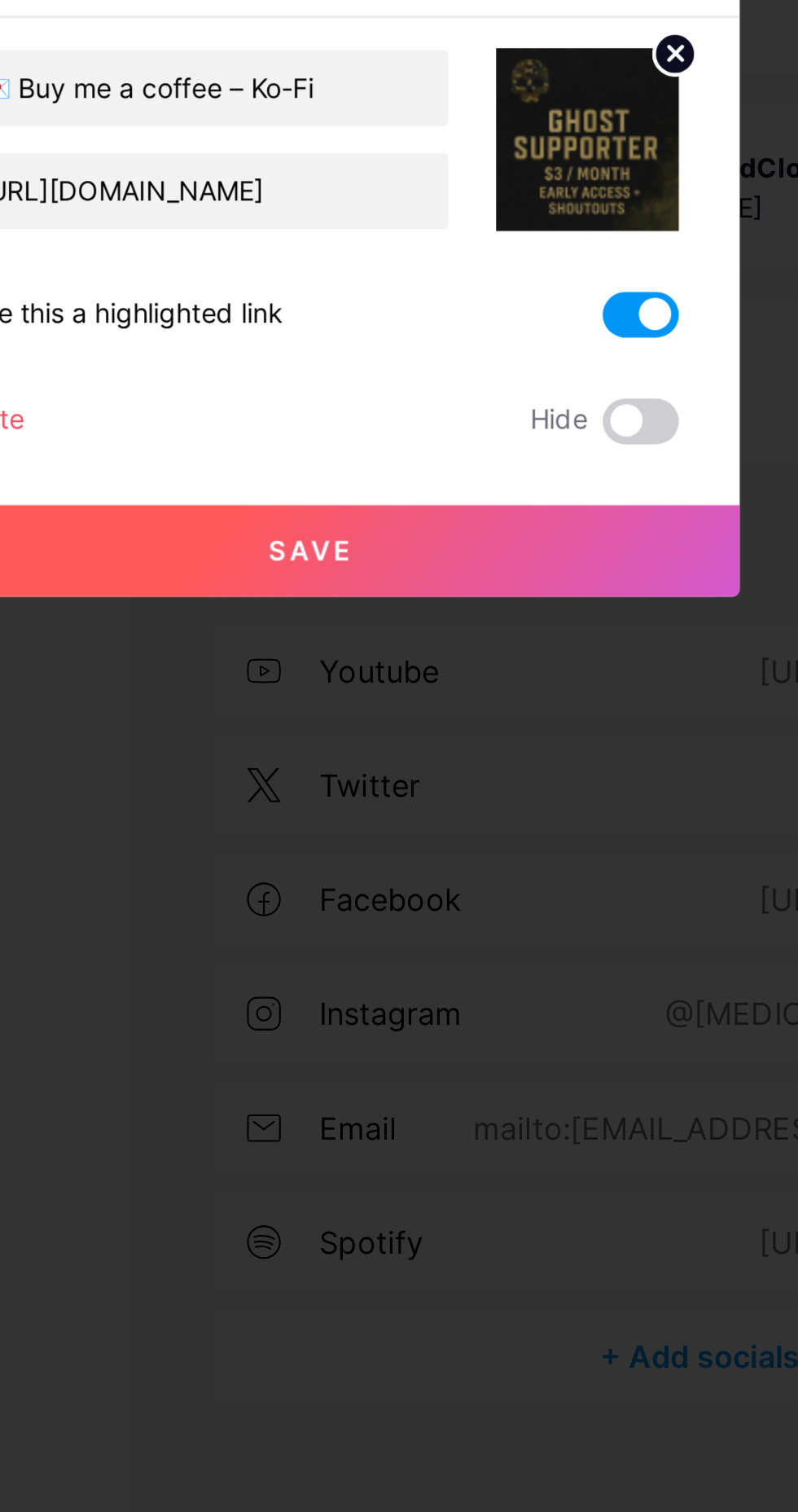
click at [384, 890] on span "Save" at bounding box center [400, 883] width 36 height 13
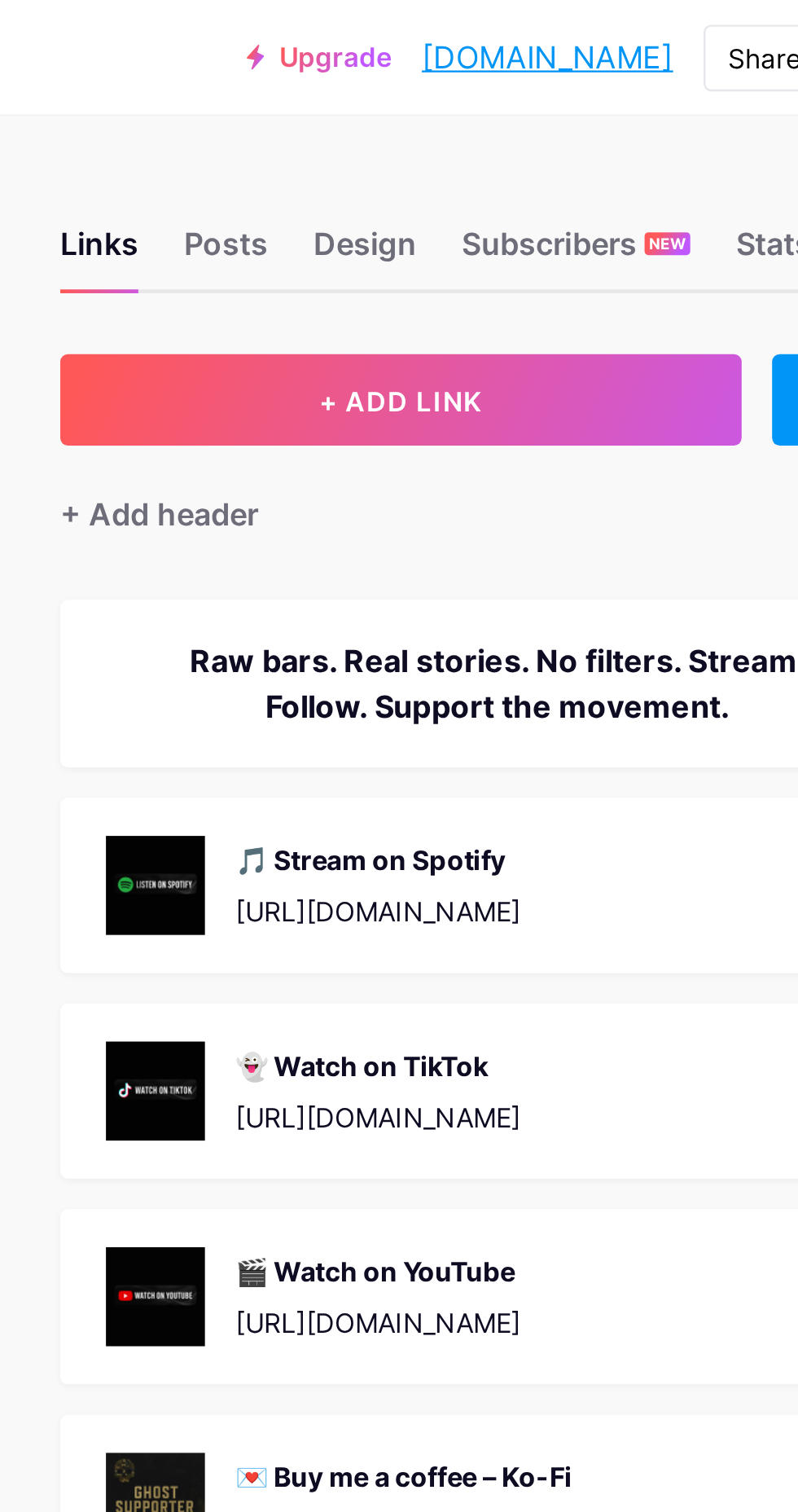
click at [419, 166] on button "+ ADD LINK" at bounding box center [505, 171] width 292 height 39
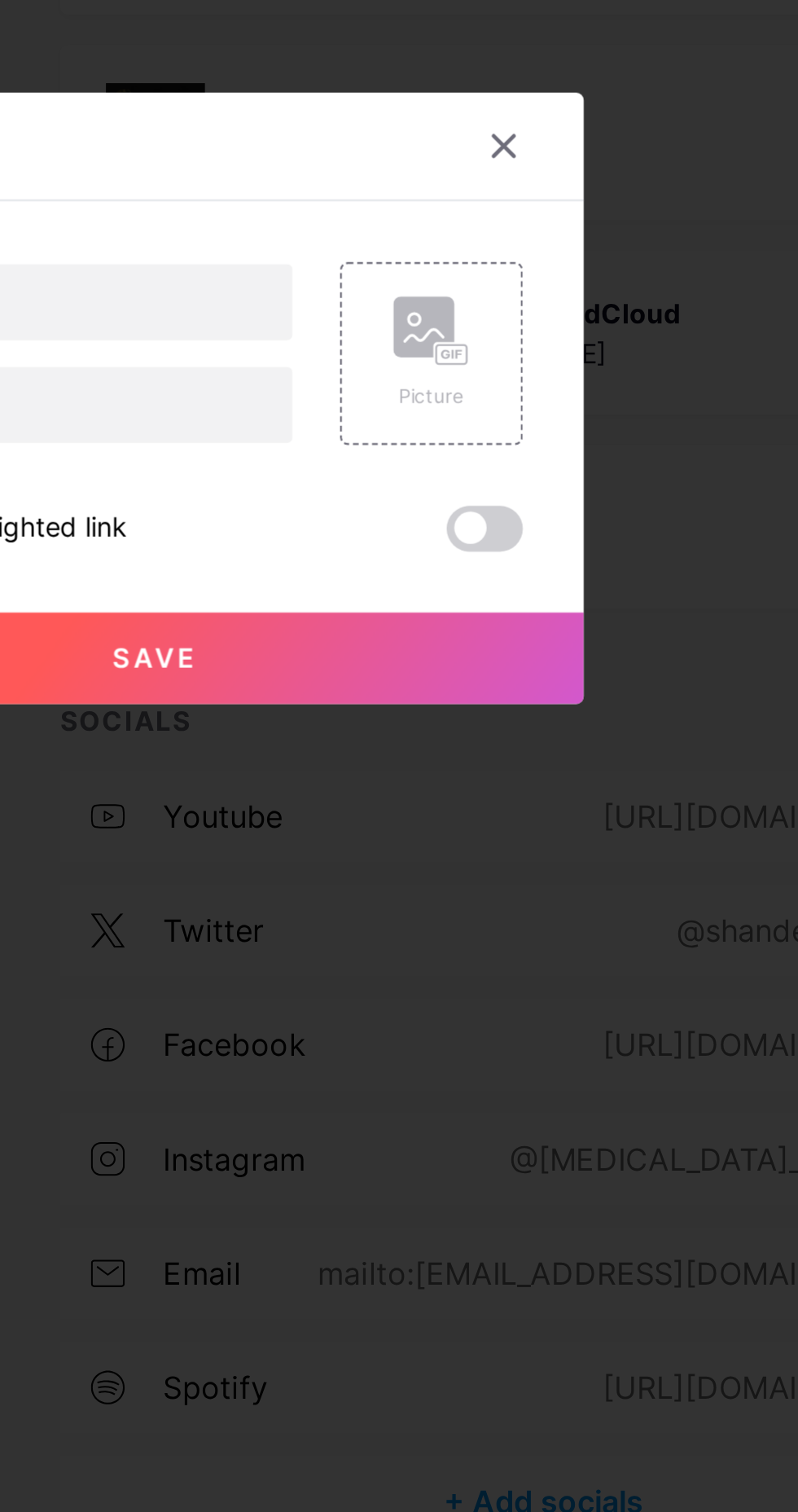
click at [547, 655] on icon at bounding box center [549, 648] width 13 height 13
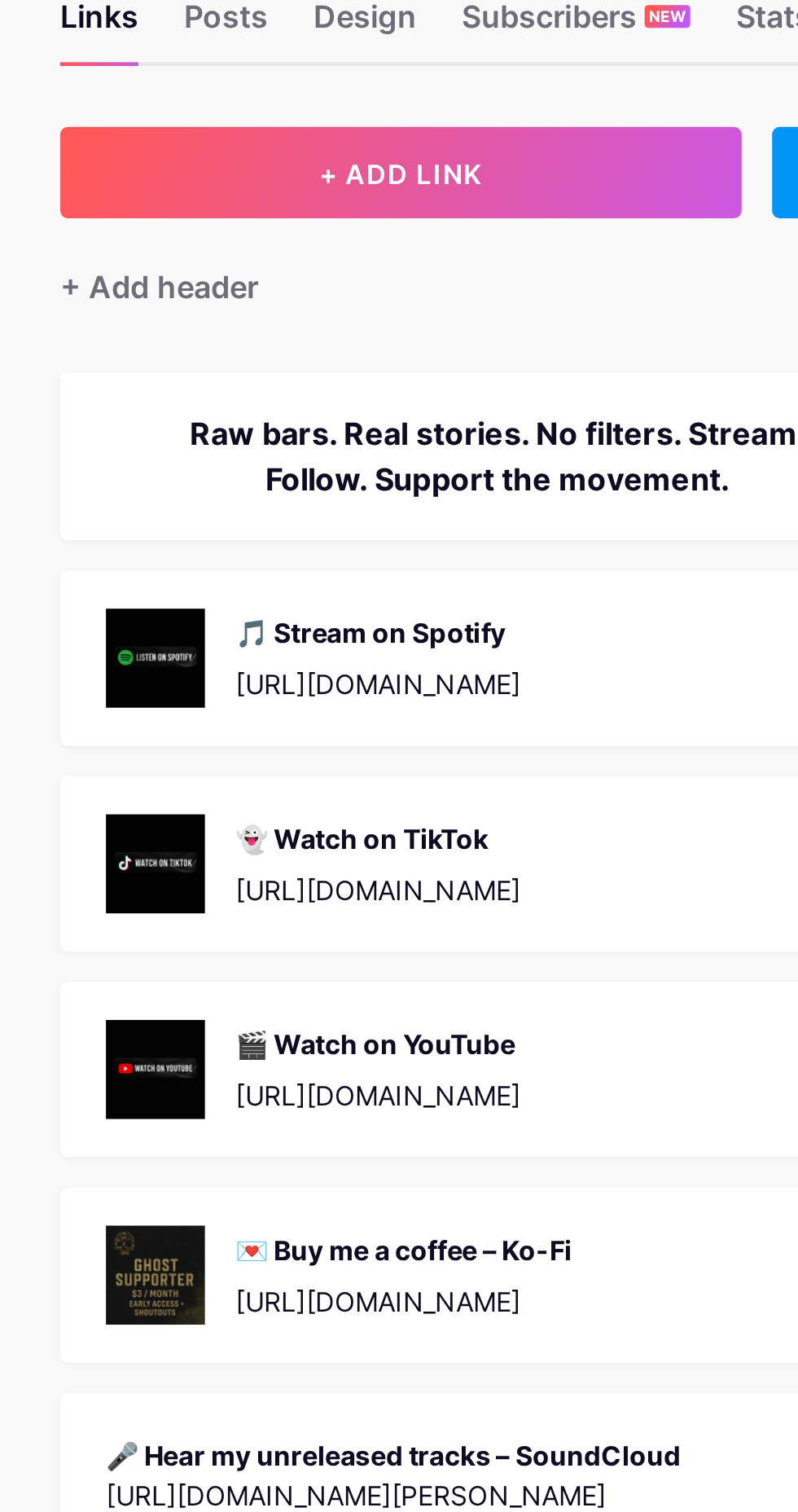
click at [392, 224] on div "+ Add header" at bounding box center [401, 220] width 84 height 19
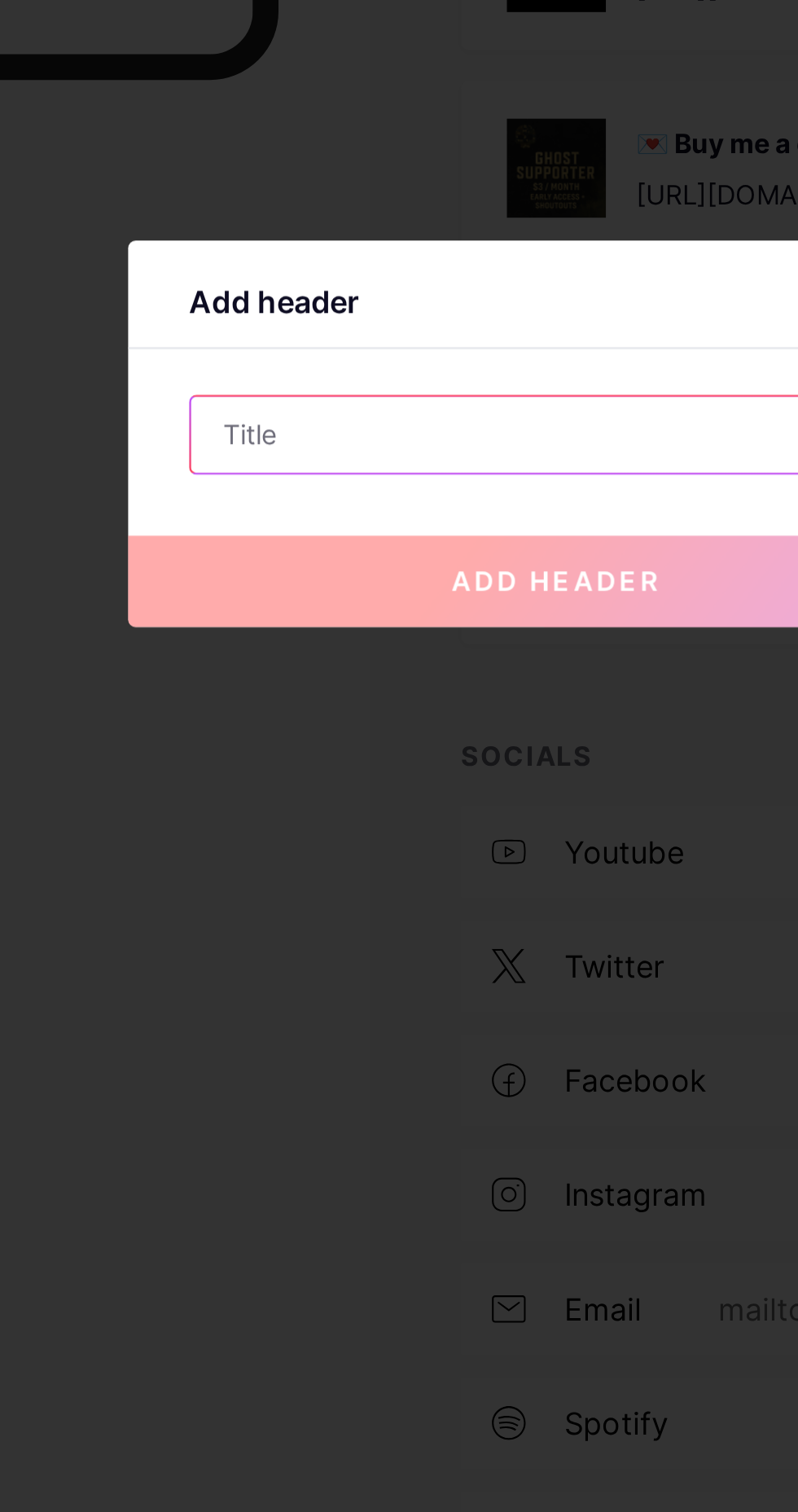
click at [261, 773] on input "text" at bounding box center [399, 756] width 313 height 33
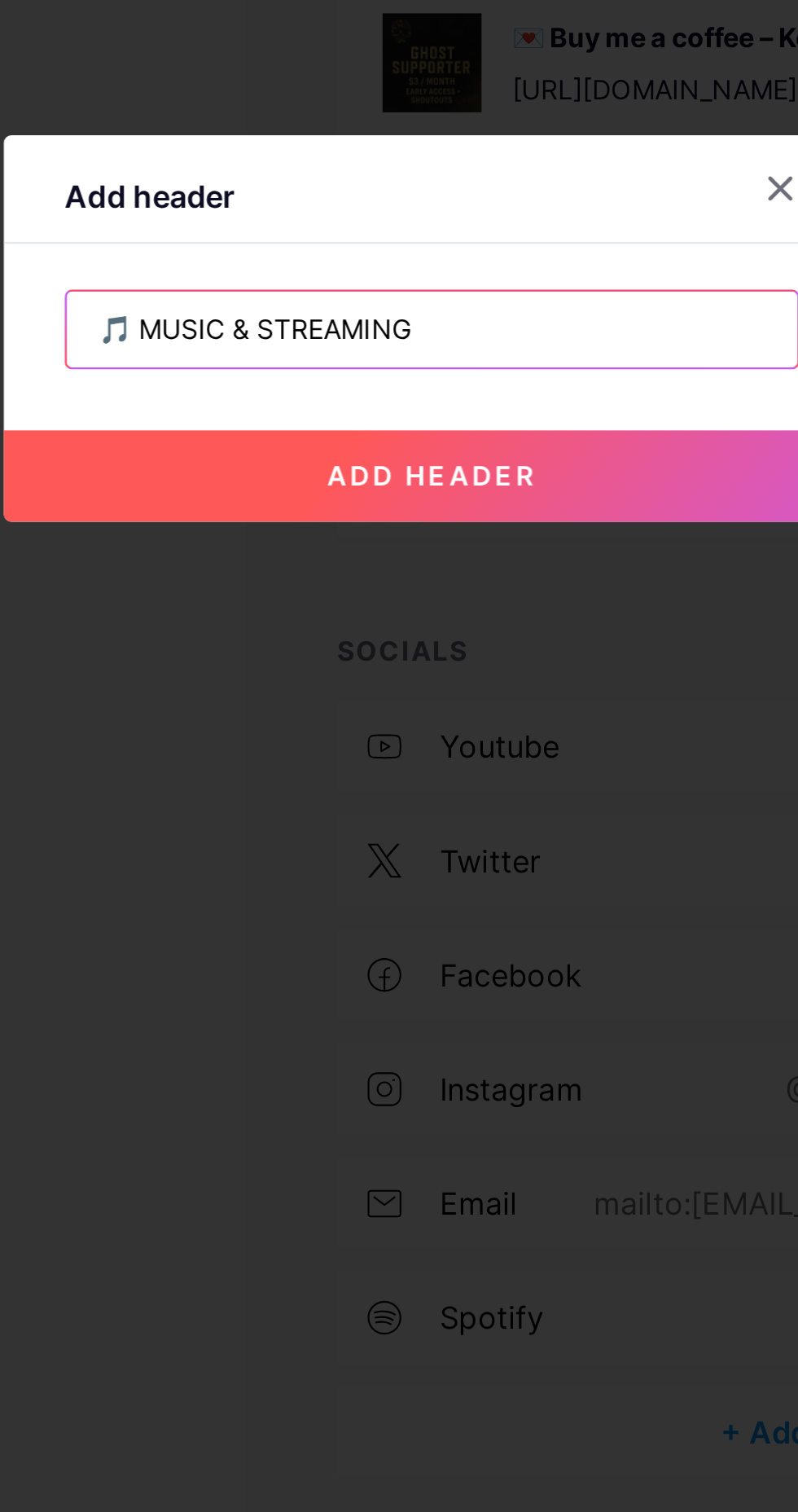
type input "🎵 MUSIC & STREAMING"
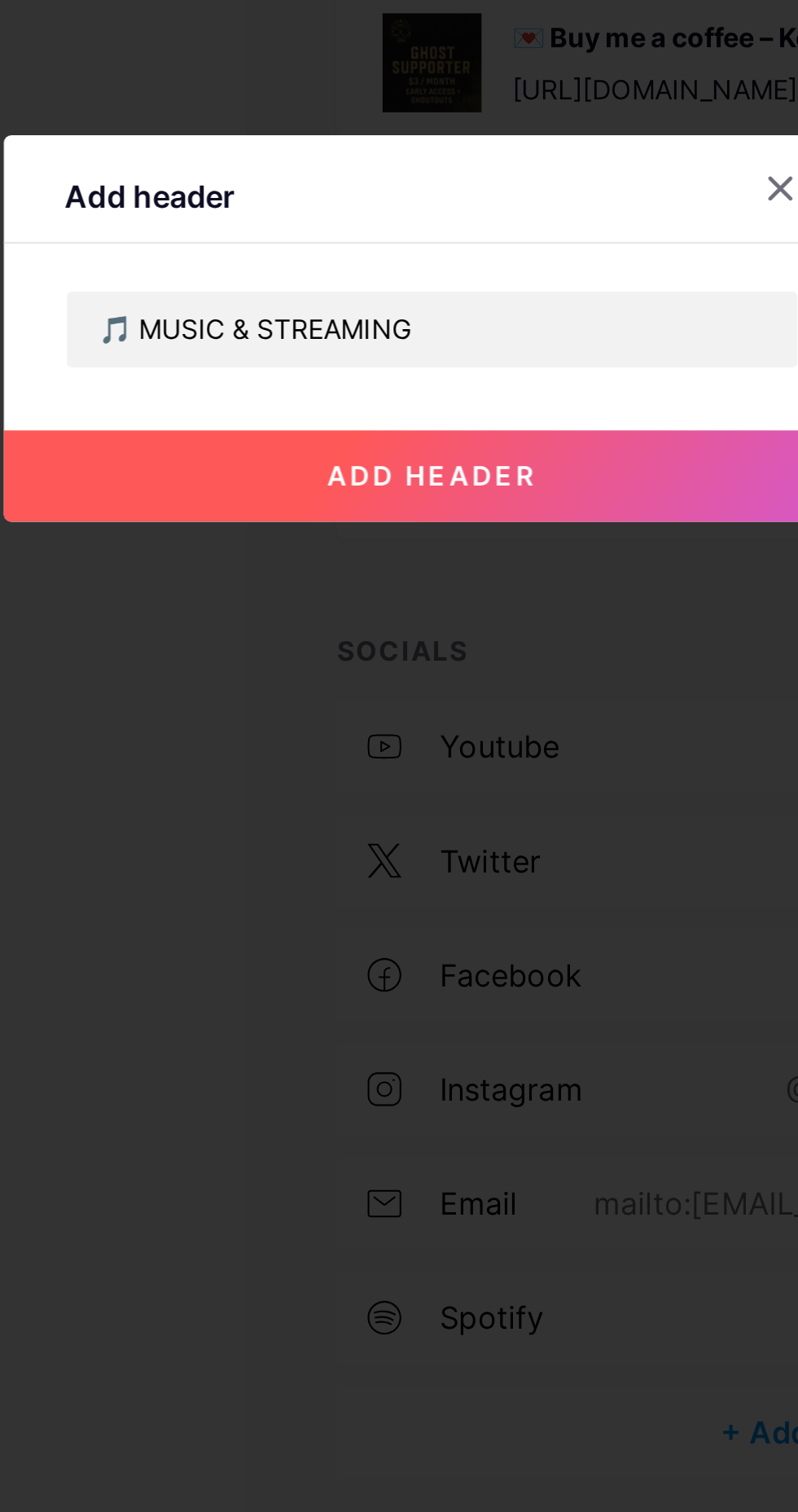
click at [409, 826] on span "add header" at bounding box center [398, 819] width 89 height 13
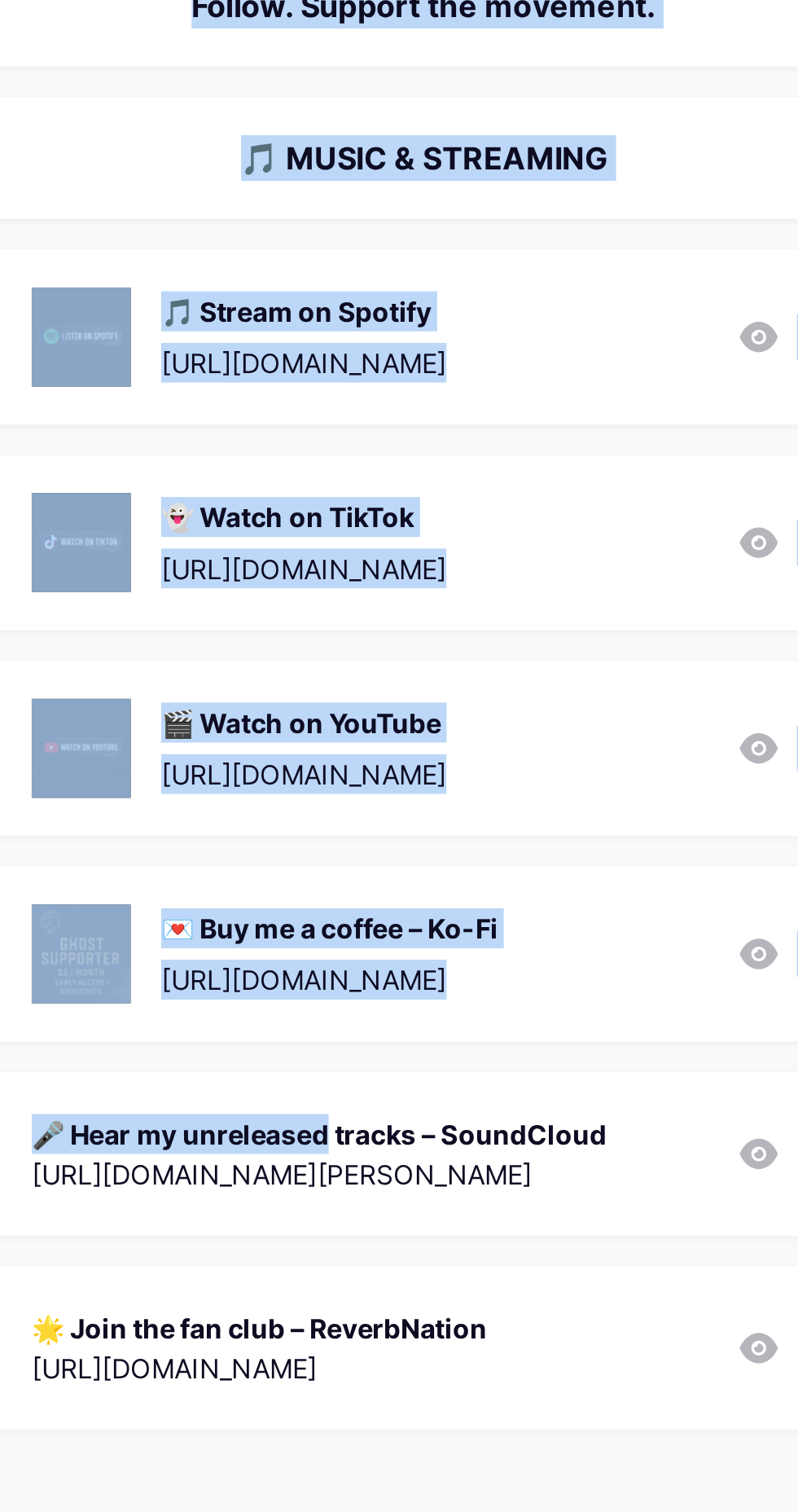
click at [529, 903] on div "🌟 Join the fan club – ReverbNation https://www.reverbnation.com/R3M1I8?fb_og_ac…" at bounding box center [566, 875] width 414 height 70
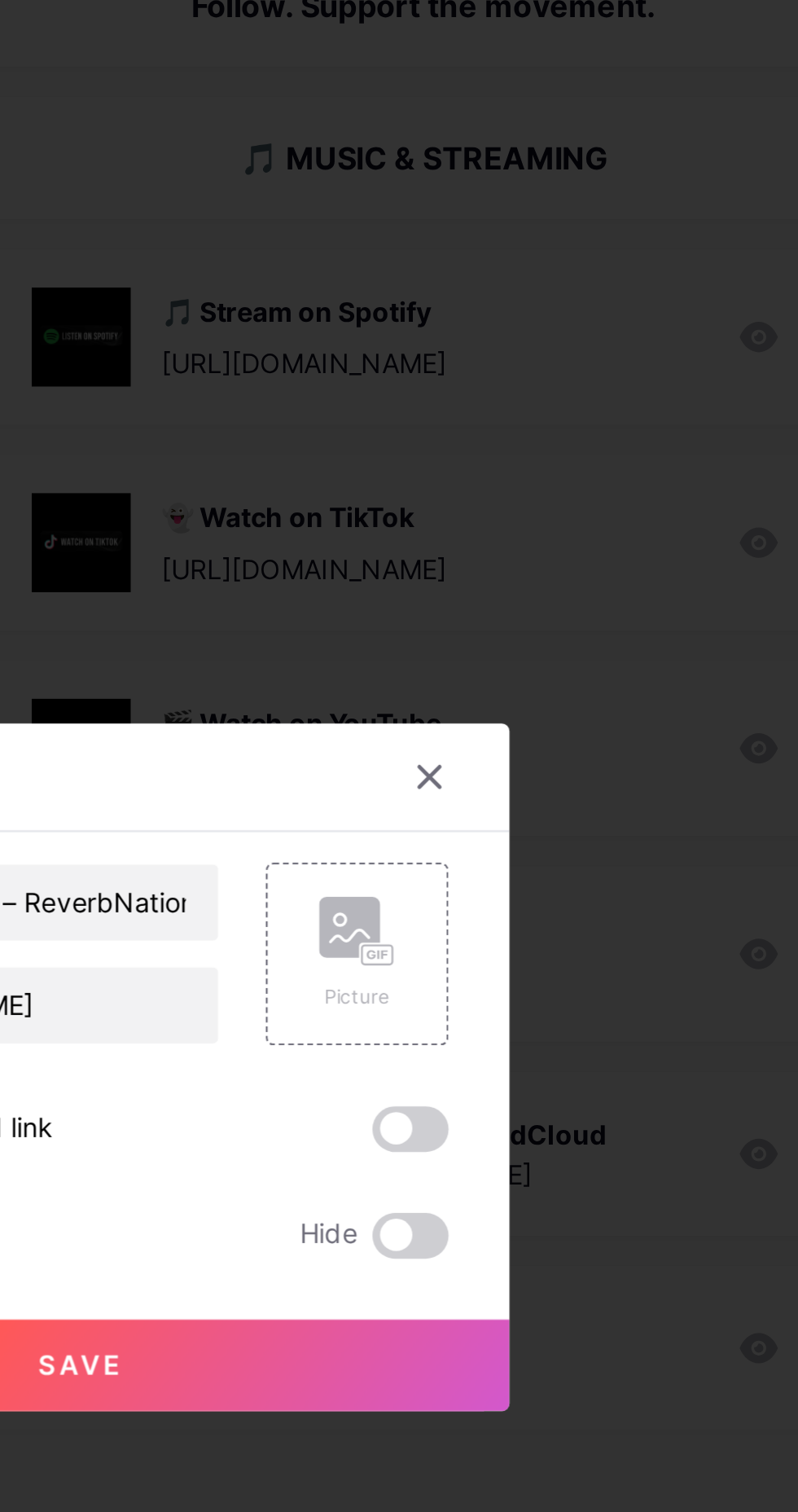
click at [549, 903] on button "Save" at bounding box center [399, 883] width 366 height 39
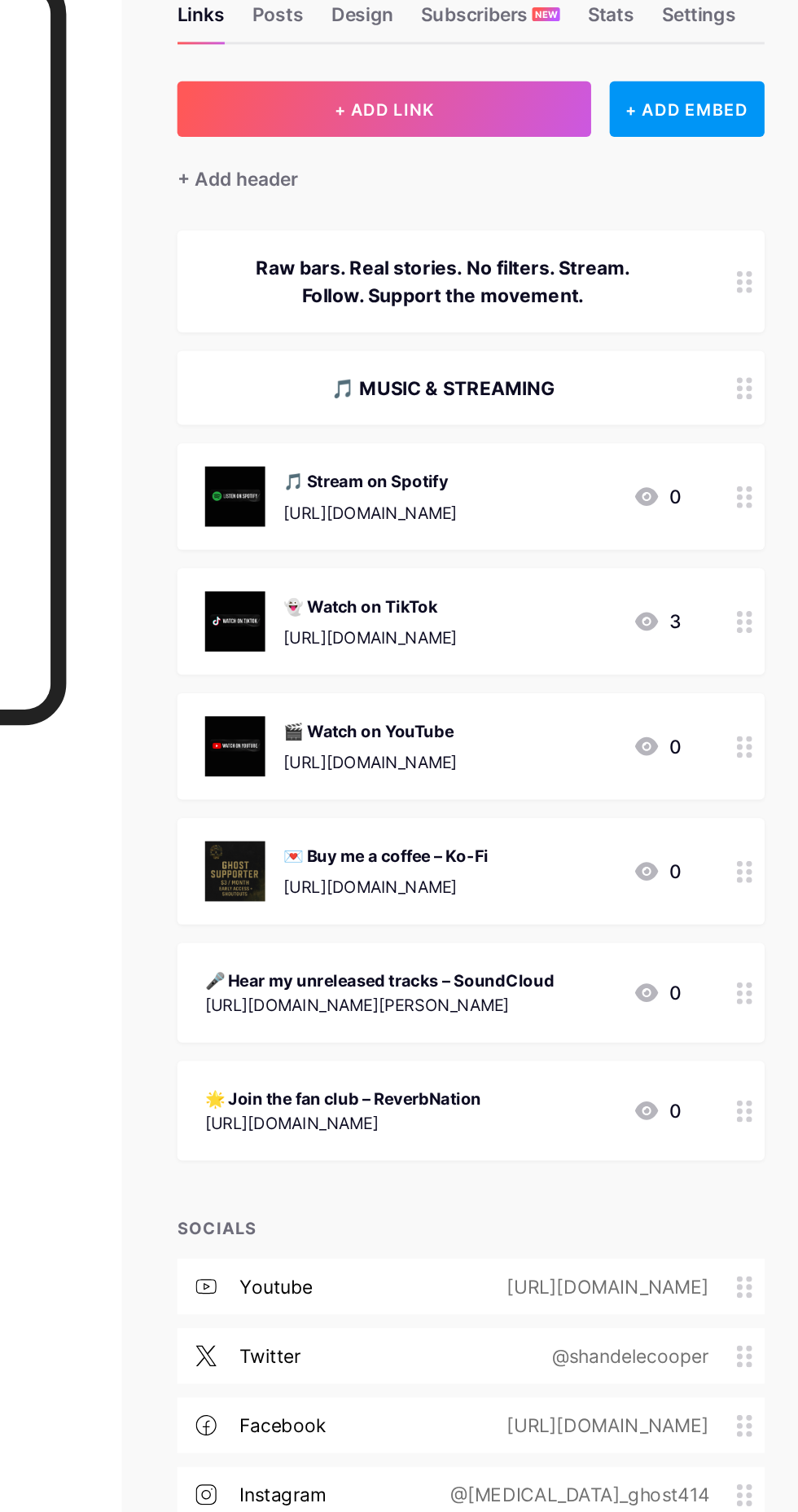
click at [584, 794] on div "[URL][DOMAIN_NAME][PERSON_NAME]" at bounding box center [501, 802] width 246 height 17
click at [463, 798] on div "[URL][DOMAIN_NAME][PERSON_NAME]" at bounding box center [501, 802] width 246 height 17
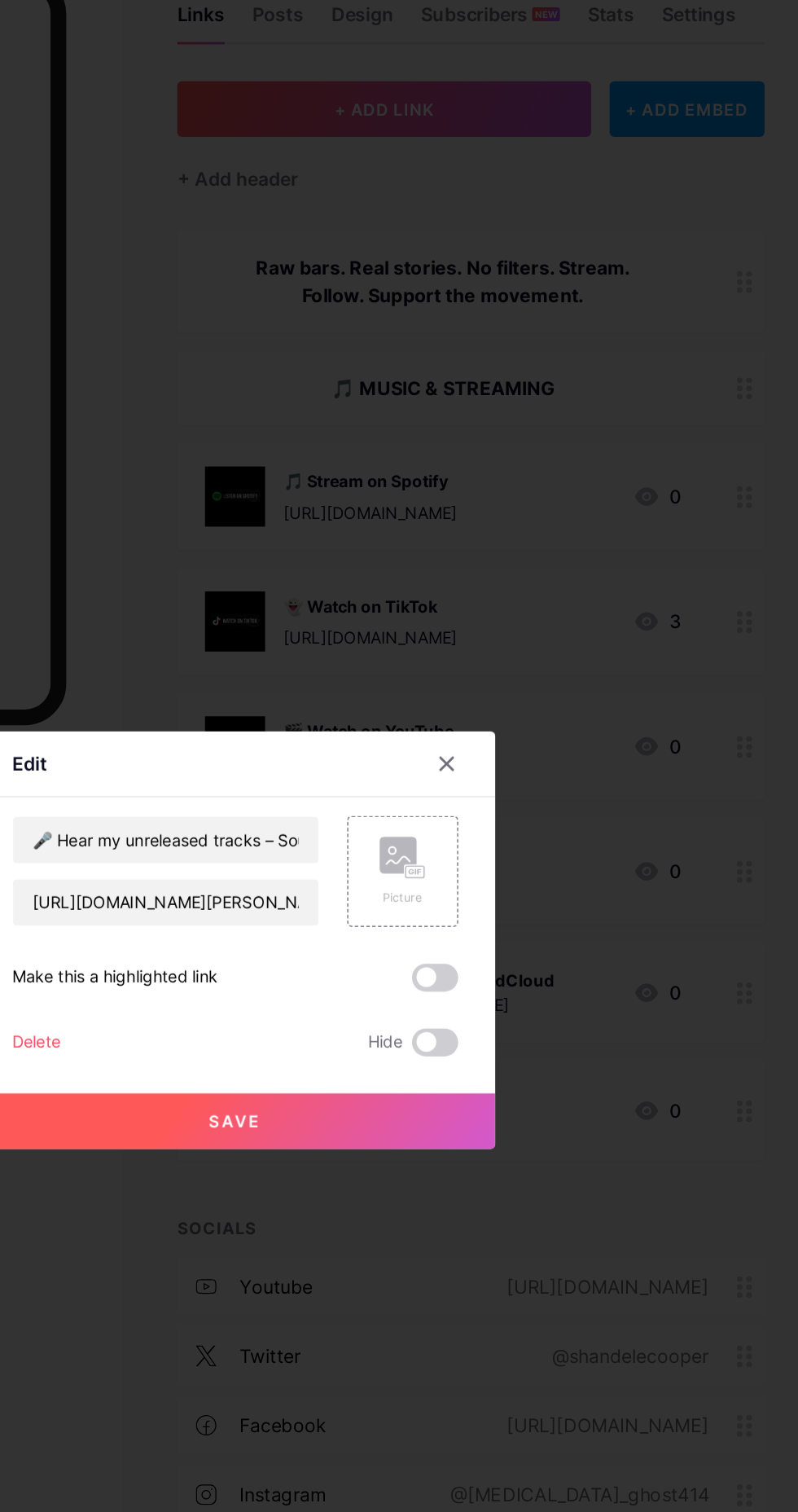
click at [522, 711] on rect at bounding box center [527, 708] width 13 height 8
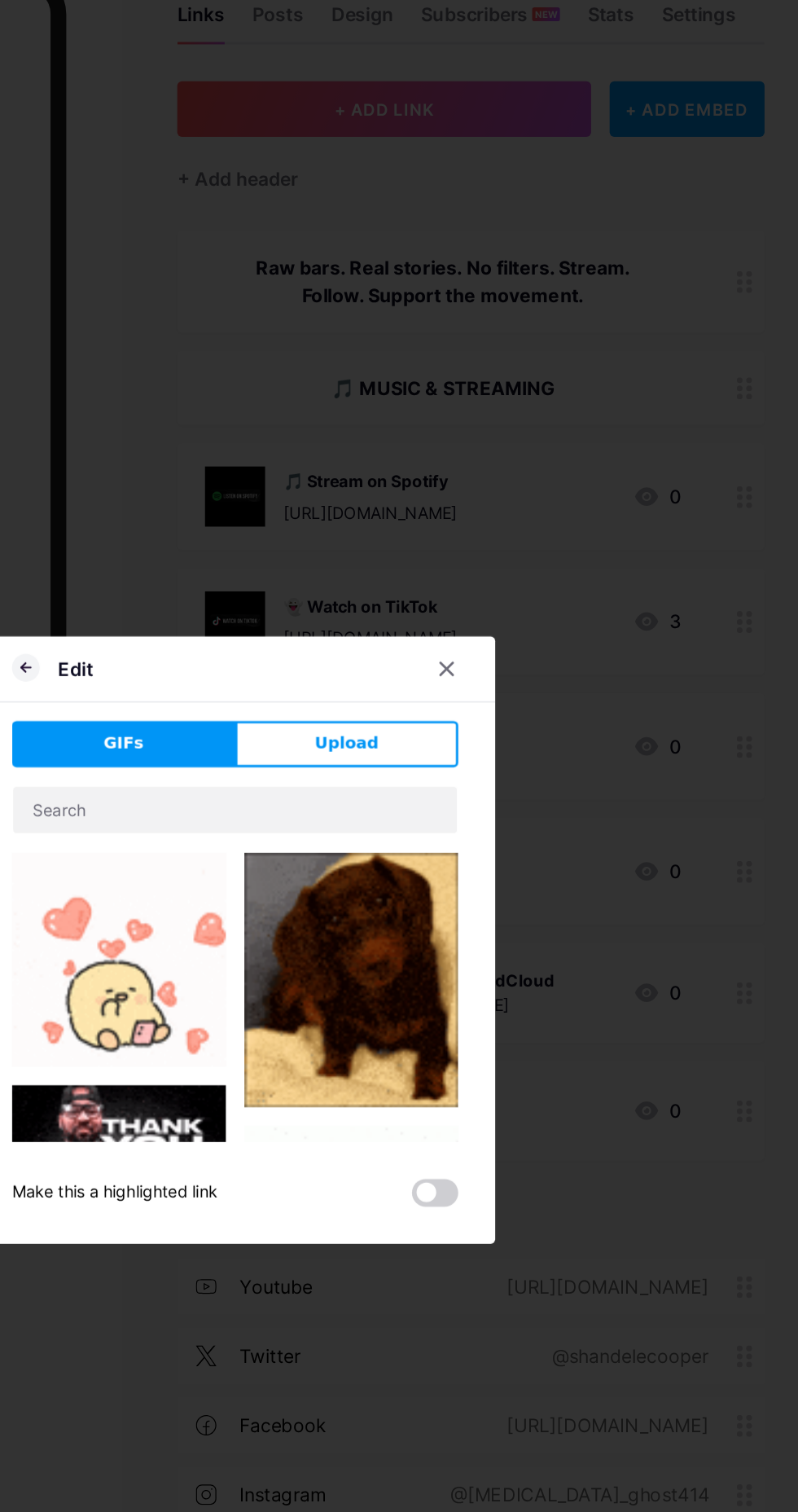
click at [478, 626] on span "Upload" at bounding box center [478, 617] width 45 height 17
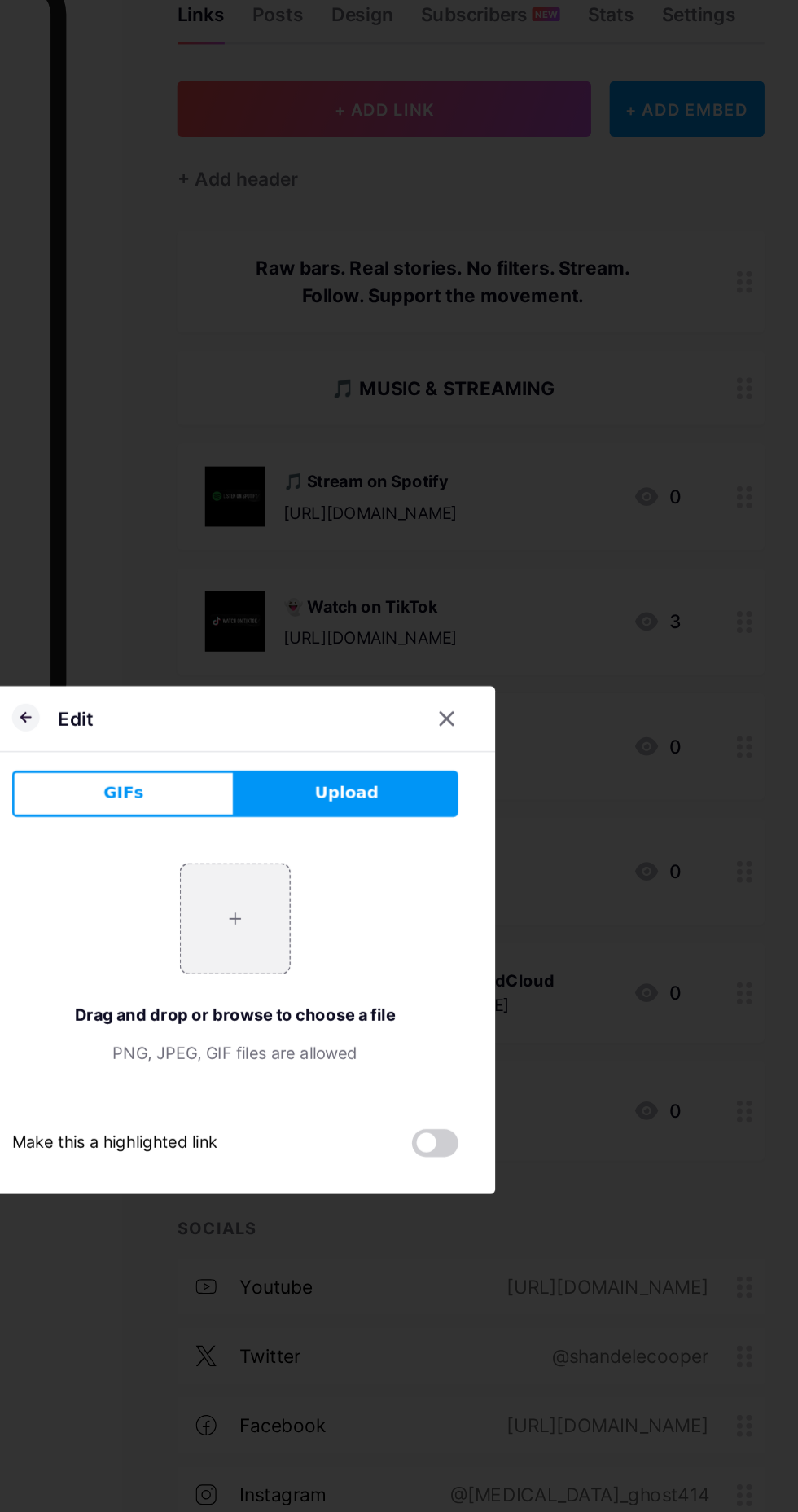
click at [401, 776] on input "file" at bounding box center [399, 741] width 77 height 77
type input "C:\fakepath\file_00000000d04861f5abb9733e3bb488a5.png"
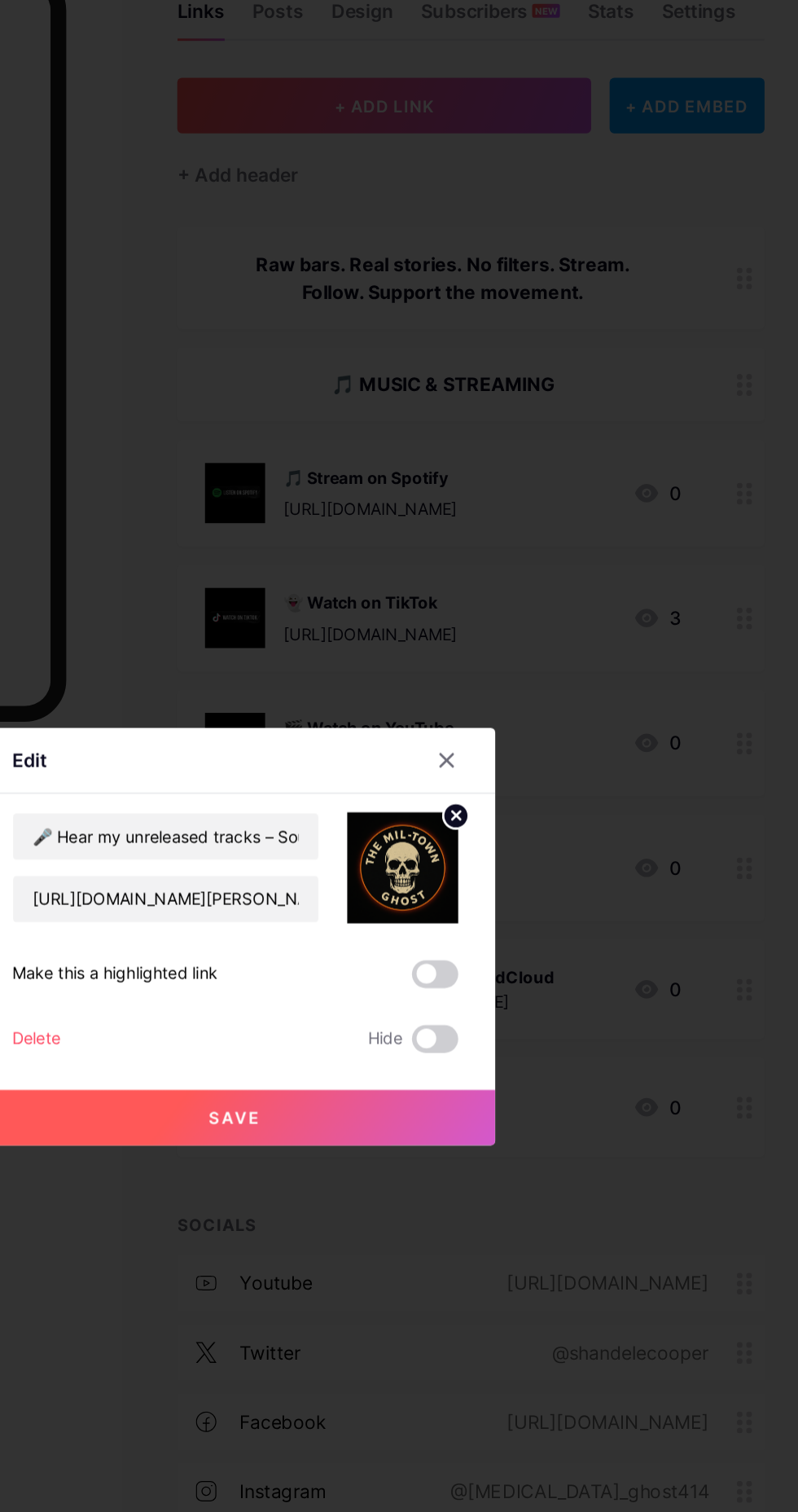
click at [357, 903] on button "Save" at bounding box center [399, 883] width 366 height 39
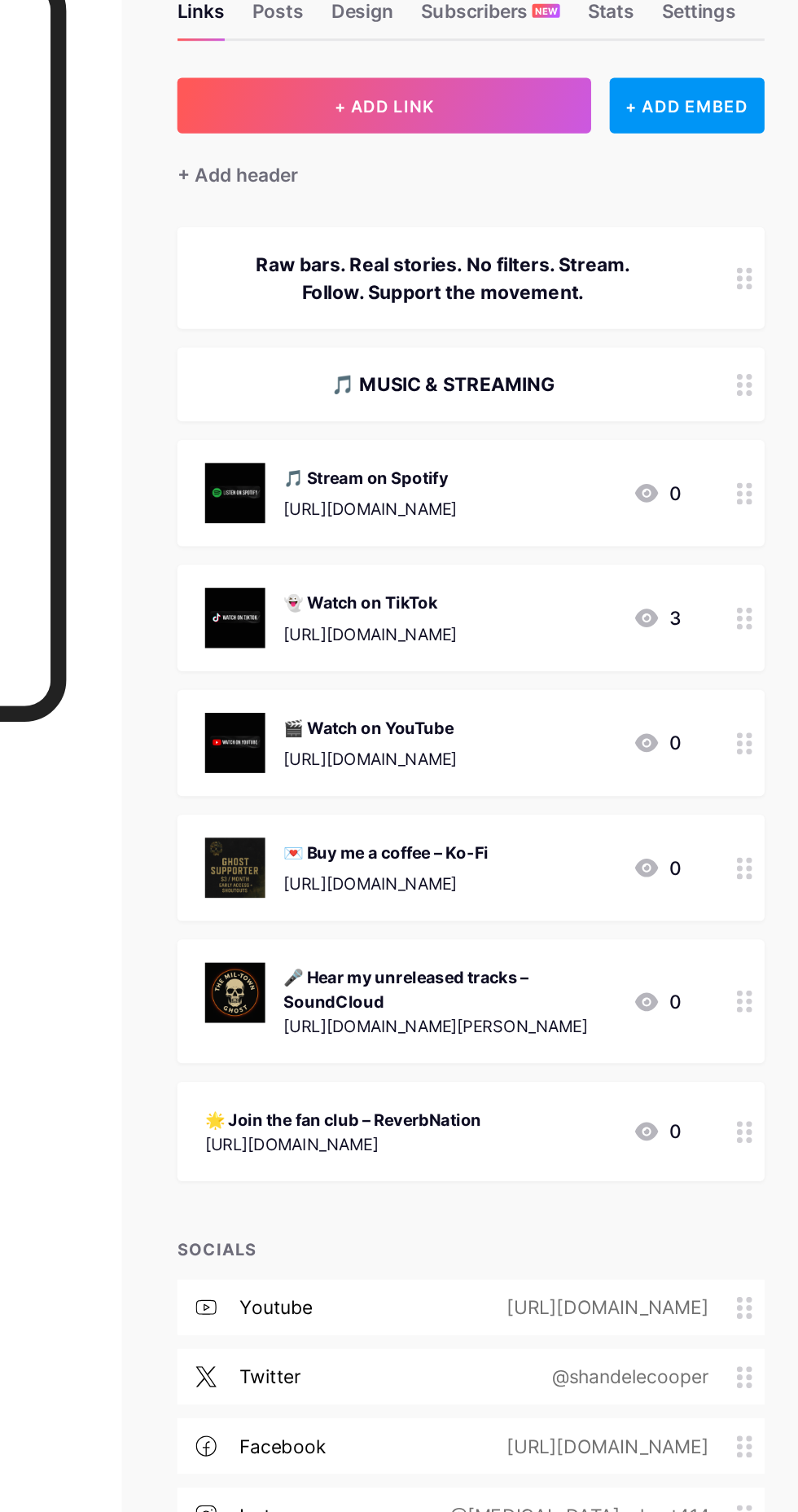
click at [573, 896] on div "[URL][DOMAIN_NAME]" at bounding box center [475, 902] width 195 height 17
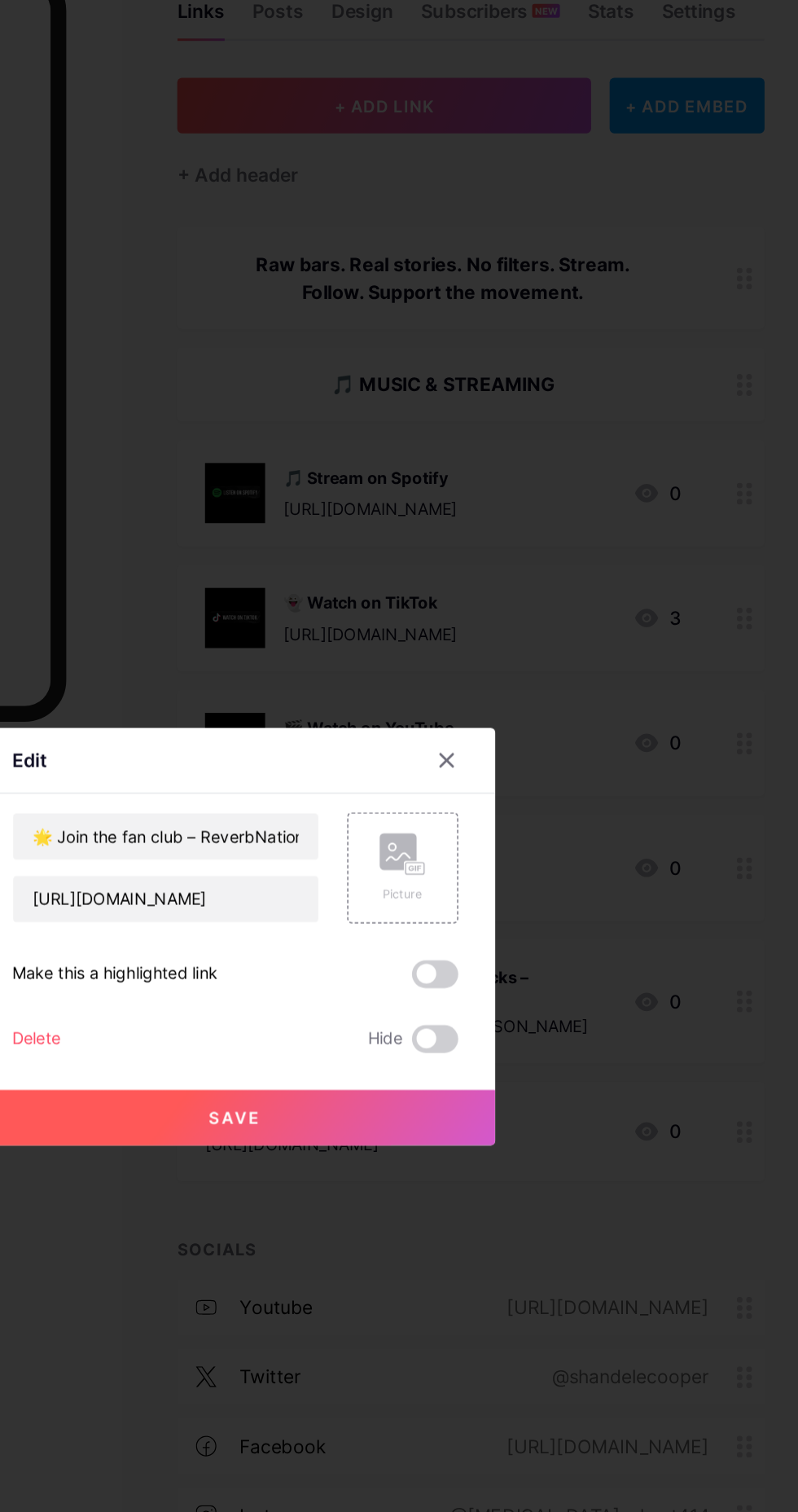
click at [509, 702] on icon at bounding box center [513, 699] width 16 height 5
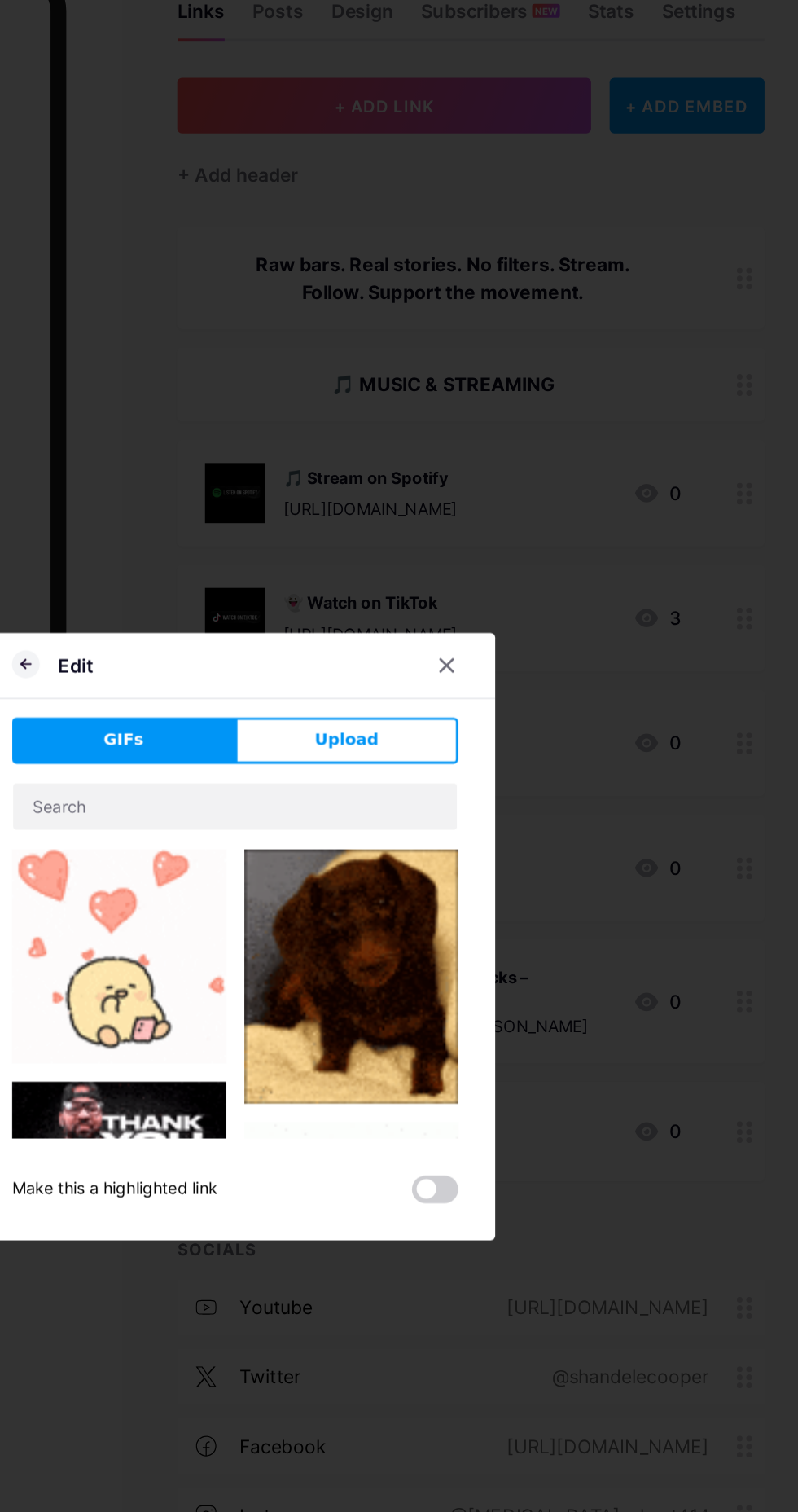
click at [468, 626] on span "Upload" at bounding box center [478, 617] width 45 height 17
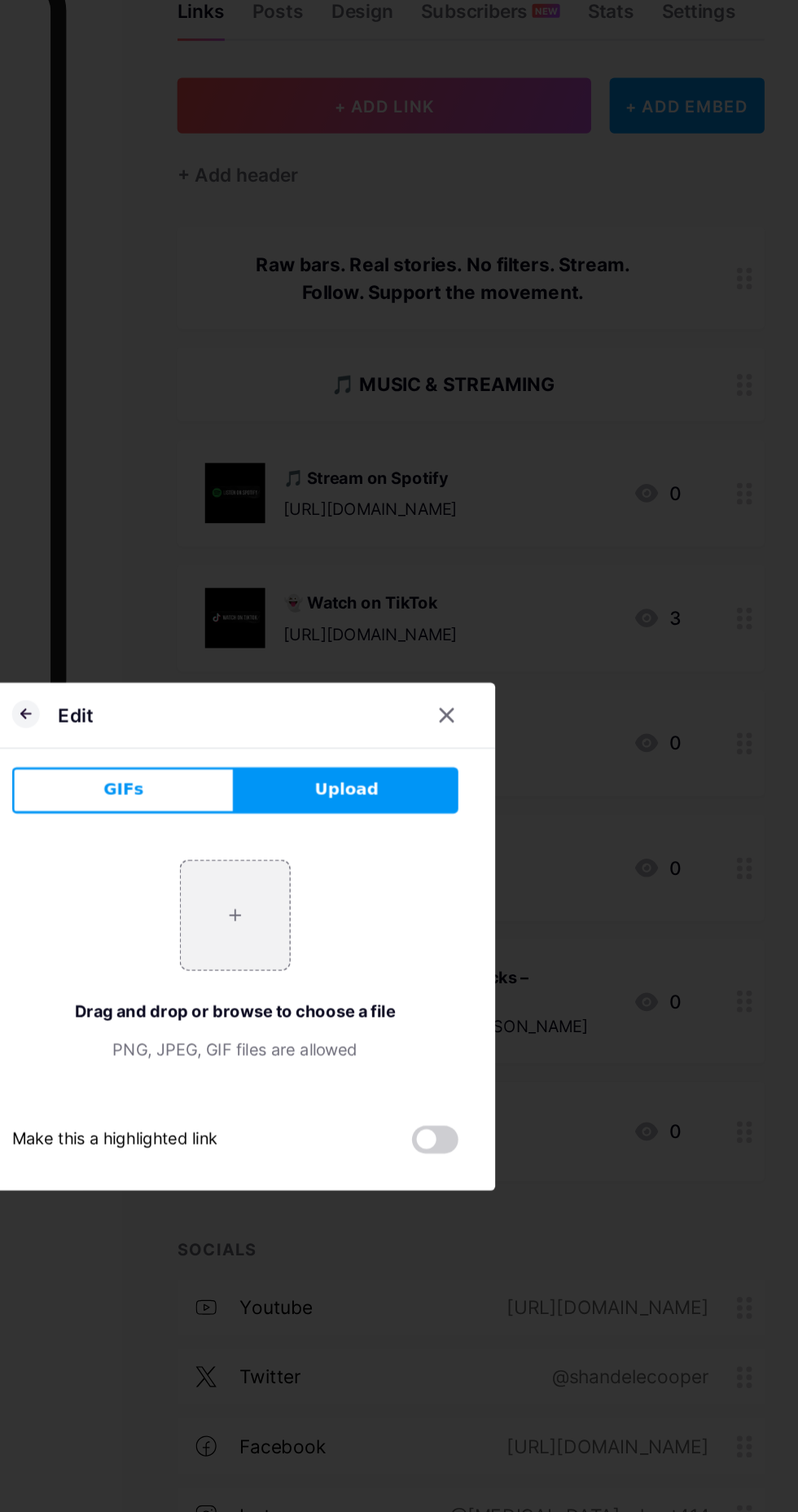
click at [395, 779] on input "file" at bounding box center [399, 741] width 77 height 77
type input "C:\fakepath\file_00000000be70622fbd2d66254aa4260b.png"
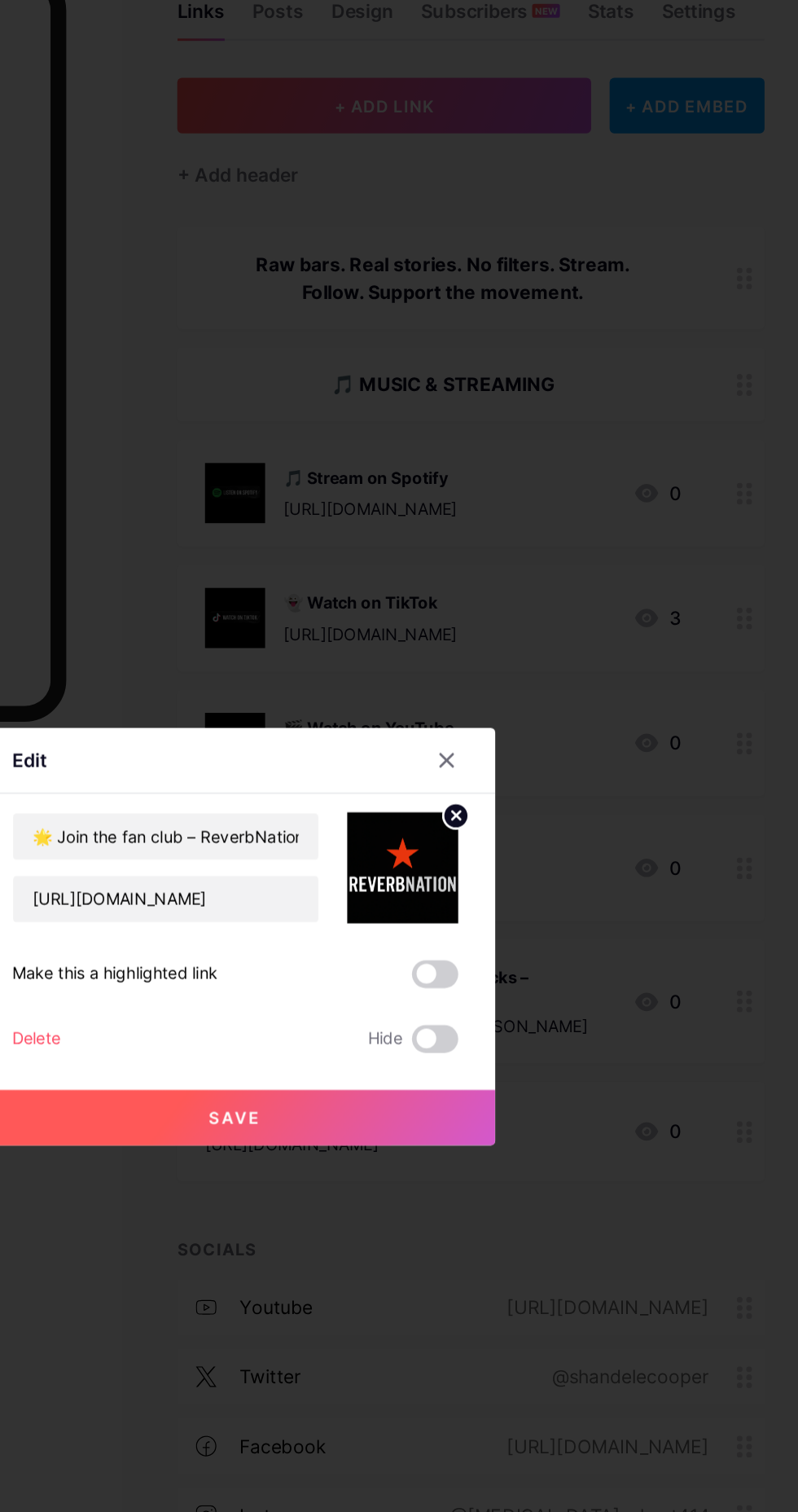
click at [360, 903] on button "Save" at bounding box center [399, 883] width 366 height 39
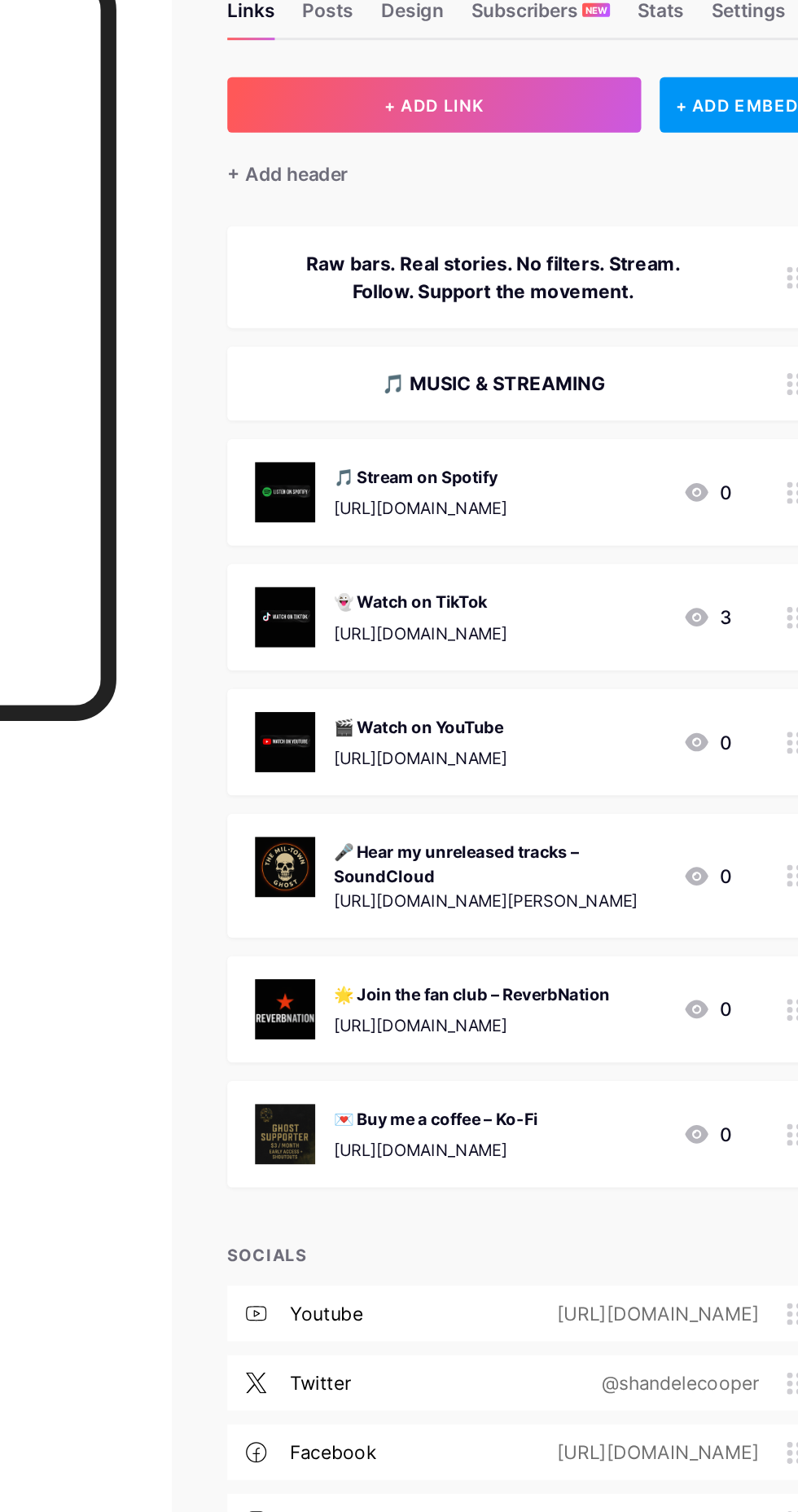
click at [390, 223] on div "+ Add header" at bounding box center [401, 220] width 84 height 19
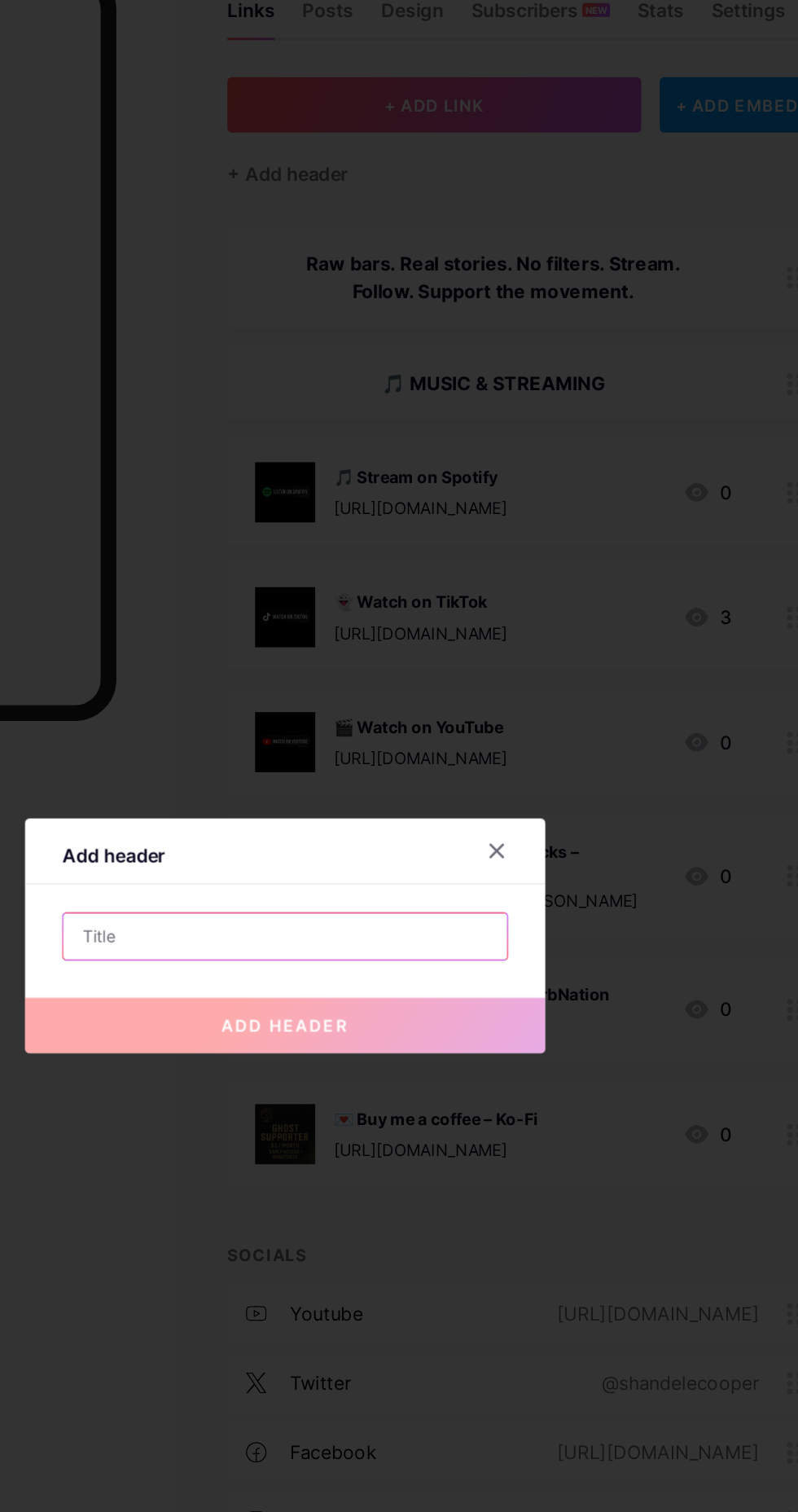
click at [263, 773] on input "text" at bounding box center [399, 756] width 313 height 33
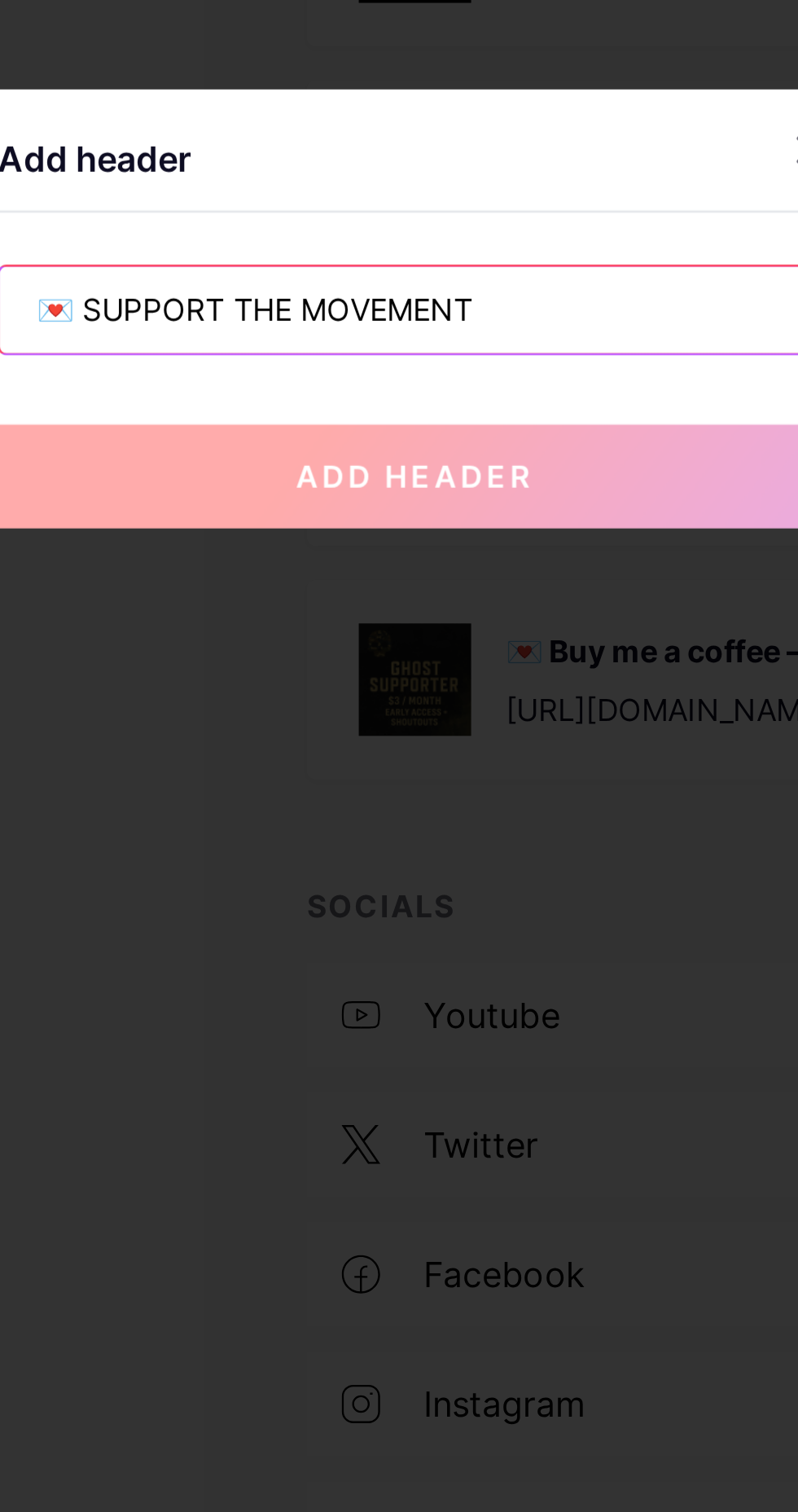
type input "💌 SUPPORT THE MOVEMENT"
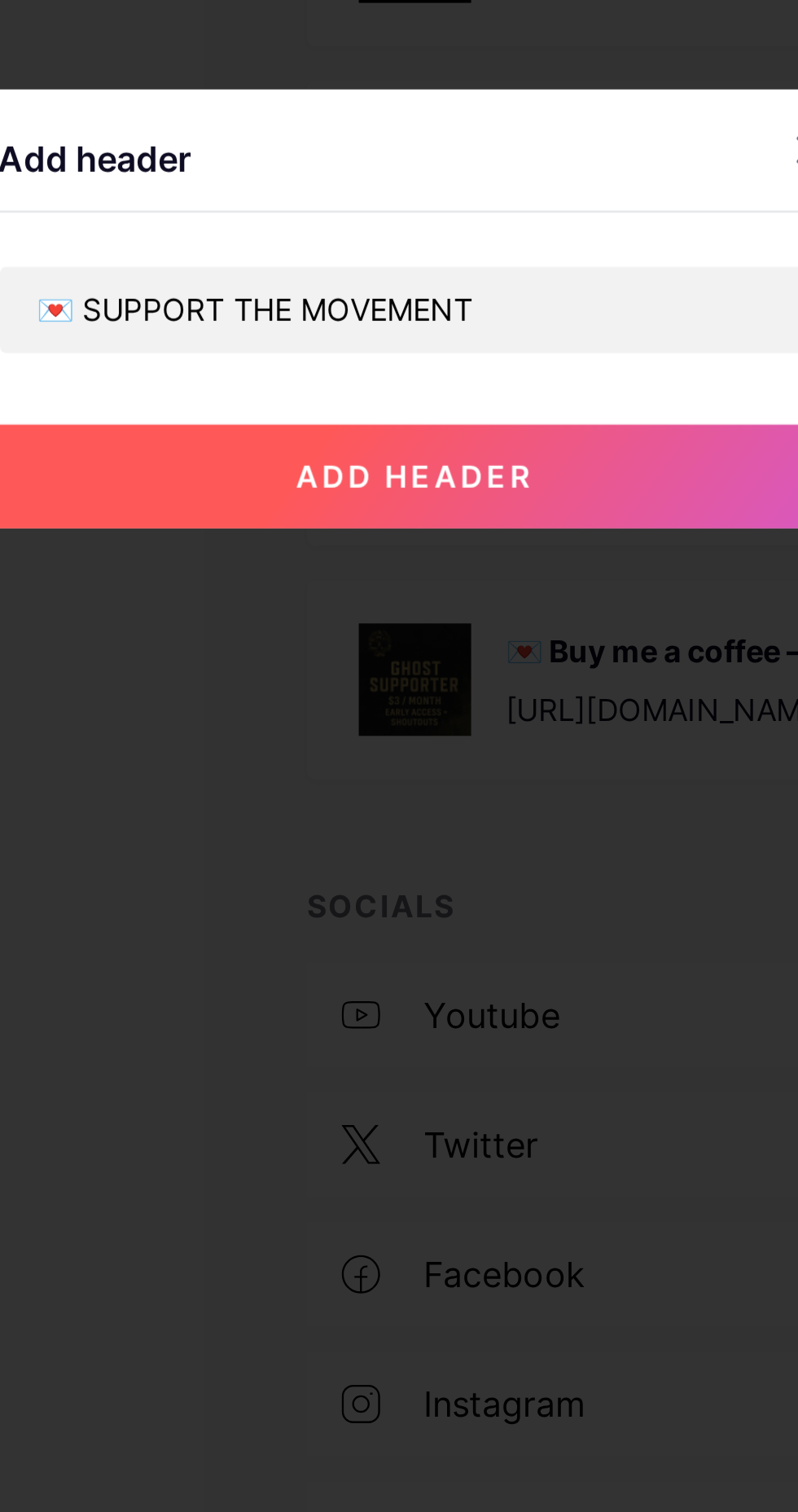
click at [366, 826] on span "add header" at bounding box center [398, 819] width 89 height 13
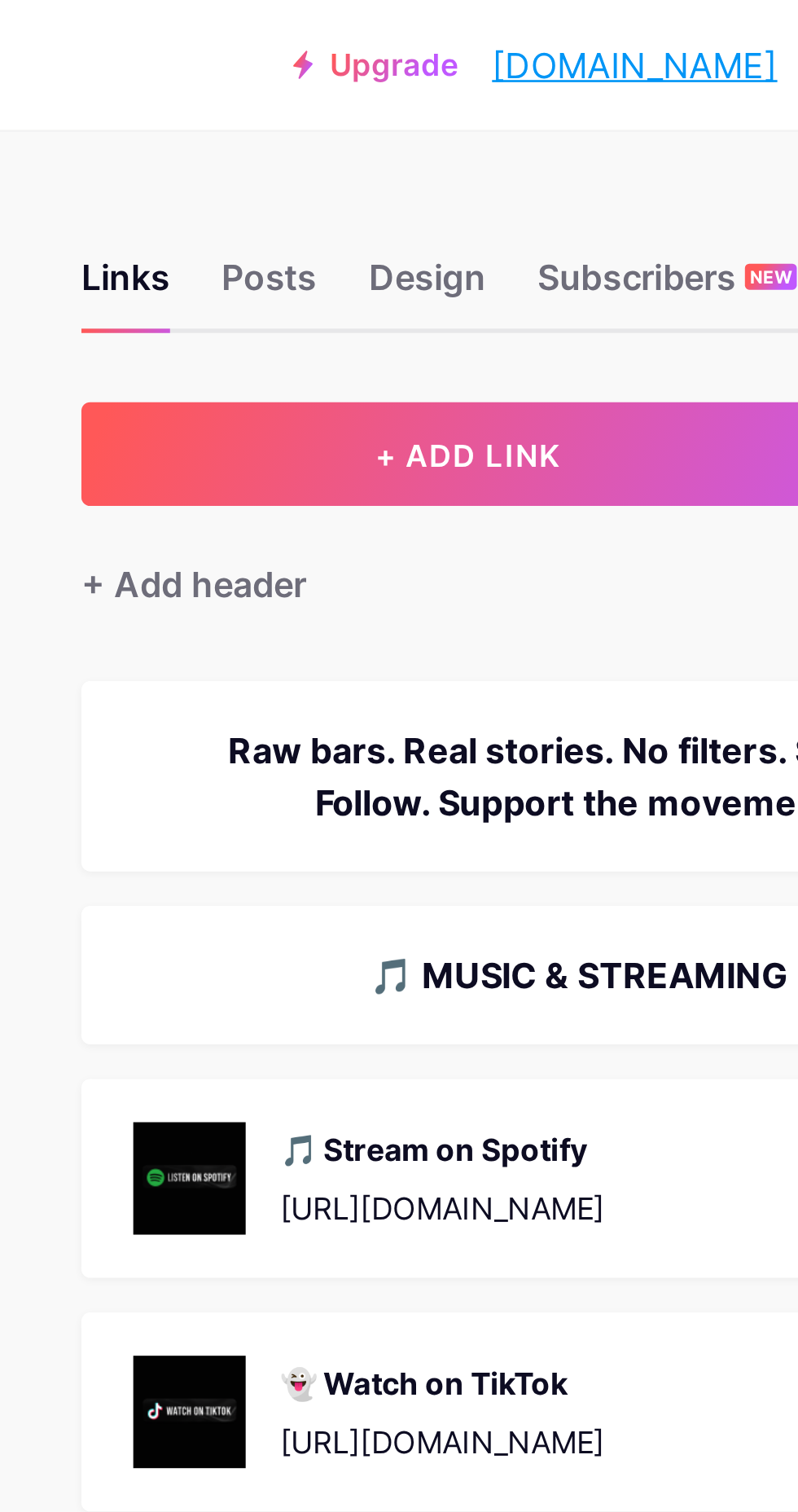
click at [378, 219] on div "+ Add header" at bounding box center [401, 220] width 84 height 19
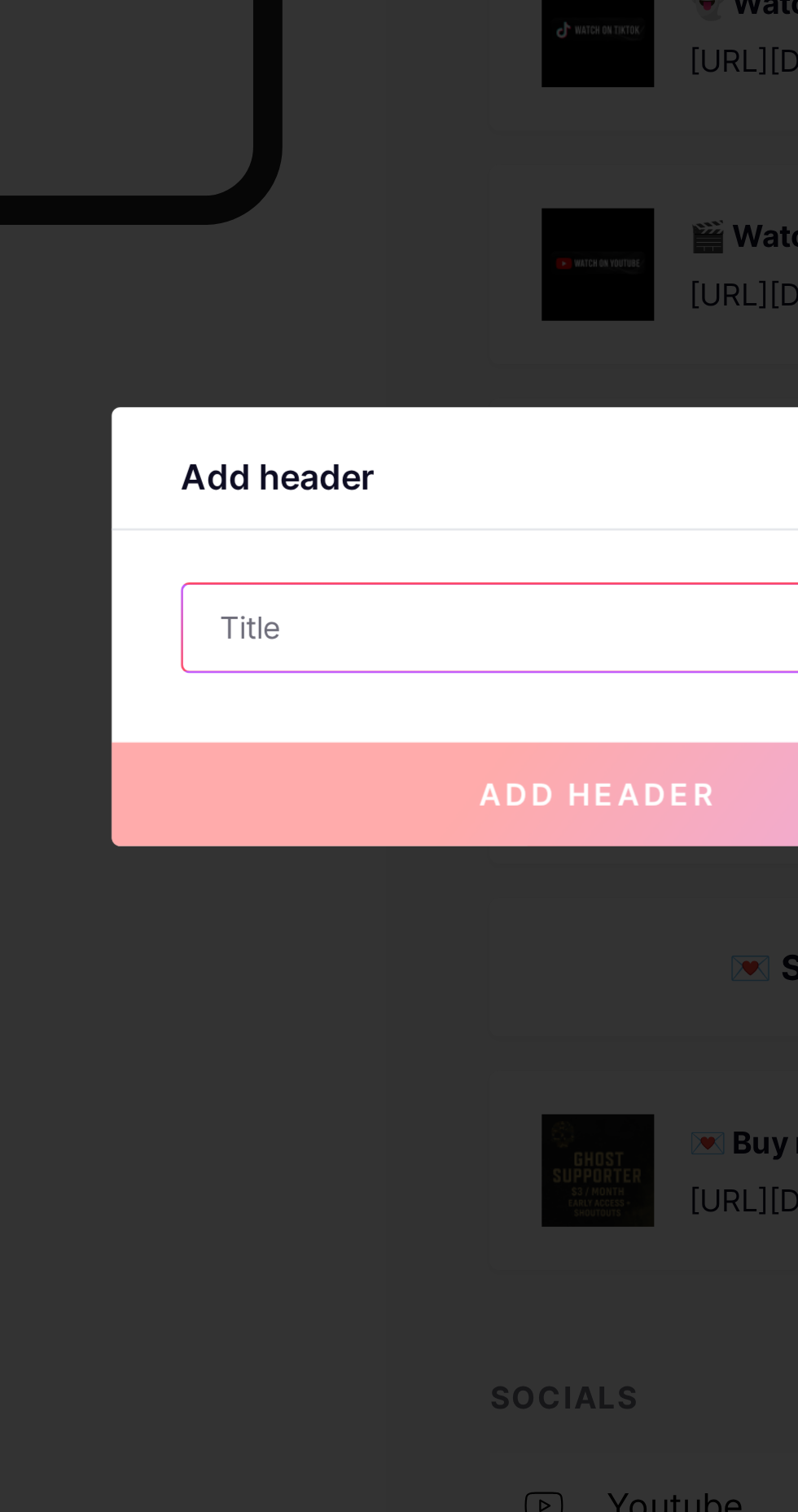
click at [265, 773] on input "text" at bounding box center [399, 756] width 313 height 33
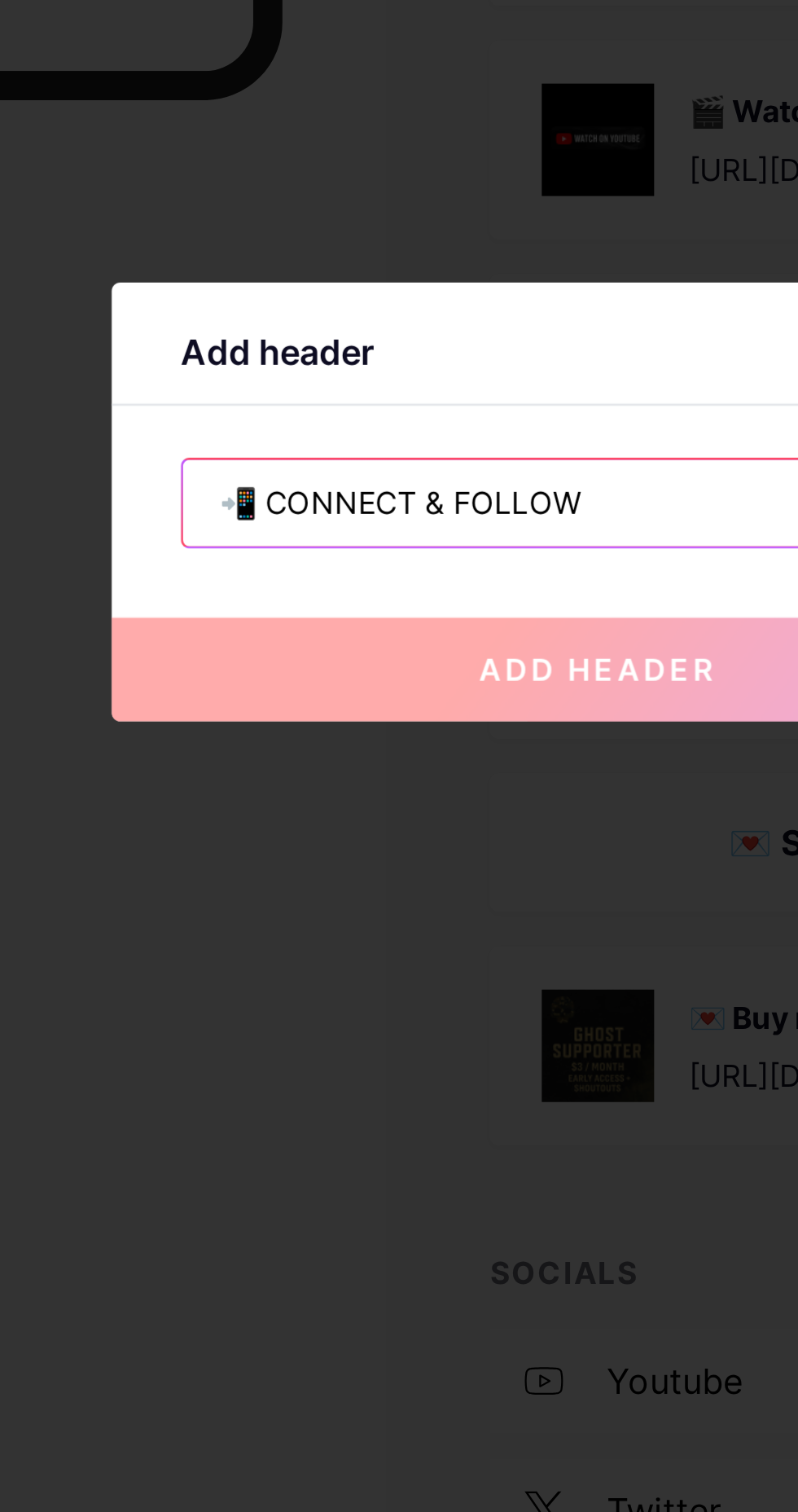
type input "📲 CONNECT & FOLLOW"
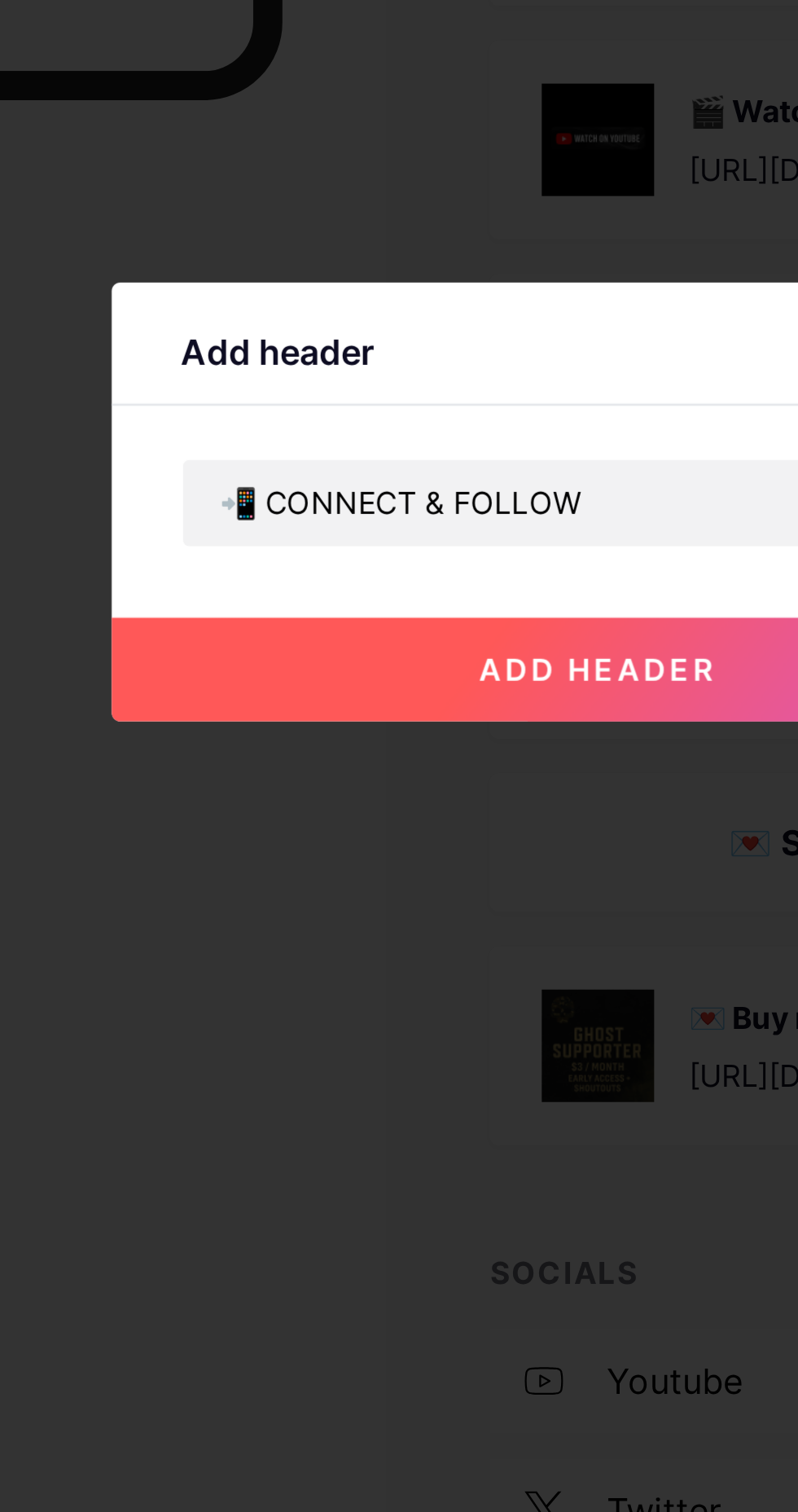
click at [321, 839] on button "add header" at bounding box center [399, 819] width 366 height 39
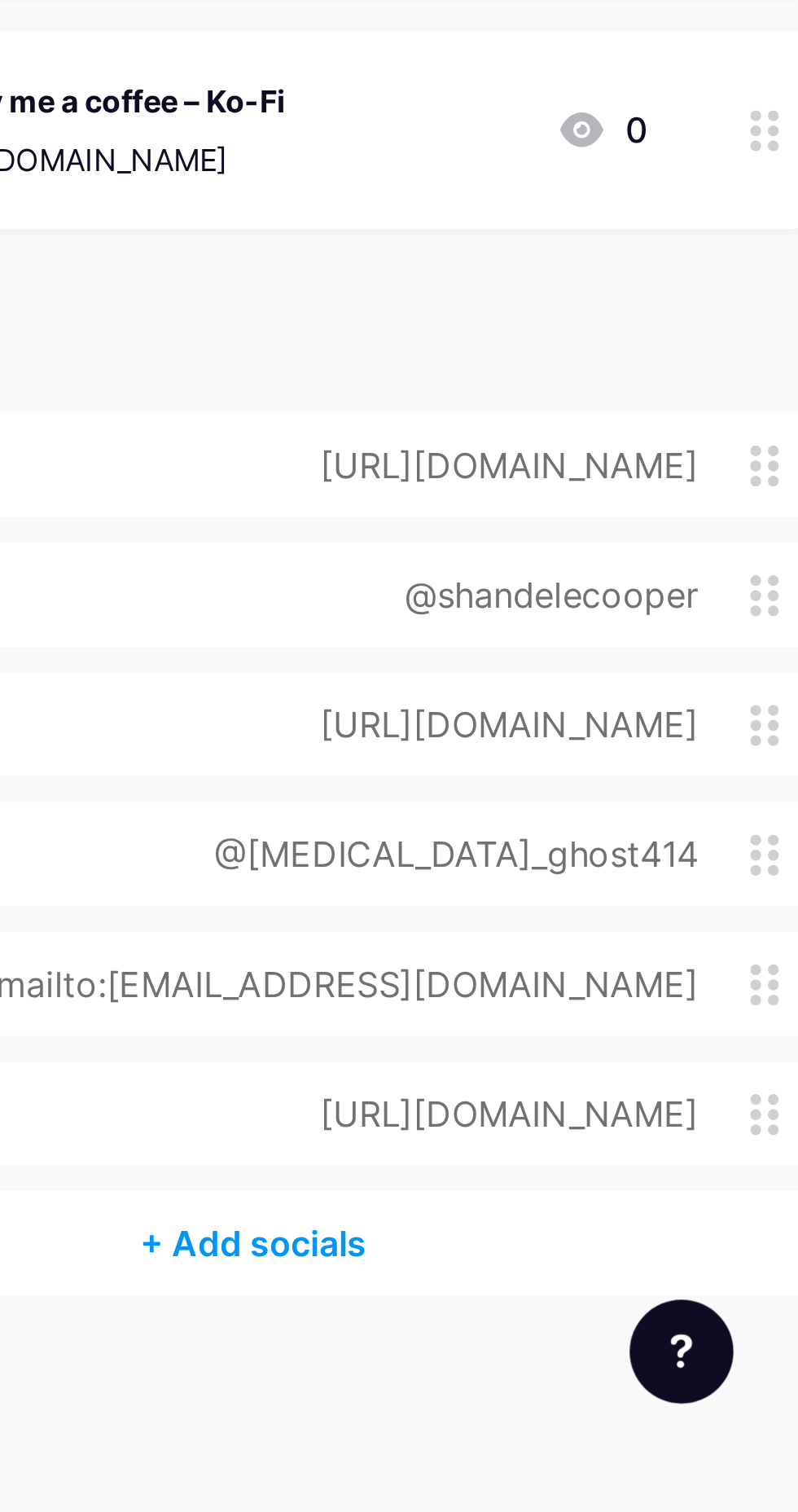
scroll to position [120, 0]
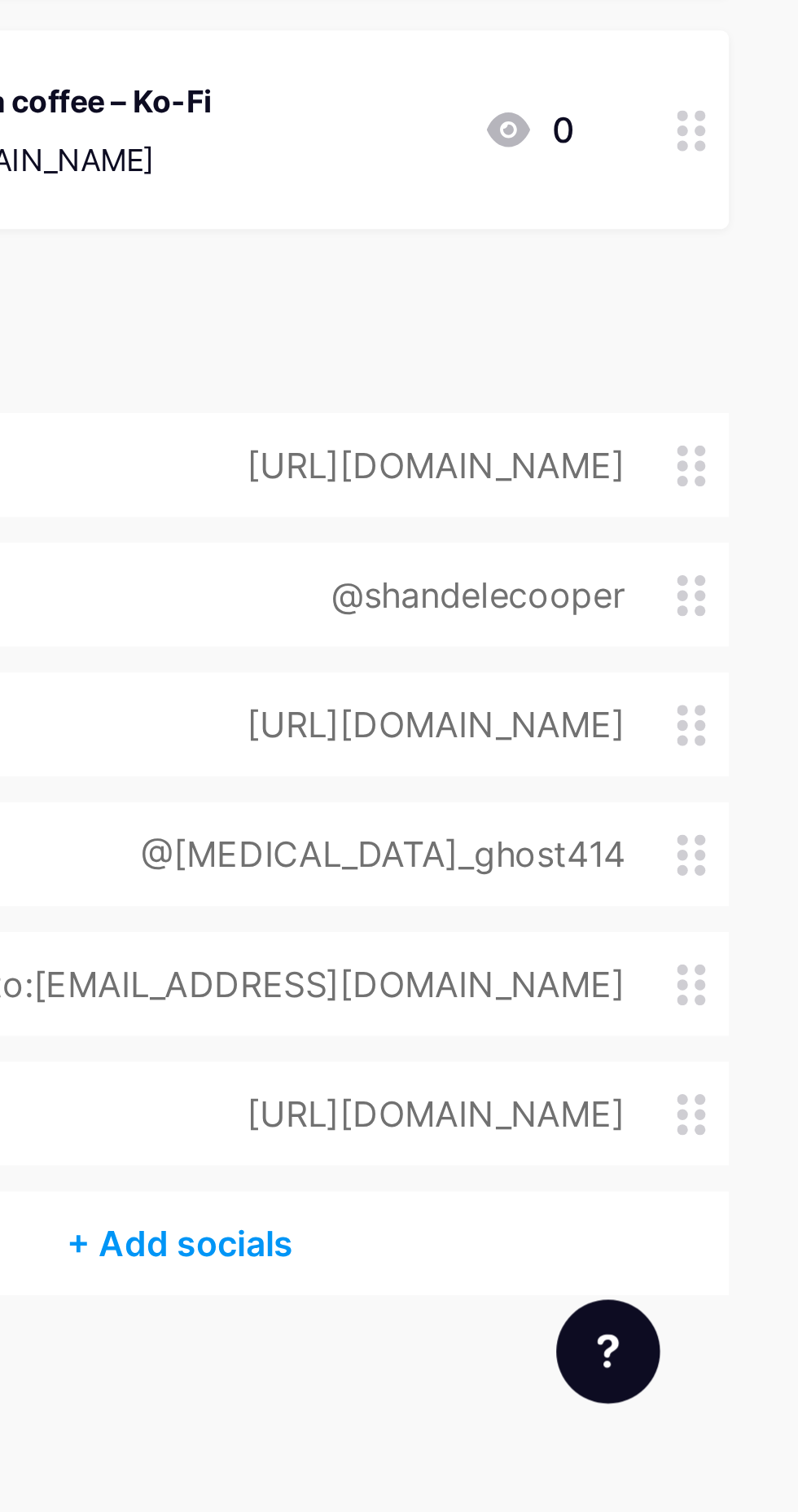
click at [661, 1352] on div "[URL][DOMAIN_NAME]" at bounding box center [659, 1361] width 188 height 19
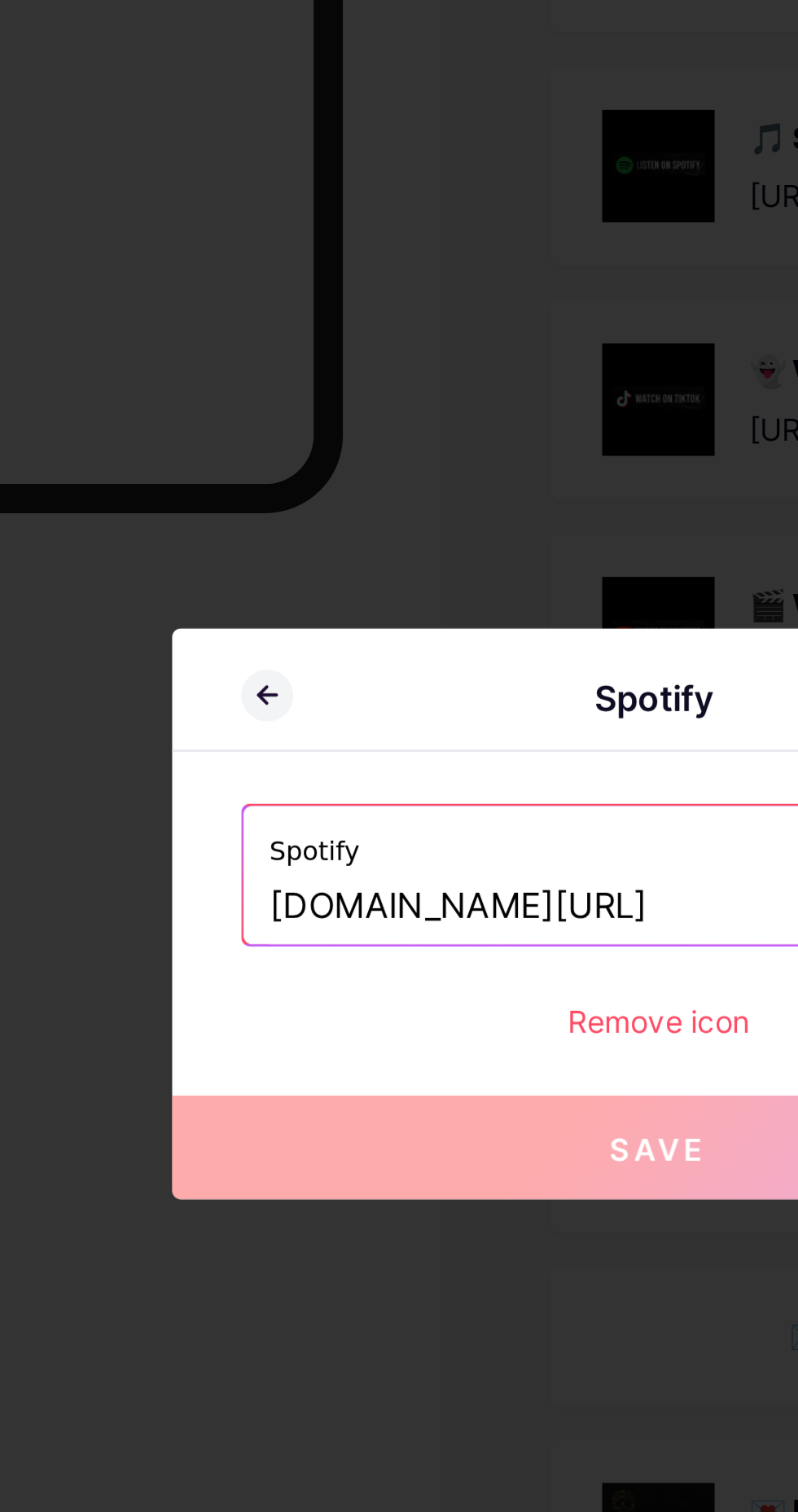
scroll to position [98, 0]
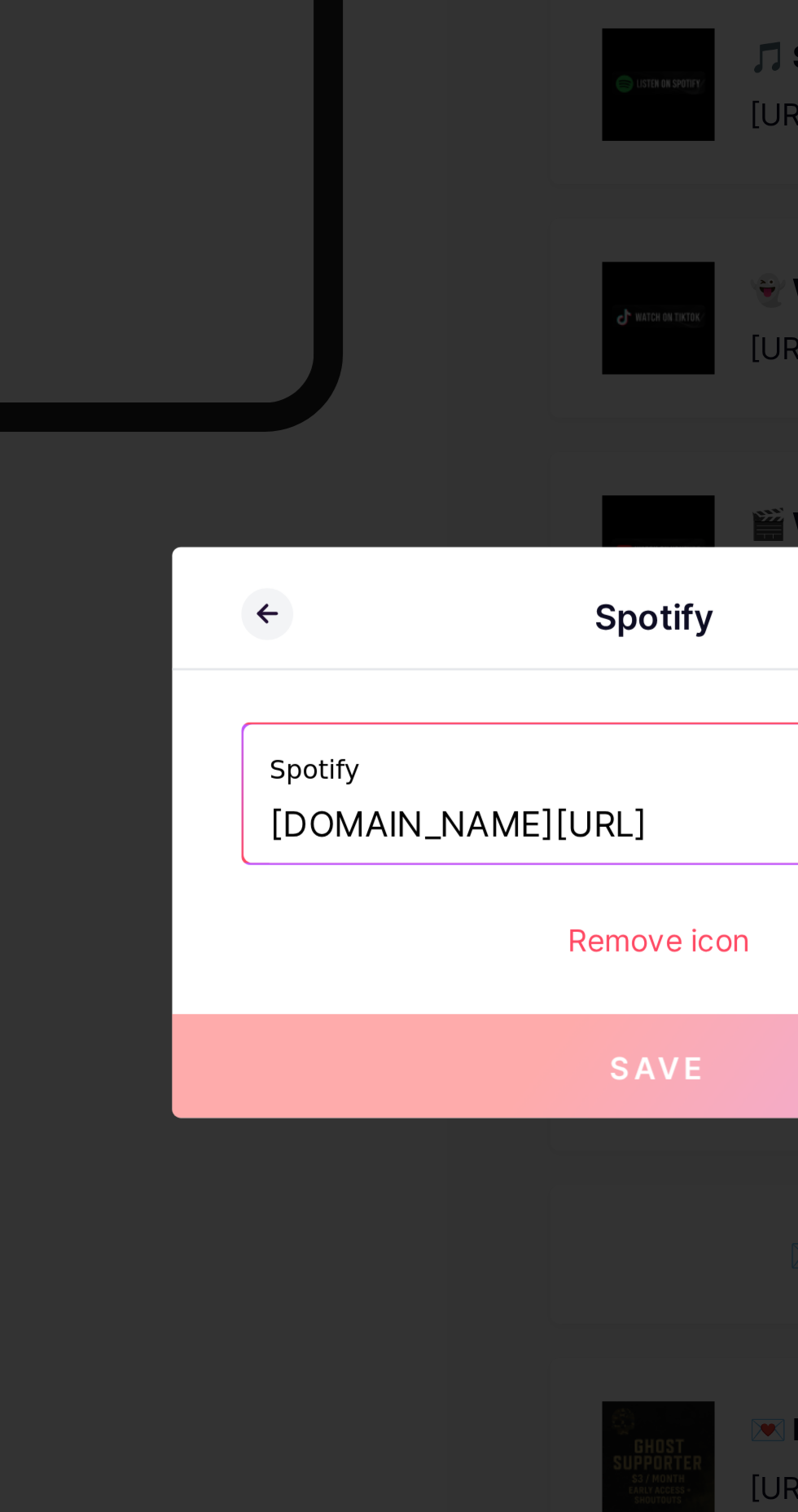
click at [386, 804] on div "Remove icon" at bounding box center [399, 796] width 315 height 17
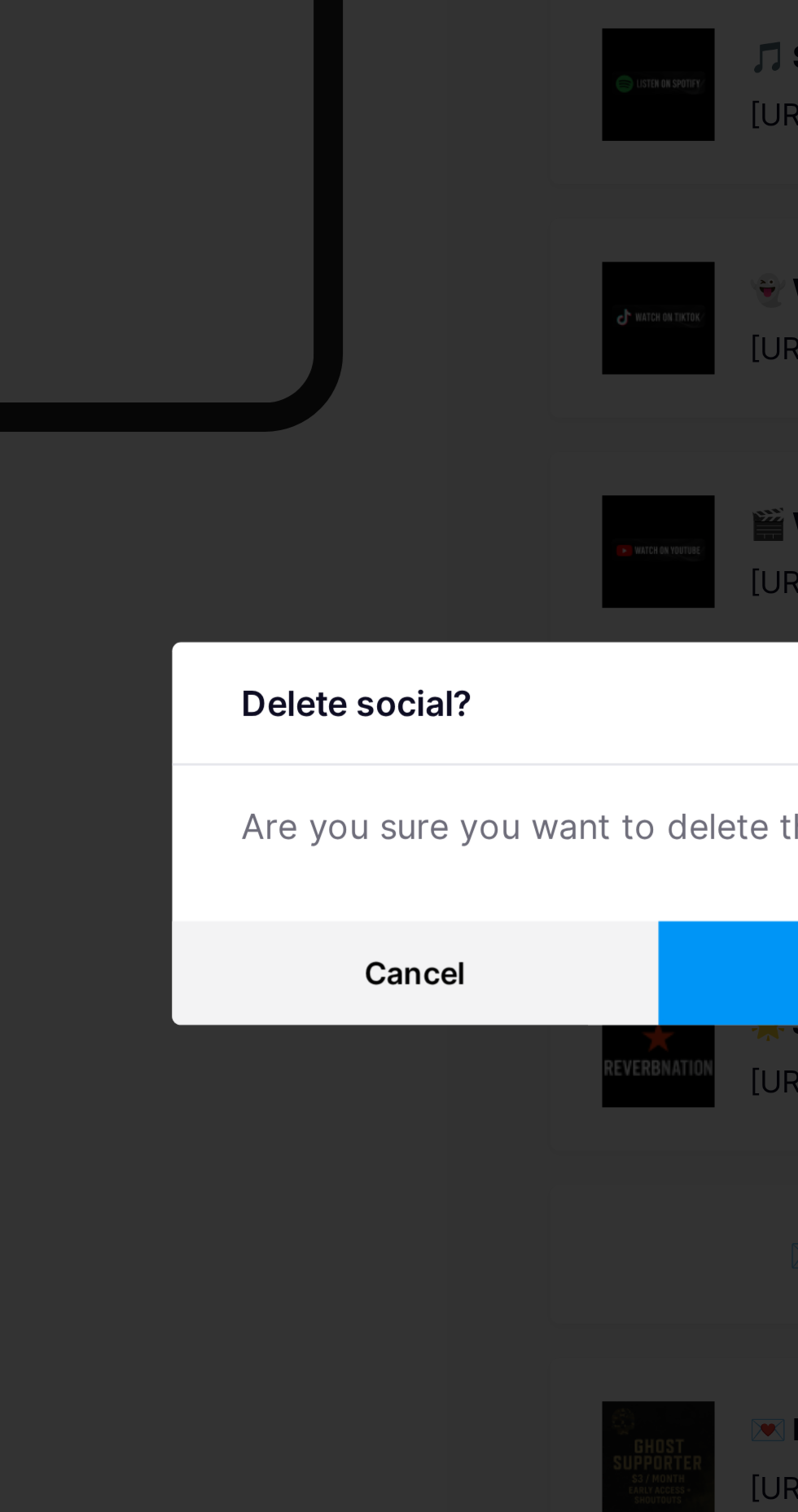
click at [416, 828] on button "Confirm" at bounding box center [490, 808] width 183 height 39
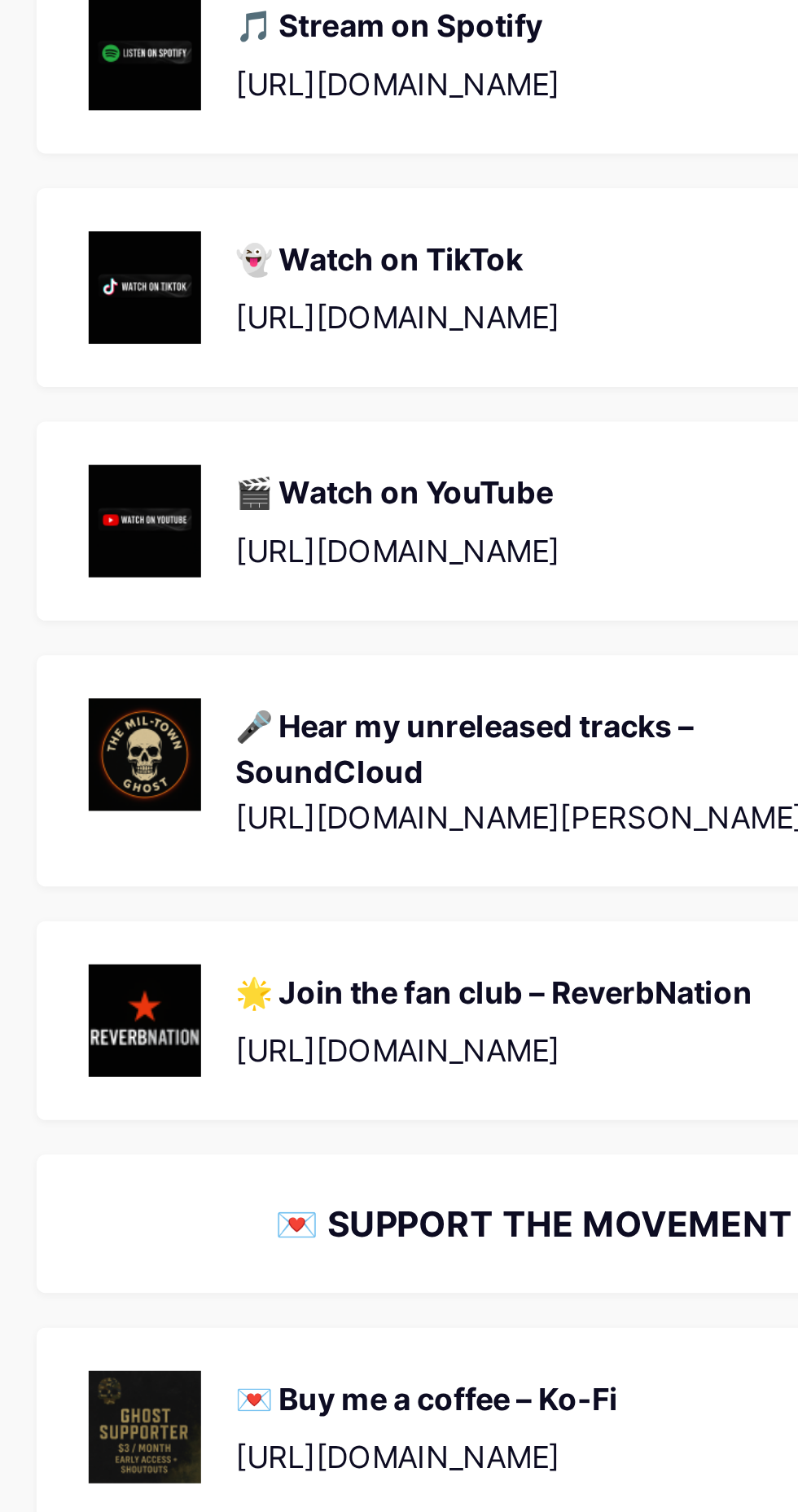
scroll to position [0, 0]
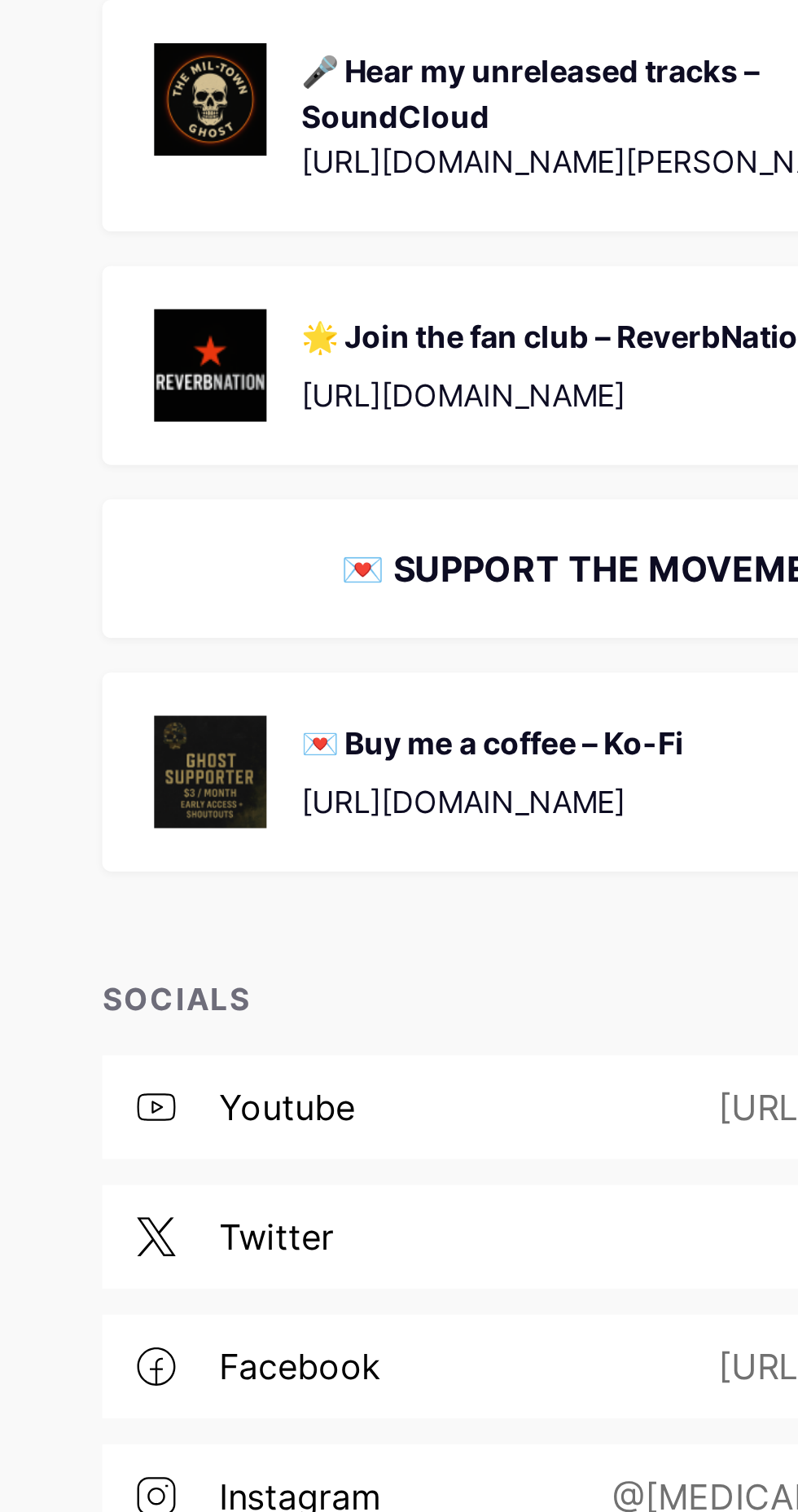
click at [565, 1156] on div "[URL][DOMAIN_NAME]" at bounding box center [659, 1152] width 188 height 19
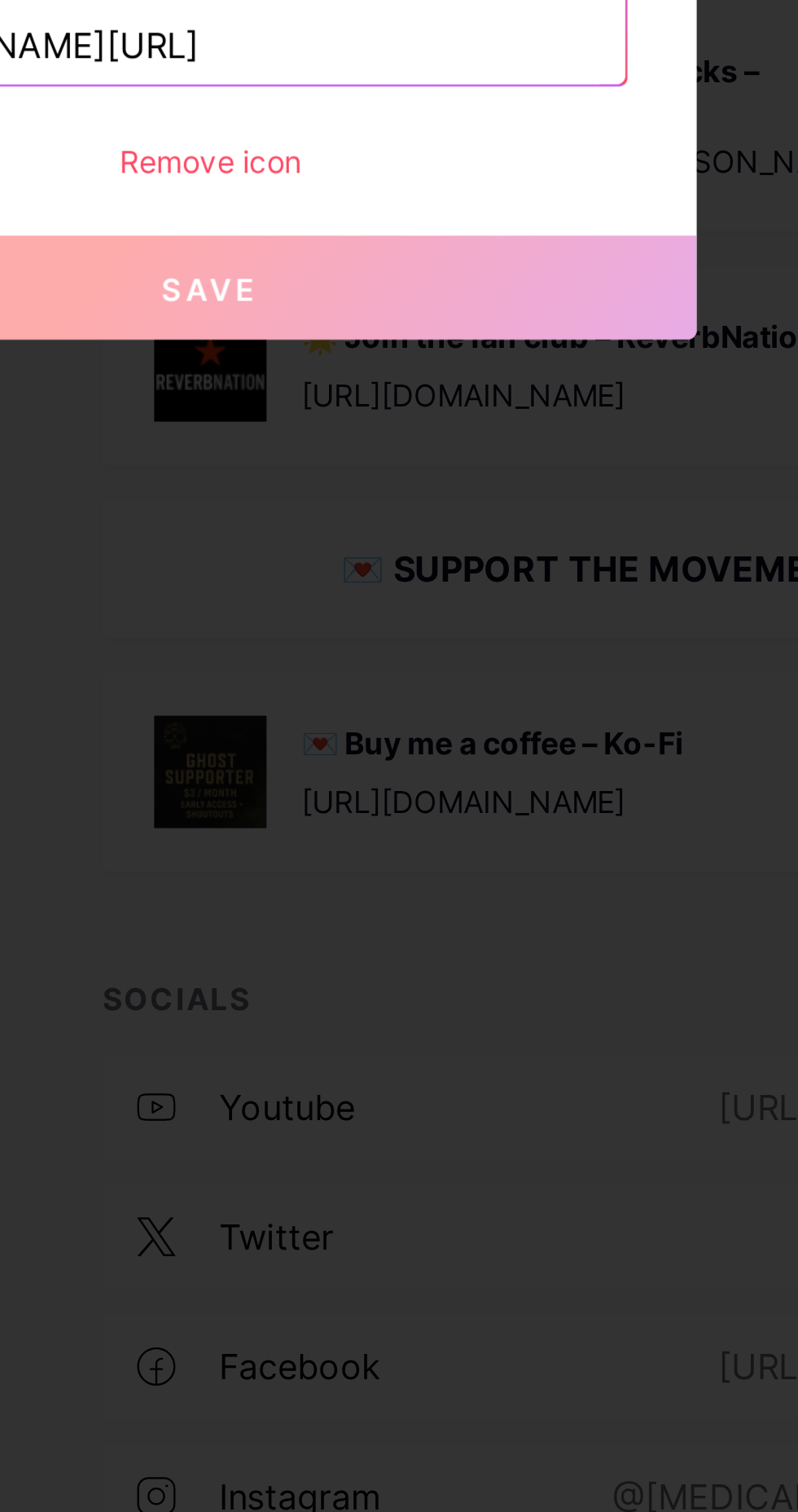
click at [392, 804] on div "Remove icon" at bounding box center [399, 796] width 315 height 17
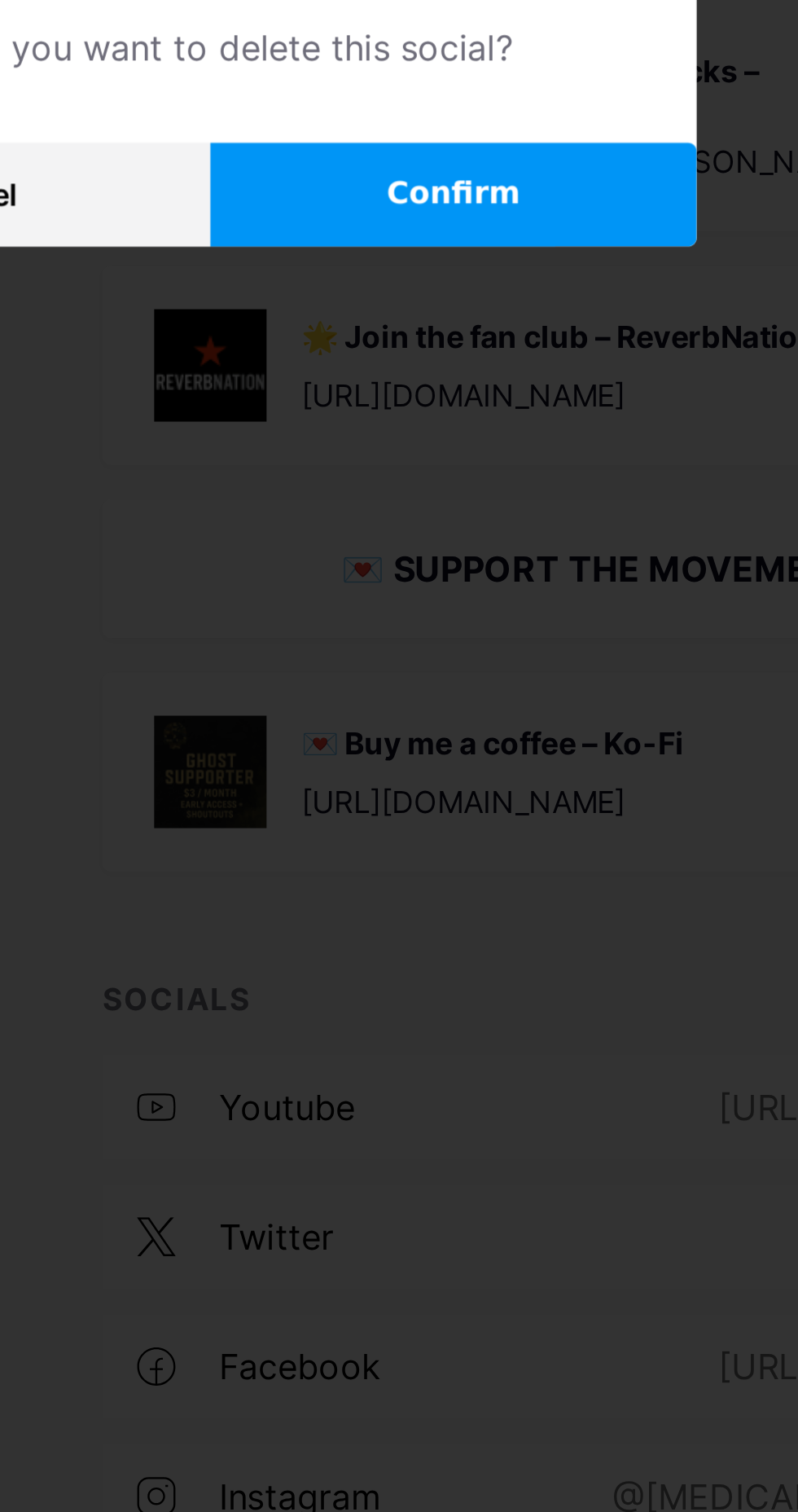
click at [452, 828] on button "Confirm" at bounding box center [490, 808] width 183 height 39
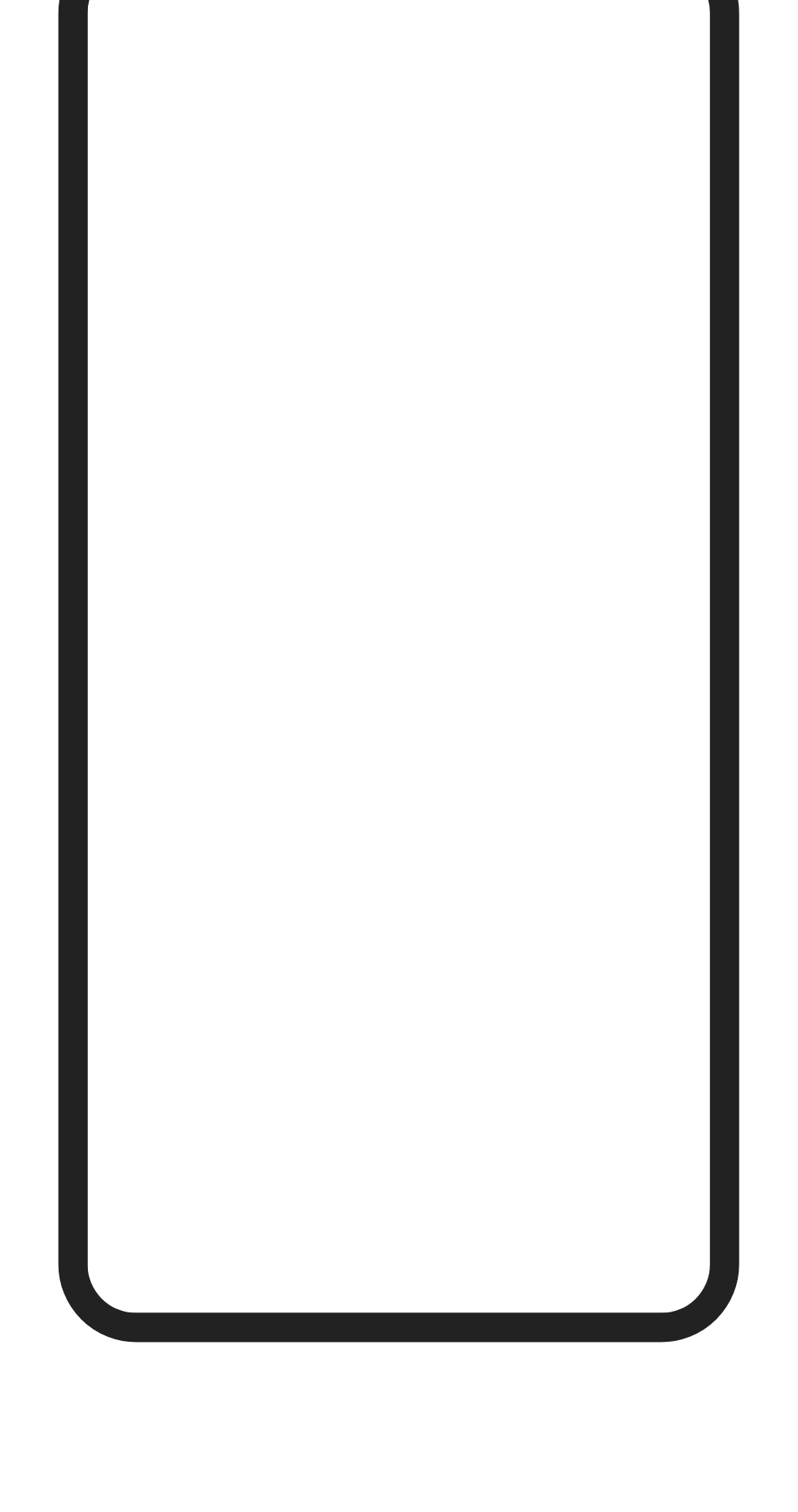
scroll to position [5, 0]
